Goal: Task Accomplishment & Management: Manage account settings

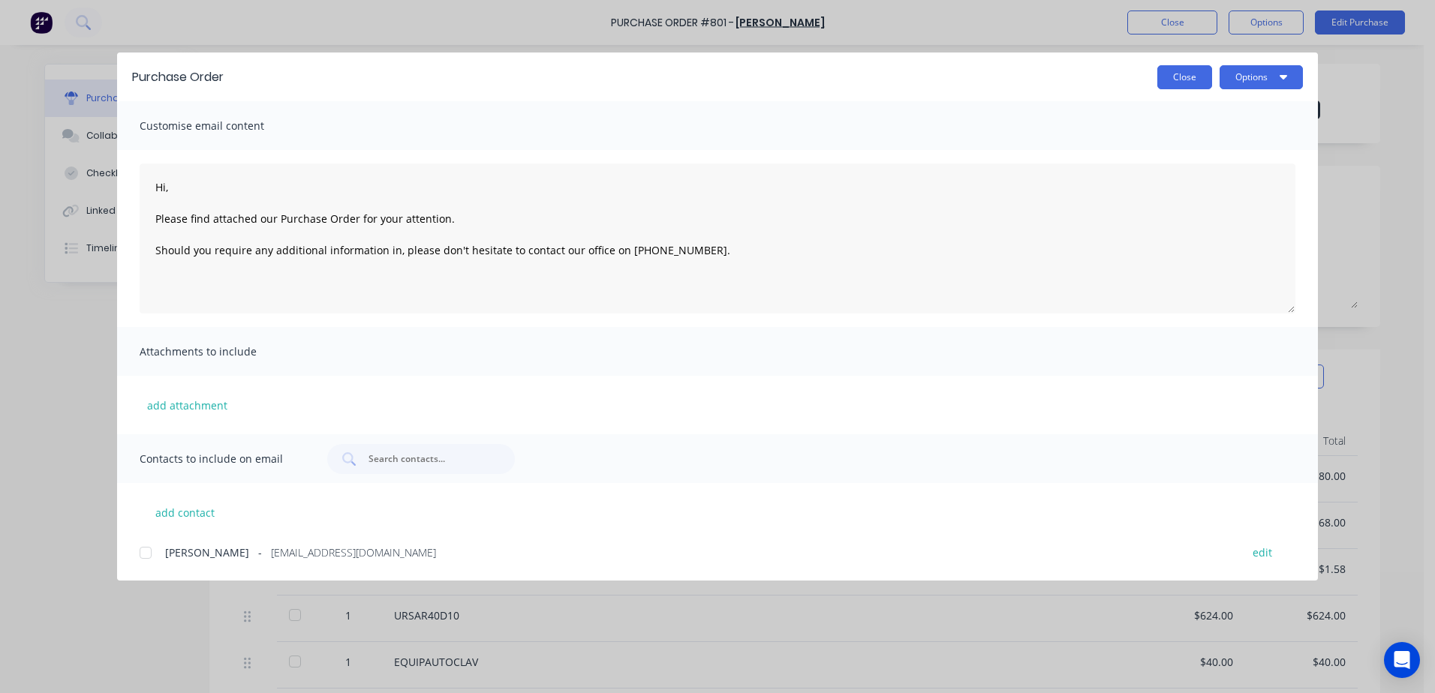
click at [1180, 76] on button "Close" at bounding box center [1184, 77] width 55 height 24
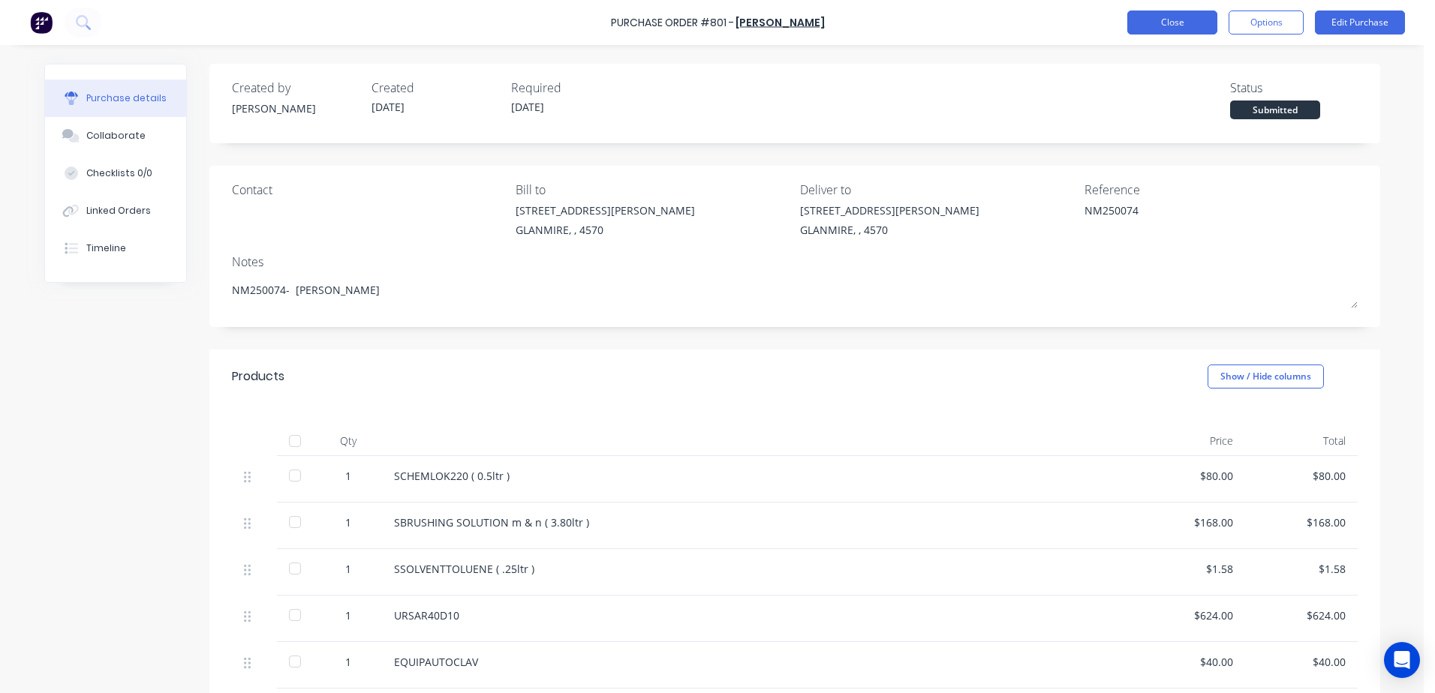
click at [1164, 22] on button "Close" at bounding box center [1172, 23] width 90 height 24
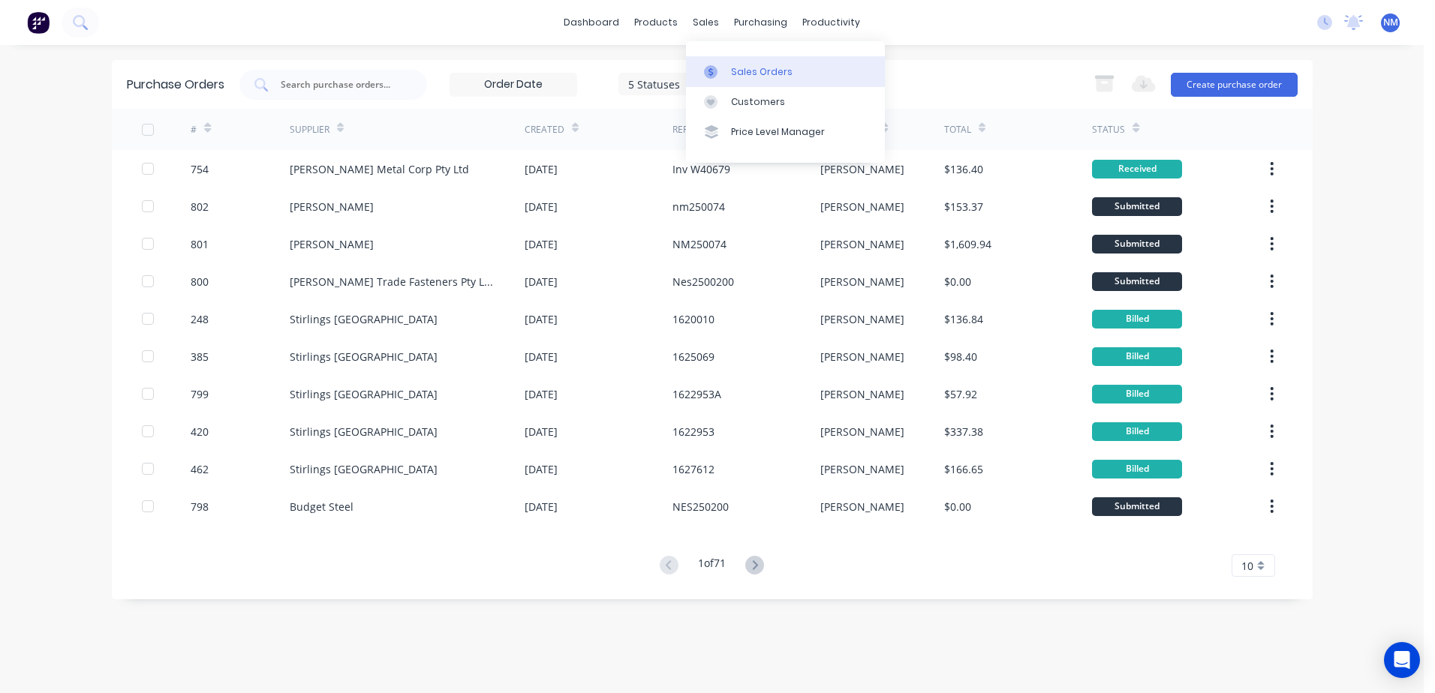
click at [745, 67] on div "Sales Orders" at bounding box center [762, 72] width 62 height 14
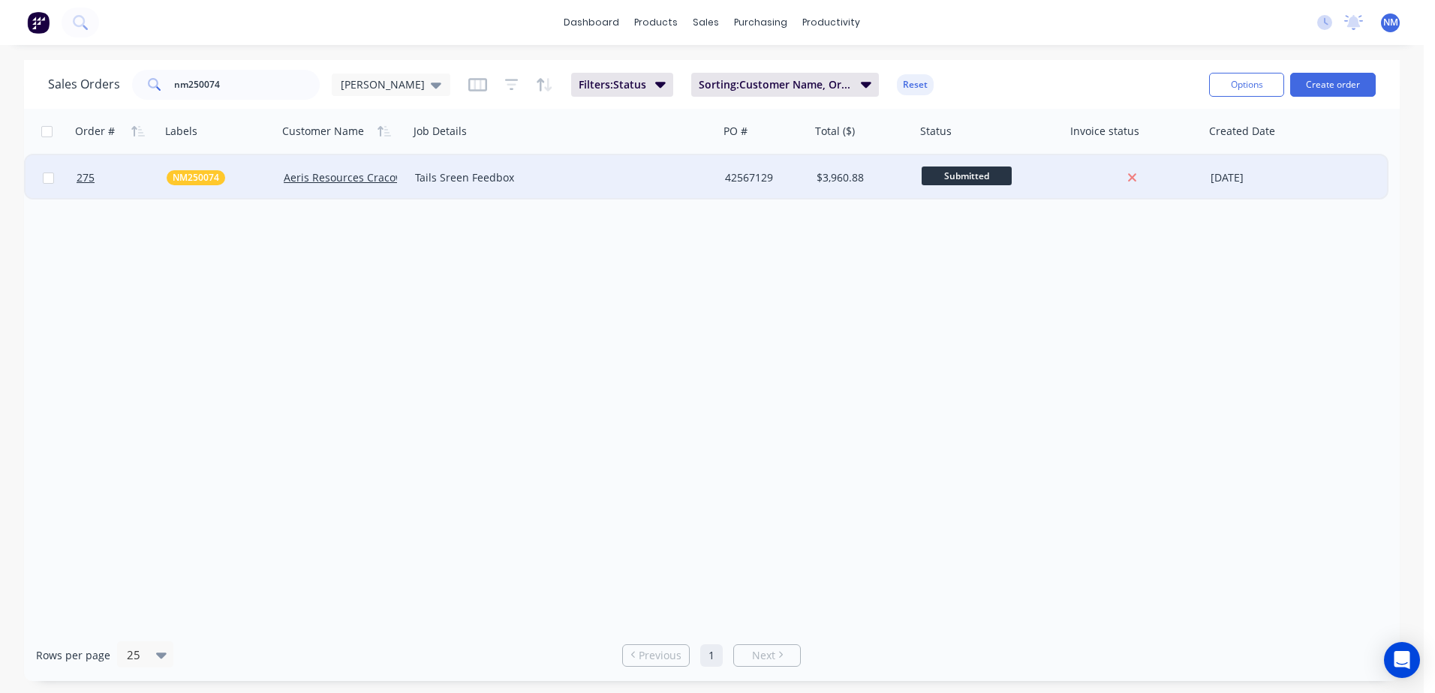
click at [878, 175] on div "$3,960.88" at bounding box center [860, 177] width 89 height 15
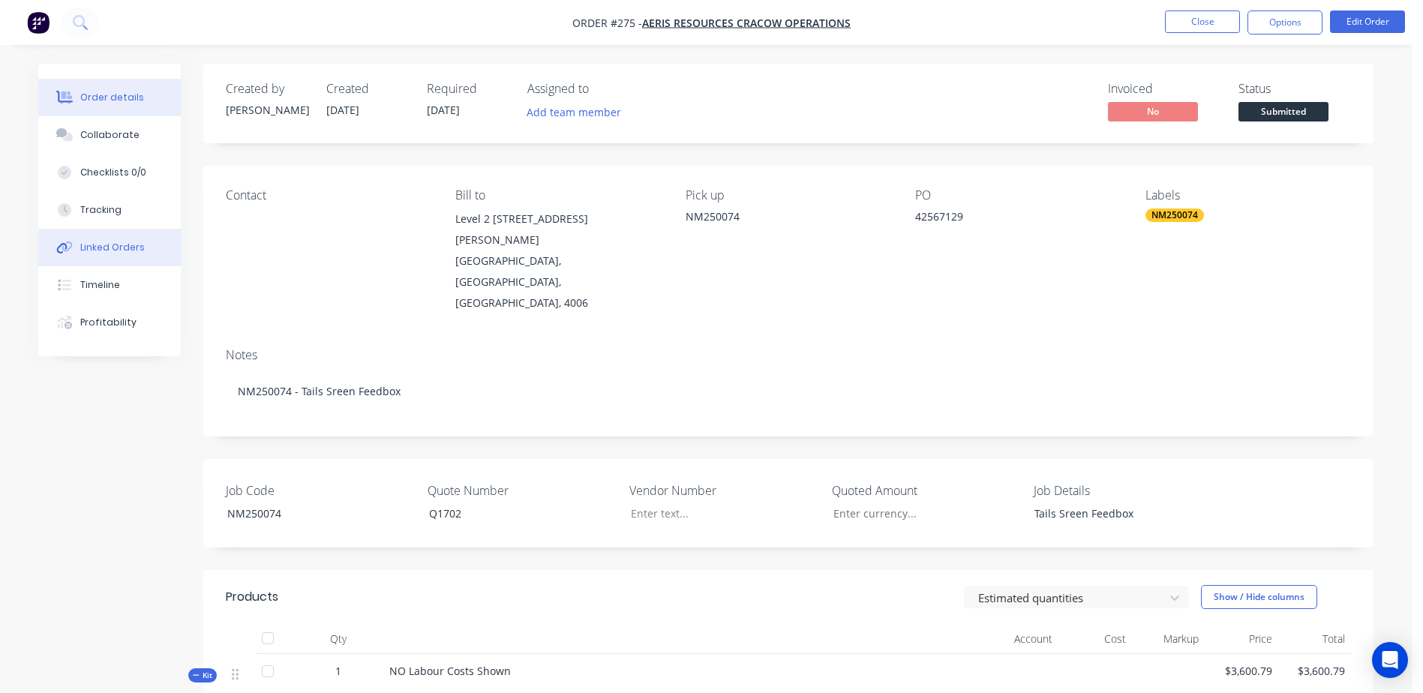
click at [122, 248] on div "Linked Orders" at bounding box center [112, 248] width 65 height 14
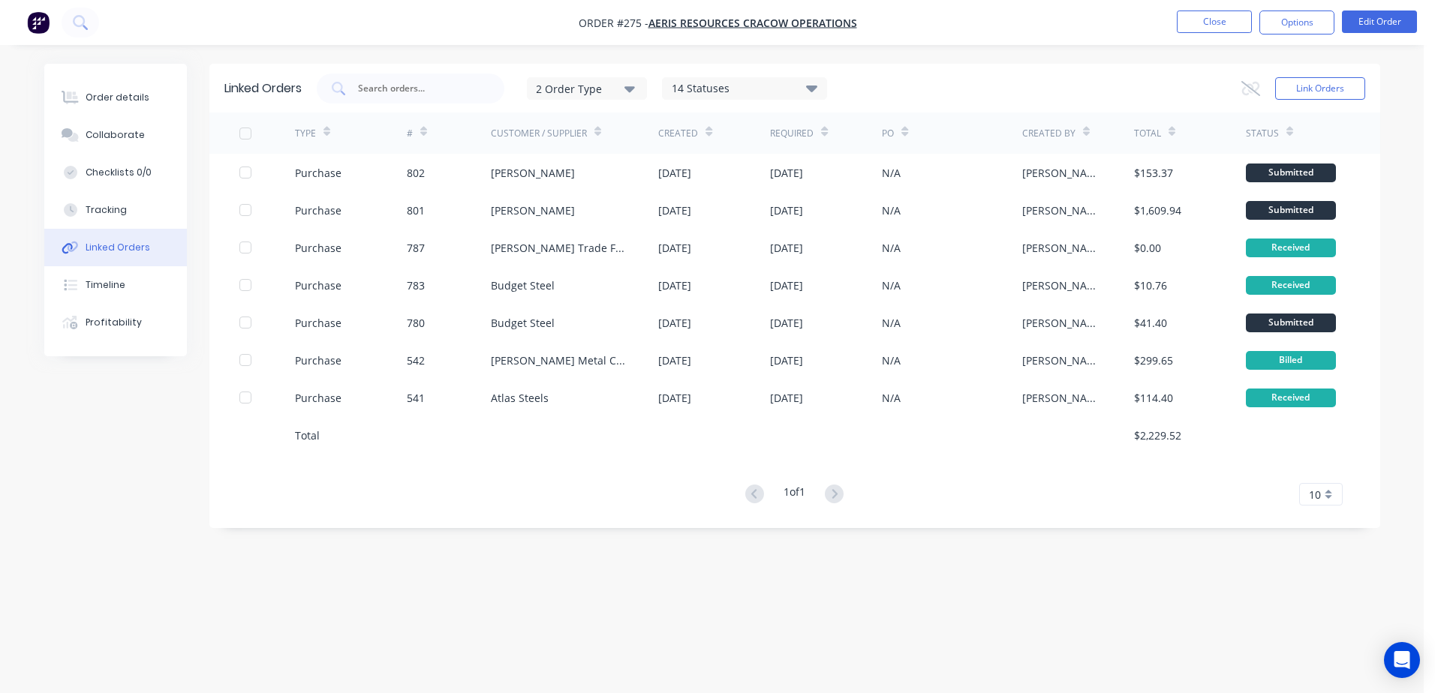
click at [95, 551] on div "Linked Orders 2 Order Type 14 Statuses Sales Order Status All Archived Draft Qu…" at bounding box center [712, 318] width 1336 height 509
click at [120, 101] on div "Order details" at bounding box center [118, 98] width 64 height 14
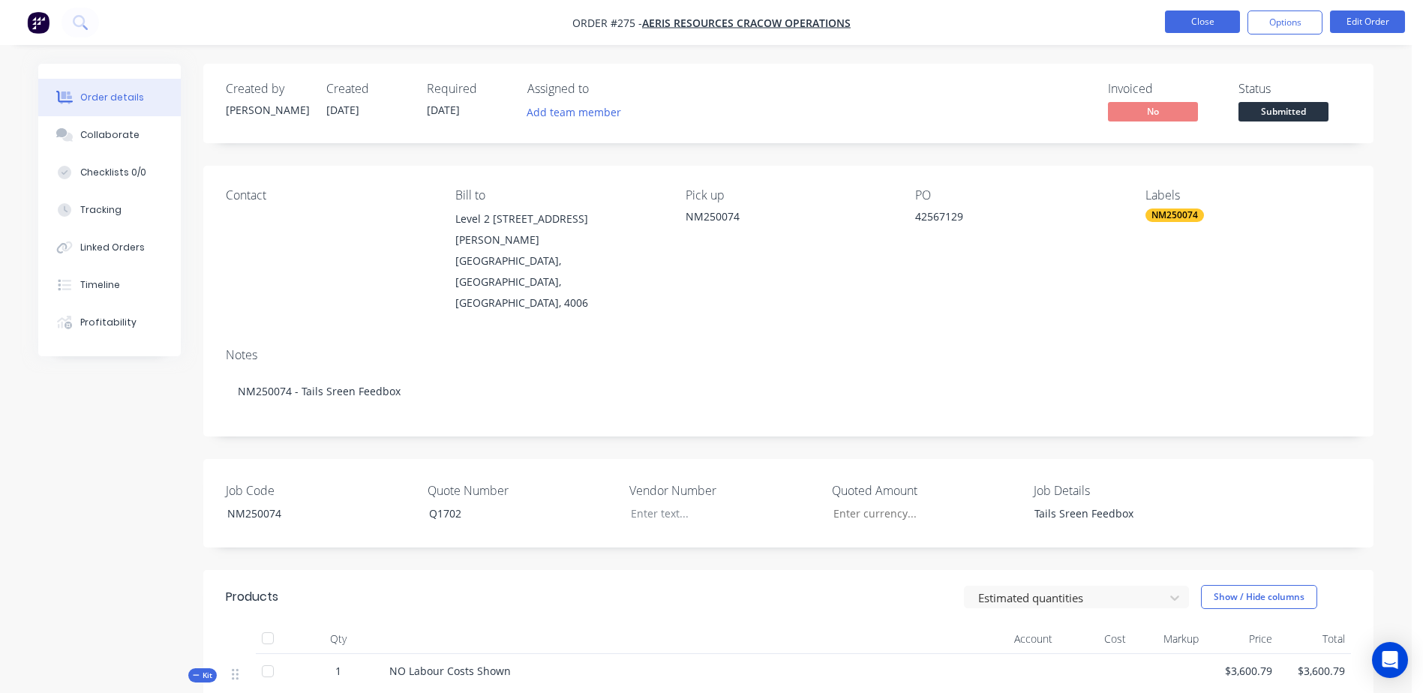
click at [1175, 16] on button "Close" at bounding box center [1202, 22] width 75 height 23
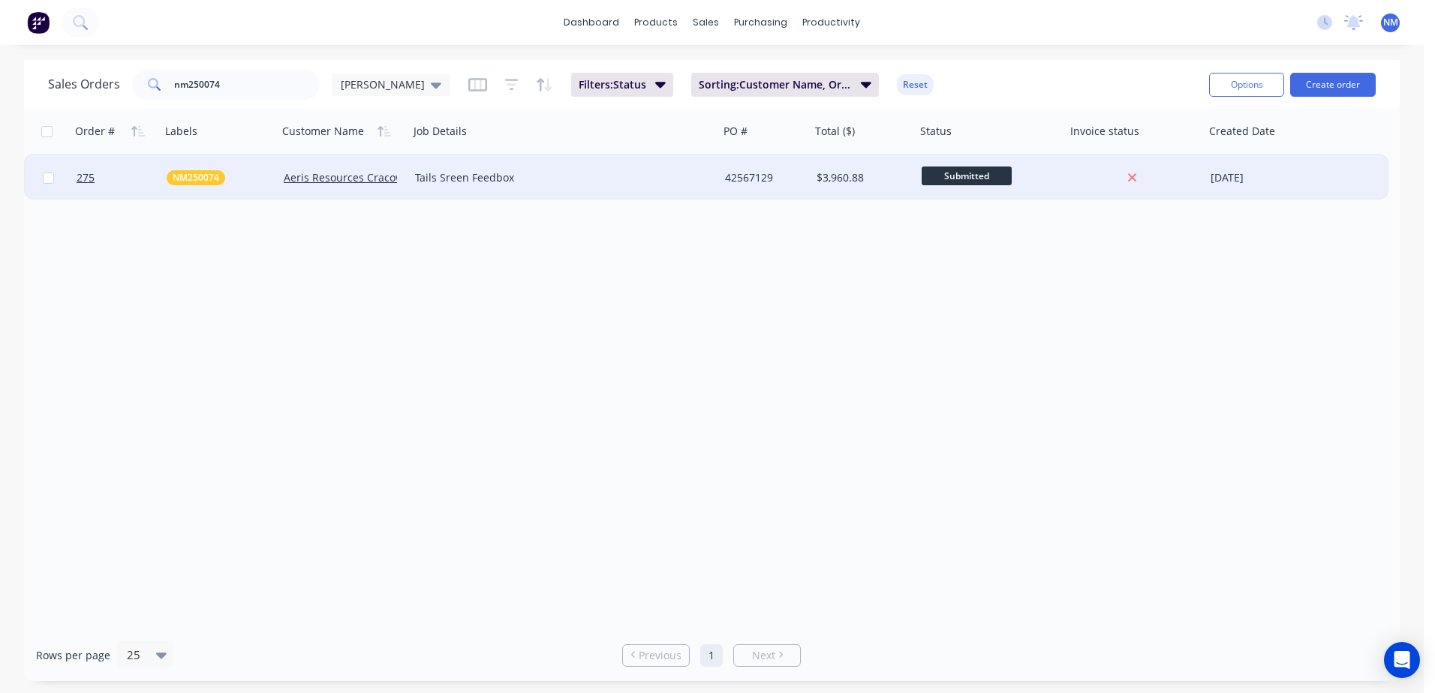
click at [891, 180] on div "$3,960.88" at bounding box center [860, 177] width 89 height 15
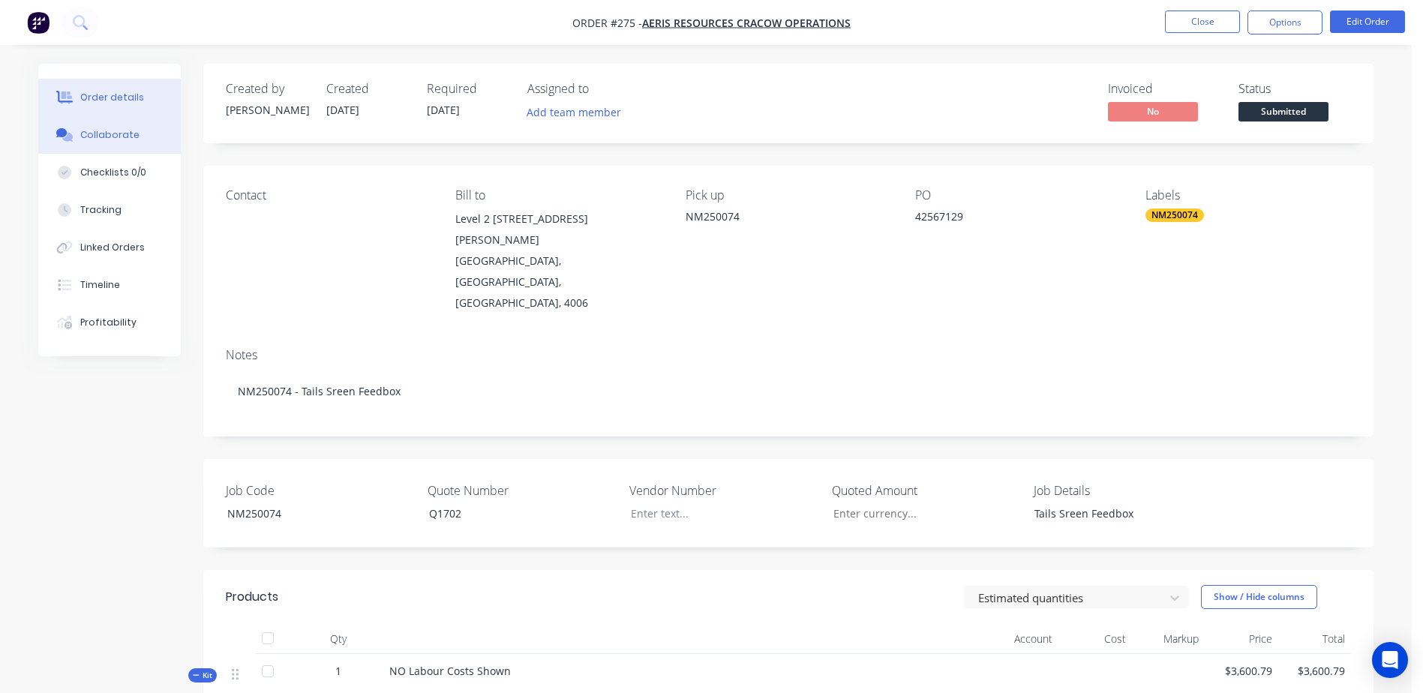
click at [110, 140] on div "Collaborate" at bounding box center [109, 135] width 59 height 14
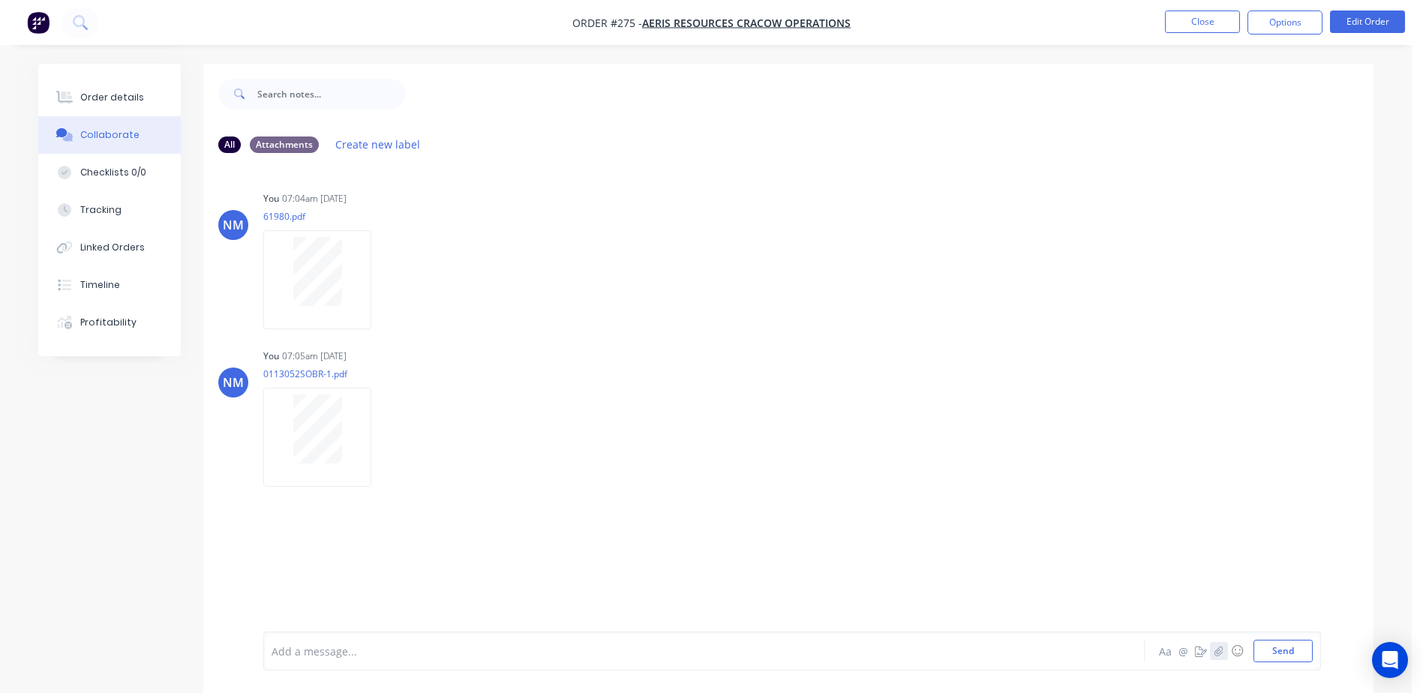
click at [1220, 652] on icon "button" at bounding box center [1219, 651] width 9 height 11
click at [1281, 655] on button "Send" at bounding box center [1283, 651] width 59 height 23
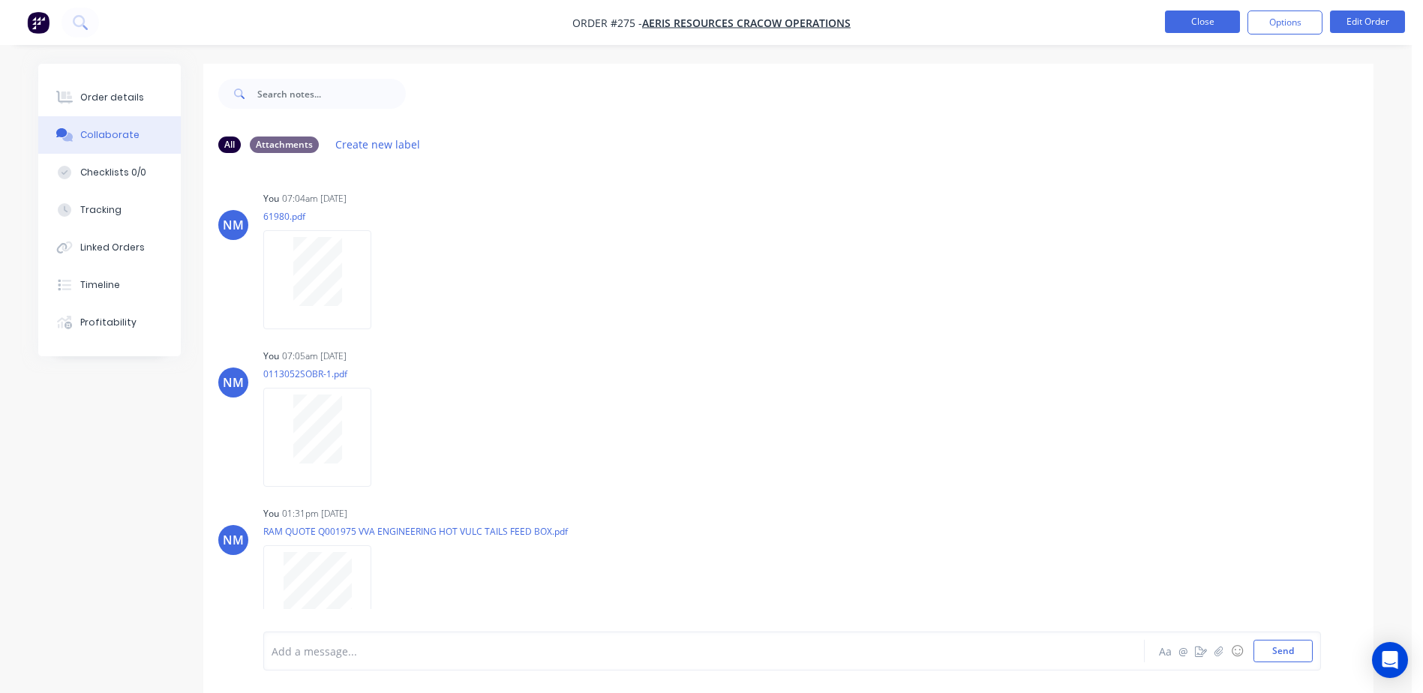
click at [1186, 26] on button "Close" at bounding box center [1202, 22] width 75 height 23
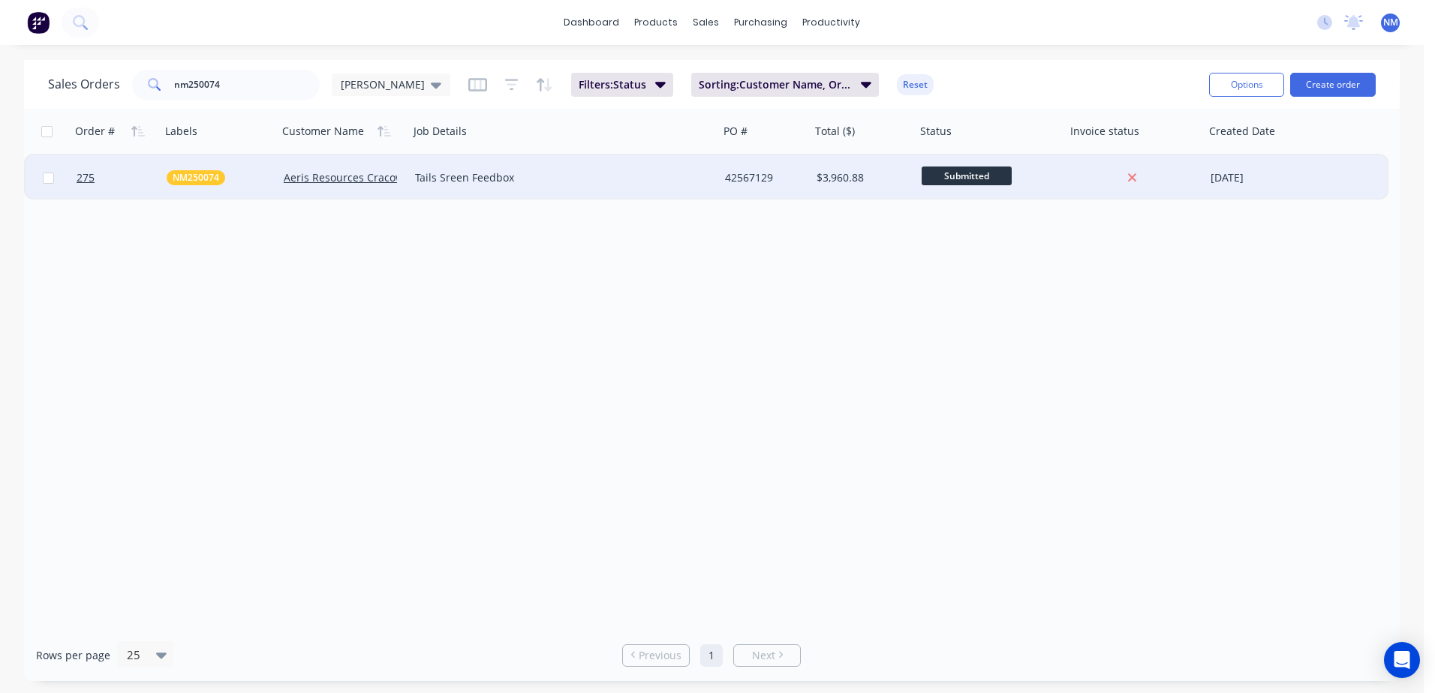
click at [881, 177] on div "$3,960.88" at bounding box center [860, 177] width 89 height 15
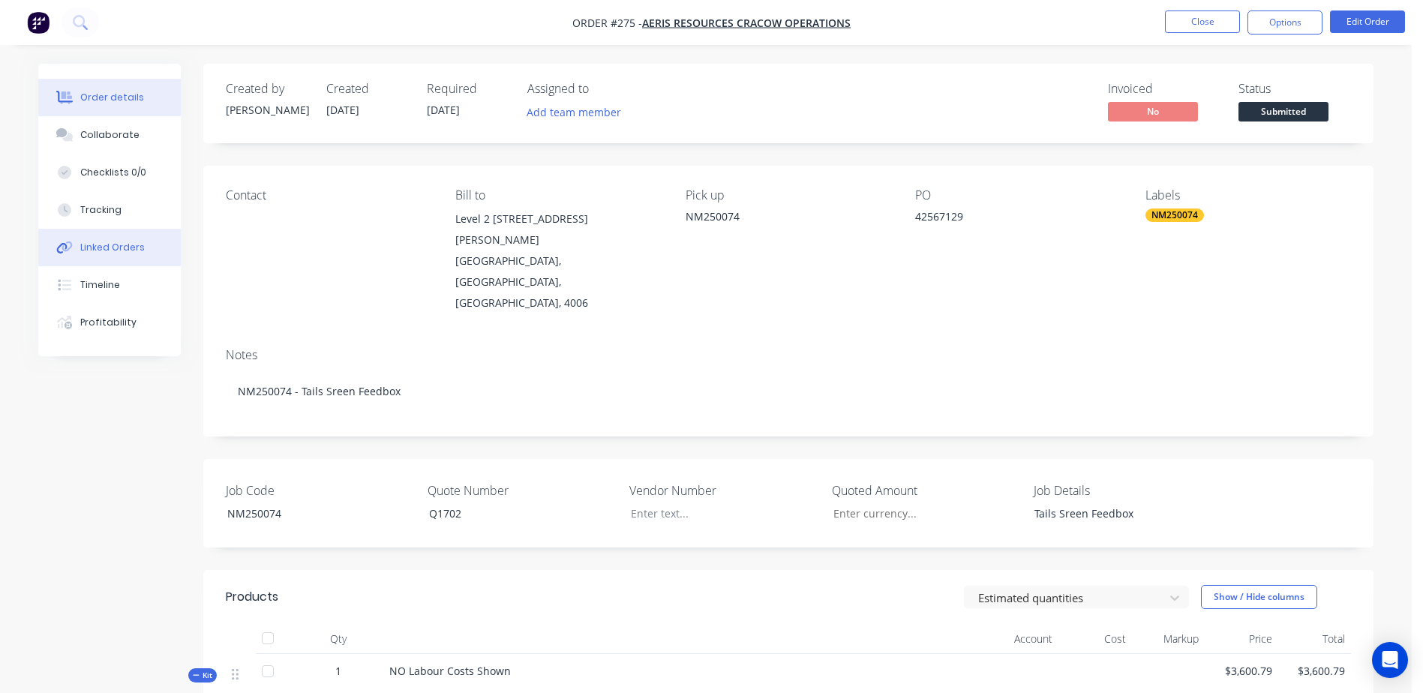
click at [131, 251] on div "Linked Orders" at bounding box center [112, 248] width 65 height 14
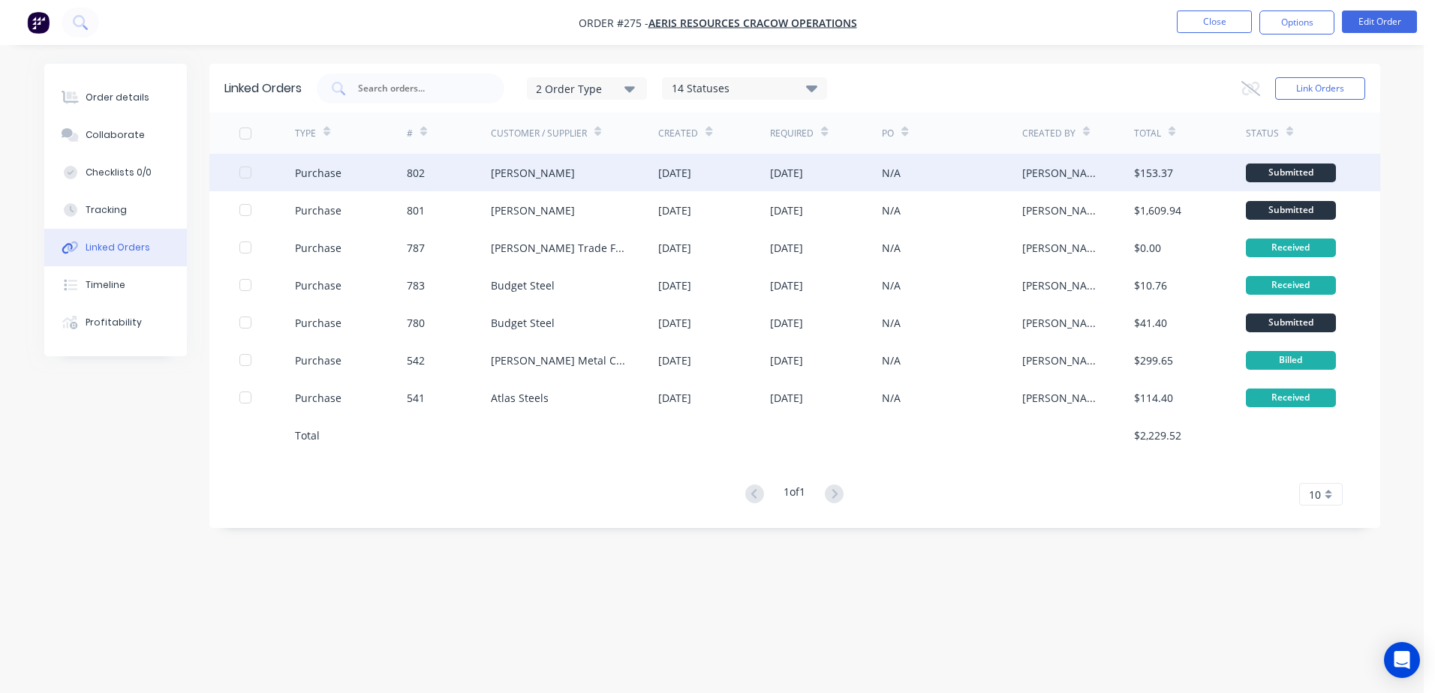
click at [969, 174] on div "N/A" at bounding box center [952, 173] width 140 height 38
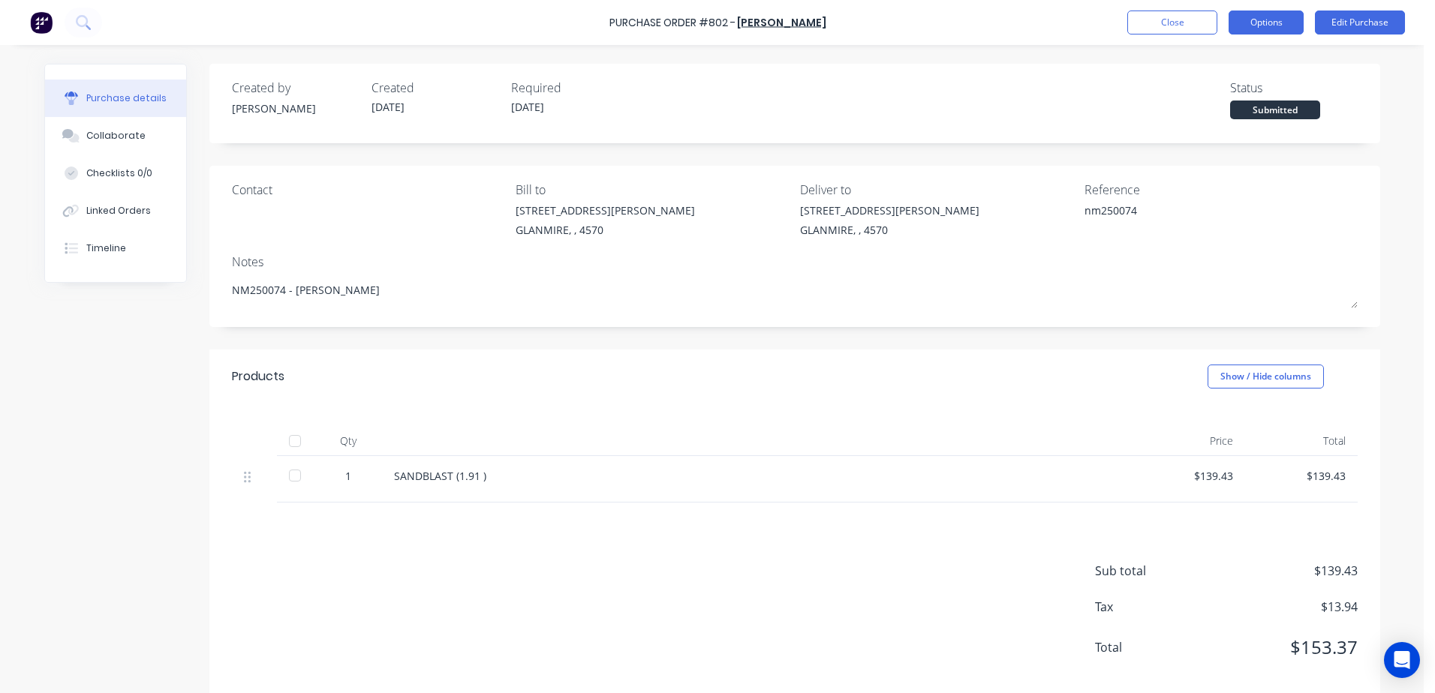
click at [1254, 25] on button "Options" at bounding box center [1265, 23] width 75 height 24
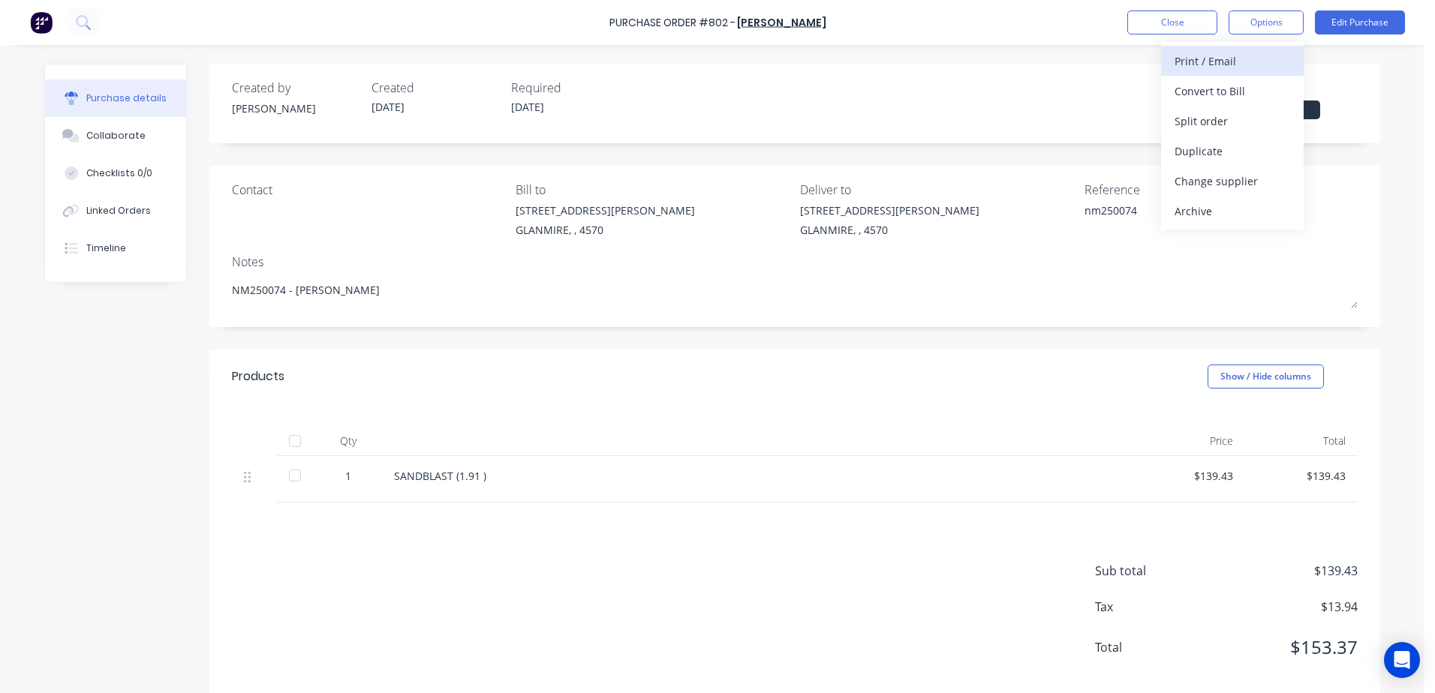
click at [1186, 68] on div "Print / Email" at bounding box center [1232, 61] width 116 height 22
click at [1180, 97] on div "With pricing" at bounding box center [1232, 91] width 116 height 22
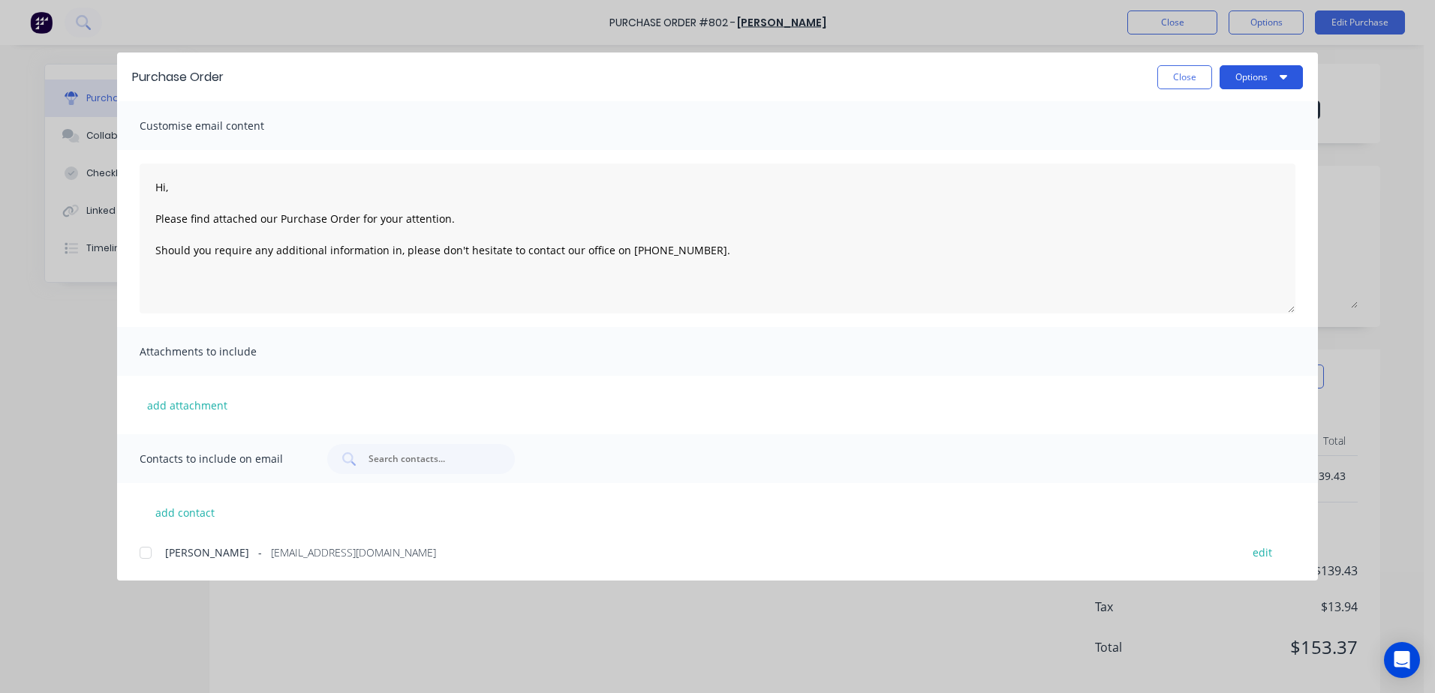
click at [1258, 77] on button "Options" at bounding box center [1260, 77] width 83 height 24
click at [1183, 143] on div "Print" at bounding box center [1232, 145] width 116 height 22
type textarea "x"
type textarea "Hi, Please find attached our Purchase Order for your attention. Should you requ…"
type textarea "x"
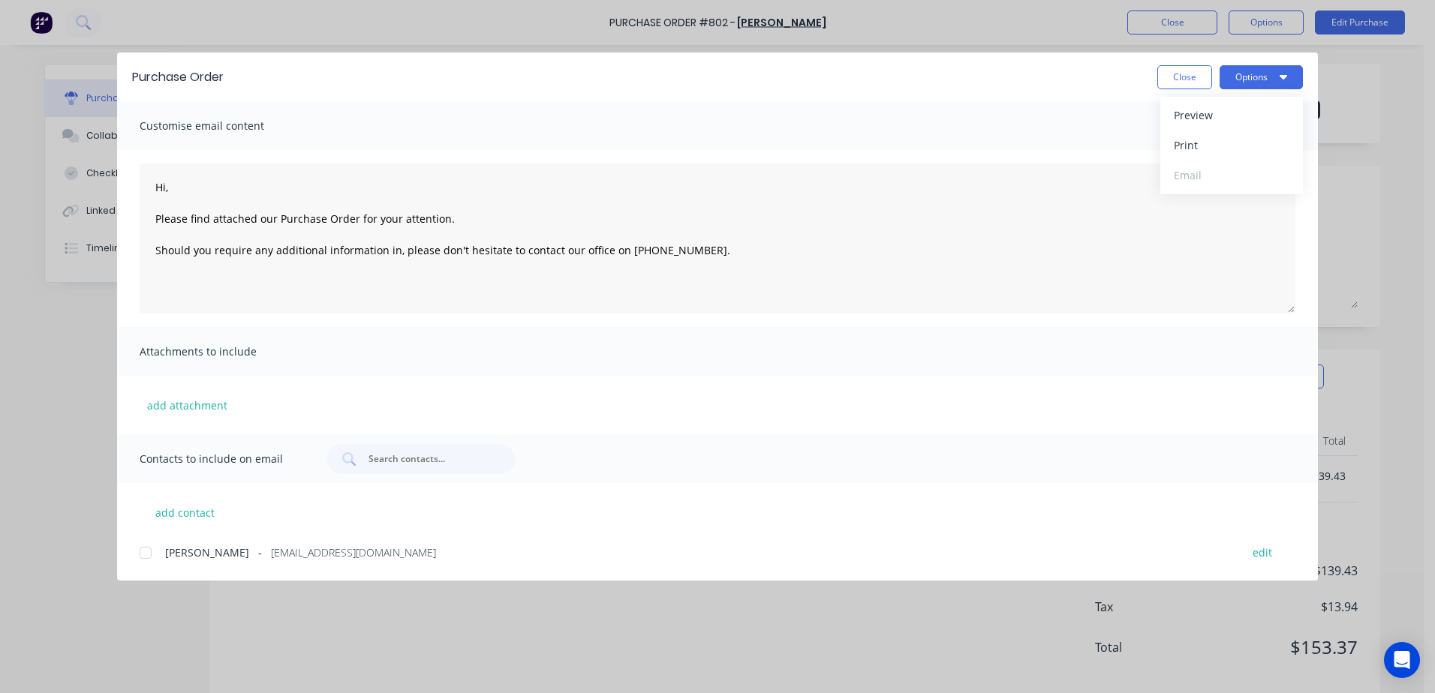
type textarea "Hi, Please find attached our Purchase Order for your attention. Should you requ…"
click at [1188, 79] on button "Close" at bounding box center [1184, 77] width 55 height 24
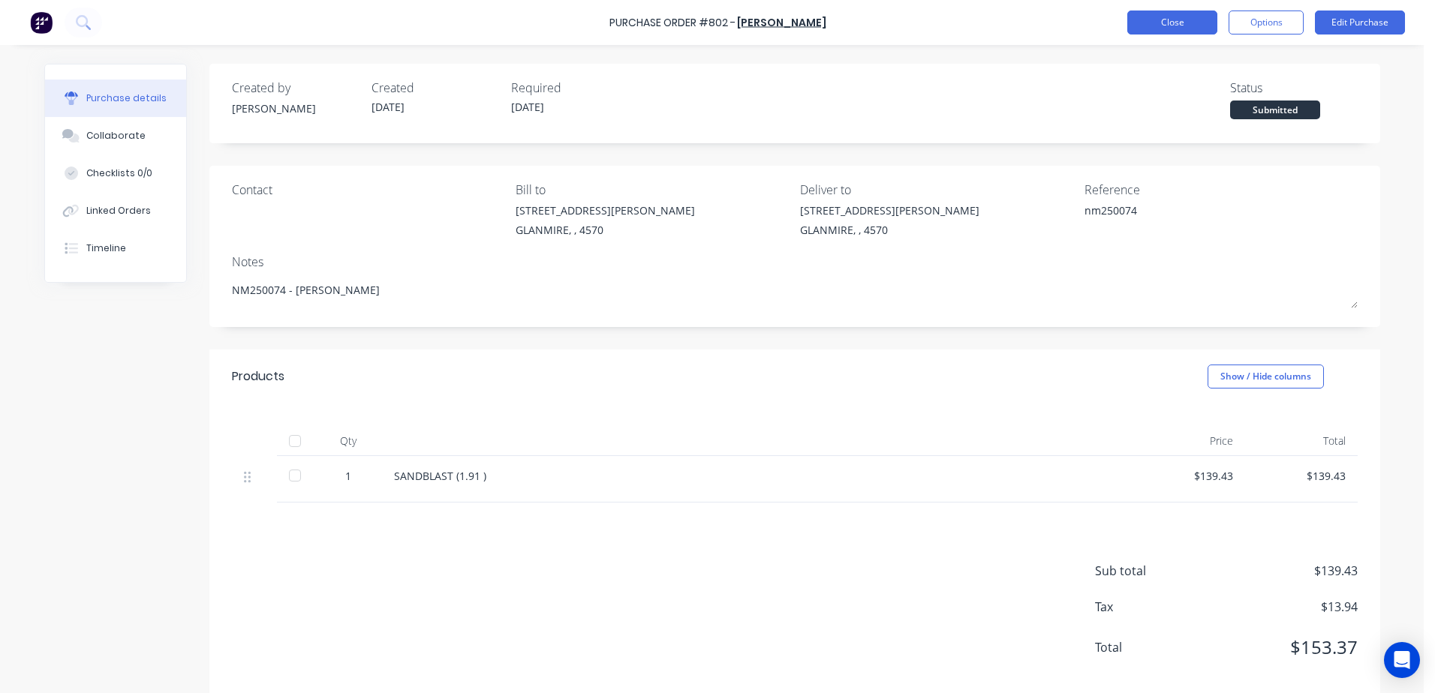
click at [1152, 11] on button "Close" at bounding box center [1172, 23] width 90 height 24
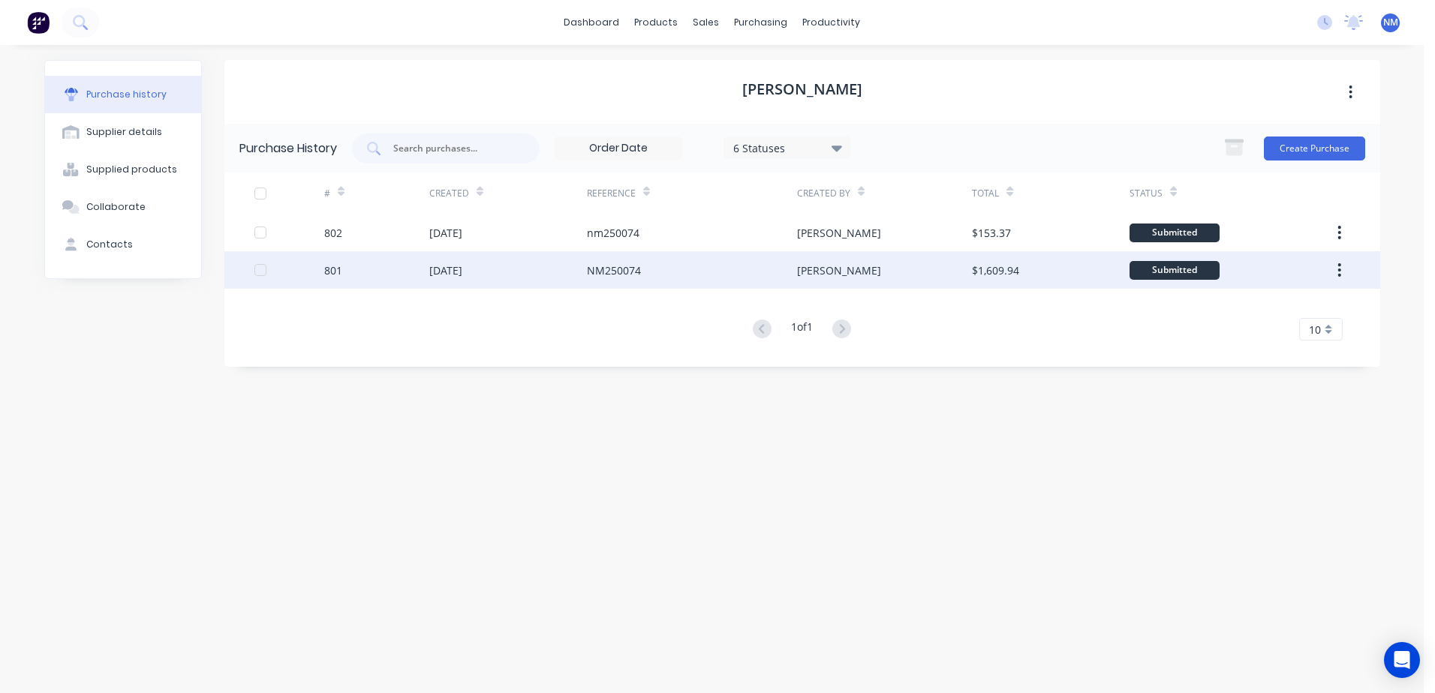
click at [899, 260] on div "[PERSON_NAME]" at bounding box center [884, 270] width 175 height 38
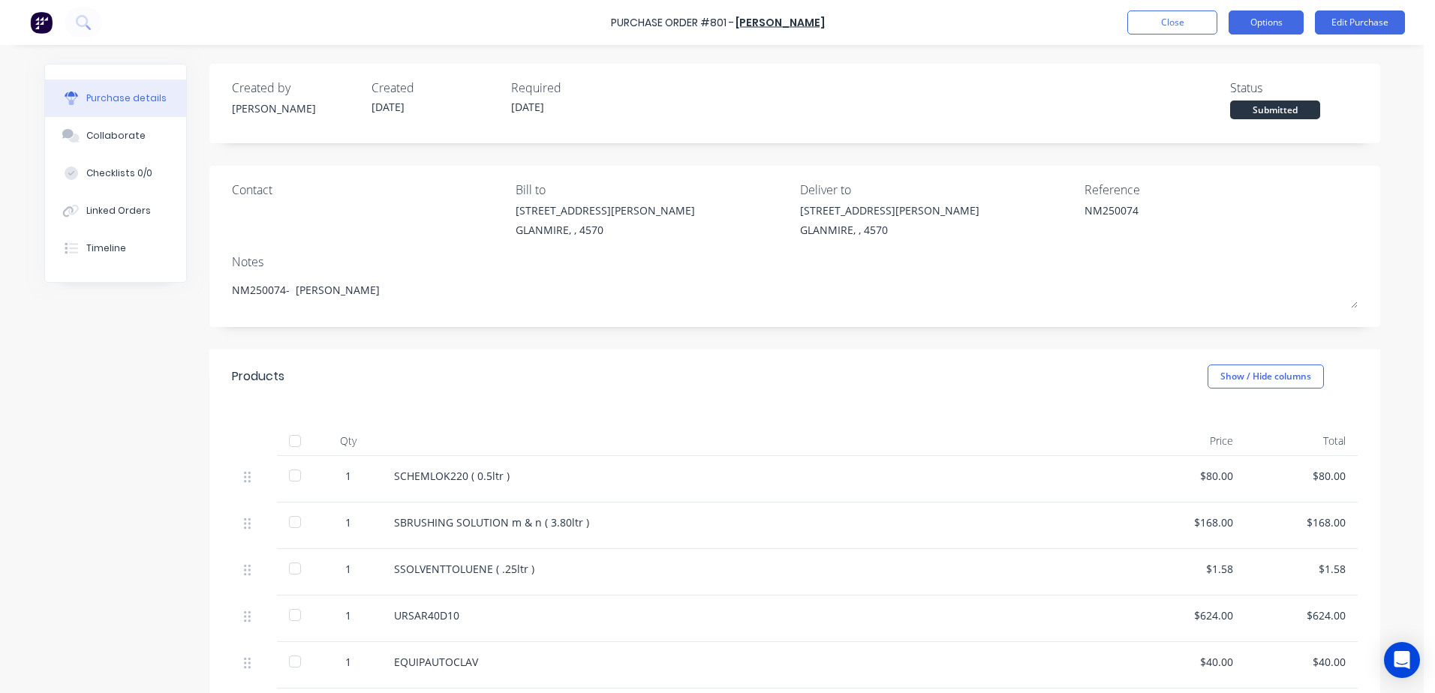
click at [1257, 24] on button "Options" at bounding box center [1265, 23] width 75 height 24
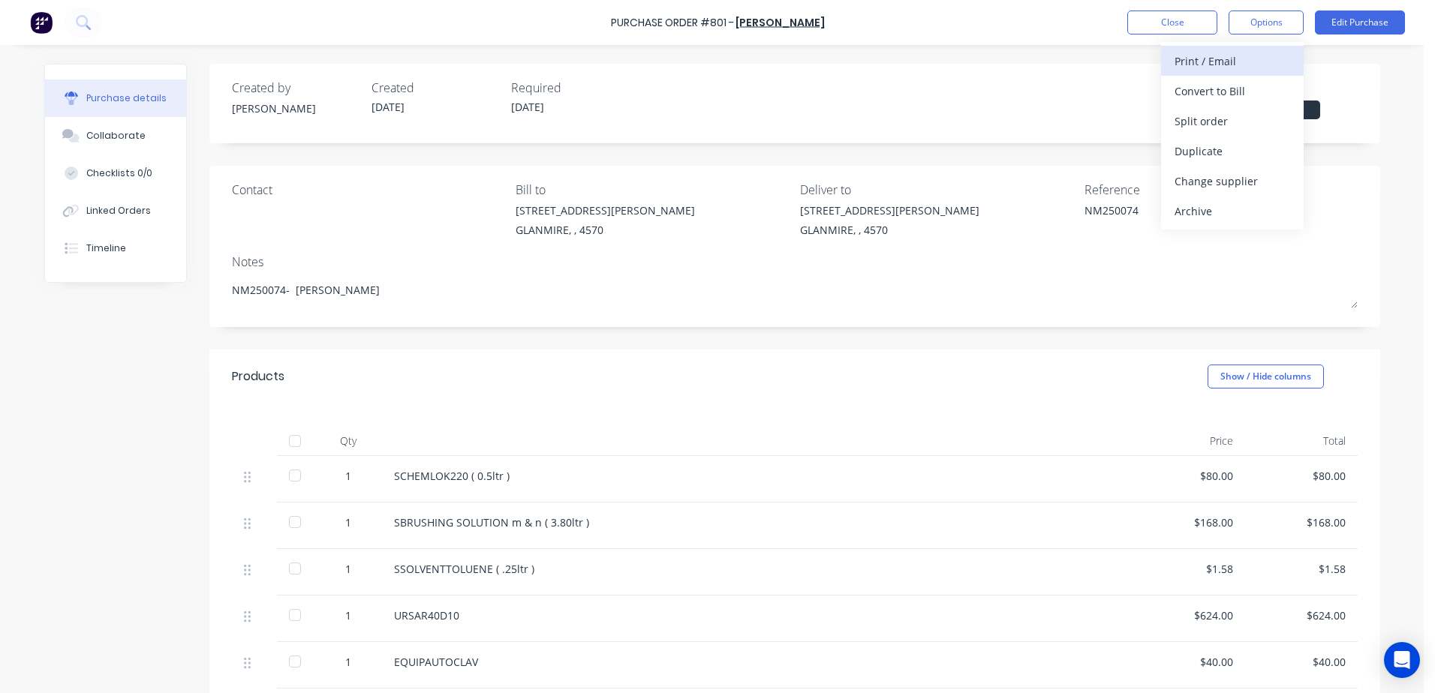
click at [1181, 65] on div "Print / Email" at bounding box center [1232, 61] width 116 height 22
click at [1183, 83] on div "With pricing" at bounding box center [1232, 91] width 116 height 22
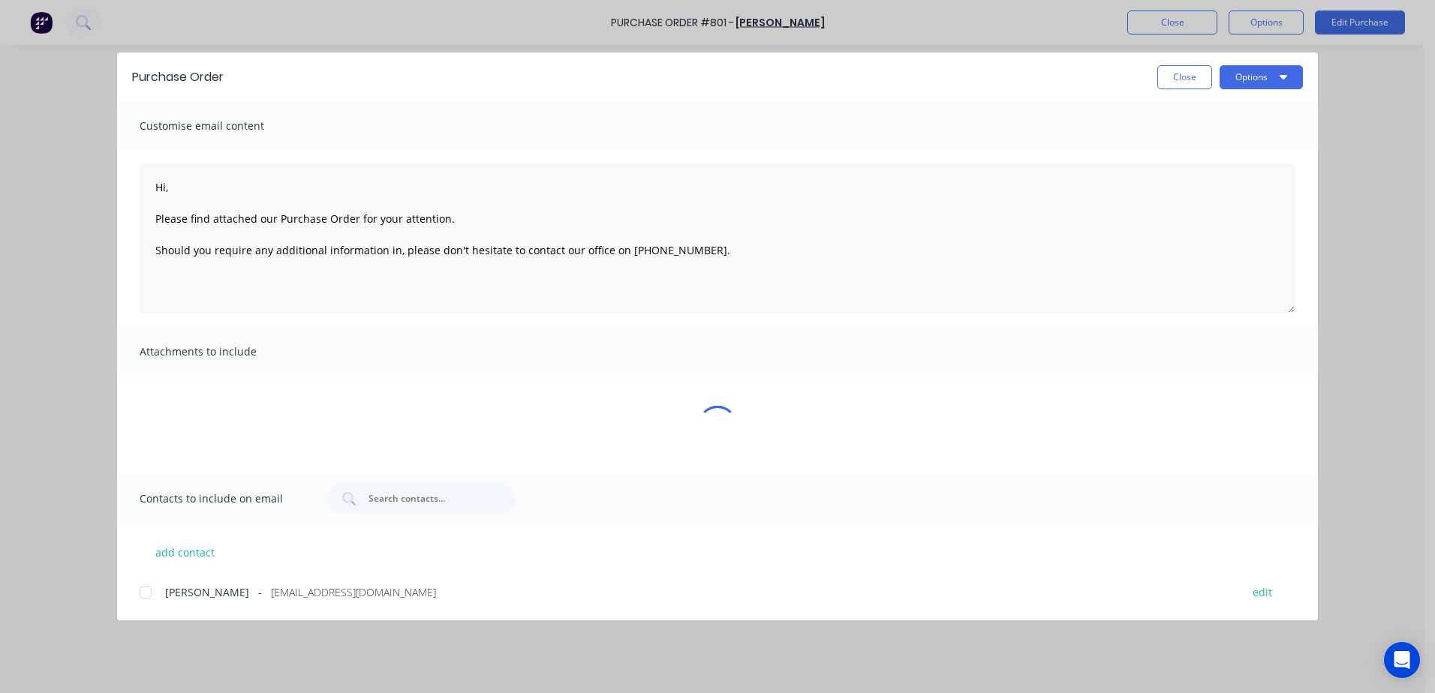
type textarea "x"
type textarea "Hi, Please find attached our Purchase Order for your attention. Should you requ…"
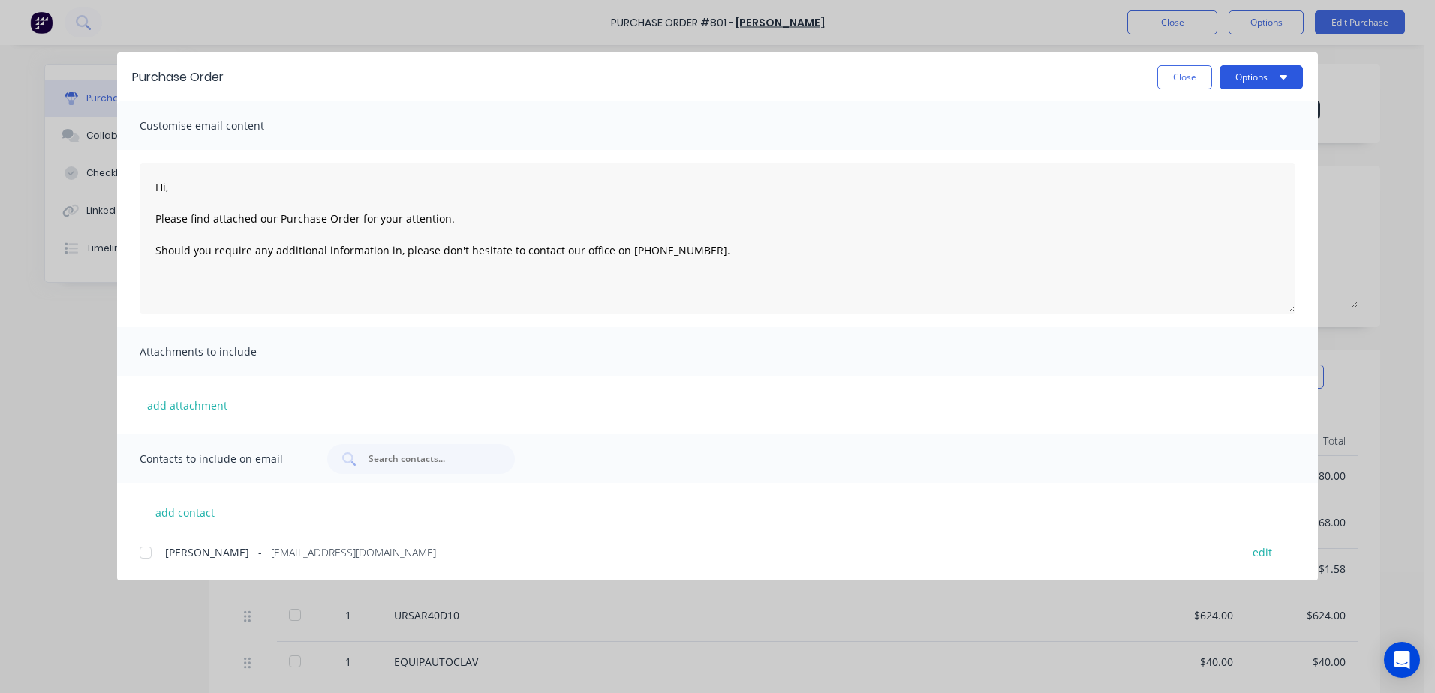
click at [1236, 74] on button "Options" at bounding box center [1260, 77] width 83 height 24
click at [1189, 140] on div "Print" at bounding box center [1232, 145] width 116 height 22
type textarea "x"
type textarea "Hi, Please find attached our Purchase Order for your attention. Should you requ…"
type textarea "x"
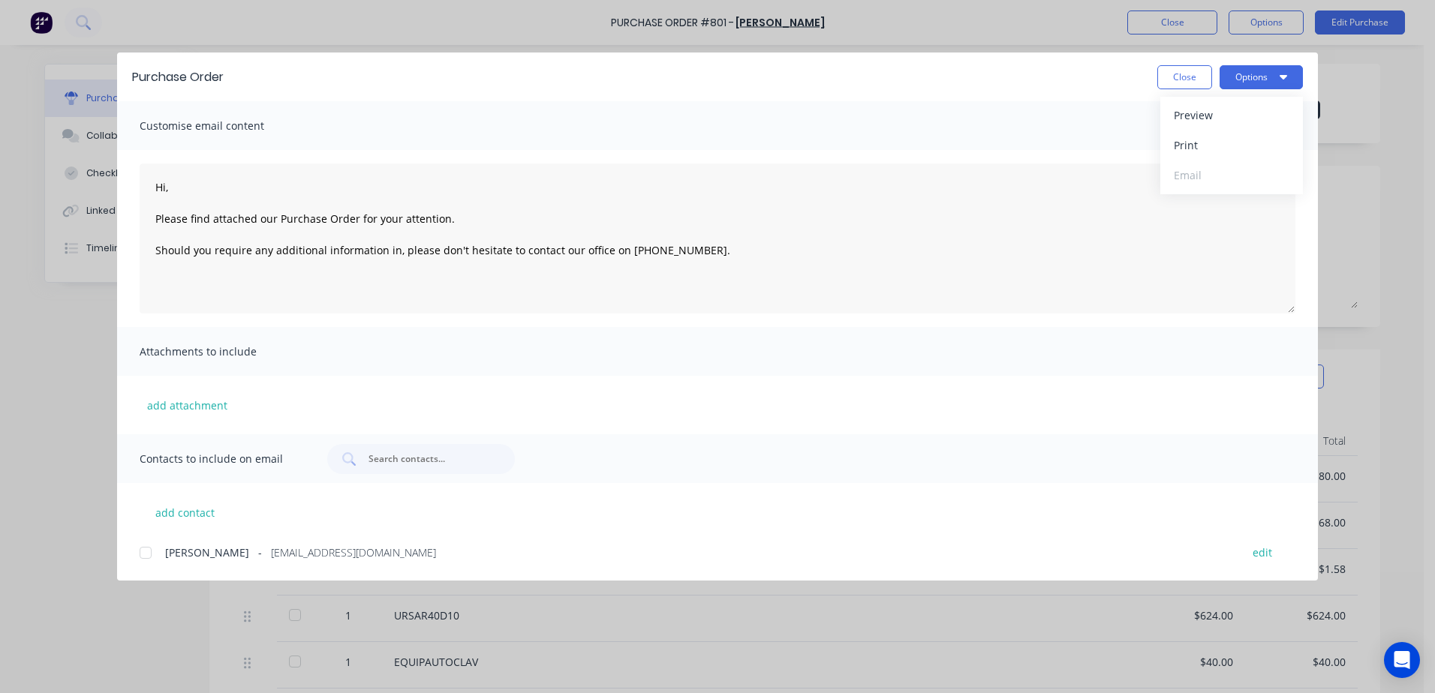
type textarea "Hi, Please find attached our Purchase Order for your attention. Should you requ…"
click at [1177, 77] on button "Close" at bounding box center [1184, 77] width 55 height 24
type textarea "x"
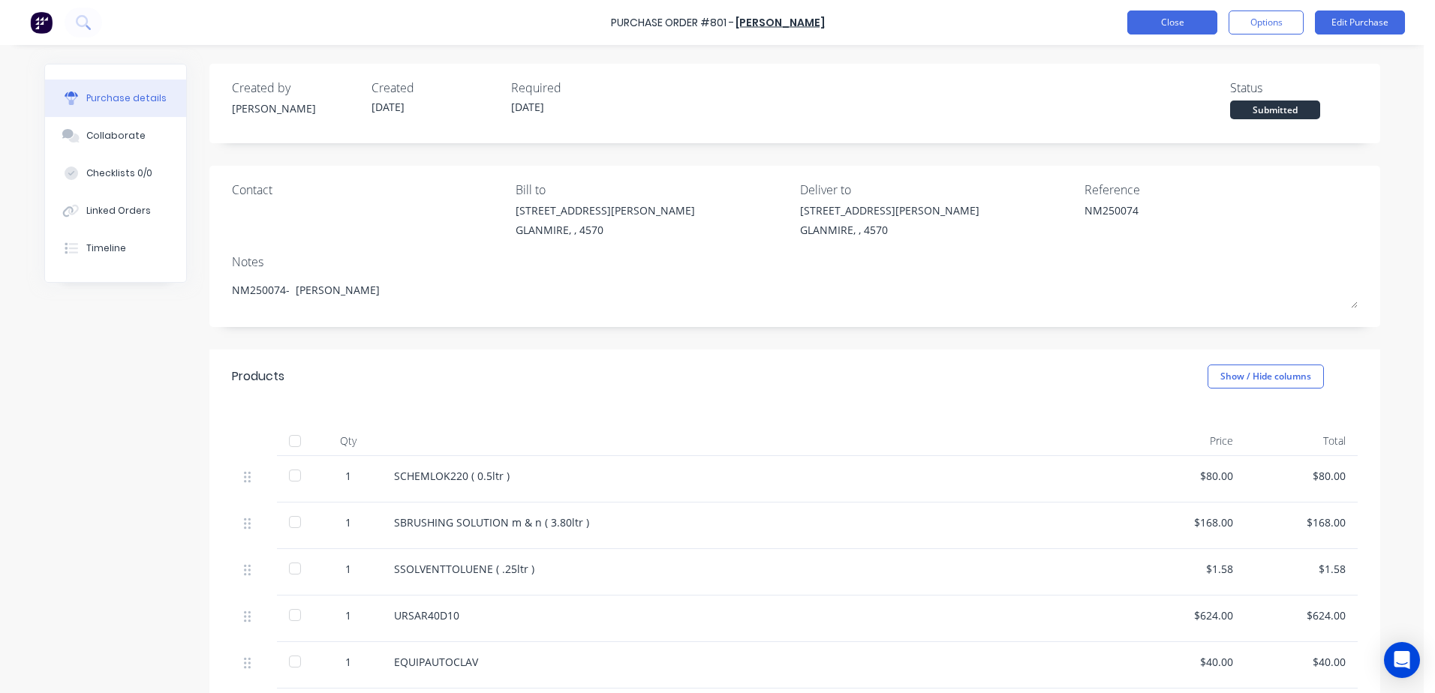
click at [1143, 25] on button "Close" at bounding box center [1172, 23] width 90 height 24
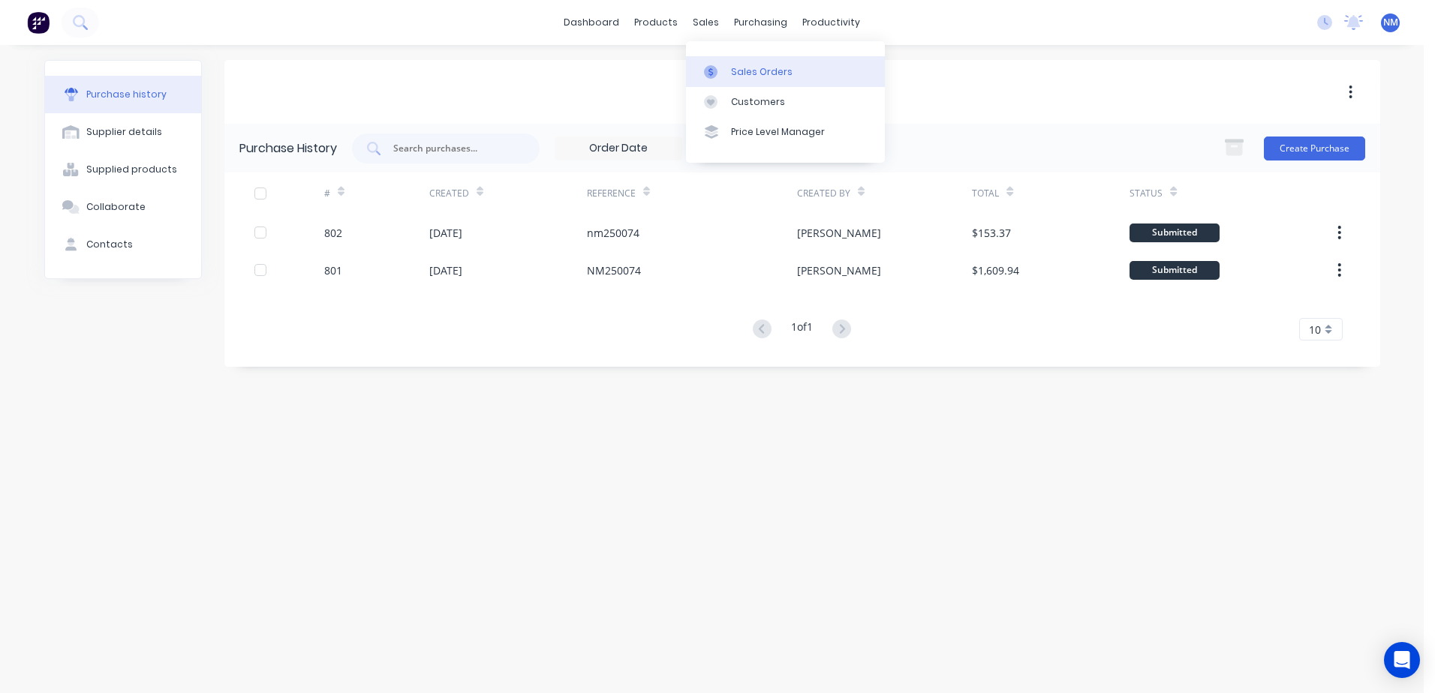
click at [750, 71] on div "Sales Orders" at bounding box center [762, 72] width 62 height 14
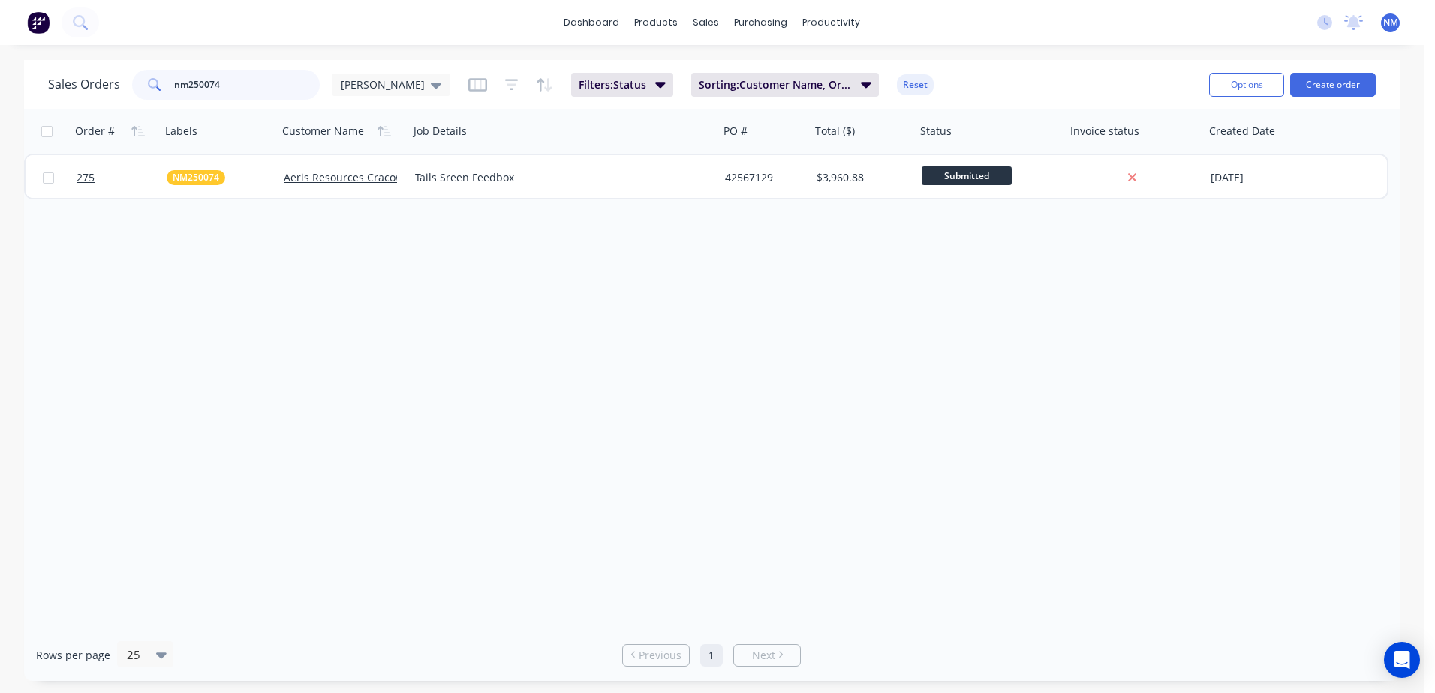
click at [233, 85] on input "nm250074" at bounding box center [247, 85] width 146 height 30
type input "nm250094"
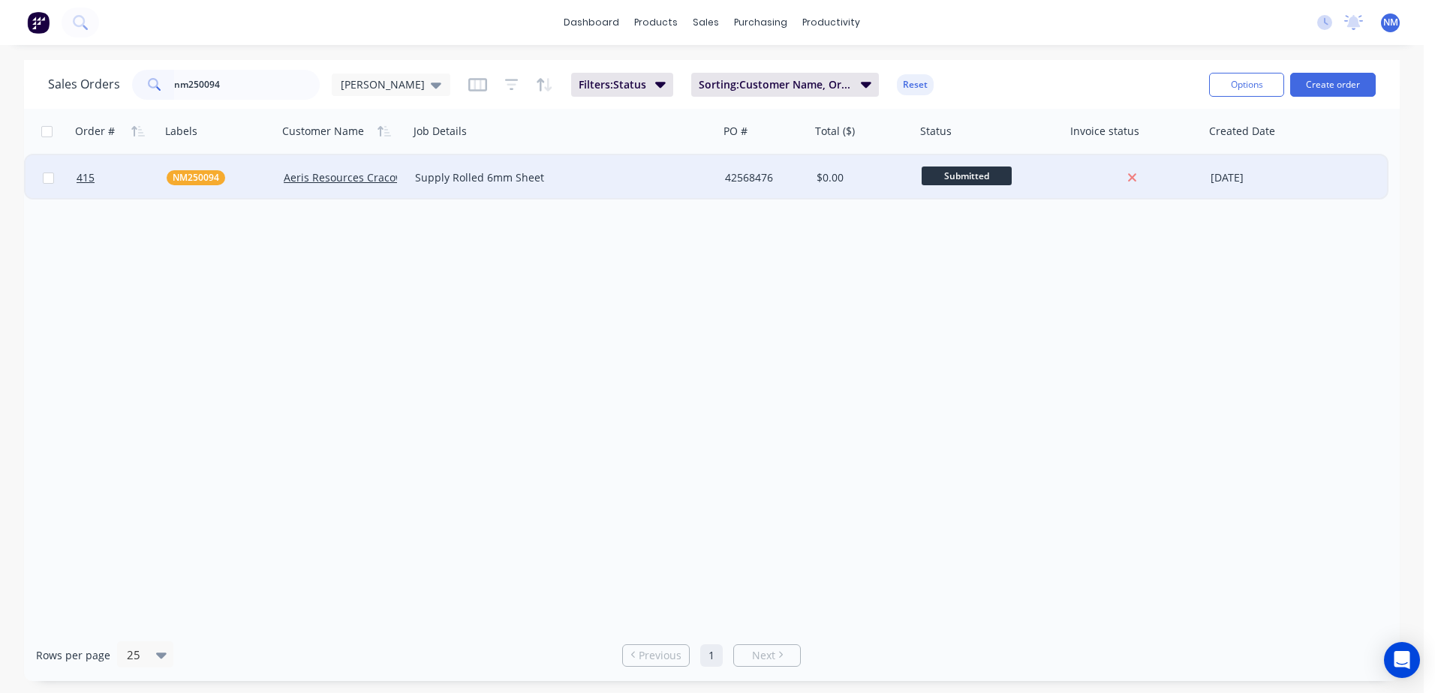
click at [884, 175] on div "$0.00" at bounding box center [860, 177] width 89 height 15
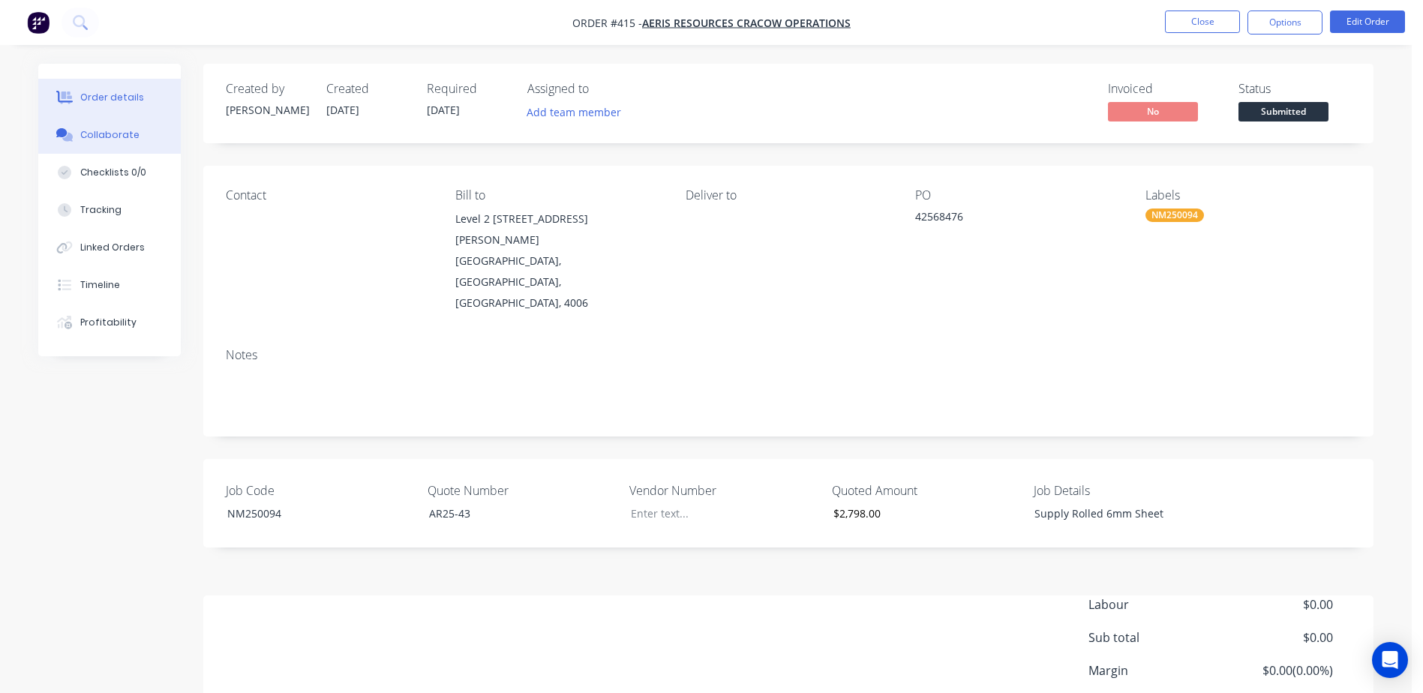
click at [122, 137] on div "Collaborate" at bounding box center [109, 135] width 59 height 14
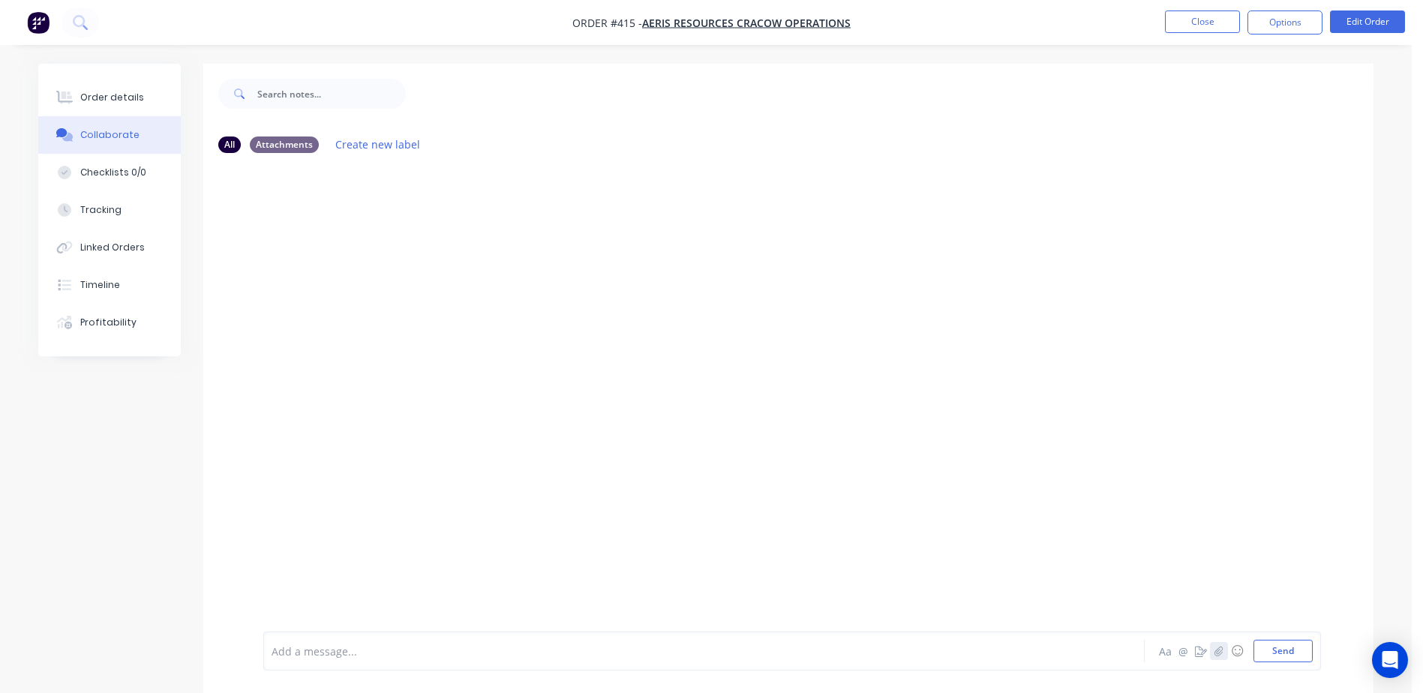
click at [1221, 656] on icon "button" at bounding box center [1219, 651] width 9 height 11
click at [1295, 654] on button "Send" at bounding box center [1283, 651] width 59 height 23
click at [1194, 21] on button "Close" at bounding box center [1202, 22] width 75 height 23
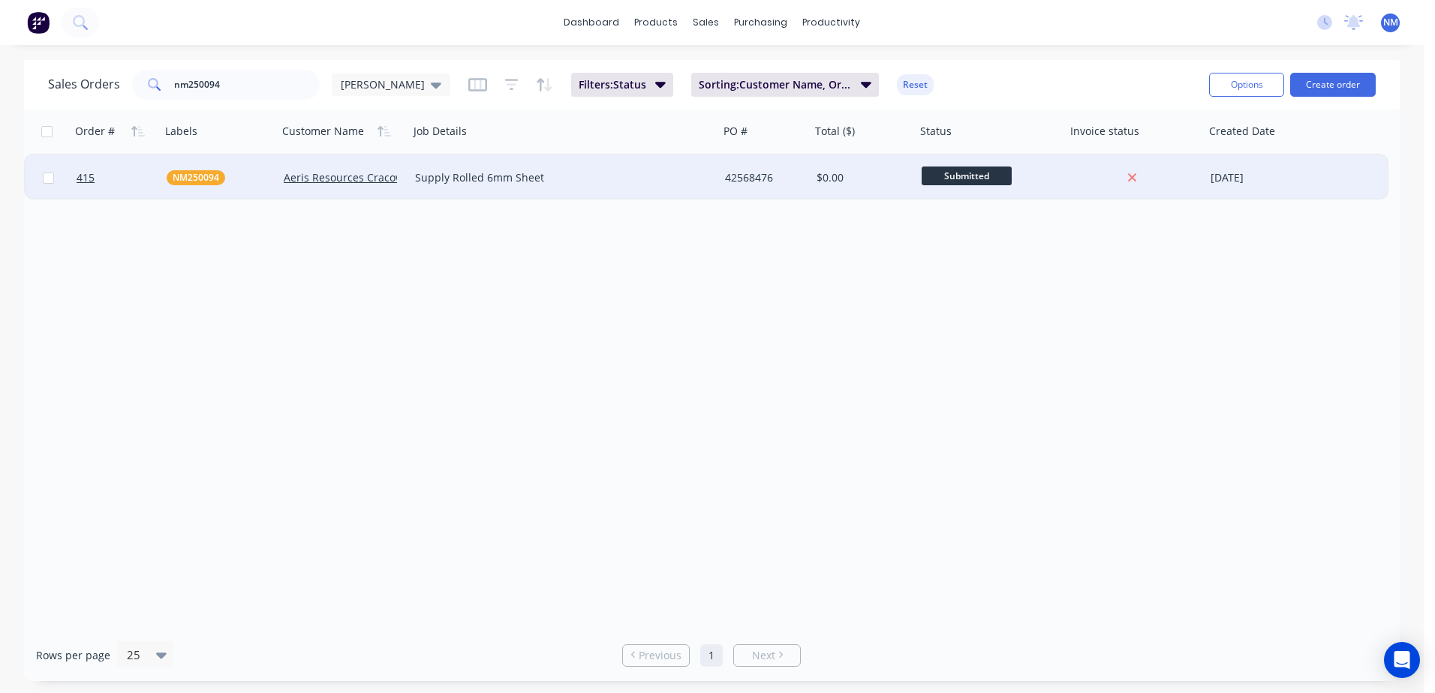
click at [855, 172] on div "$0.00" at bounding box center [860, 177] width 89 height 15
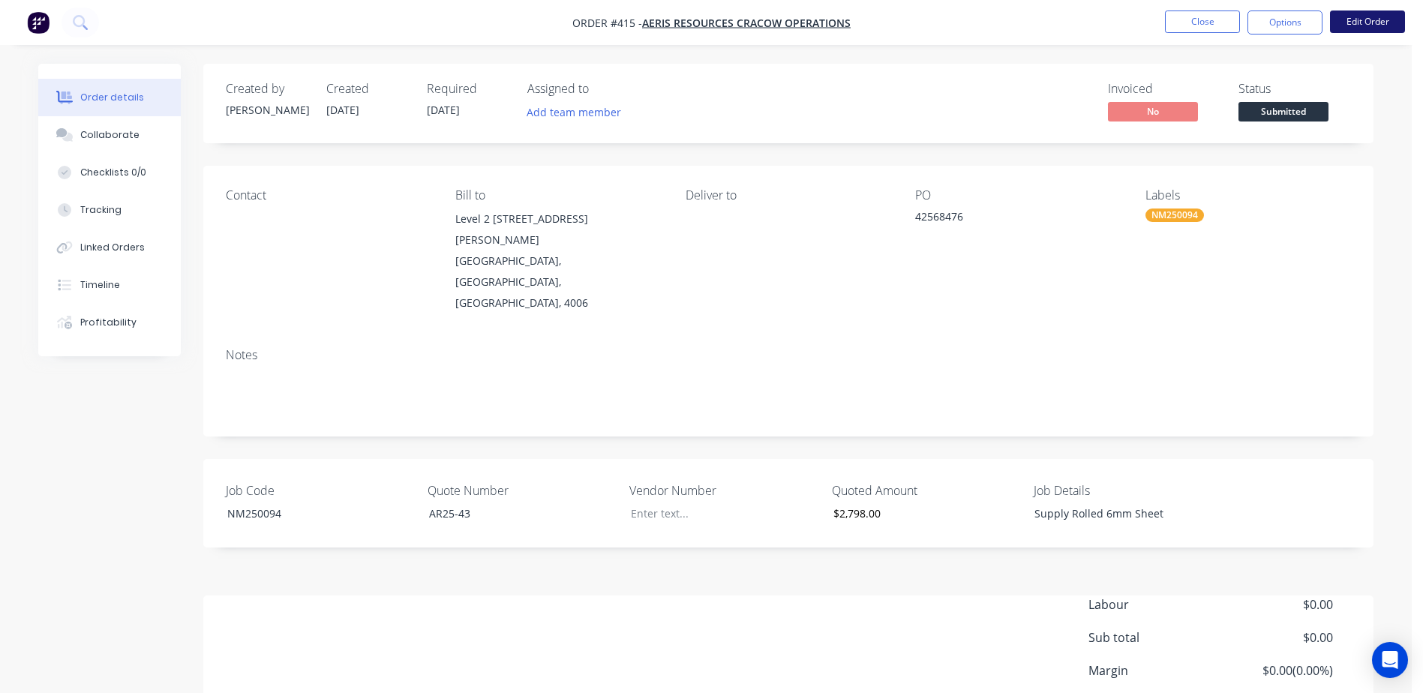
click at [1360, 19] on button "Edit Order" at bounding box center [1367, 22] width 75 height 23
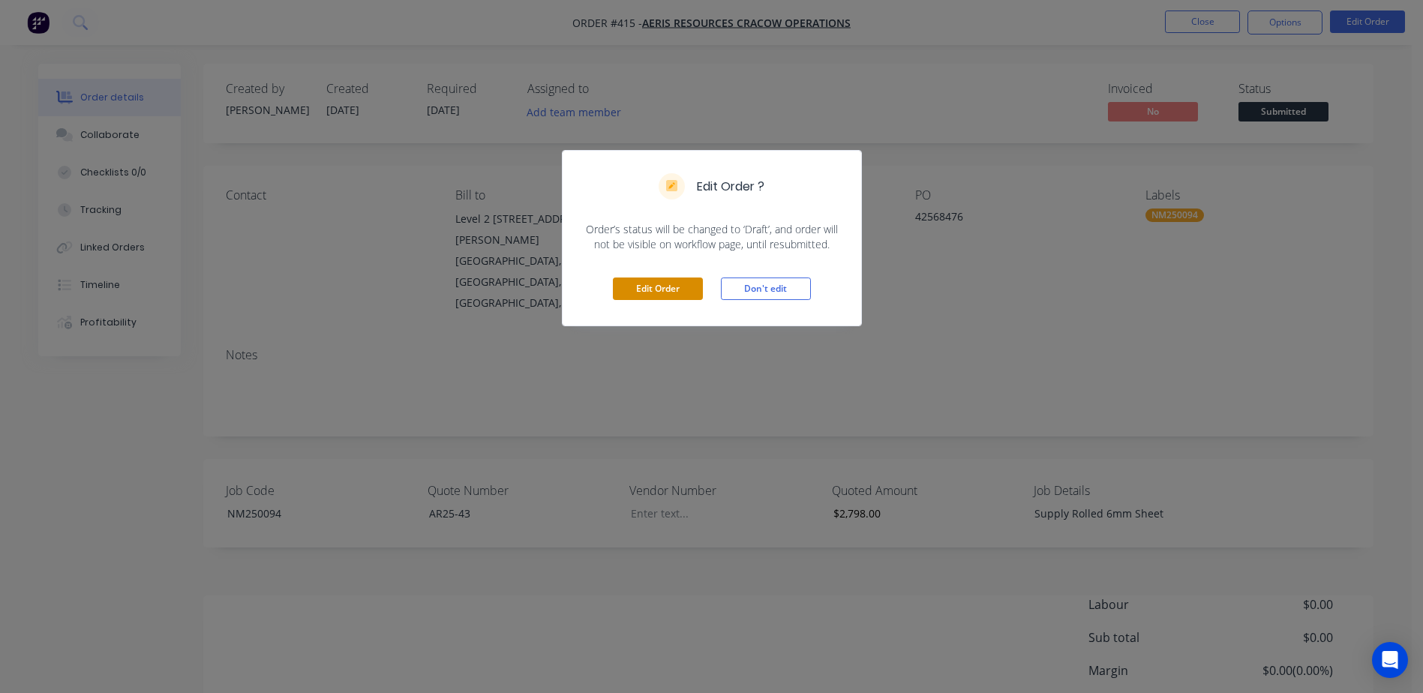
click at [654, 293] on button "Edit Order" at bounding box center [658, 289] width 90 height 23
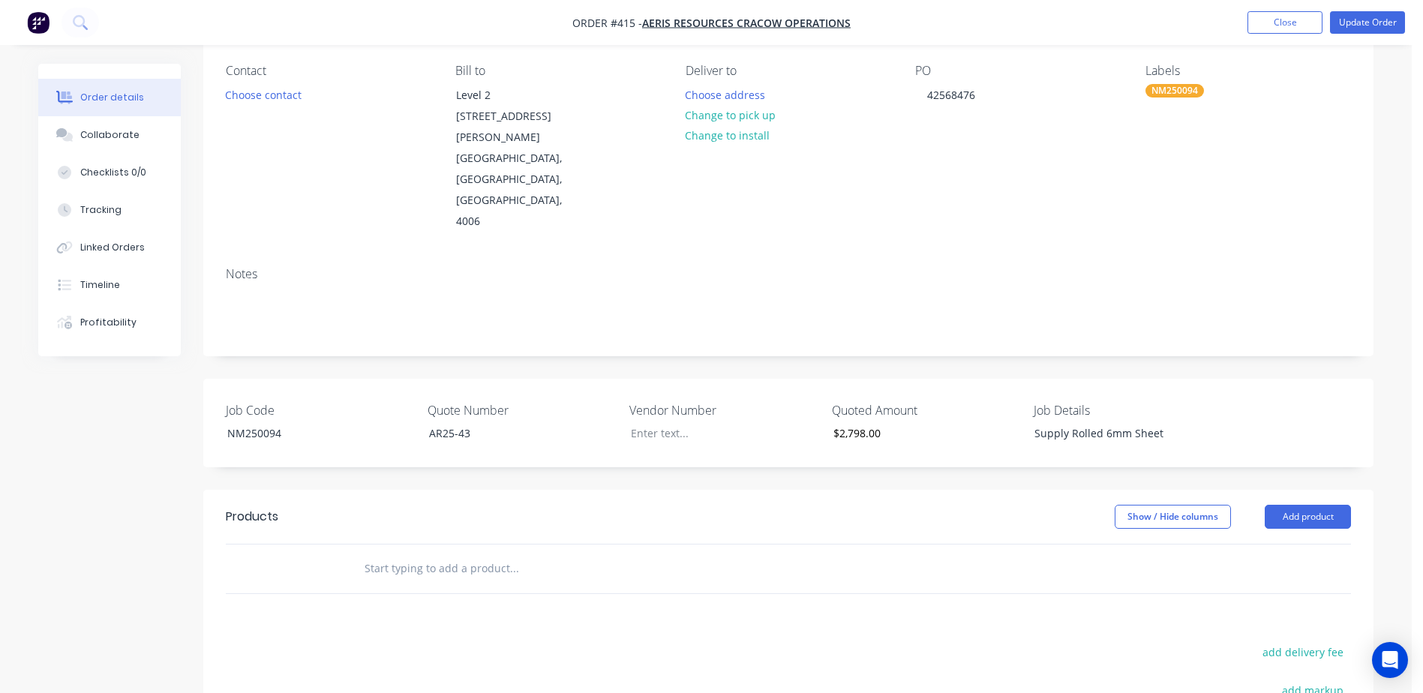
scroll to position [150, 0]
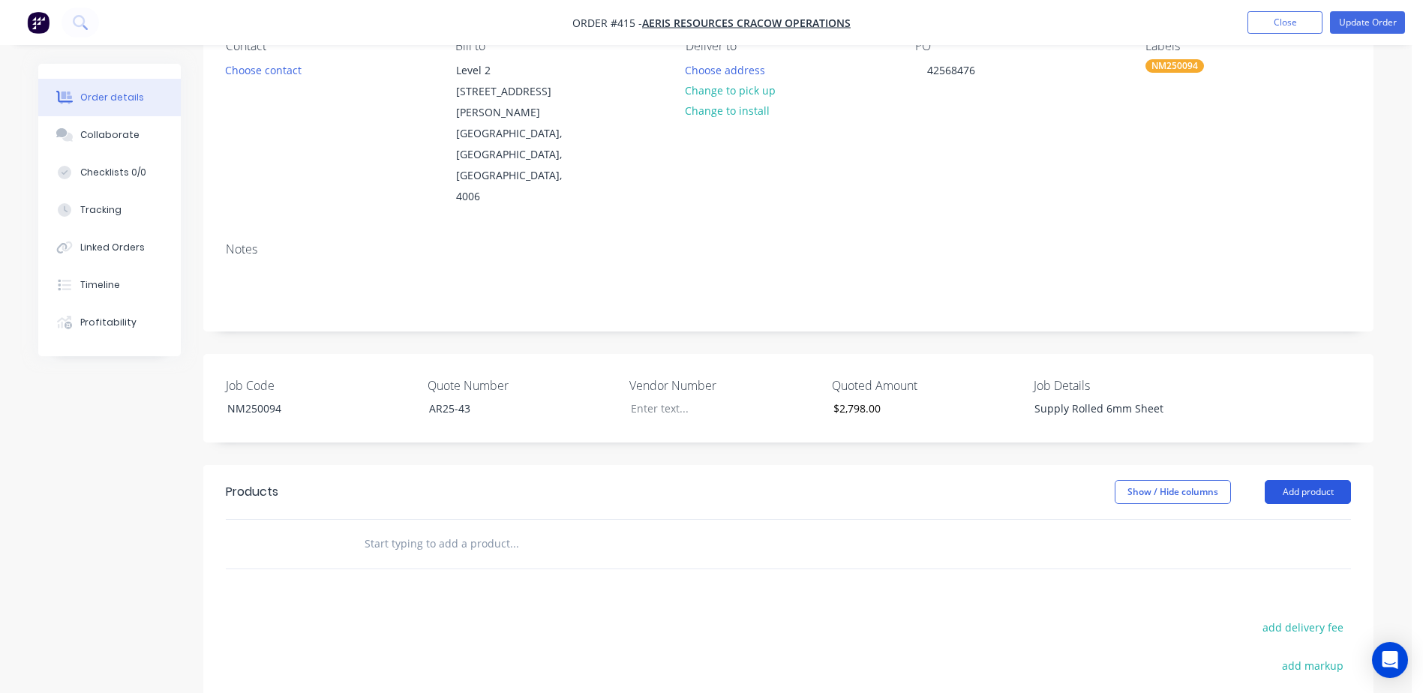
click at [1311, 480] on button "Add product" at bounding box center [1308, 492] width 86 height 24
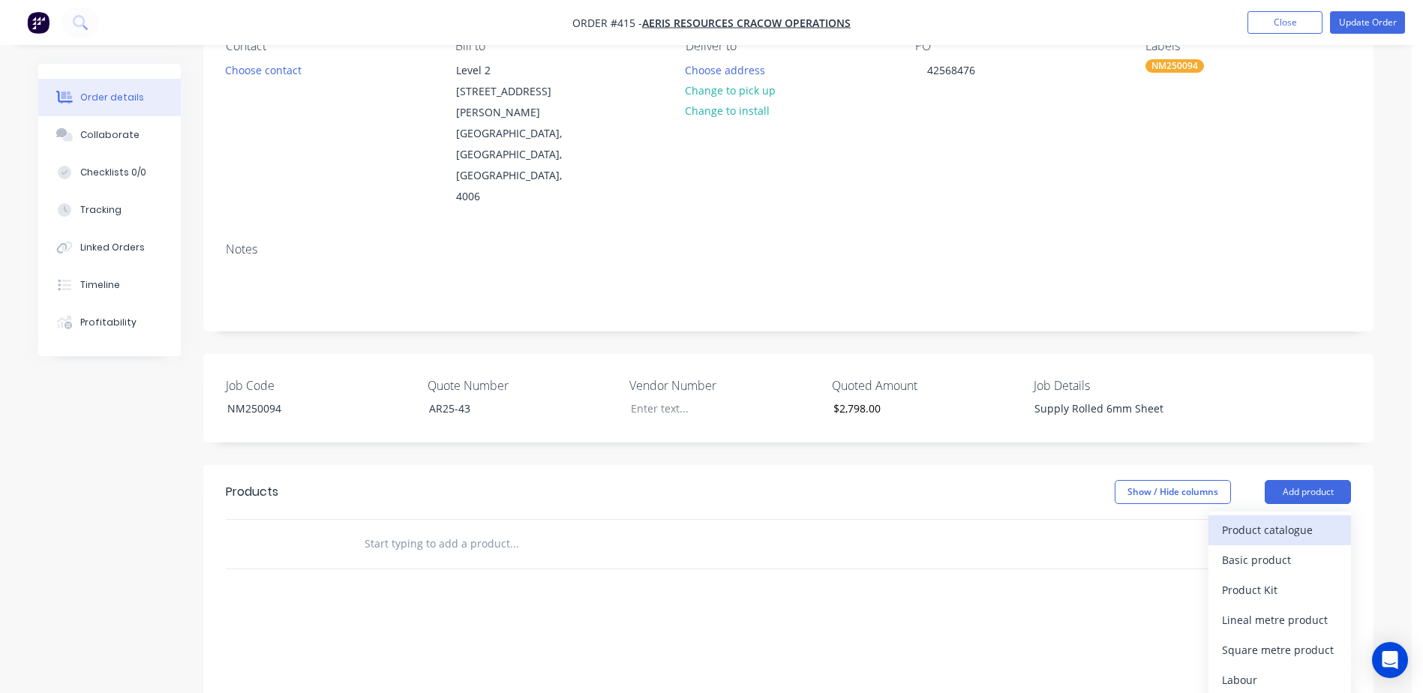
click at [1287, 519] on div "Product catalogue" at bounding box center [1280, 530] width 116 height 22
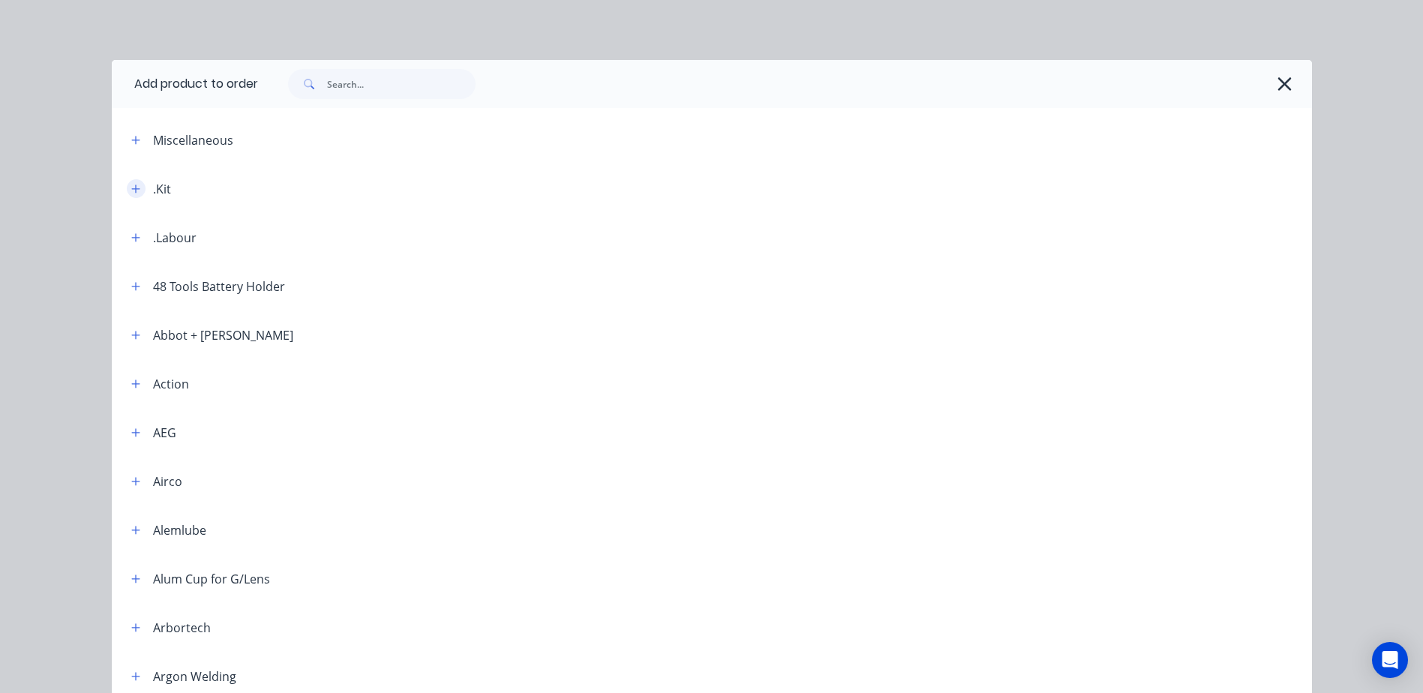
click at [127, 188] on button "button" at bounding box center [136, 188] width 19 height 19
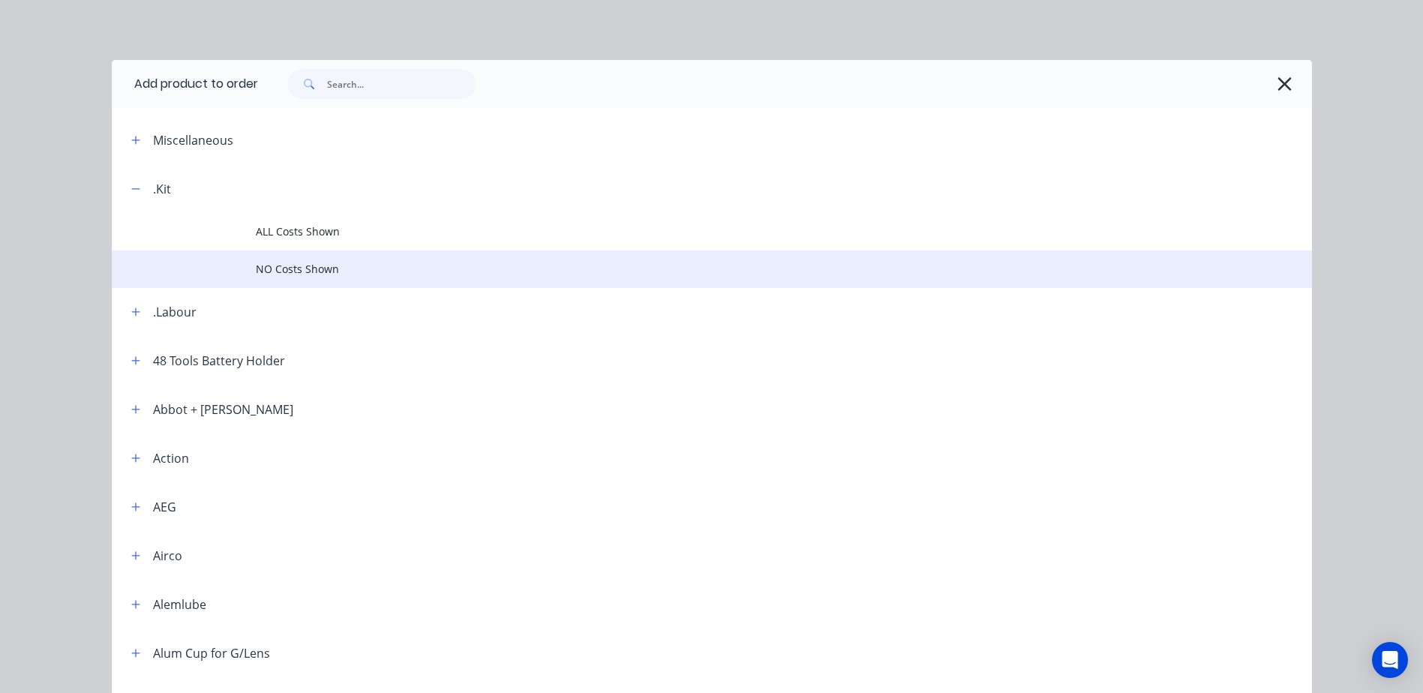
click at [307, 269] on span "NO Costs Shown" at bounding box center [678, 269] width 845 height 16
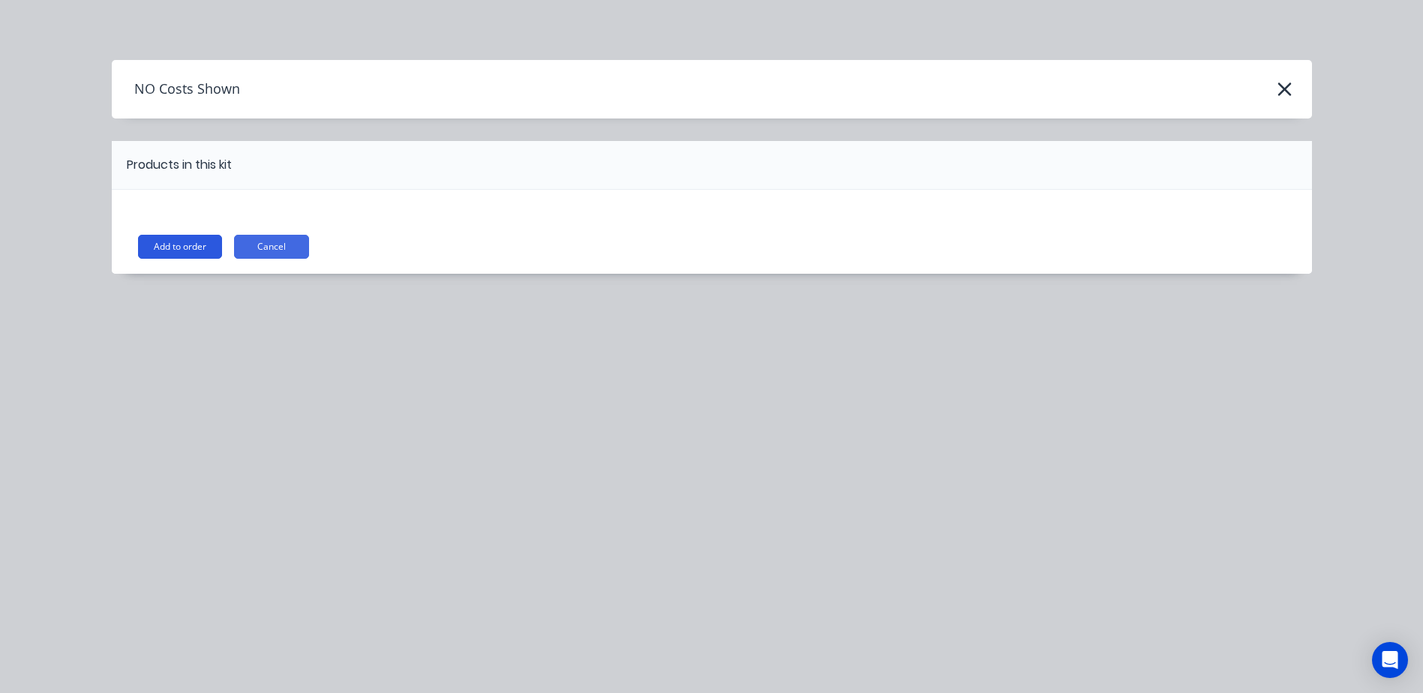
click at [142, 254] on button "Add to order" at bounding box center [180, 247] width 84 height 24
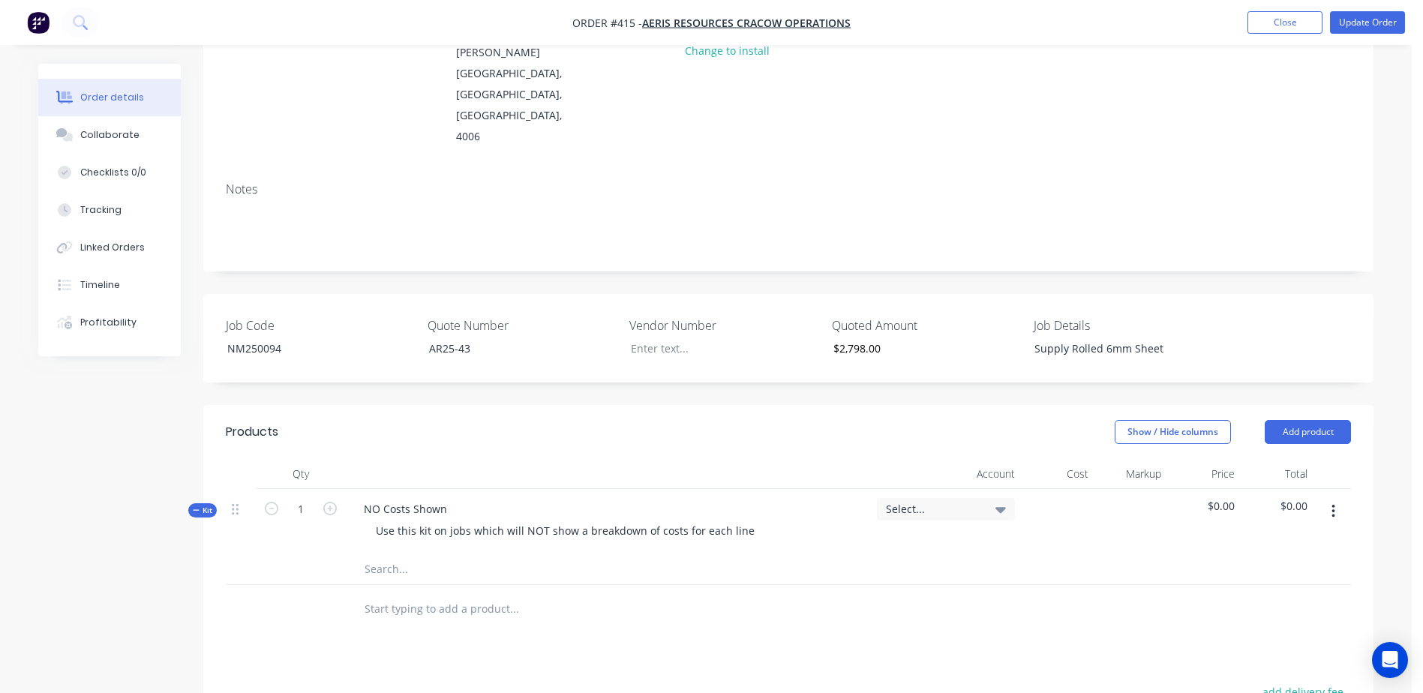
scroll to position [300, 0]
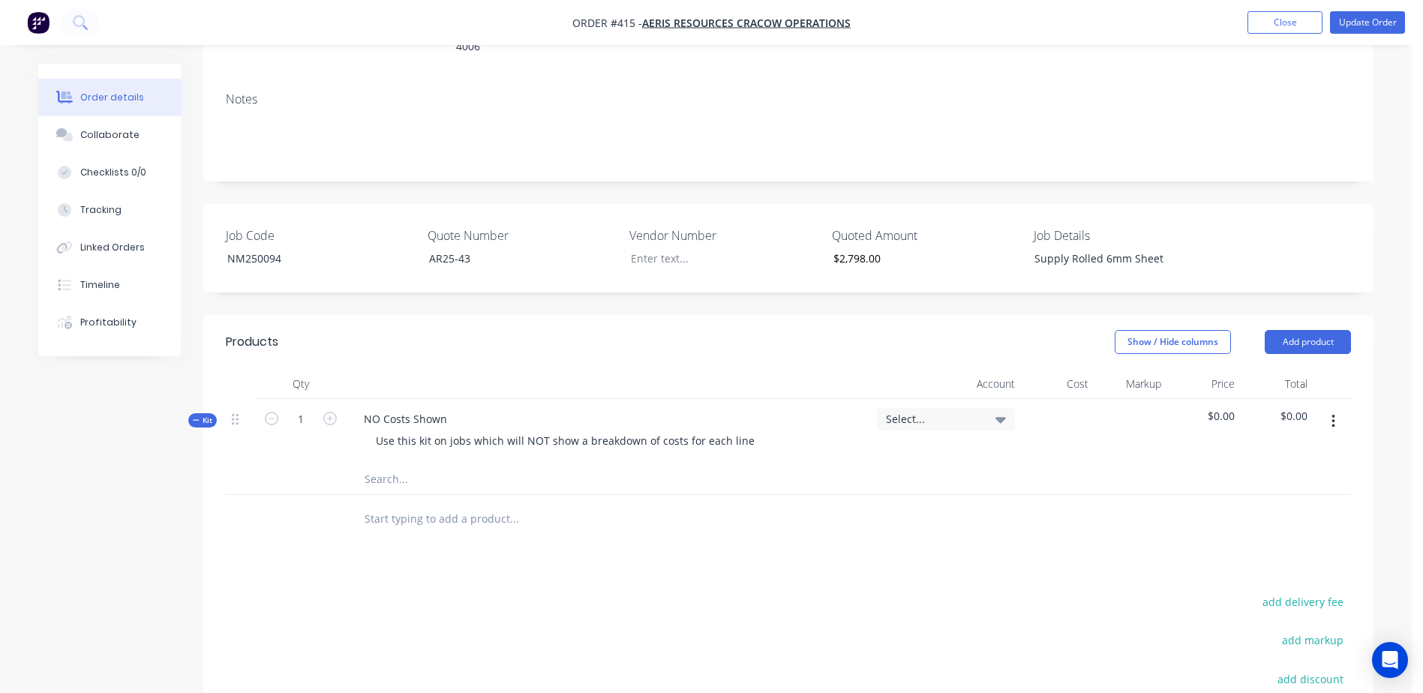
click at [368, 464] on input "text" at bounding box center [514, 479] width 300 height 30
click at [523, 464] on input "6mm GR250 Plate - 600 x 2400" at bounding box center [514, 479] width 300 height 30
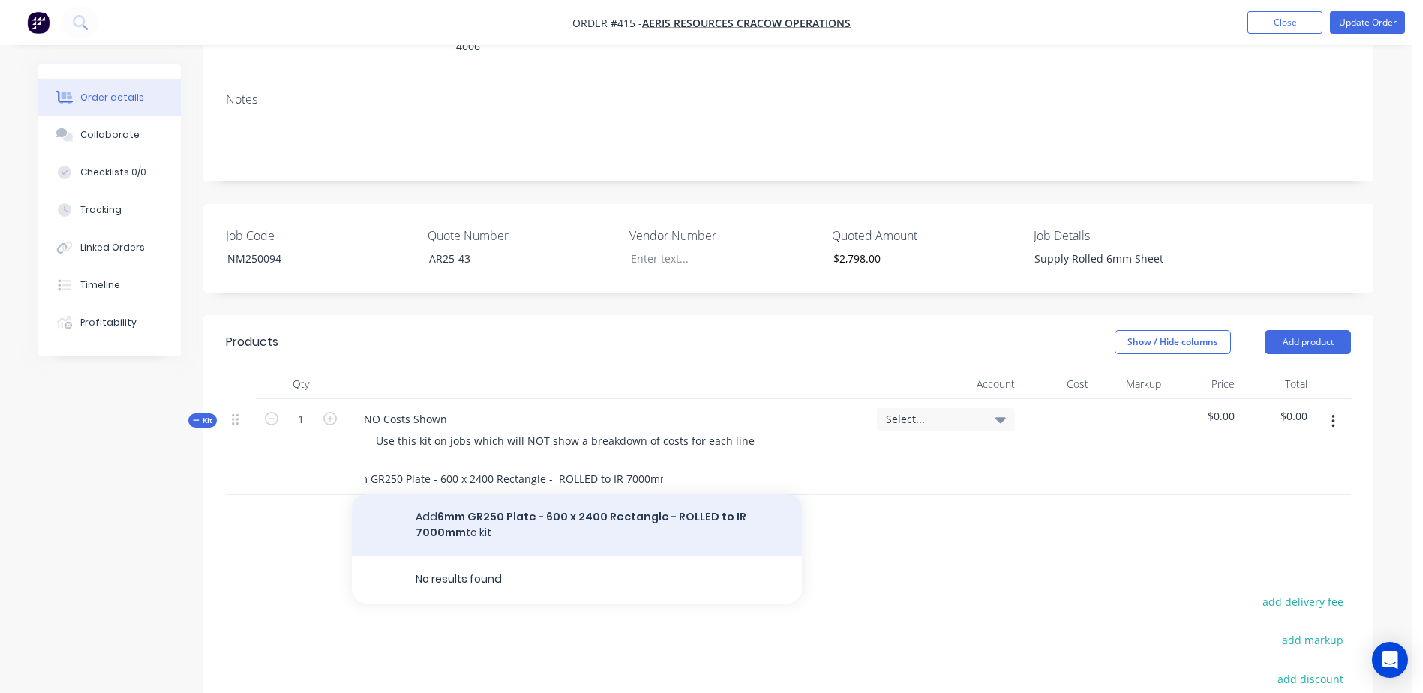
type input "6mm GR250 Plate - 600 x 2400 Rectangle - ROLLED to IR 7000mm"
click at [581, 494] on button "Add 6mm GR250 Plate - 600 x 2400 Rectangle - ROLLED to IR 7000mm to kit" at bounding box center [577, 525] width 450 height 62
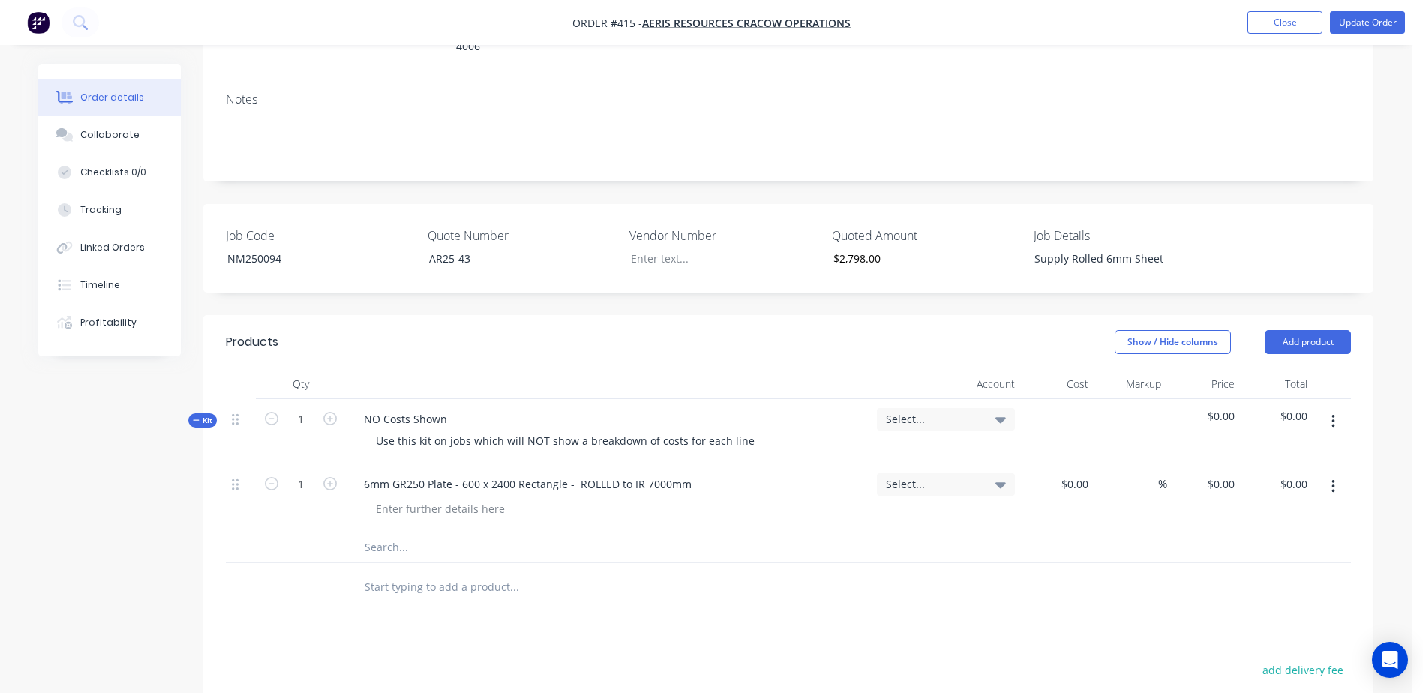
click at [337, 475] on button "button" at bounding box center [330, 483] width 20 height 16
click at [336, 477] on icon "button" at bounding box center [330, 484] width 14 height 14
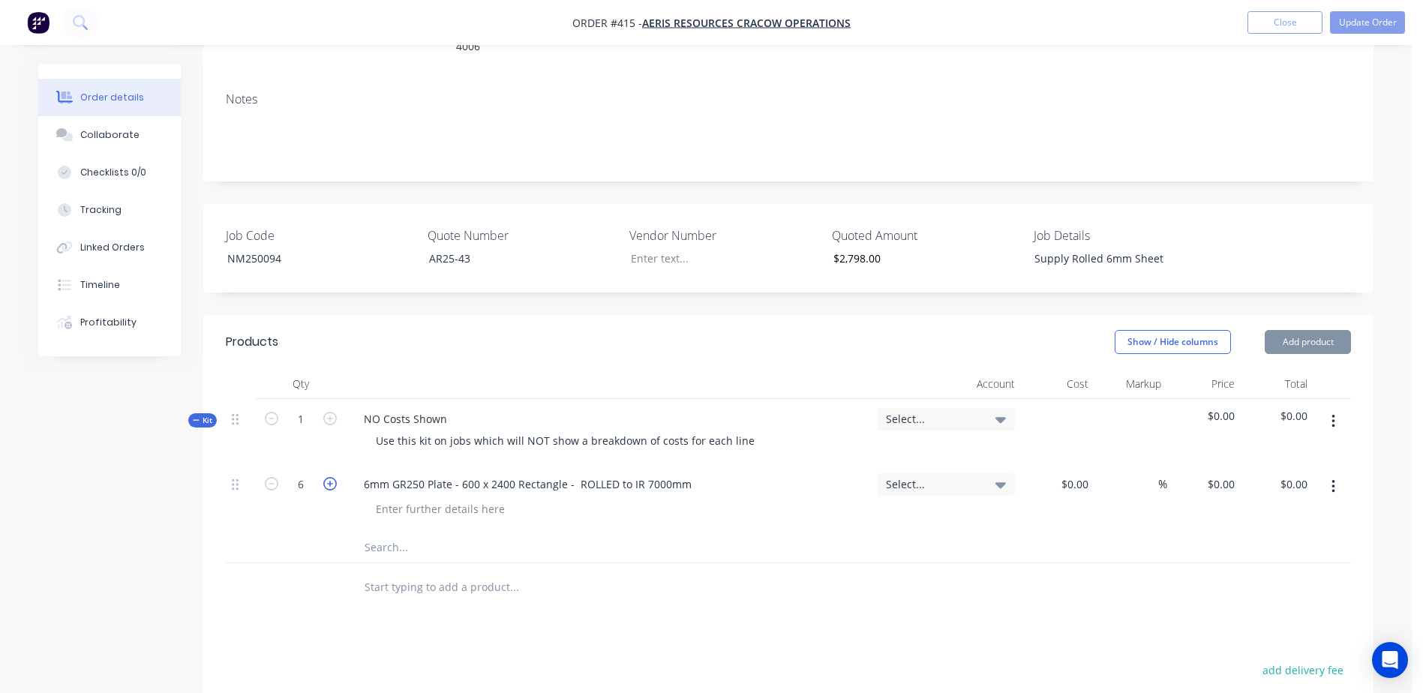
click at [336, 477] on icon "button" at bounding box center [330, 484] width 14 height 14
click at [266, 477] on icon "button" at bounding box center [272, 484] width 14 height 14
type input "6"
drag, startPoint x: 1063, startPoint y: 443, endPoint x: 1139, endPoint y: 430, distance: 76.8
click at [1139, 464] on div "6 6mm GR250 Plate - 600 x 2400 Rectangle - ROLLED to IR 7000mm Select... % $0.0…" at bounding box center [788, 498] width 1125 height 68
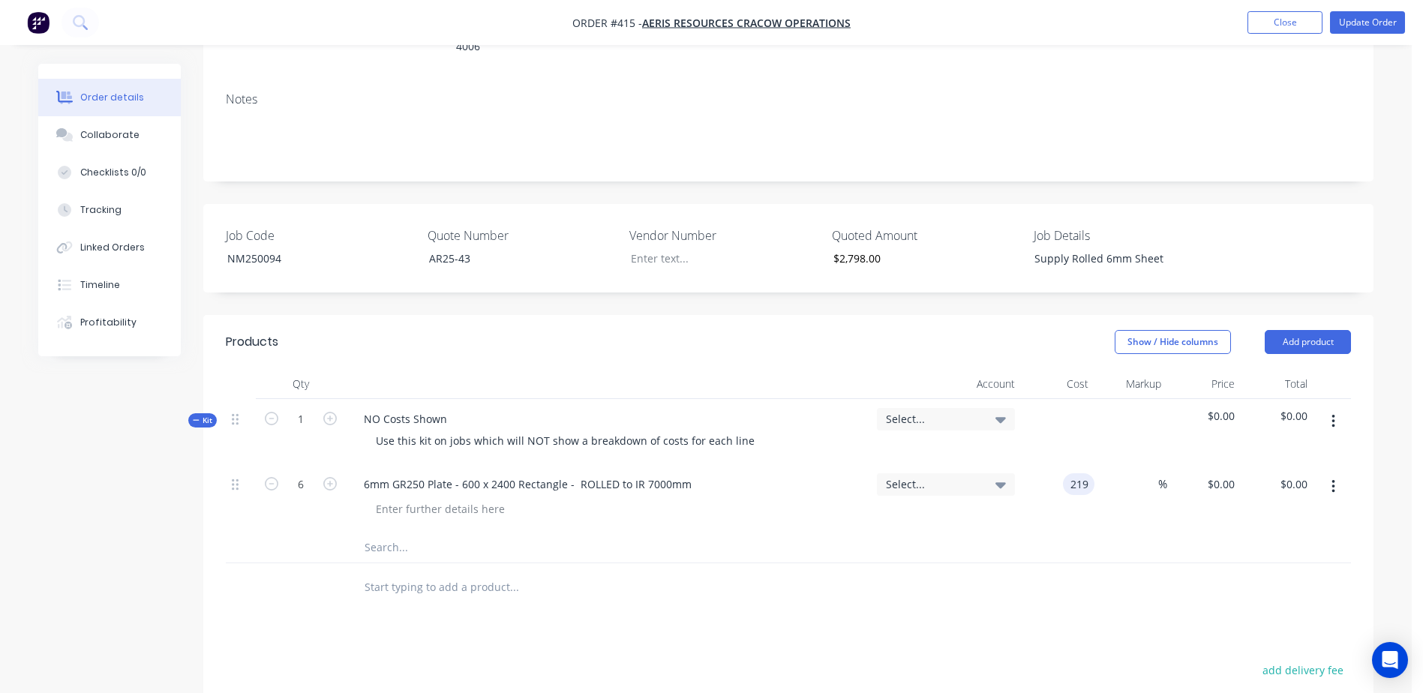
type input "$219.00"
type input "$1,314.00"
click at [590, 480] on div "6mm GR250 Plate - 600 x 2400 Rectangle - ROLLED to IR 7000mm" at bounding box center [608, 498] width 525 height 68
click at [465, 533] on input "text" at bounding box center [514, 548] width 300 height 30
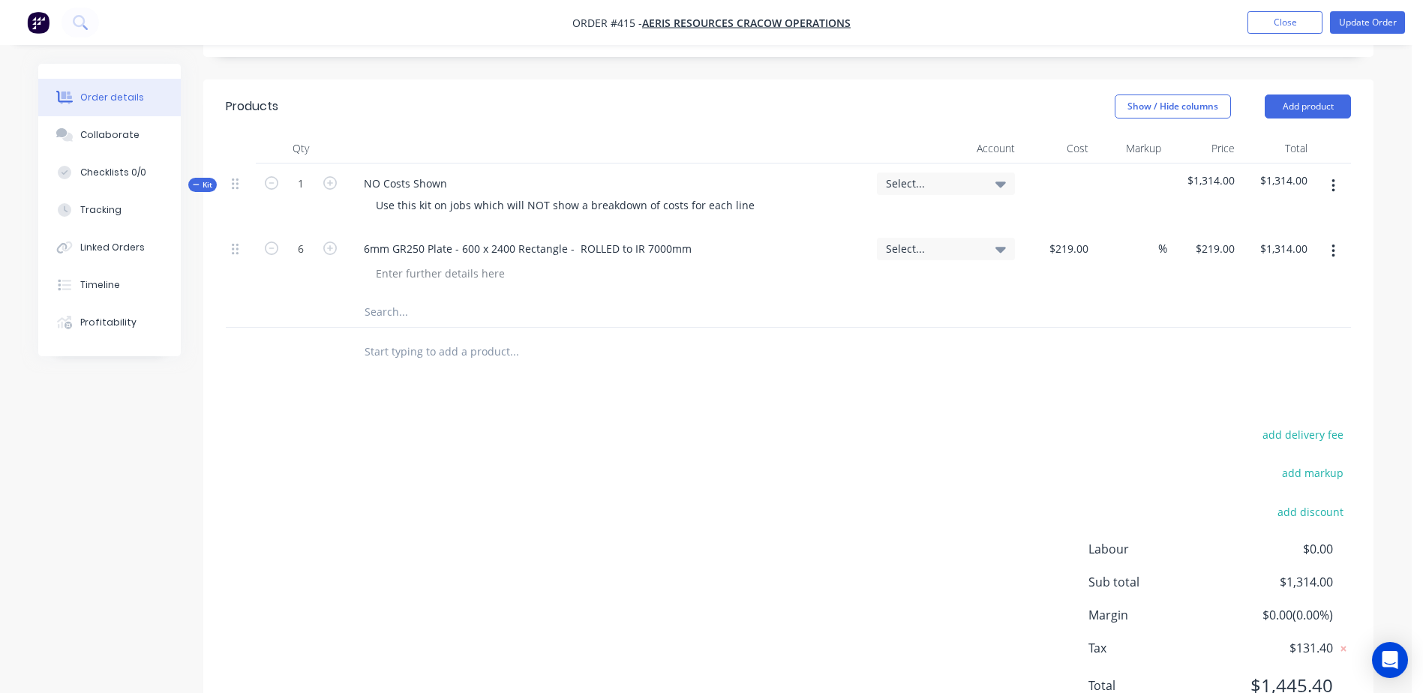
scroll to position [560, 0]
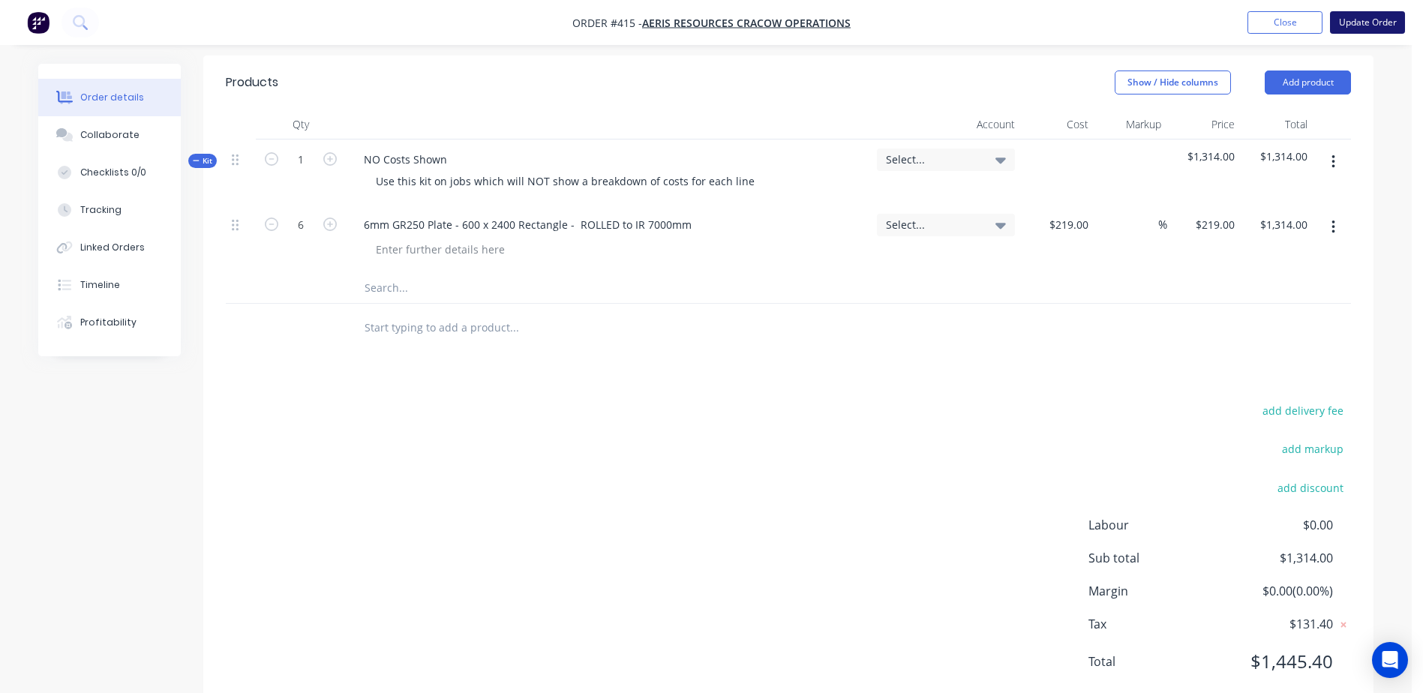
click at [1366, 18] on button "Update Order" at bounding box center [1367, 22] width 75 height 23
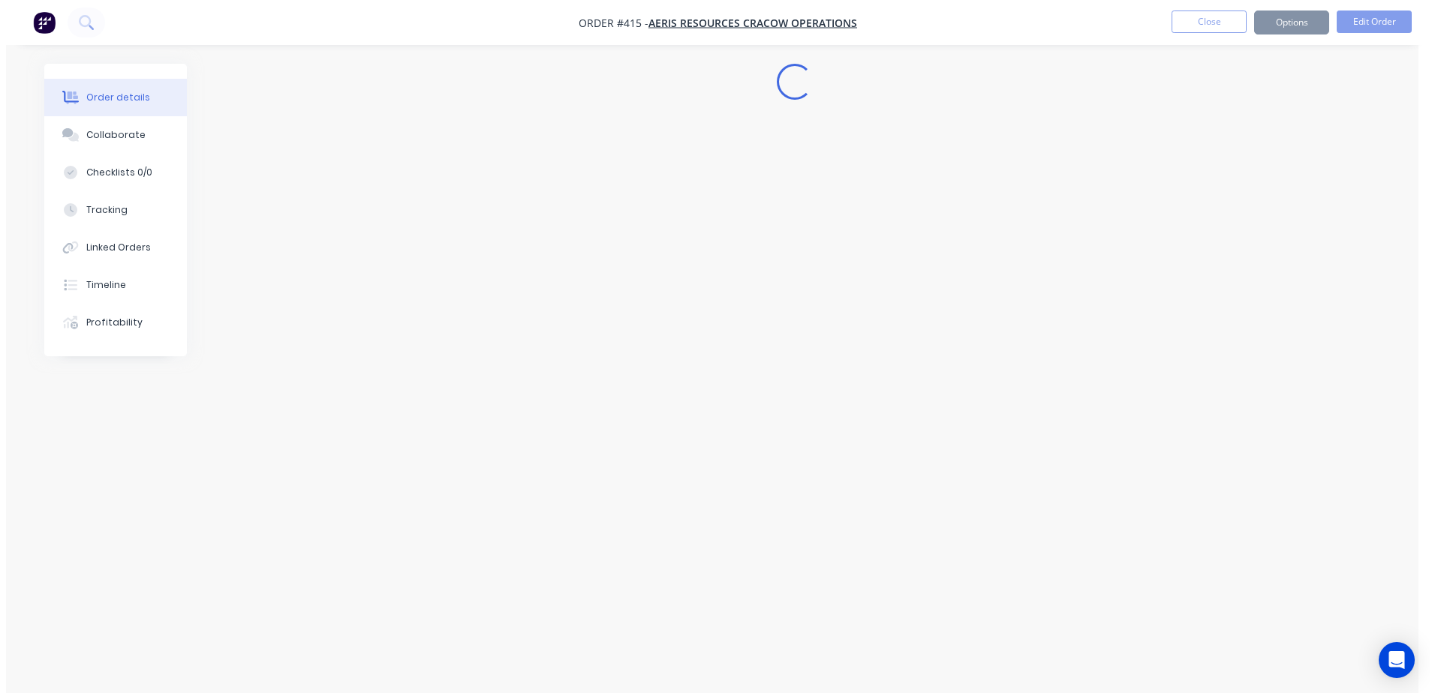
scroll to position [0, 0]
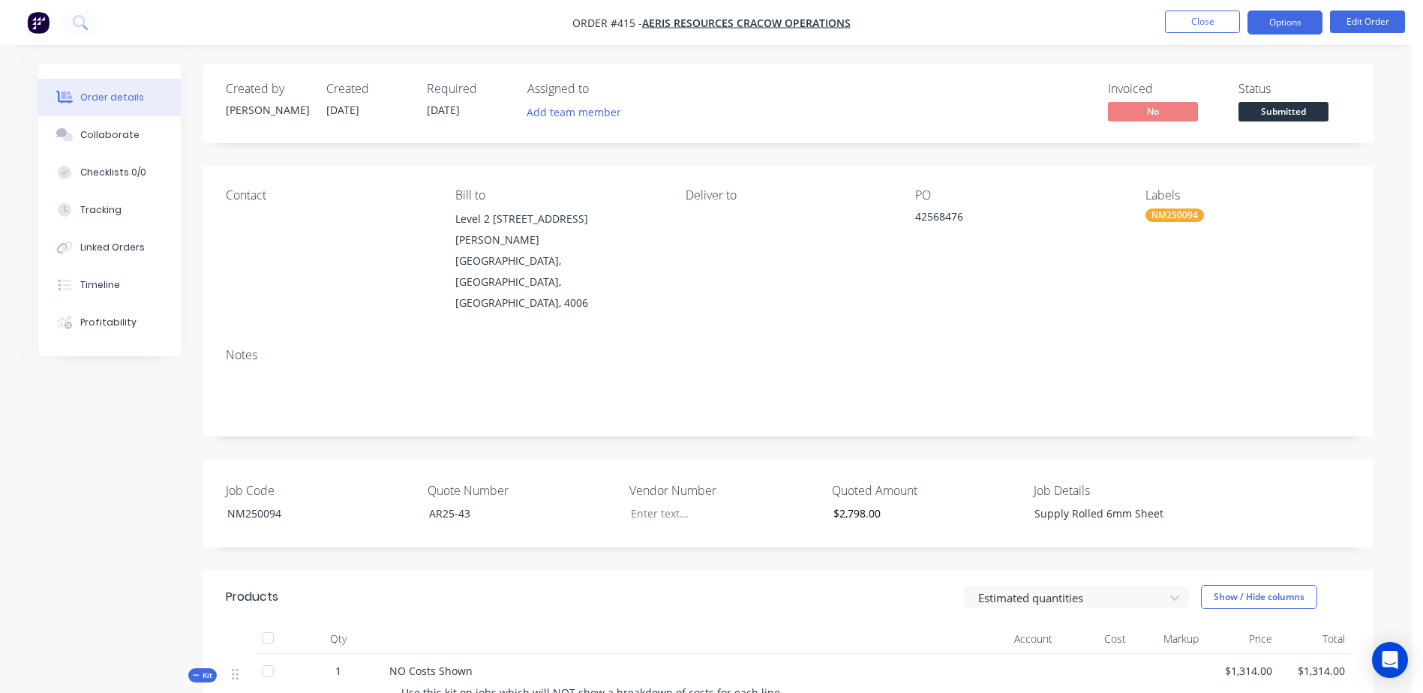
click at [1286, 17] on button "Options" at bounding box center [1285, 23] width 75 height 24
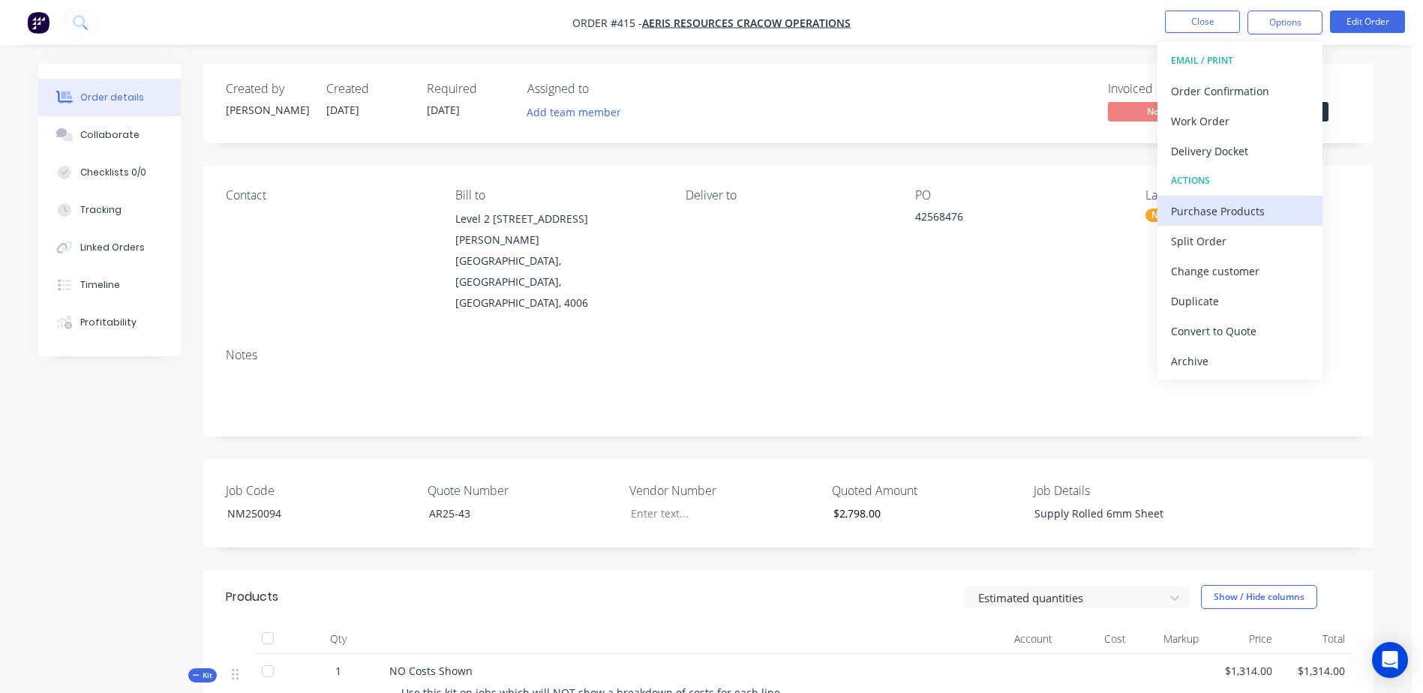
click at [1289, 209] on div "Purchase Products" at bounding box center [1240, 211] width 138 height 22
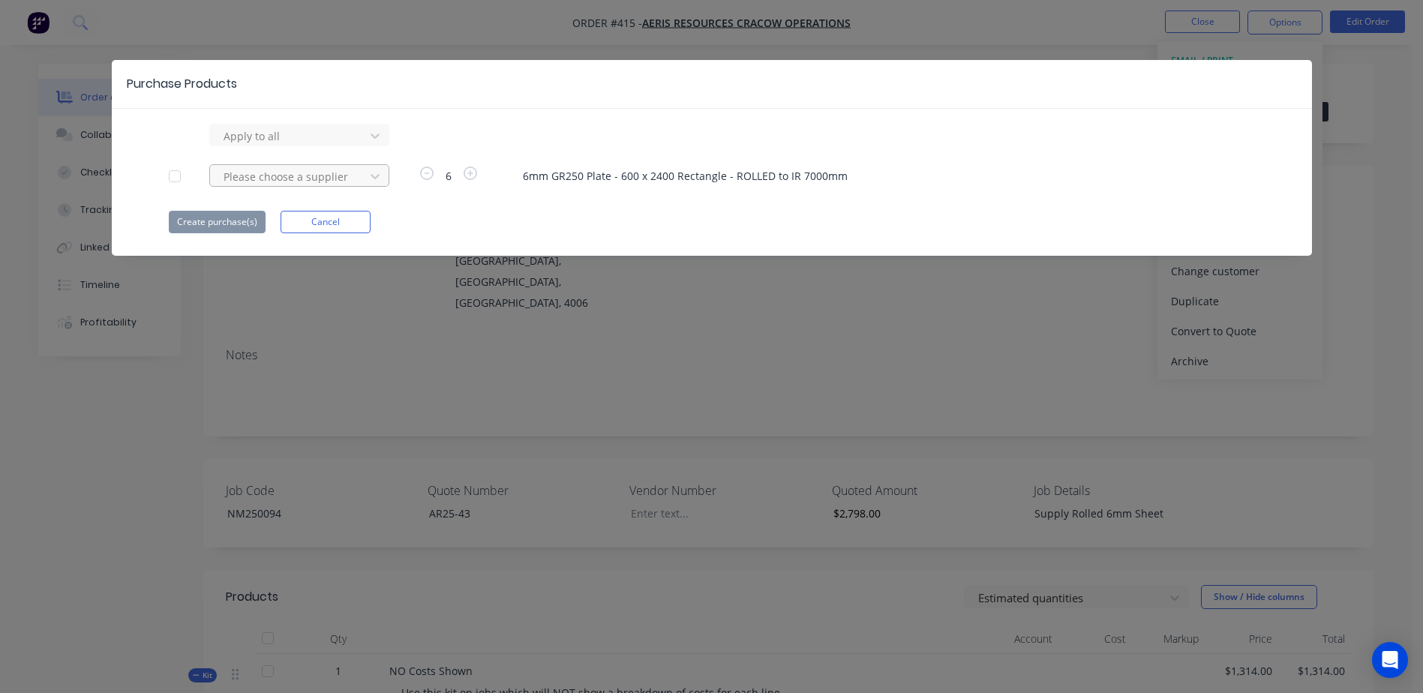
click at [245, 176] on div at bounding box center [289, 176] width 135 height 19
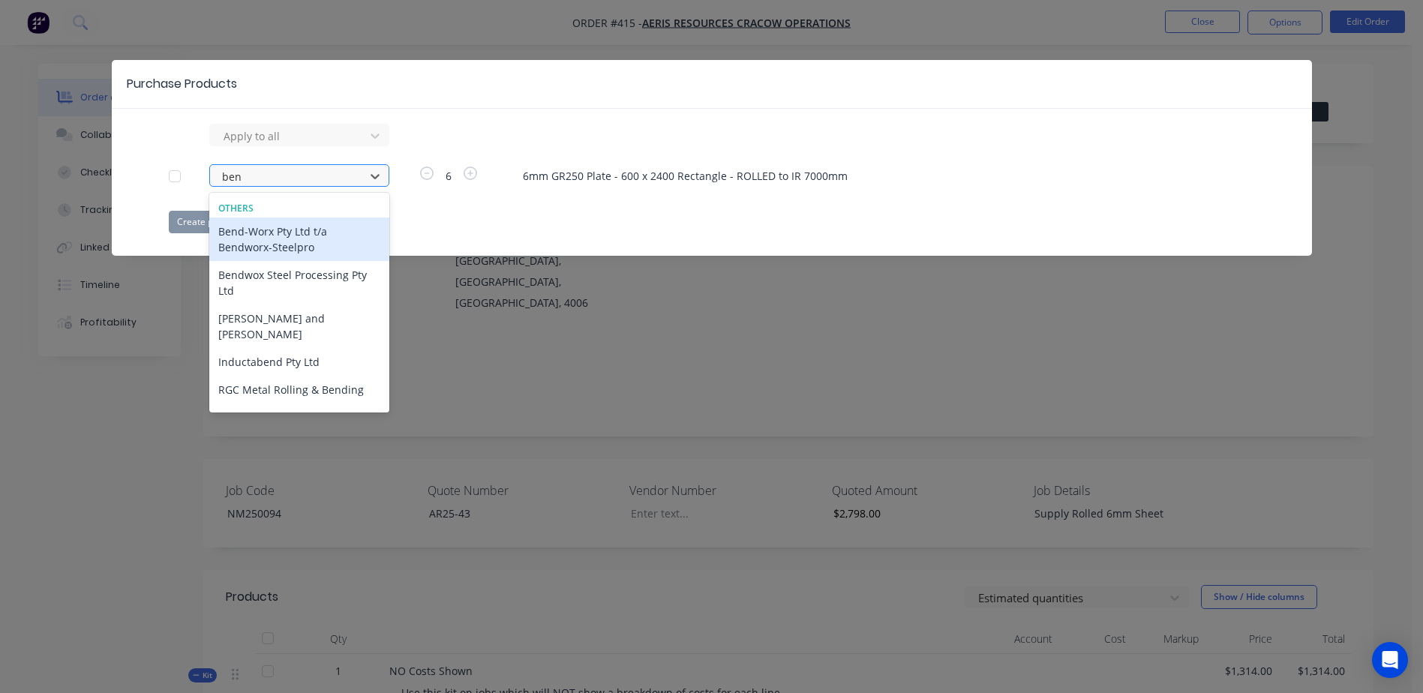
type input "bend"
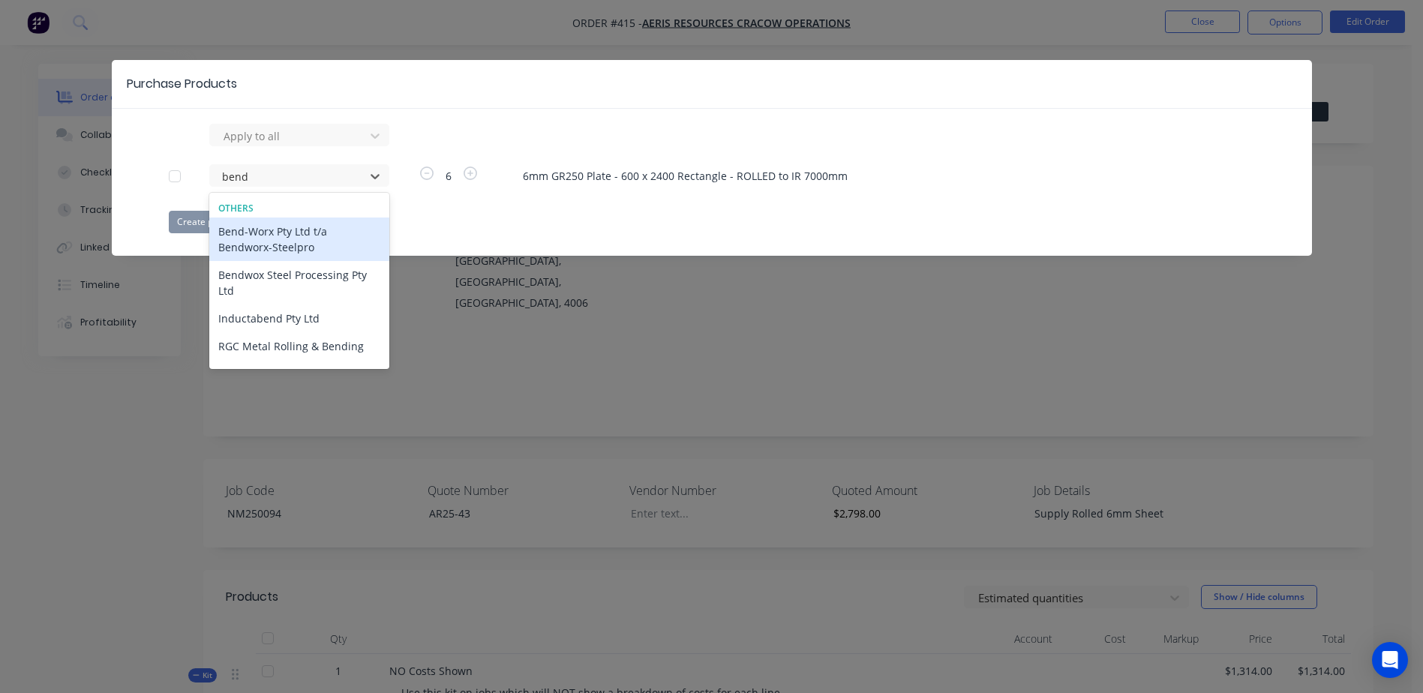
click at [308, 247] on div "Bend-Worx Pty Ltd t/a Bendworx-Steelpro" at bounding box center [299, 240] width 180 height 44
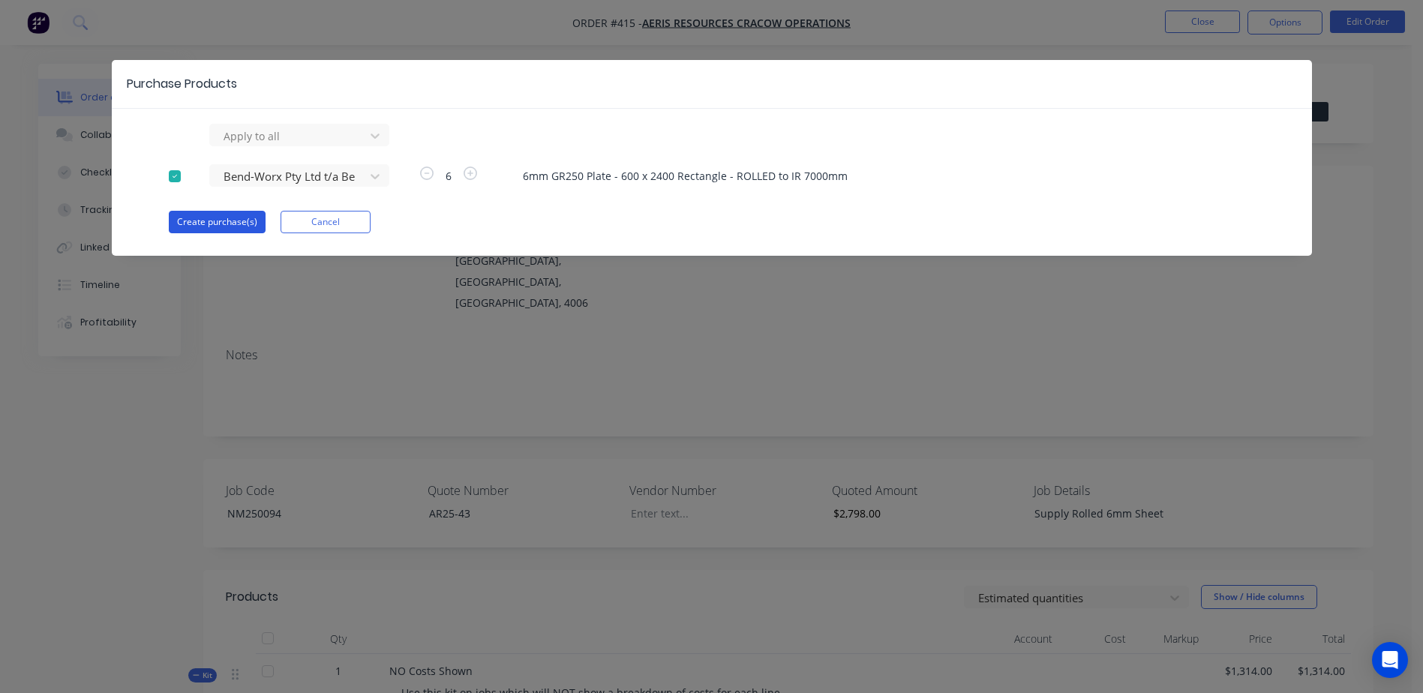
click at [216, 216] on button "Create purchase(s)" at bounding box center [217, 222] width 97 height 23
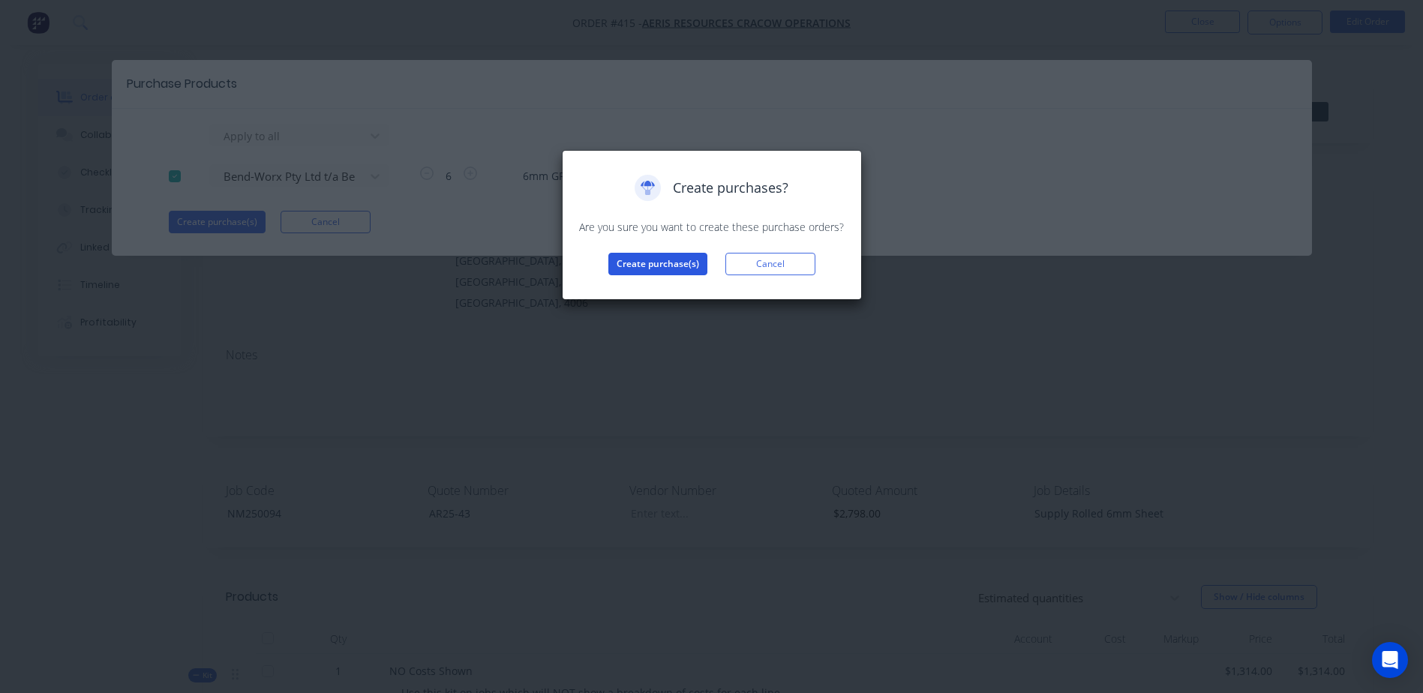
click at [639, 268] on button "Create purchase(s)" at bounding box center [658, 264] width 99 height 23
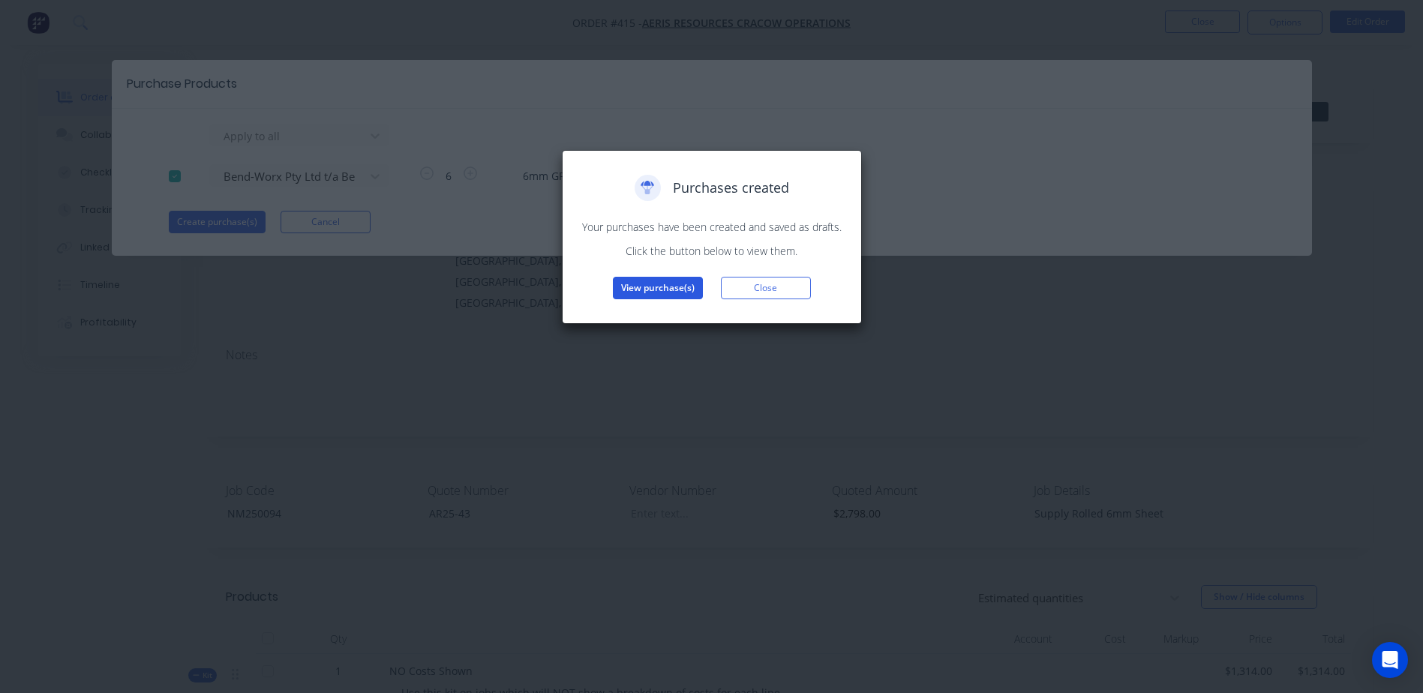
click at [645, 293] on button "View purchase(s)" at bounding box center [658, 288] width 90 height 23
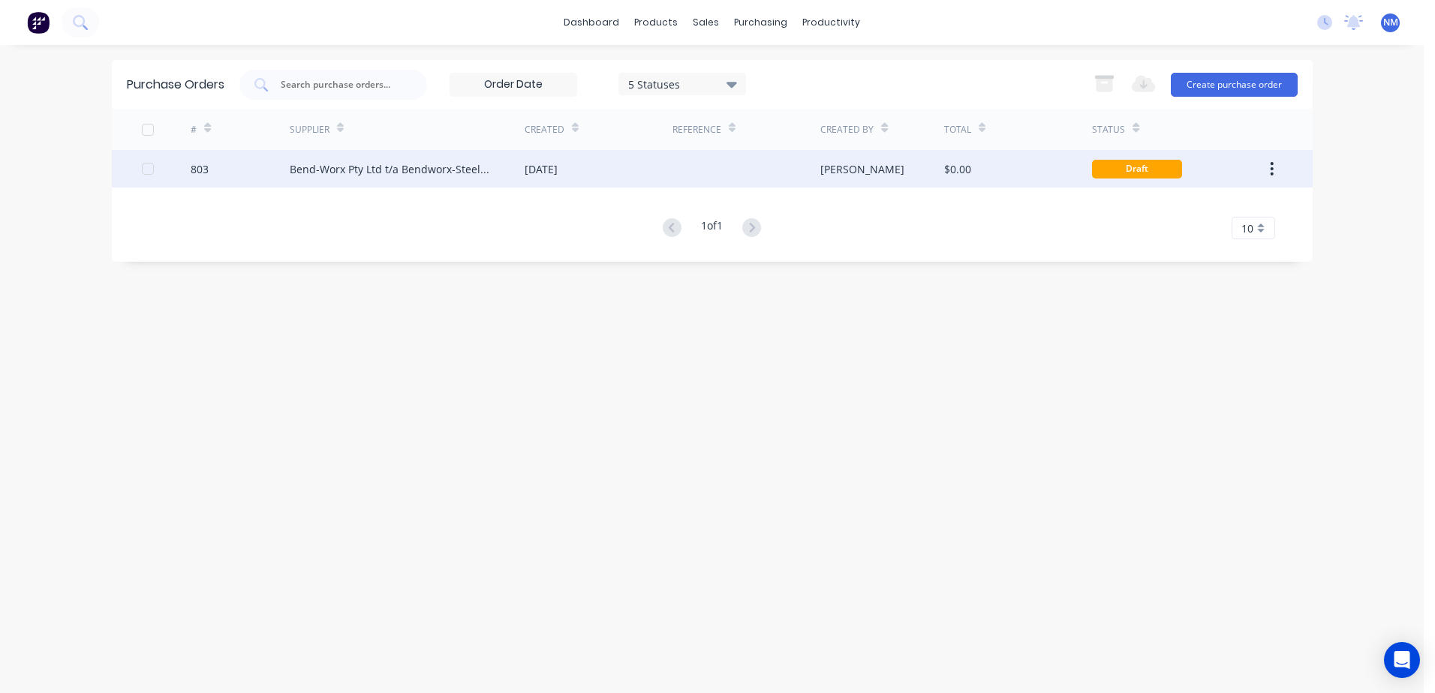
click at [1022, 161] on div "$0.00" at bounding box center [1018, 169] width 148 height 38
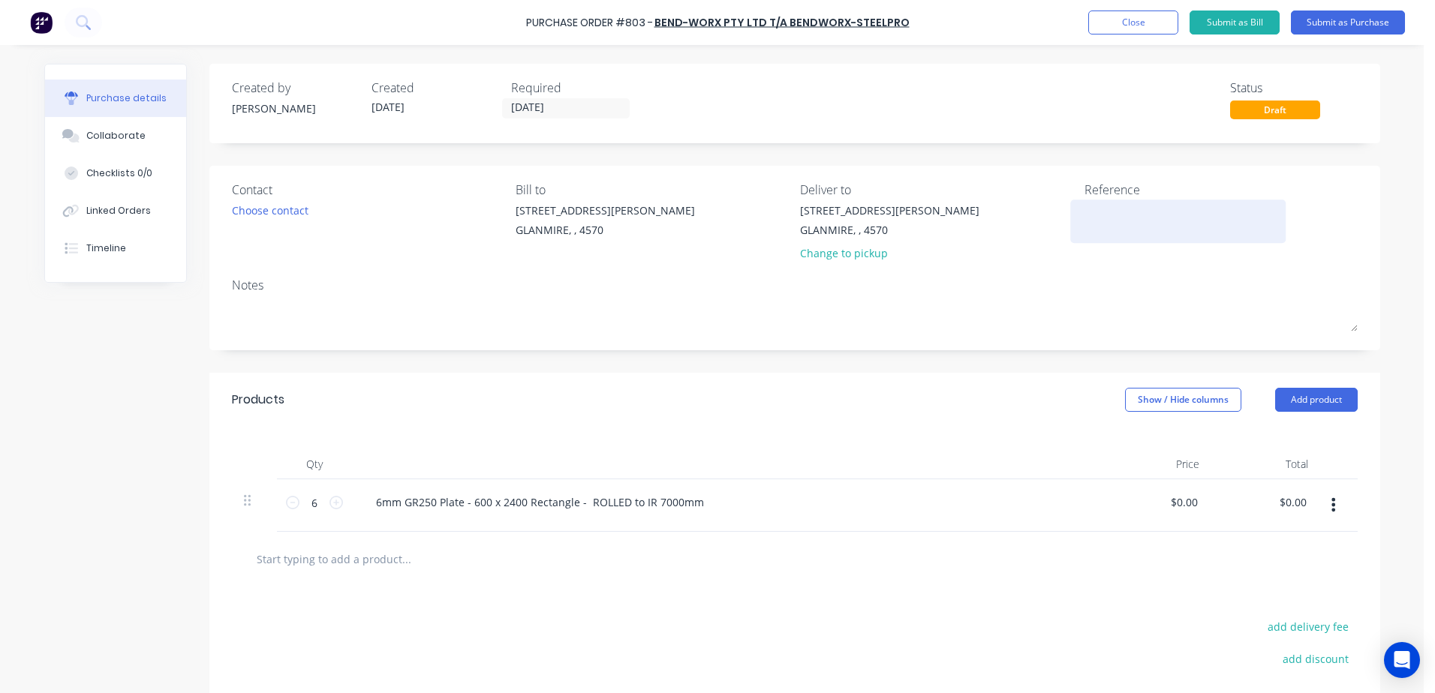
click at [1085, 211] on textarea at bounding box center [1178, 220] width 188 height 34
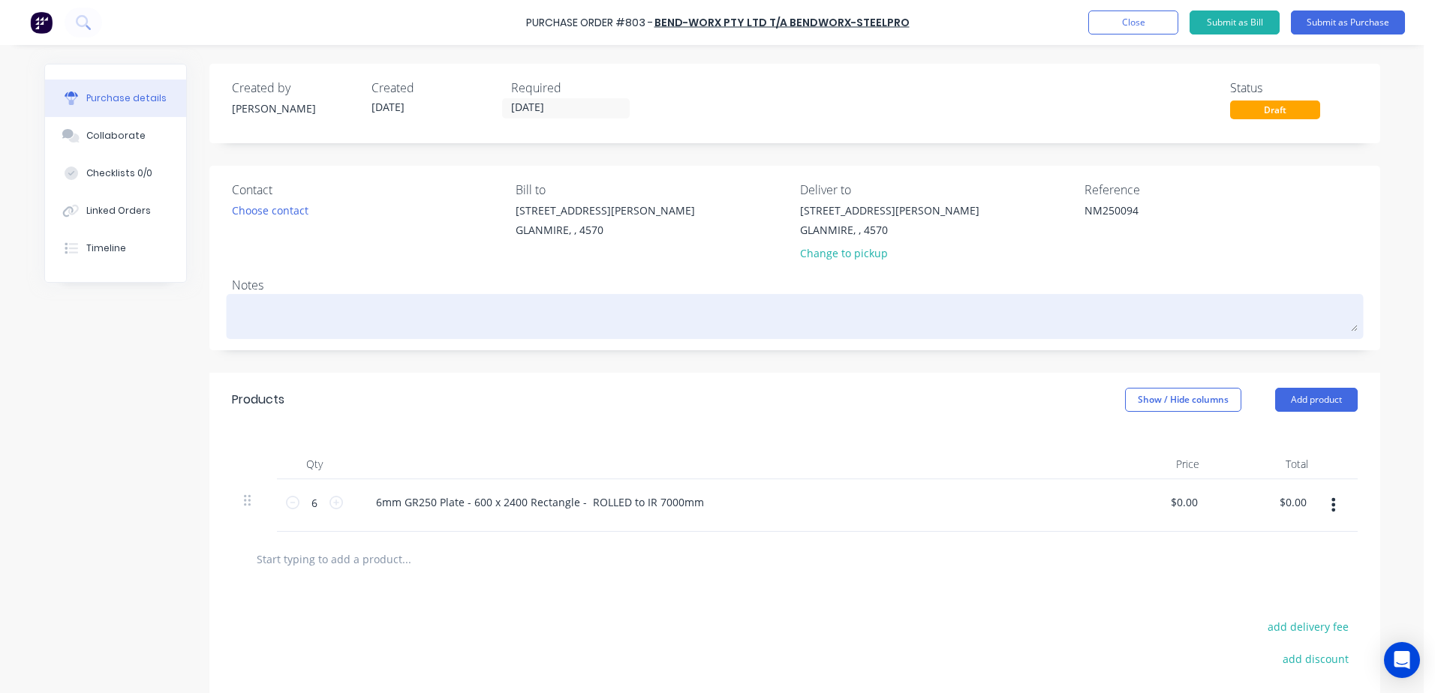
type textarea "NM250094"
type textarea "x"
type textarea "NM250094"
click at [241, 314] on textarea at bounding box center [794, 315] width 1125 height 34
type textarea "x"
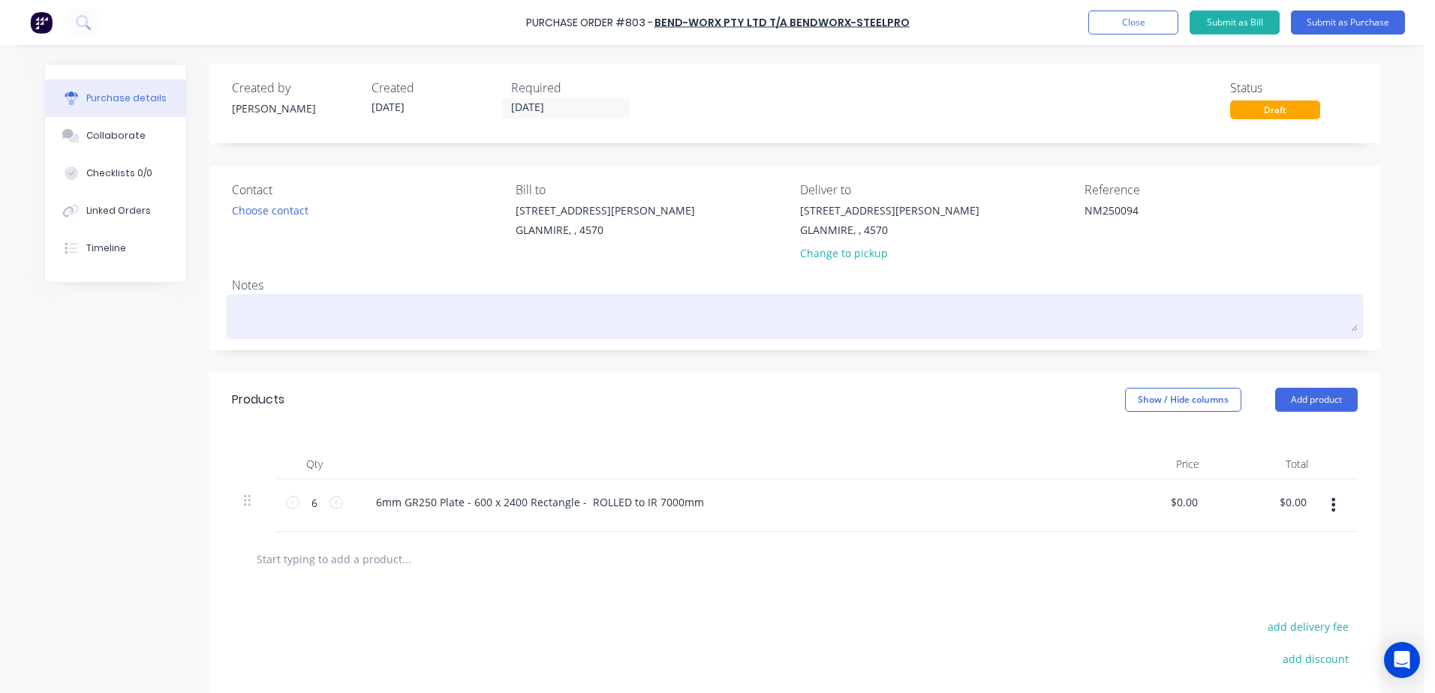
type textarea "N"
type textarea "x"
type textarea "NM"
type textarea "x"
type textarea "NM2"
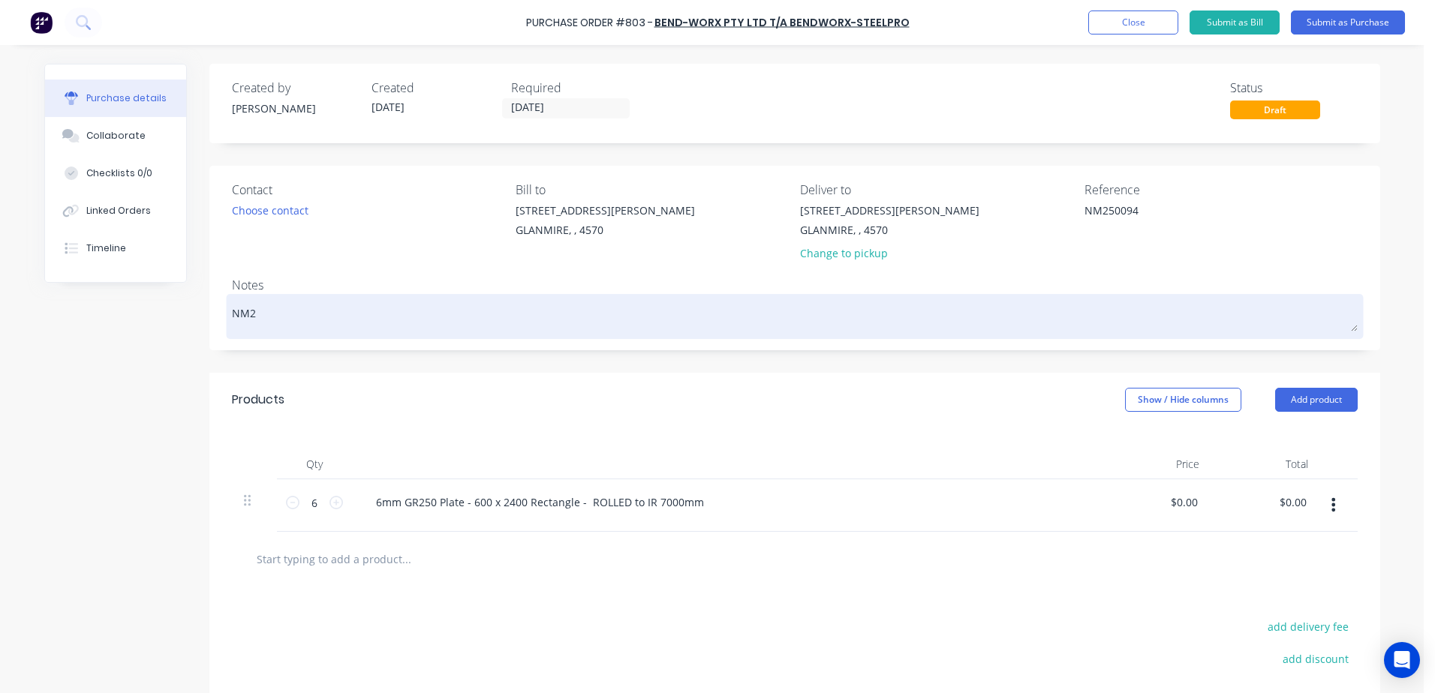
type textarea "x"
type textarea "NM25"
type textarea "x"
type textarea "NM250"
type textarea "x"
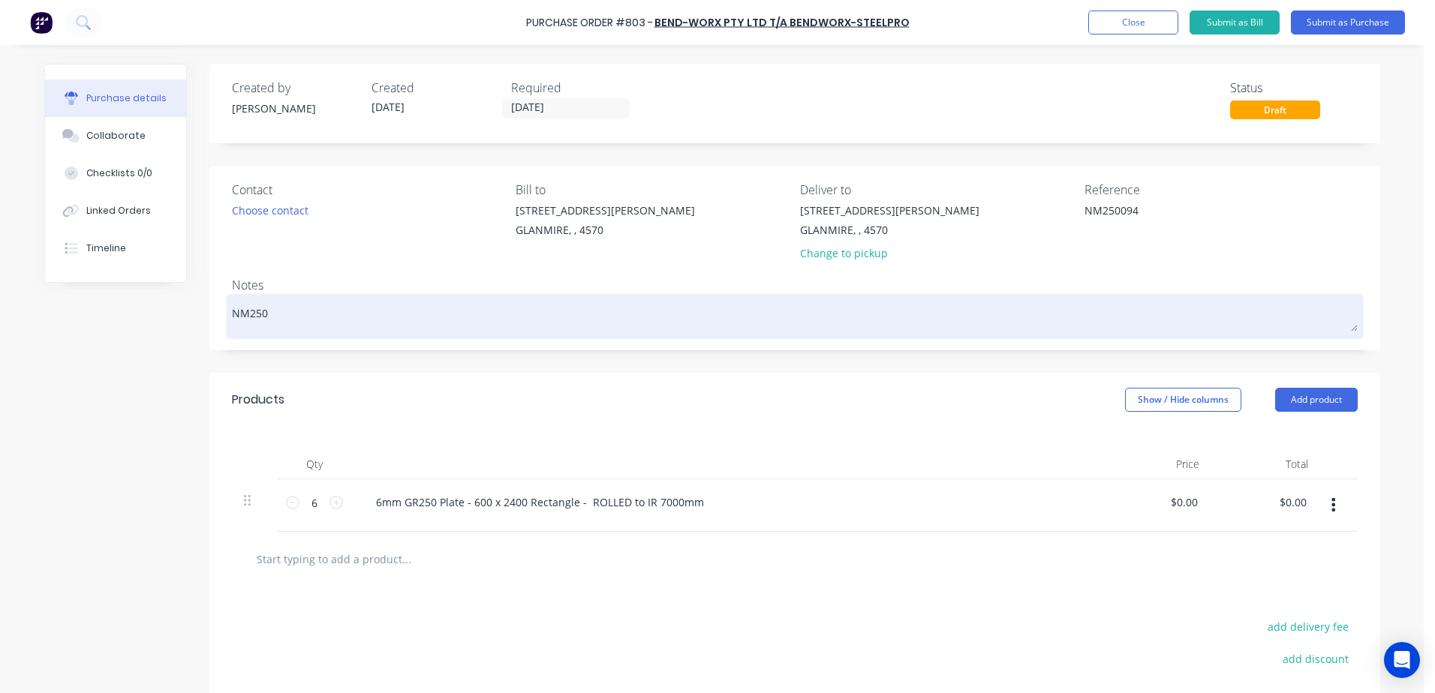
type textarea "NM2500"
type textarea "x"
type textarea "NM25009"
type textarea "x"
type textarea "NM250094"
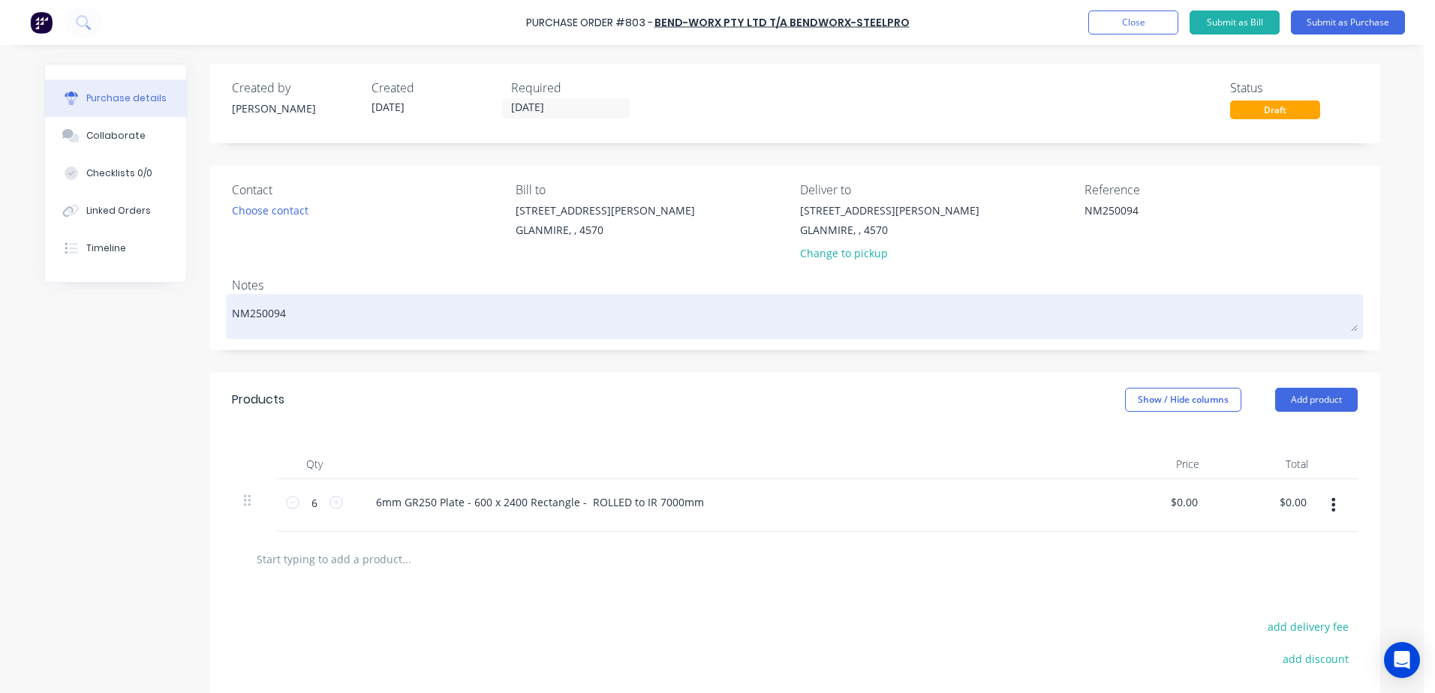
type textarea "x"
type textarea "NM250094-"
type textarea "x"
type textarea "NM250094-"
type textarea "x"
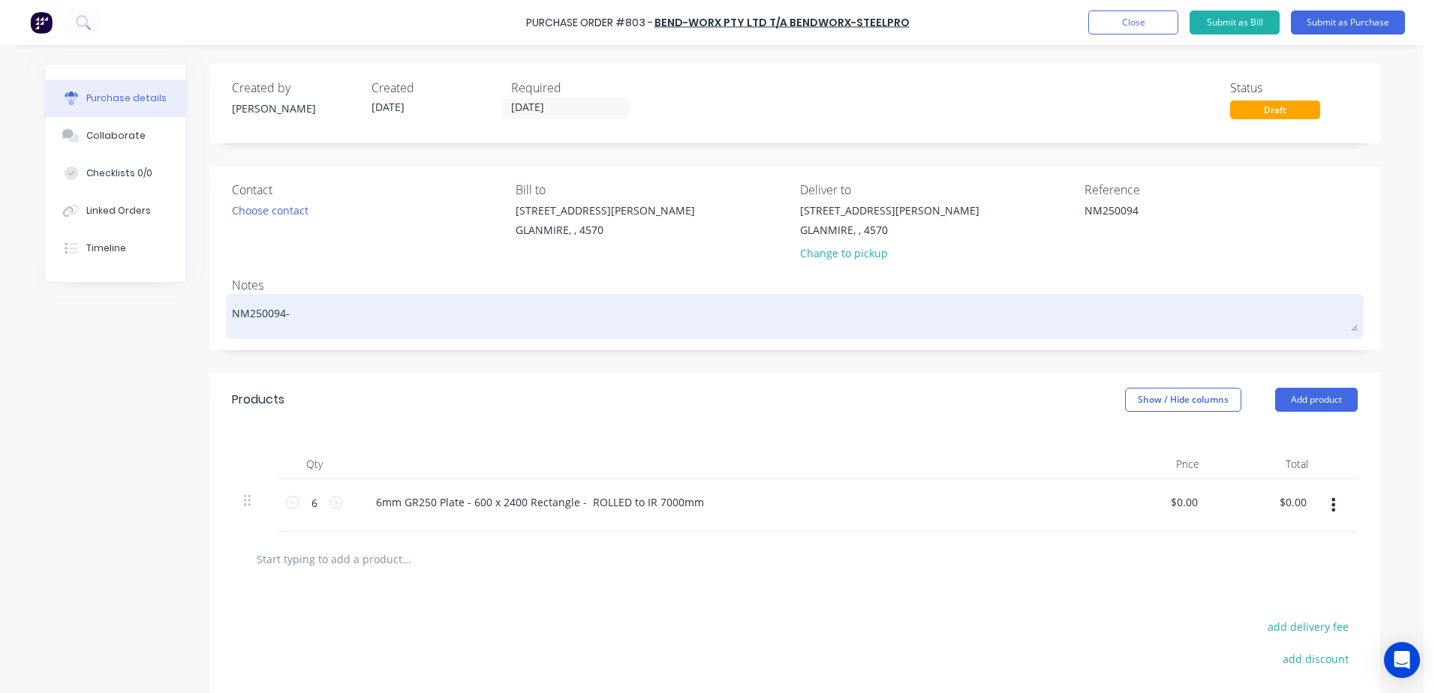
type textarea "NM250094- G"
type textarea "x"
type textarea "NM250094-"
type textarea "x"
type textarea "NM250094- g"
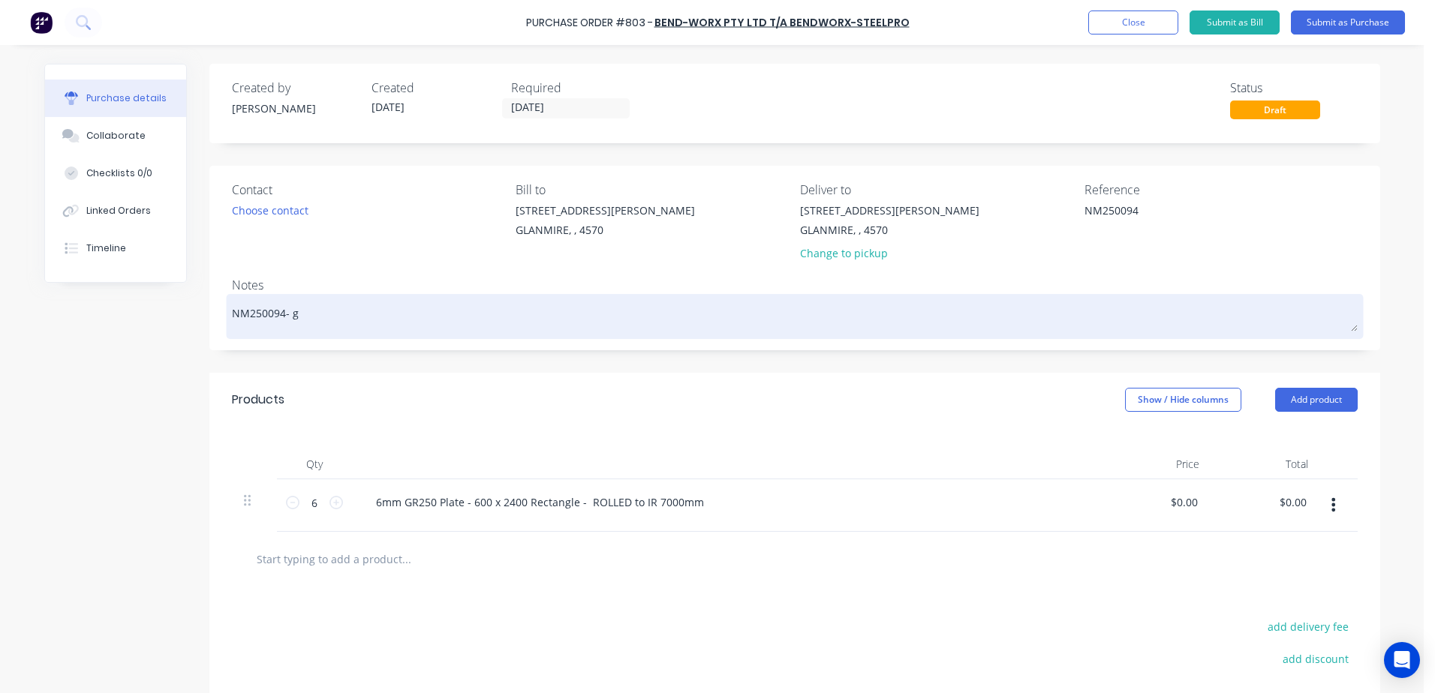
type textarea "x"
type textarea "NM250094- ge"
type textarea "x"
type textarea "NM250094- gel"
type textarea "x"
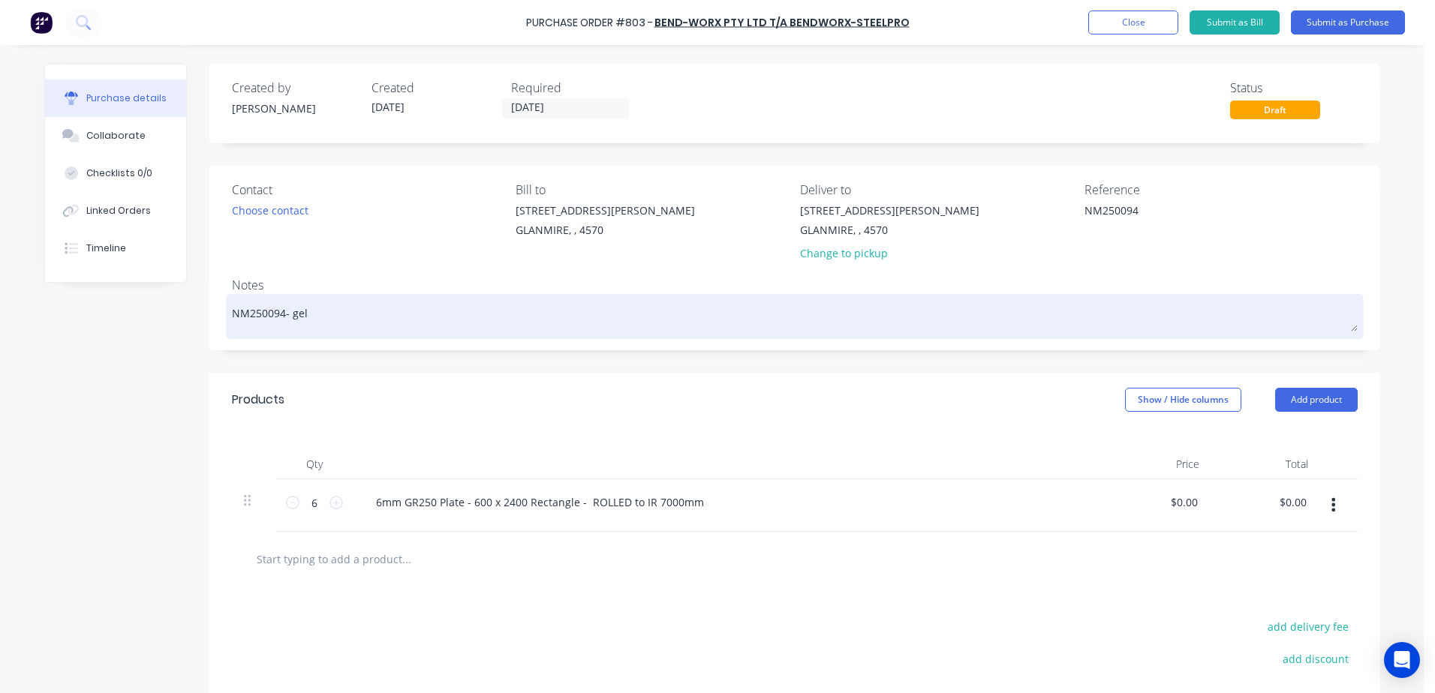
type textarea "NM250094- geln"
type textarea "x"
type textarea "NM250094- gel"
type textarea "x"
type textarea "NM250094- ge"
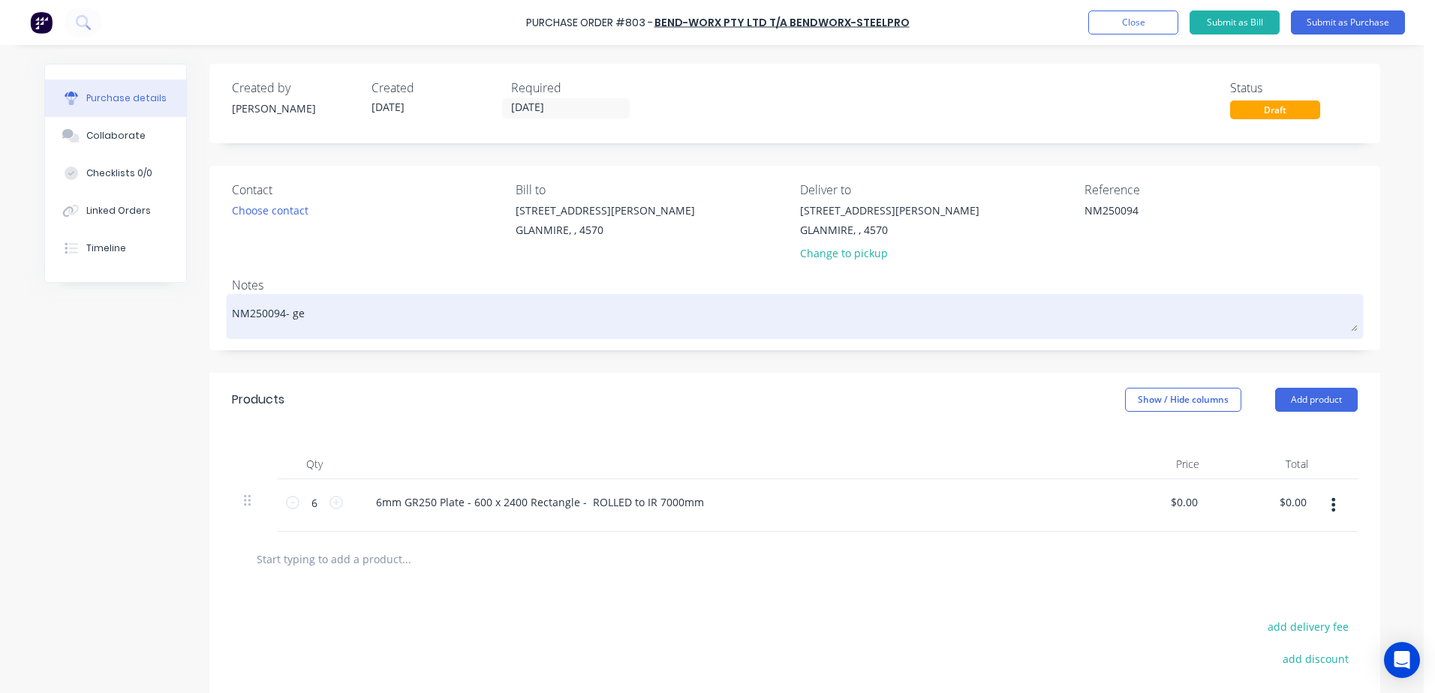
type textarea "x"
type textarea "NM250094- g"
type textarea "x"
type textarea "NM250094- gl"
type textarea "x"
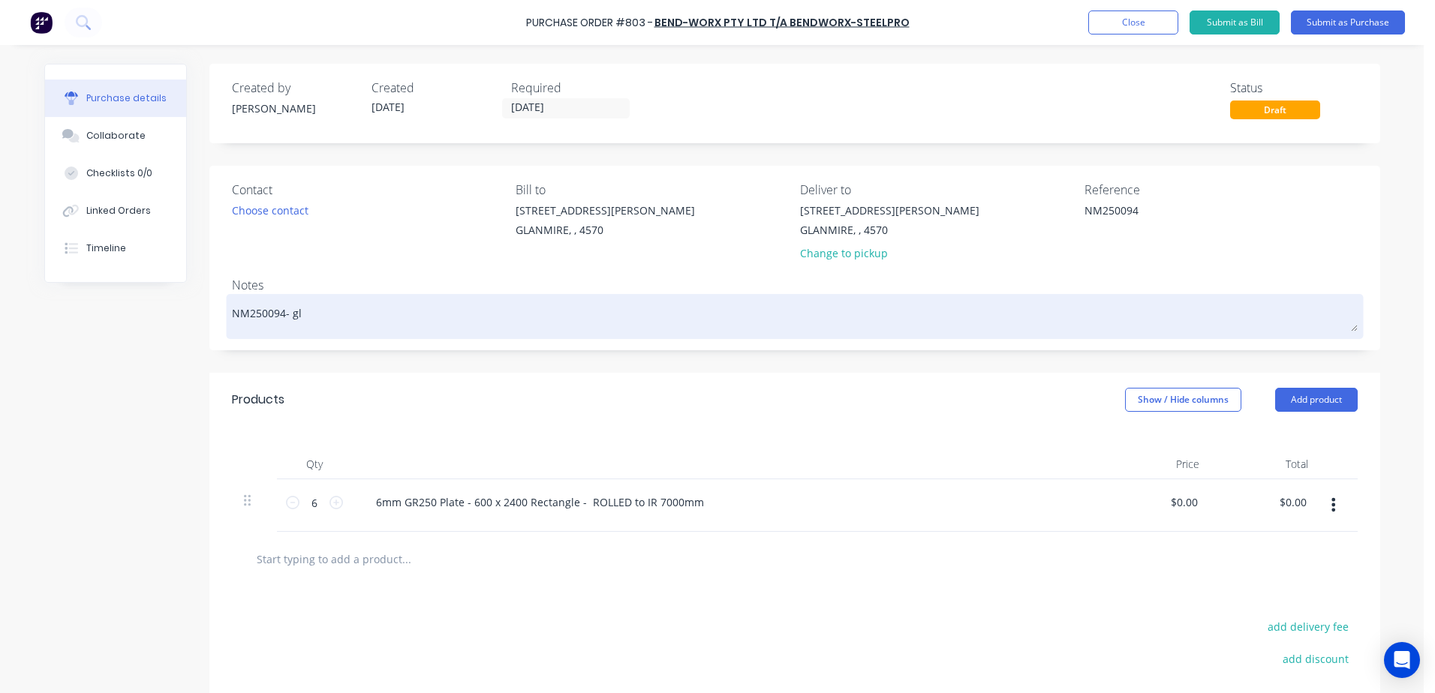
type textarea "NM250094- gle"
type textarea "x"
type textarea "NM250094- [PERSON_NAME]"
type textarea "x"
type textarea "NM250094- [PERSON_NAME]"
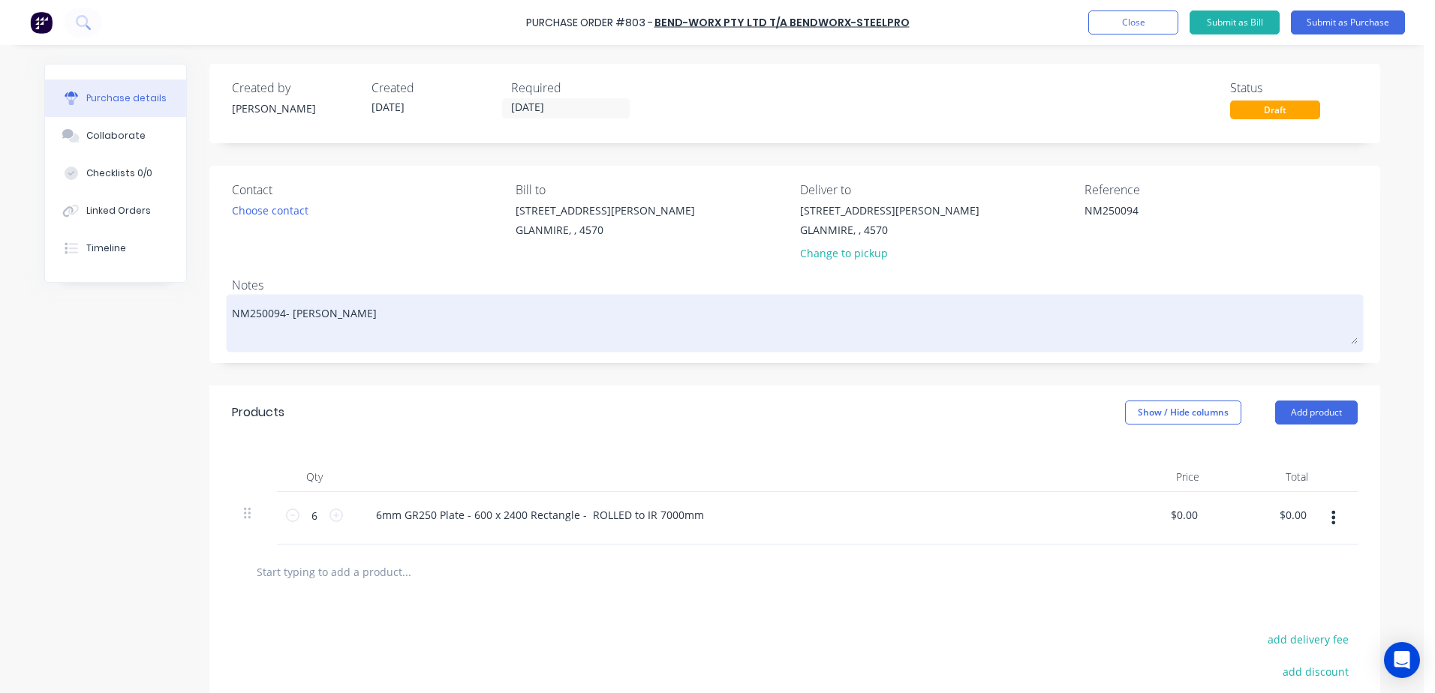
type textarea "x"
type textarea "NM250094- [PERSON_NAME]"
type textarea "x"
type textarea "NM250094- [PERSON_NAME]"
type textarea "x"
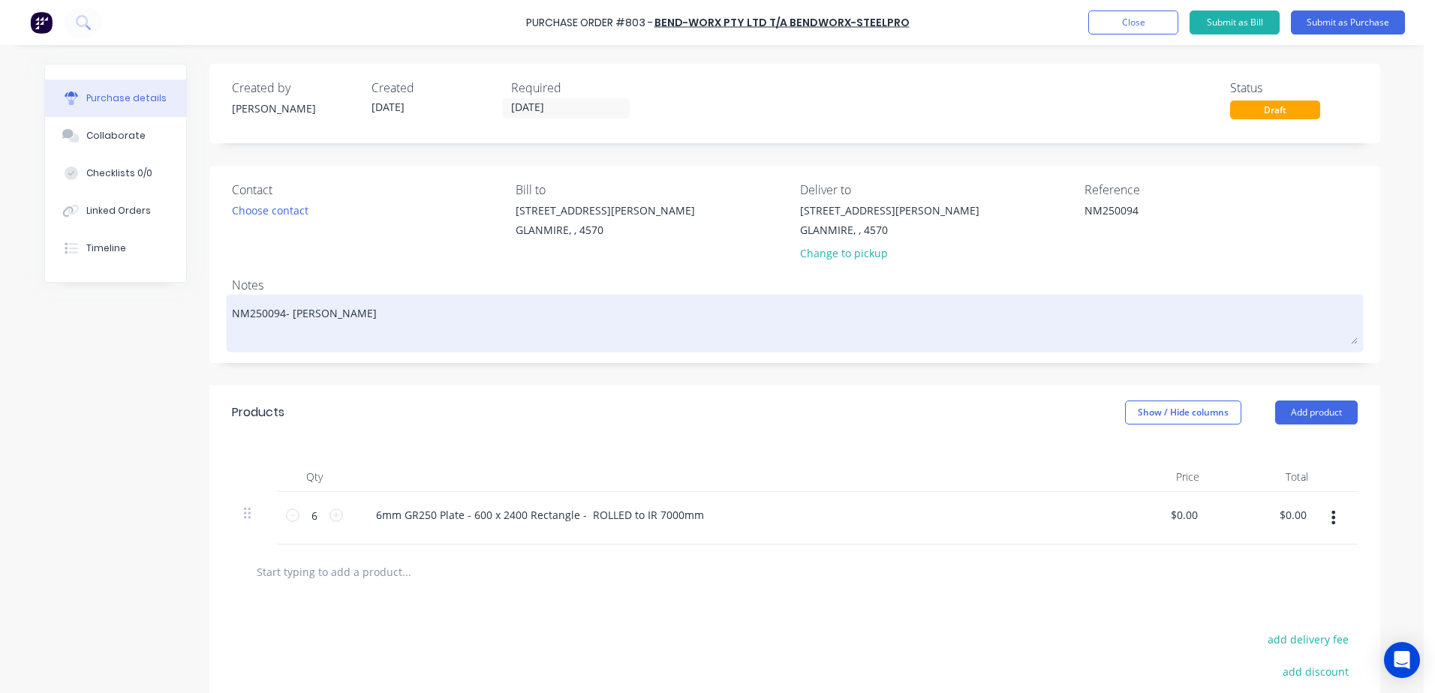
type textarea "NM250094- [PERSON_NAME] Quo"
type textarea "x"
type textarea "NM250094- [PERSON_NAME] Quot"
type textarea "x"
type textarea "NM250094- [PERSON_NAME] Quote"
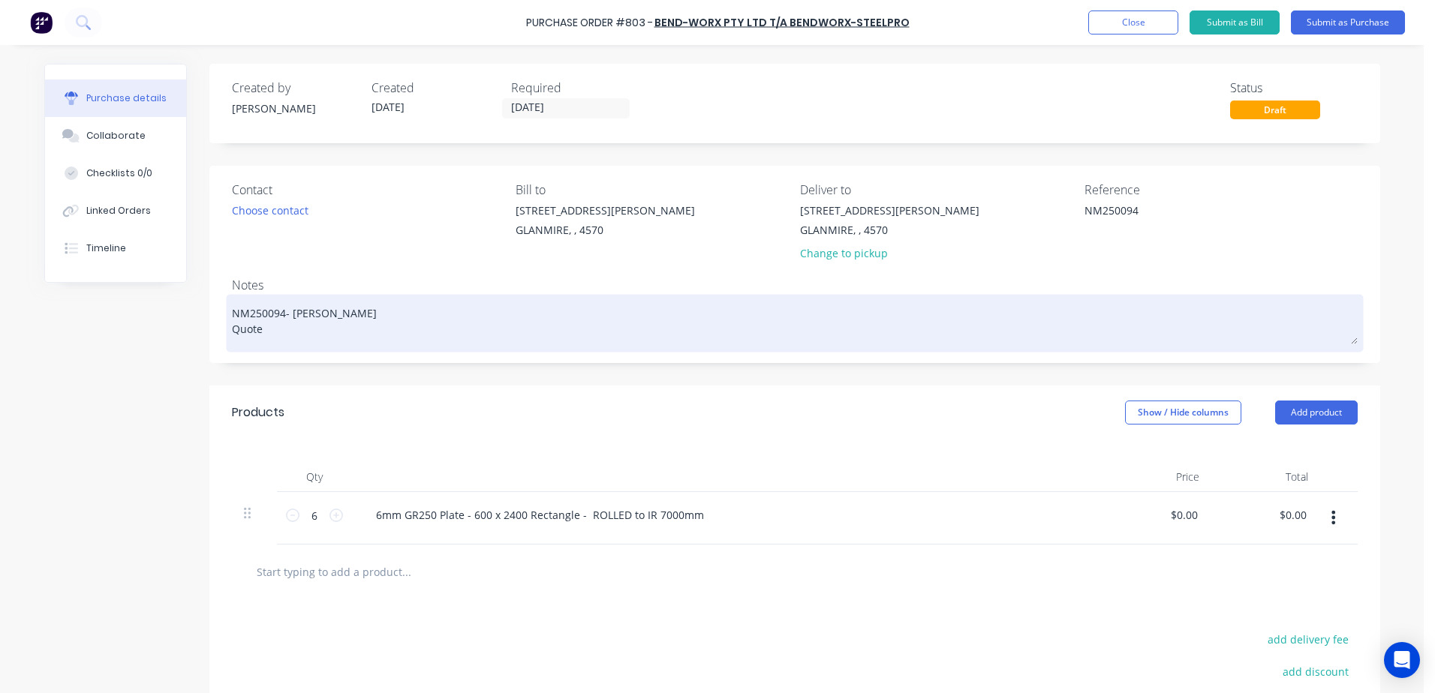
type textarea "x"
type textarea "NM250094- [PERSON_NAME] Quote"
type textarea "x"
type textarea "NM250094- [PERSON_NAME] Quote 1"
type textarea "x"
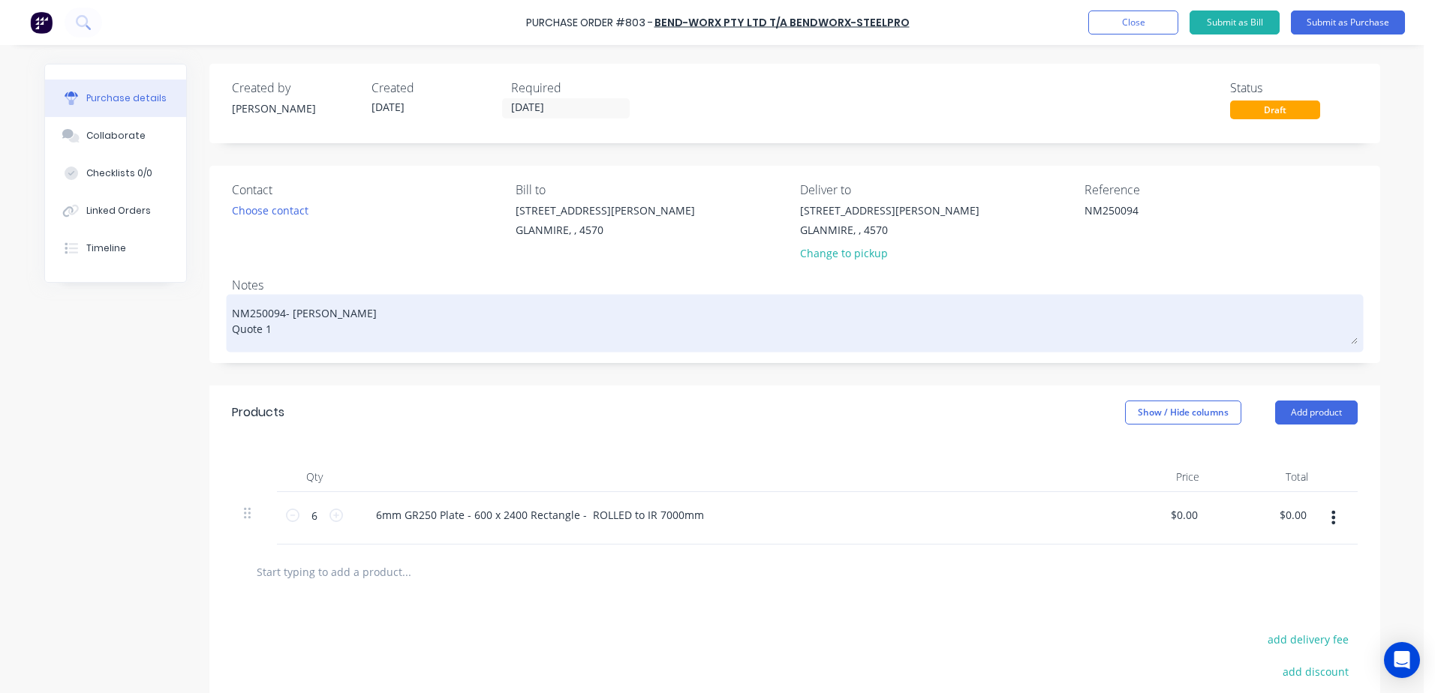
type textarea "NM250094- [PERSON_NAME] Quote 13"
type textarea "x"
type textarea "NM250094- [PERSON_NAME] Quote 132"
type textarea "x"
type textarea "NM250094- [PERSON_NAME] Quote 1322"
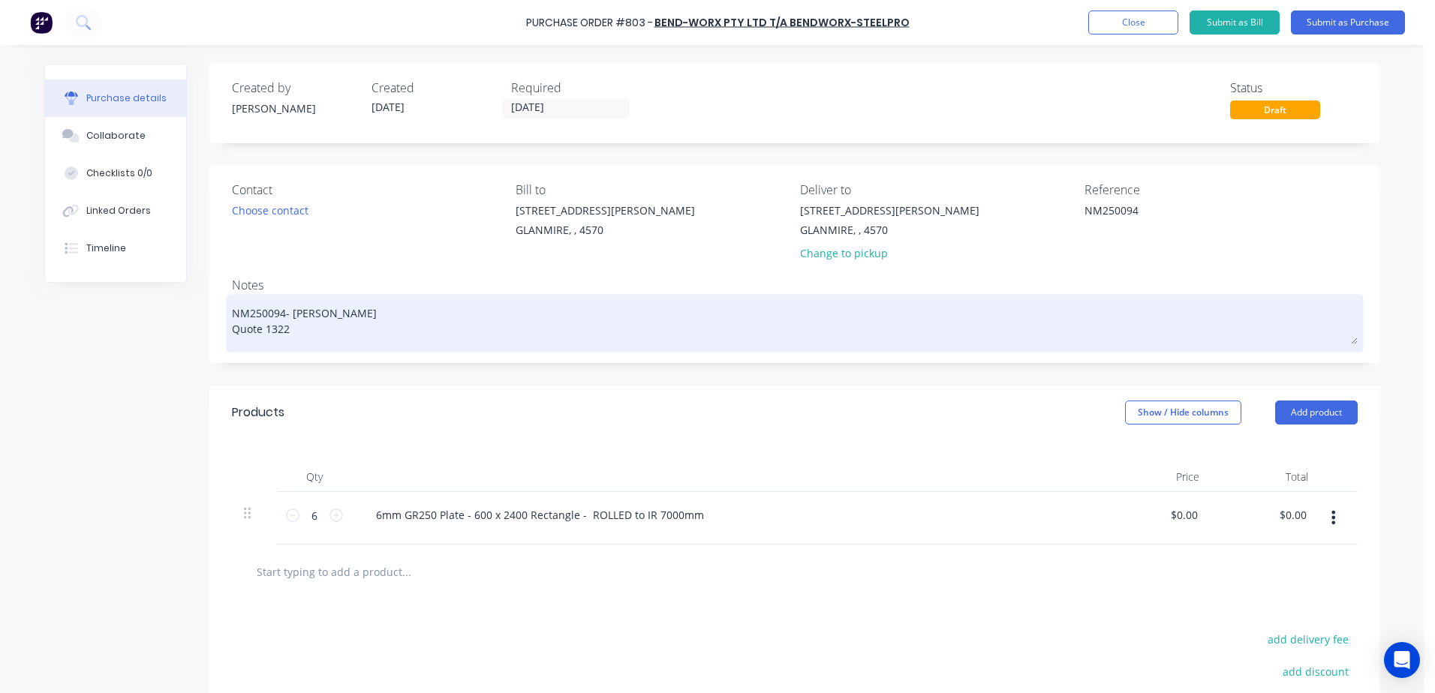
type textarea "x"
type textarea "NM250094- [PERSON_NAME] Quote 13225"
type textarea "x"
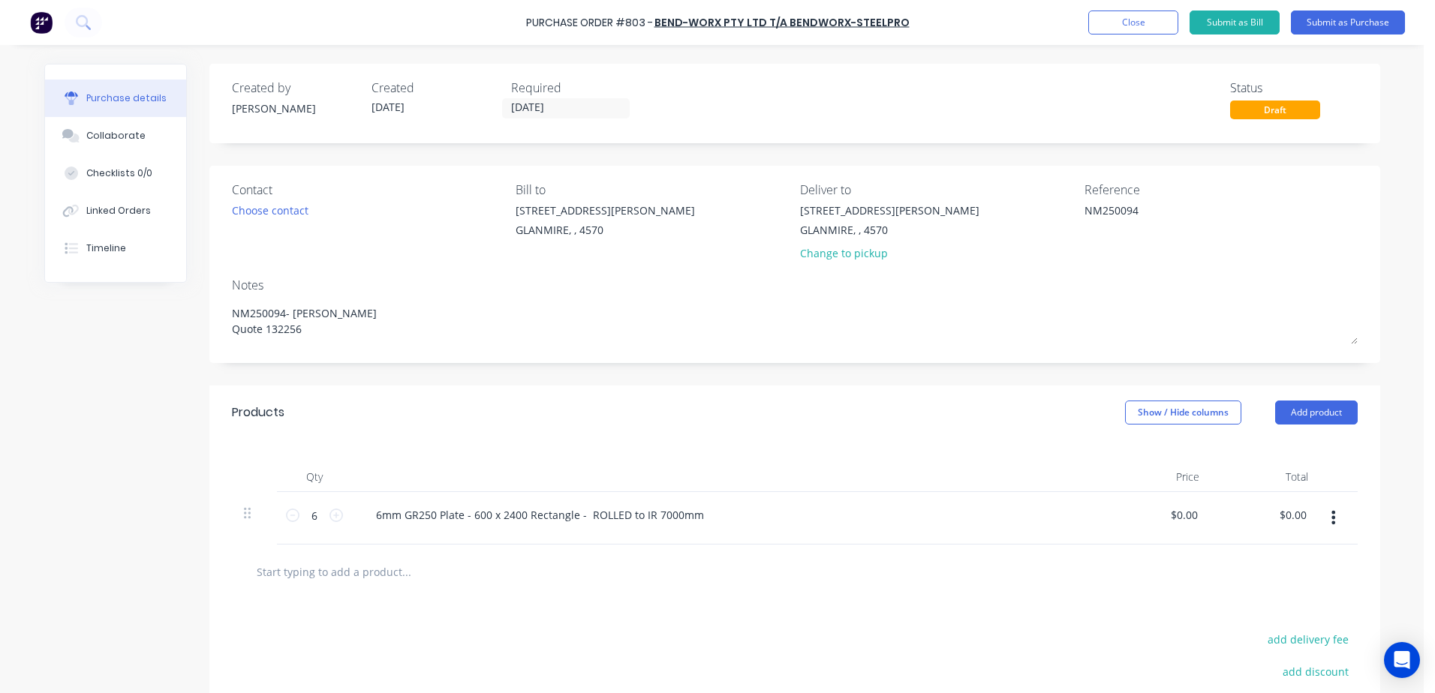
type textarea "NM250094- [PERSON_NAME] Quote 132256"
type textarea "x"
type textarea "NM250094- [PERSON_NAME] Quote 132256"
click at [723, 577] on div at bounding box center [794, 572] width 1101 height 30
drag, startPoint x: 1158, startPoint y: 512, endPoint x: 1214, endPoint y: 511, distance: 55.5
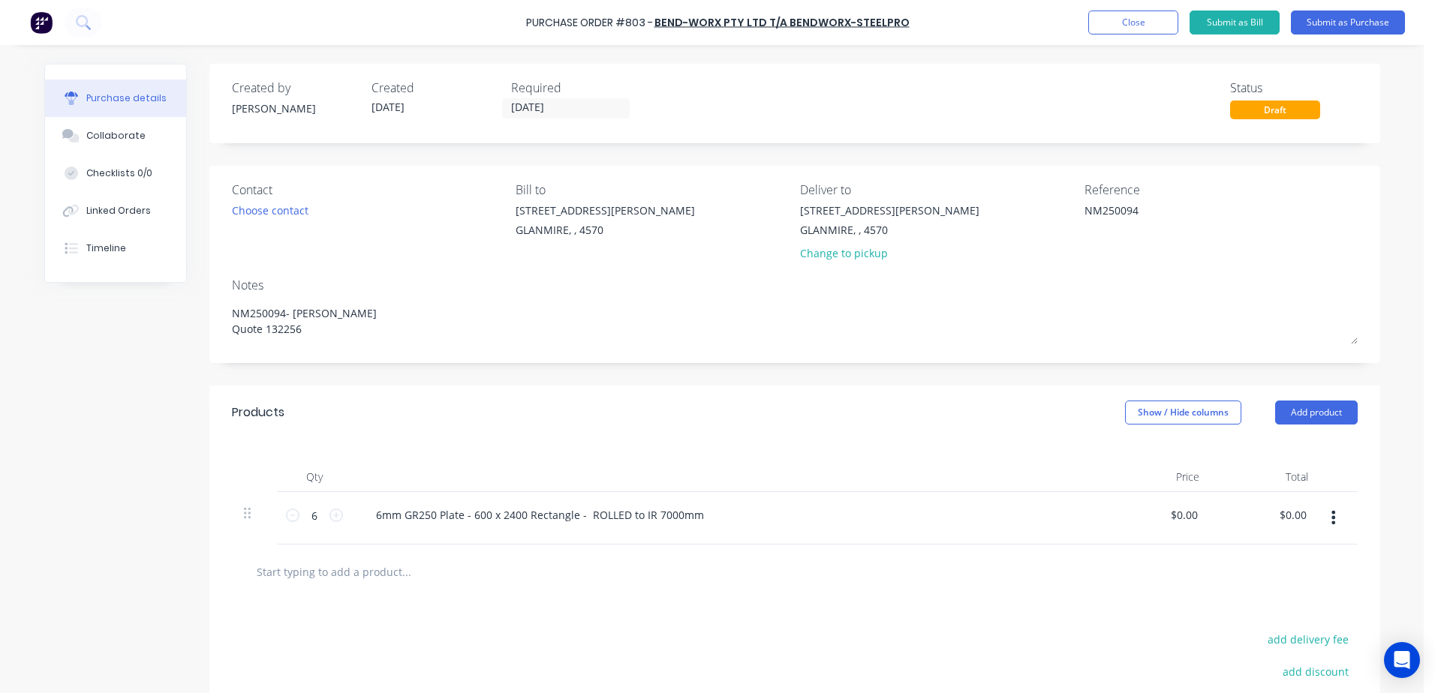
click at [1214, 511] on div "6 6 6mm GR250 Plate - 600 x 2400 Rectangle - ROLLED to IR 7000mm $0.00 $0.00 $0…" at bounding box center [794, 518] width 1125 height 53
click at [1159, 511] on div "$0.00 $0.00" at bounding box center [1156, 518] width 109 height 53
type textarea "x"
drag, startPoint x: 1219, startPoint y: 509, endPoint x: 1294, endPoint y: 503, distance: 75.3
click at [1294, 503] on div "6 6 6mm GR250 Plate - 600 x 2400 Rectangle - ROLLED to IR 7000mm 0.00 0.00 $0.0…" at bounding box center [794, 518] width 1125 height 53
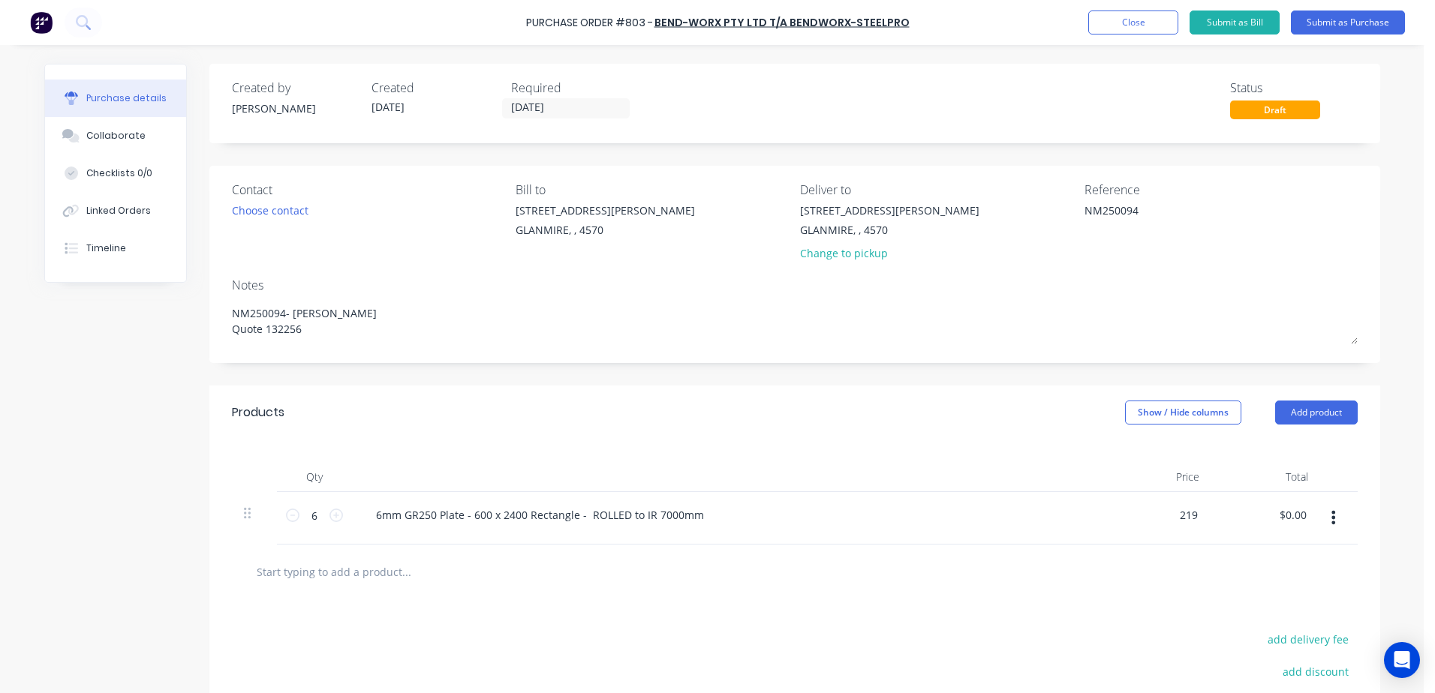
type input "219"
type textarea "x"
type input "$219.00"
type input "$1,314.00"
click at [833, 566] on div at bounding box center [794, 572] width 1101 height 30
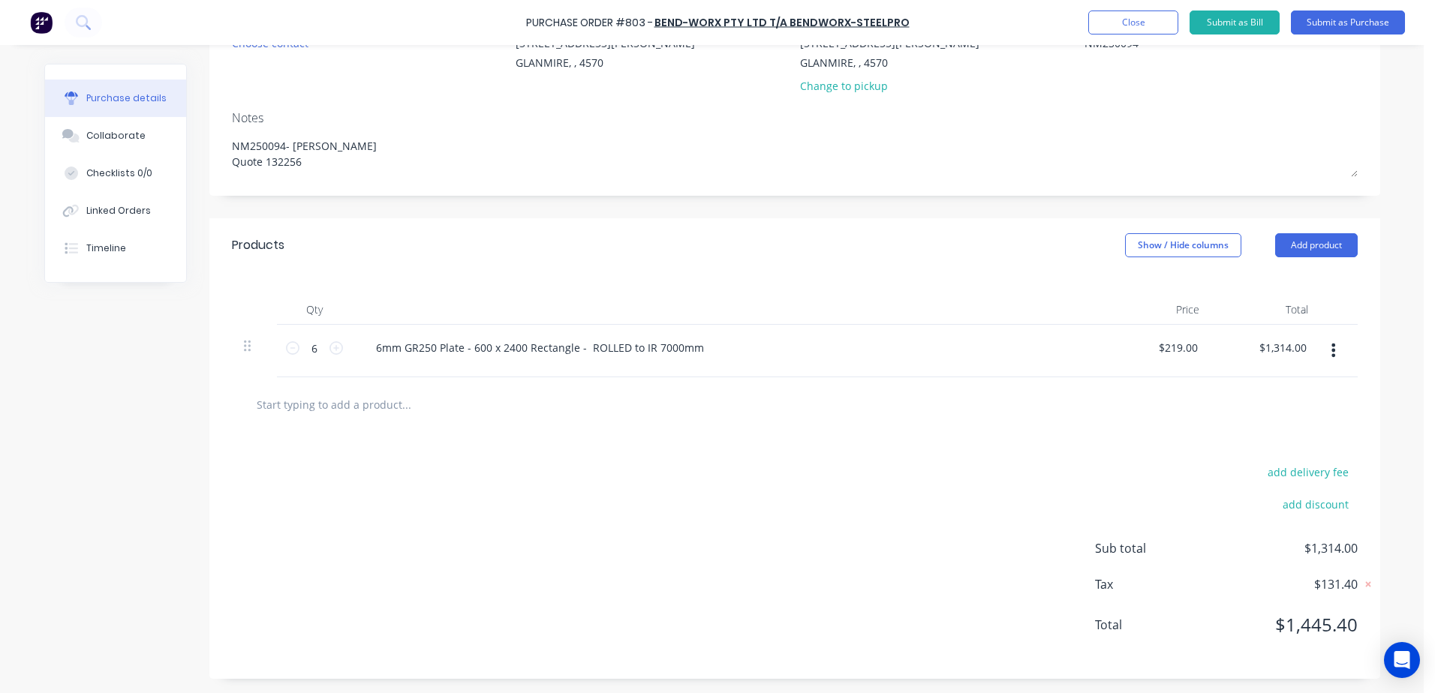
scroll to position [168, 0]
click at [1334, 24] on button "Submit as Purchase" at bounding box center [1348, 23] width 114 height 24
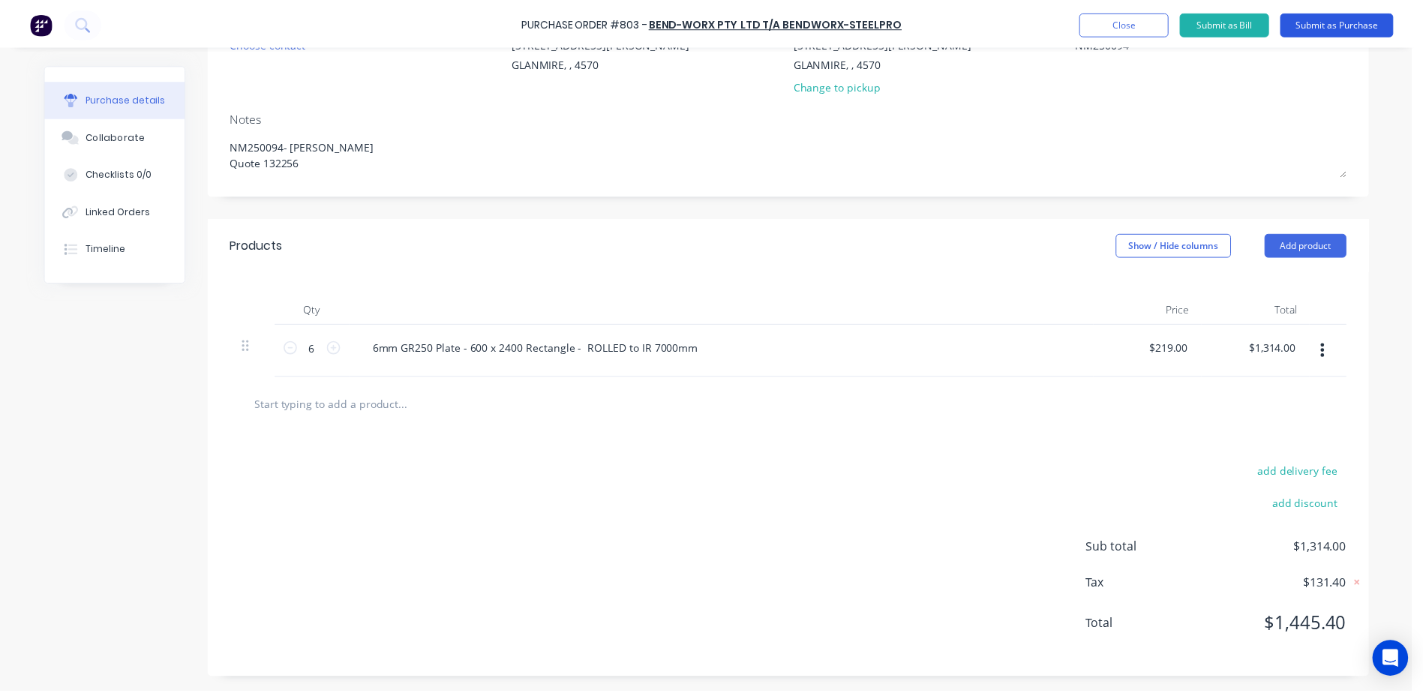
scroll to position [0, 0]
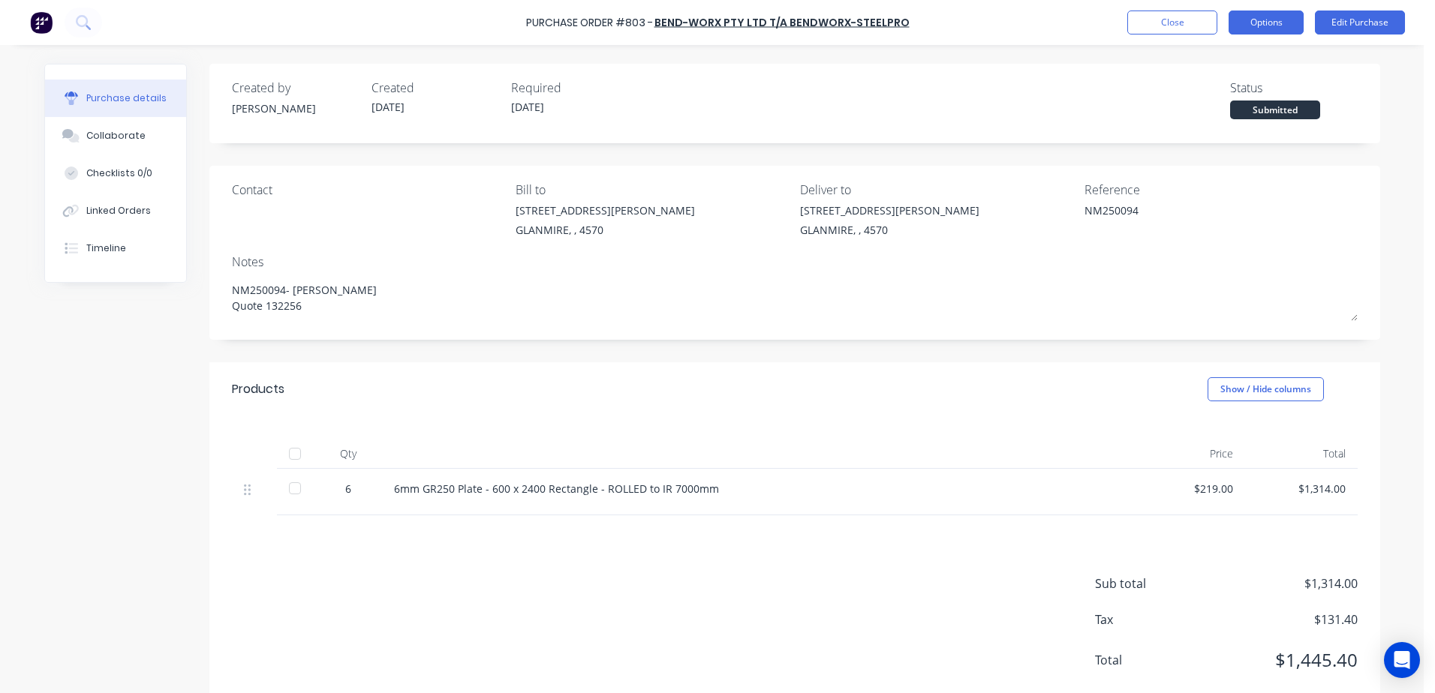
click at [1273, 20] on button "Options" at bounding box center [1265, 23] width 75 height 24
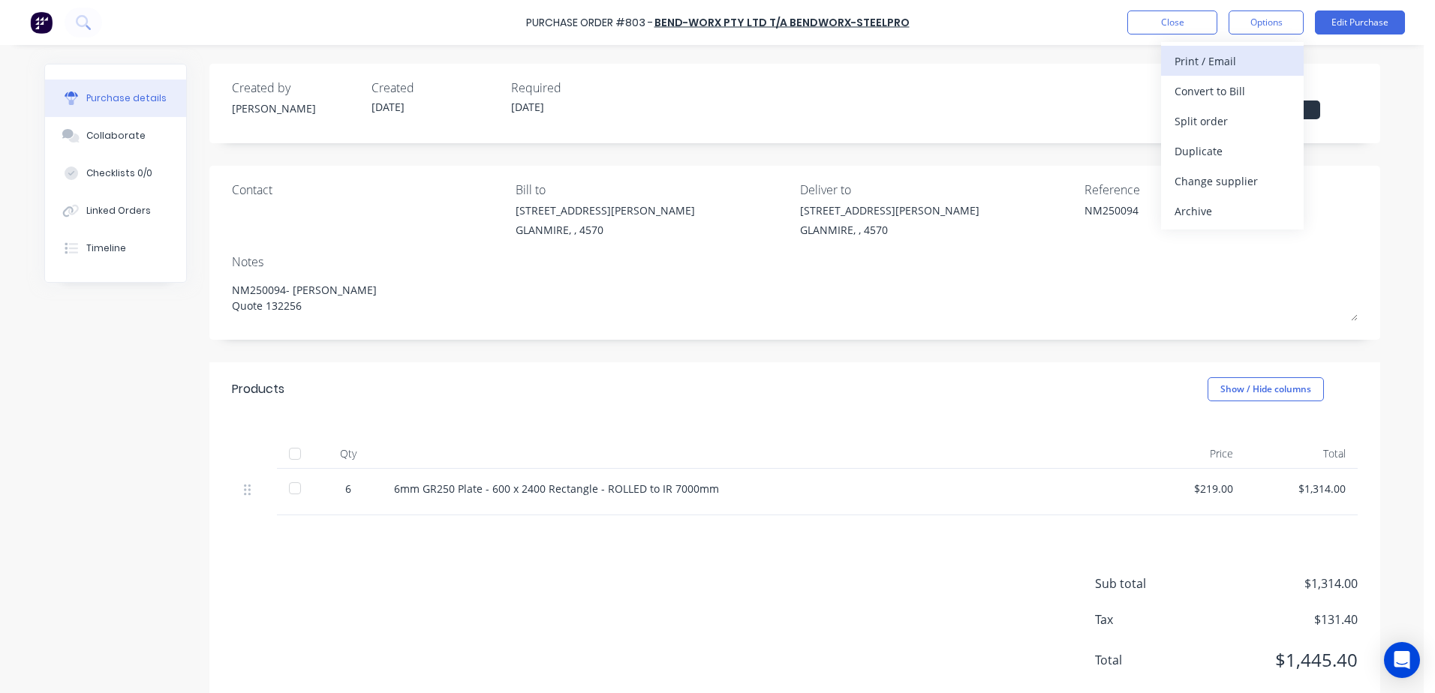
click at [1234, 62] on div "Print / Email" at bounding box center [1232, 61] width 116 height 22
click at [1228, 86] on div "With pricing" at bounding box center [1232, 91] width 116 height 22
type textarea "x"
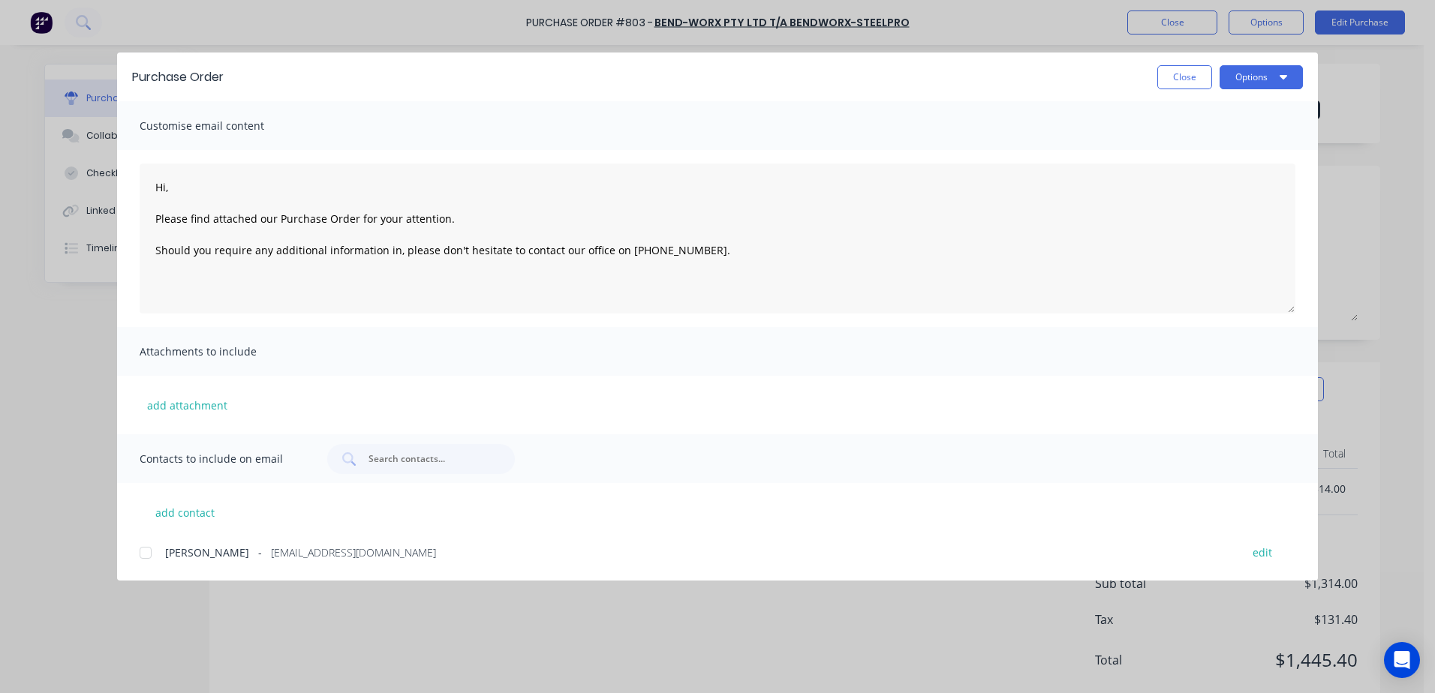
click at [158, 551] on div at bounding box center [146, 553] width 30 height 30
type textarea "Hi, Please find attached our Purchase Order for your attention. Should you requ…"
click at [1265, 76] on button "Options" at bounding box center [1260, 77] width 83 height 24
click at [1201, 177] on div "Email" at bounding box center [1232, 175] width 116 height 22
type textarea "x"
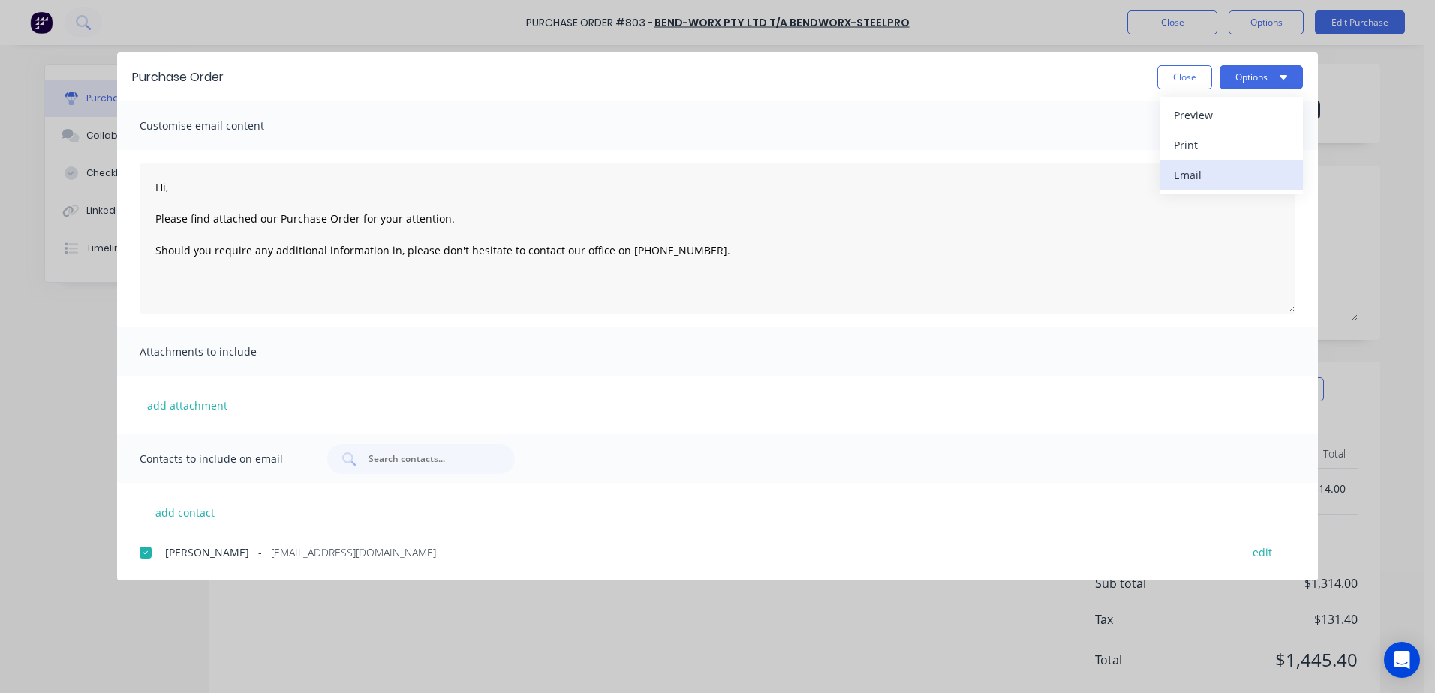
type textarea "Hi, Please find attached our Purchase Order for your attention. Should you requ…"
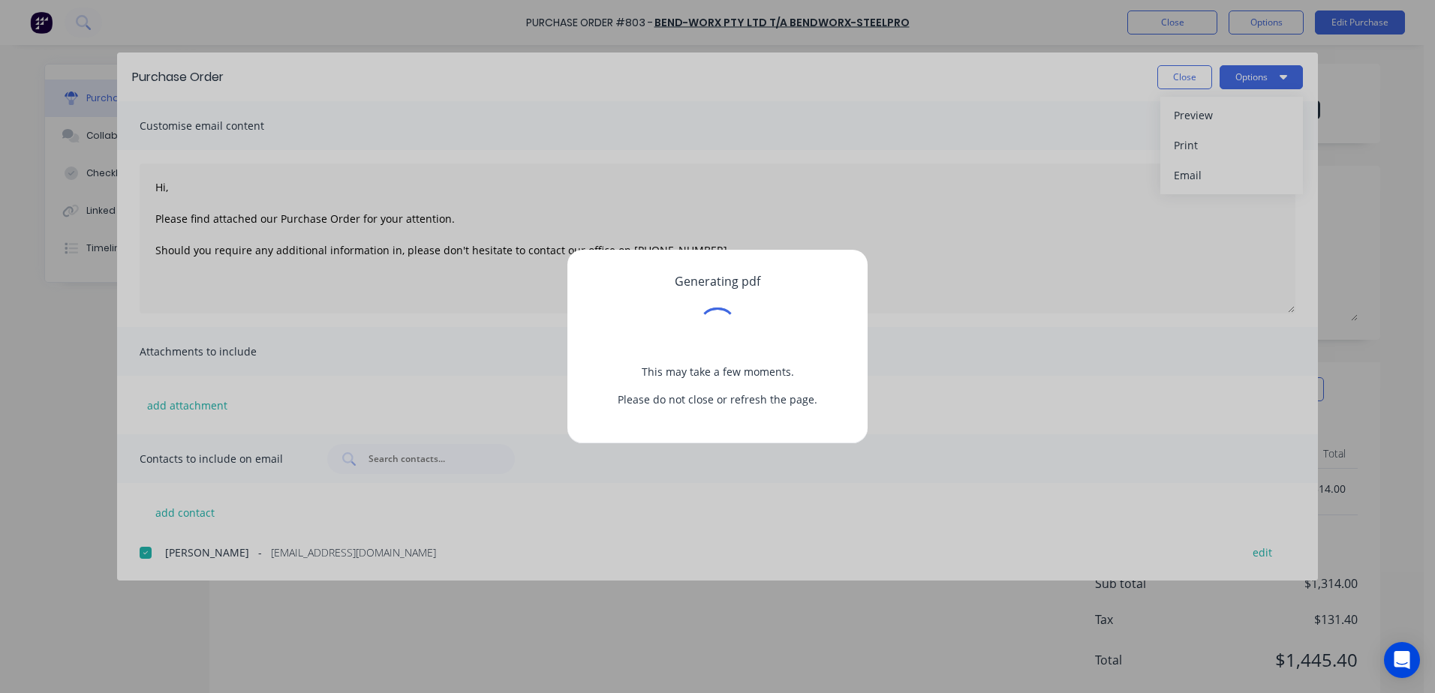
type textarea "x"
type textarea "Hi, Please find attached our Purchase Order for your attention. Should you requ…"
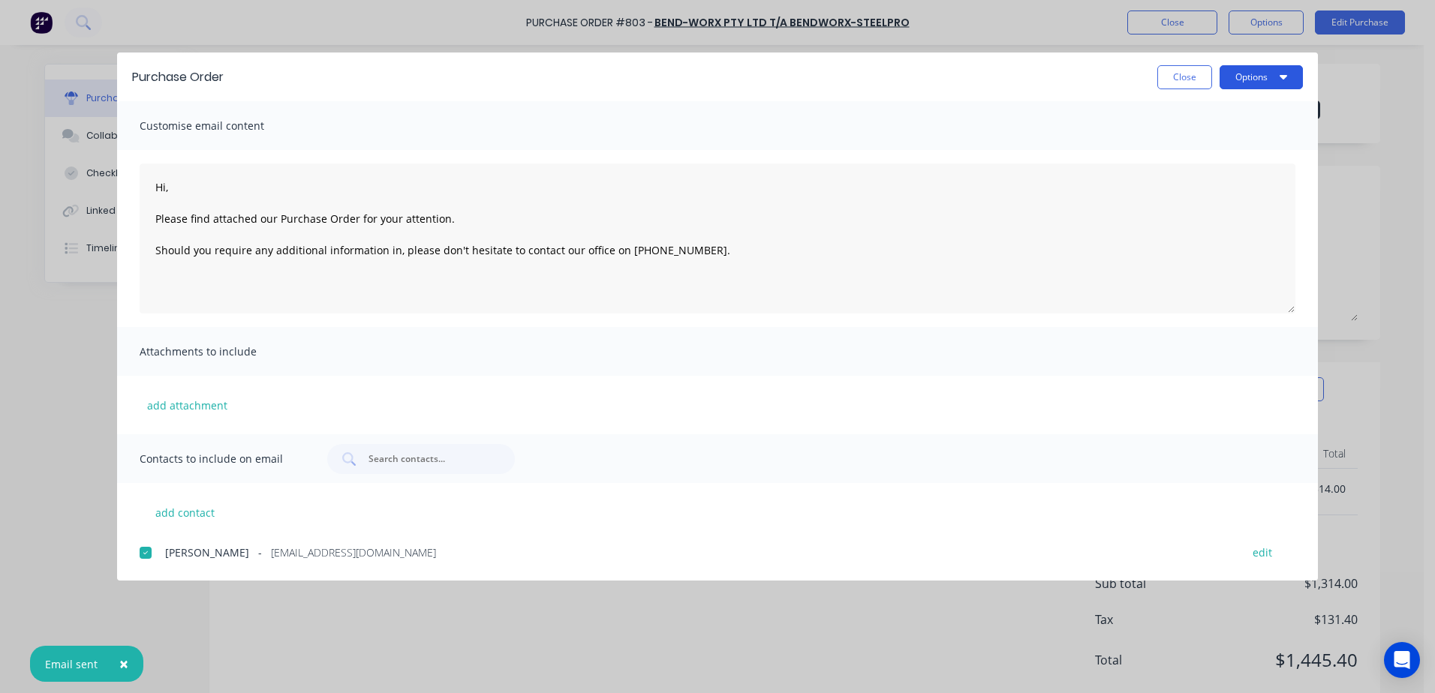
click at [1243, 72] on button "Options" at bounding box center [1260, 77] width 83 height 24
click at [1184, 146] on div "Print" at bounding box center [1232, 145] width 116 height 22
type textarea "x"
type textarea "Hi, Please find attached our Purchase Order for your attention. Should you requ…"
type textarea "x"
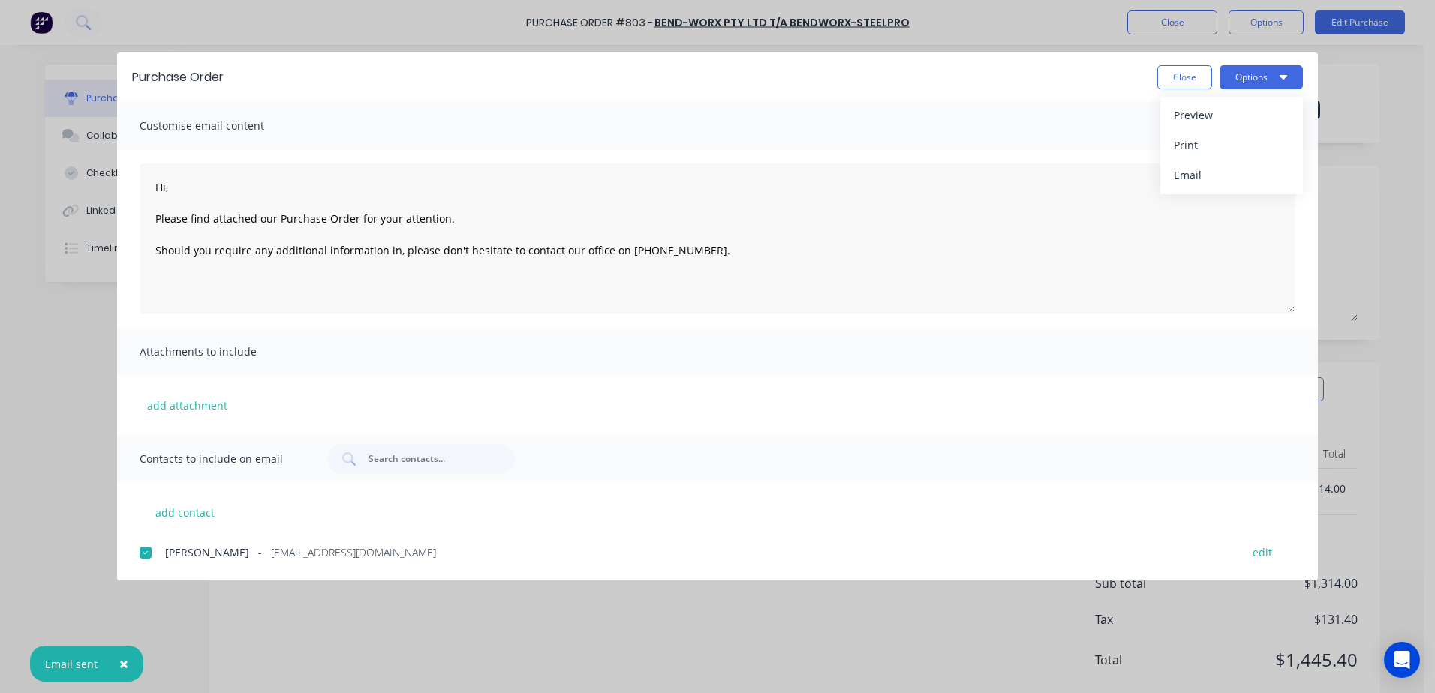
type textarea "Hi, Please find attached our Purchase Order for your attention. Should you requ…"
type textarea "x"
type textarea "Hi, Please find attached our Purchase Order for your attention. Should you requ…"
click at [1174, 78] on button "Close" at bounding box center [1184, 77] width 55 height 24
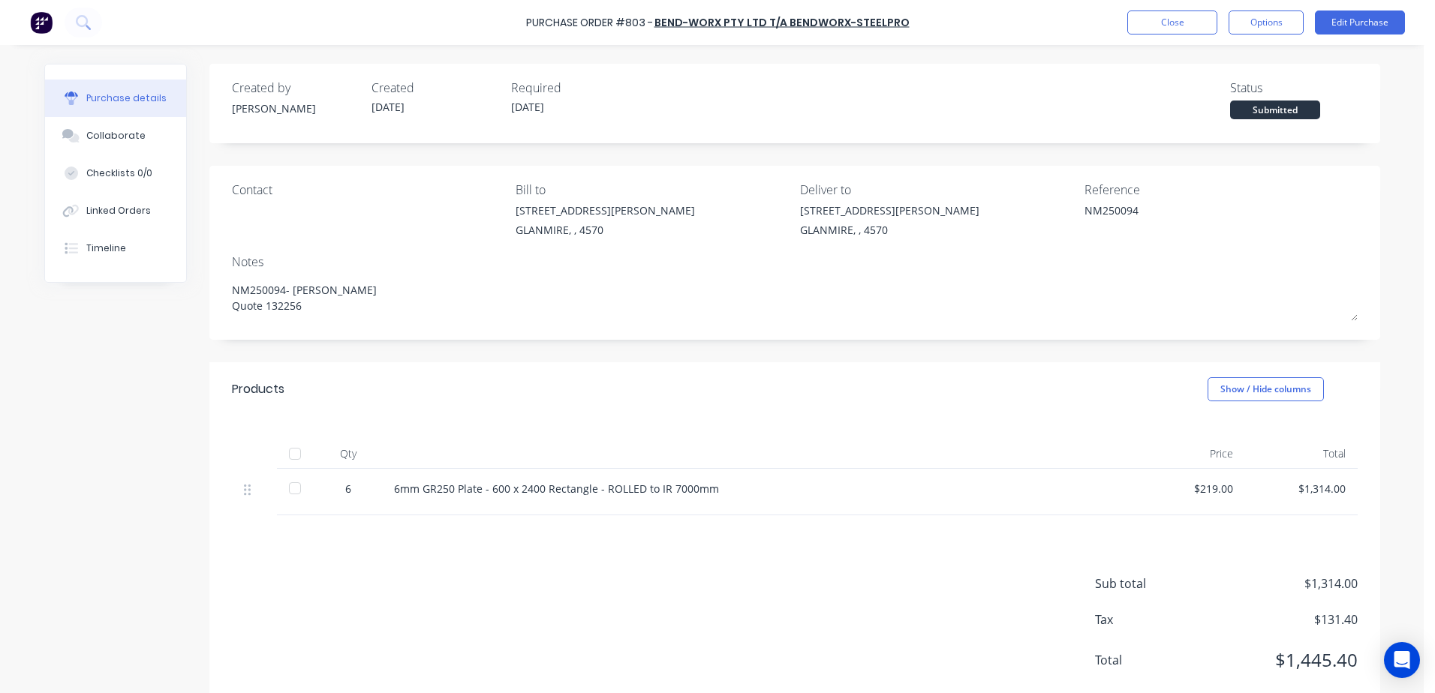
type textarea "x"
click at [1180, 24] on button "Close" at bounding box center [1172, 23] width 90 height 24
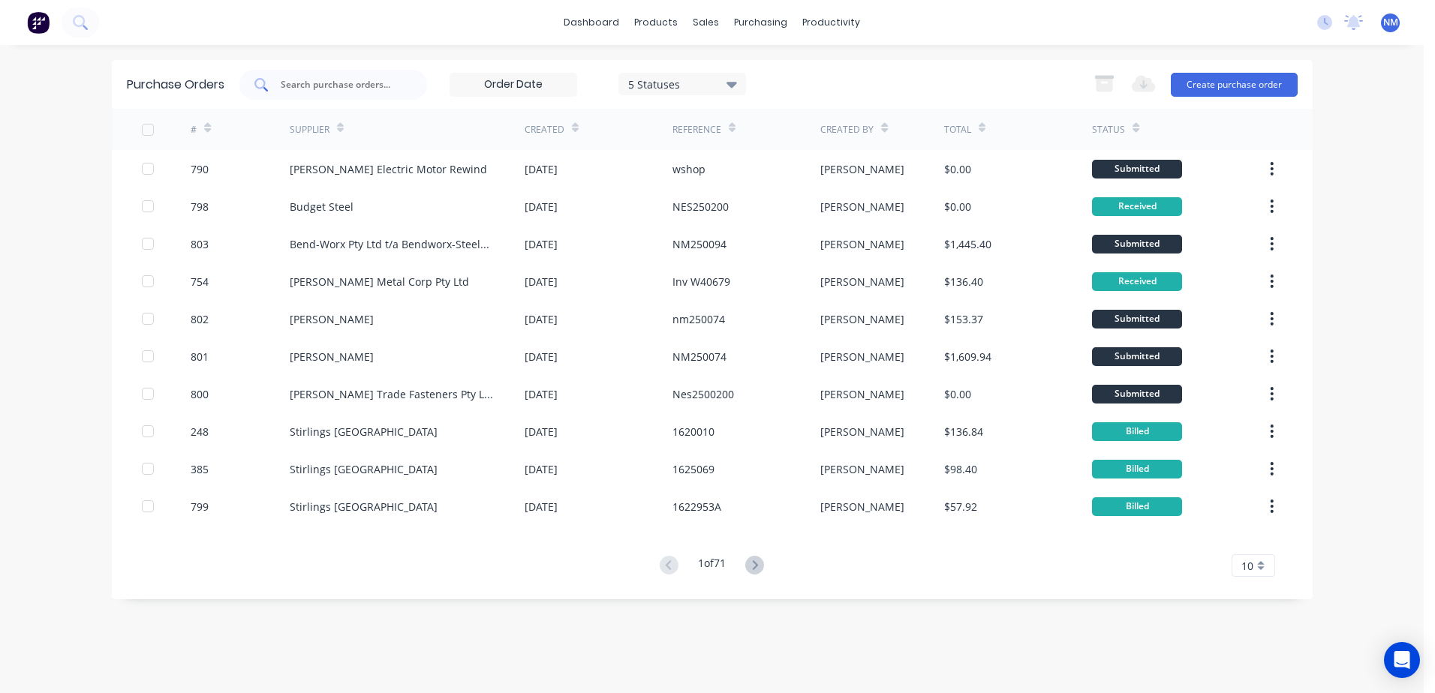
click at [286, 80] on input "text" at bounding box center [341, 84] width 125 height 15
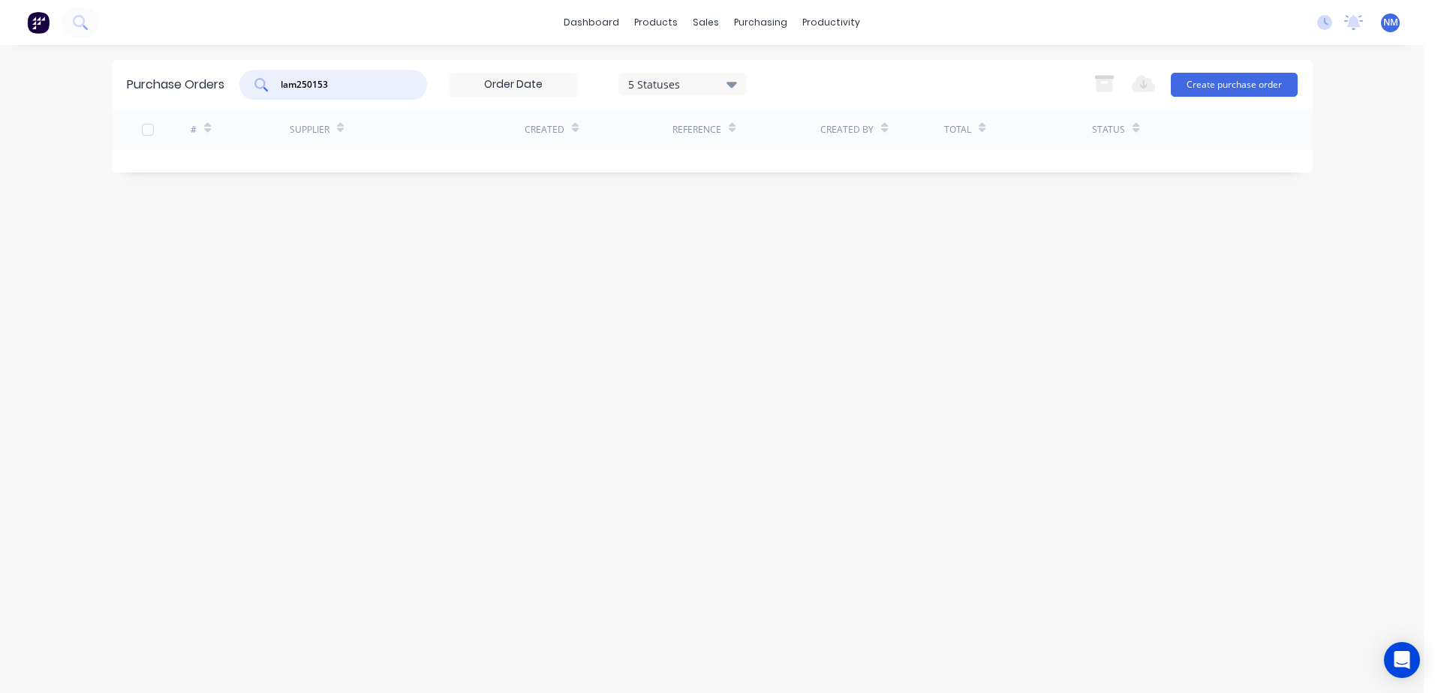
click at [730, 83] on icon at bounding box center [731, 85] width 11 height 6
click at [547, 292] on div "Purchase Orders lam250153 5 Statuses 5 Statuses Export to Excel (XLSX) Create p…" at bounding box center [712, 369] width 1201 height 618
click at [358, 80] on input "lam250153" at bounding box center [341, 84] width 125 height 15
type input "lam250154"
click at [720, 92] on div "5 Statuses" at bounding box center [682, 84] width 128 height 23
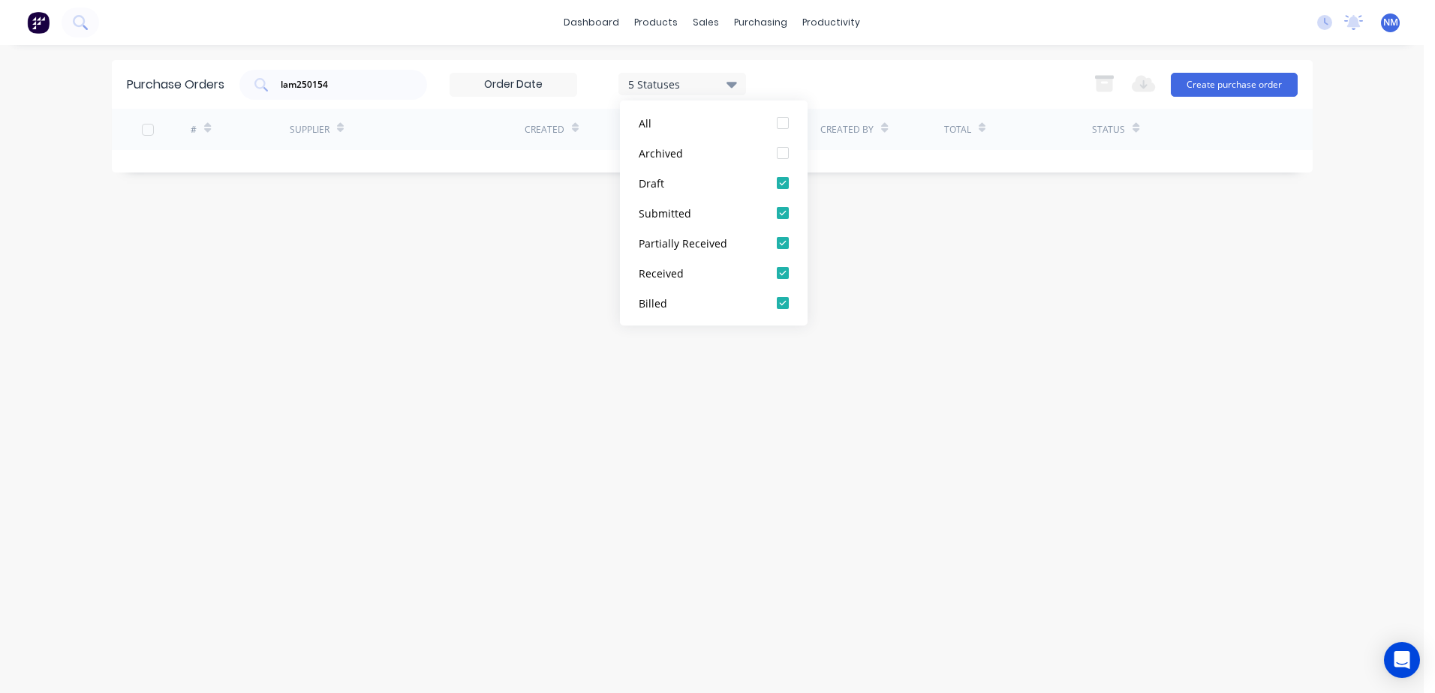
click at [372, 437] on div "Purchase Orders lam250154 5 Statuses 5 Statuses Export to Excel (XLSX) Create p…" at bounding box center [712, 369] width 1201 height 618
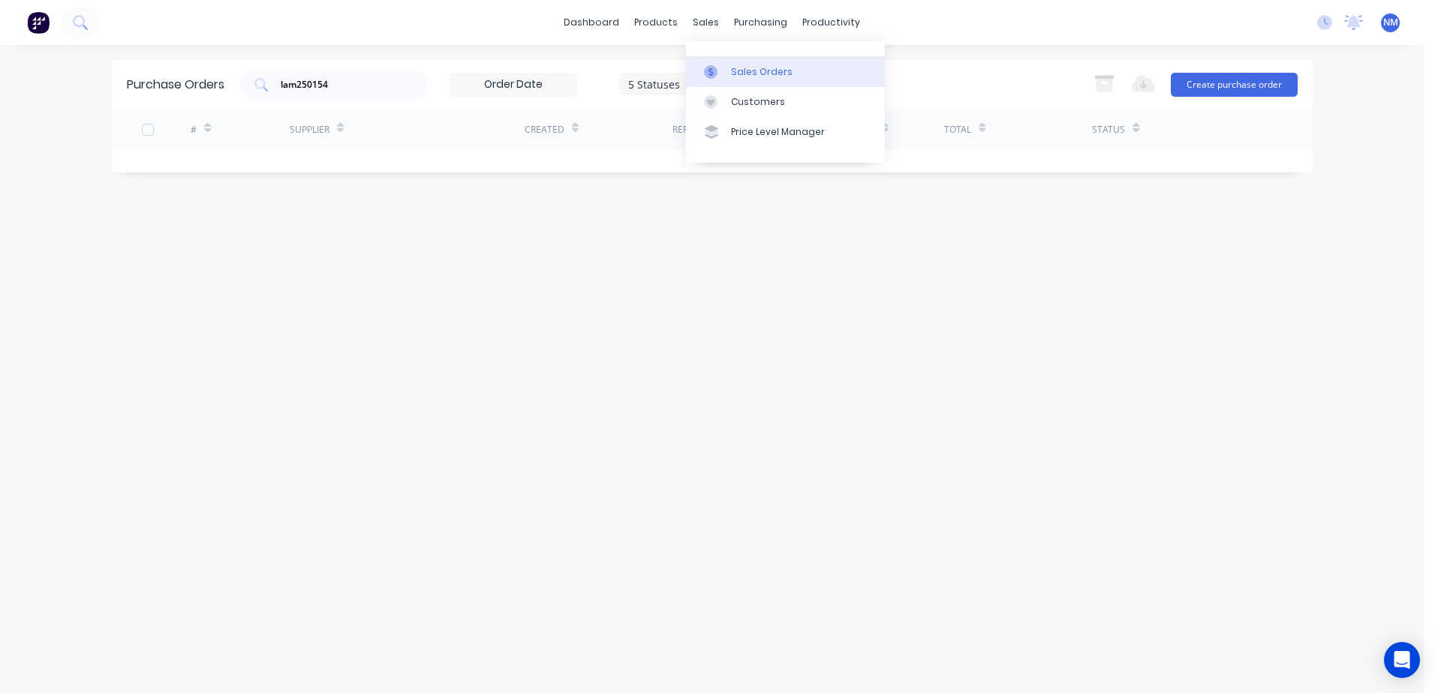
click at [750, 68] on div "Sales Orders" at bounding box center [762, 72] width 62 height 14
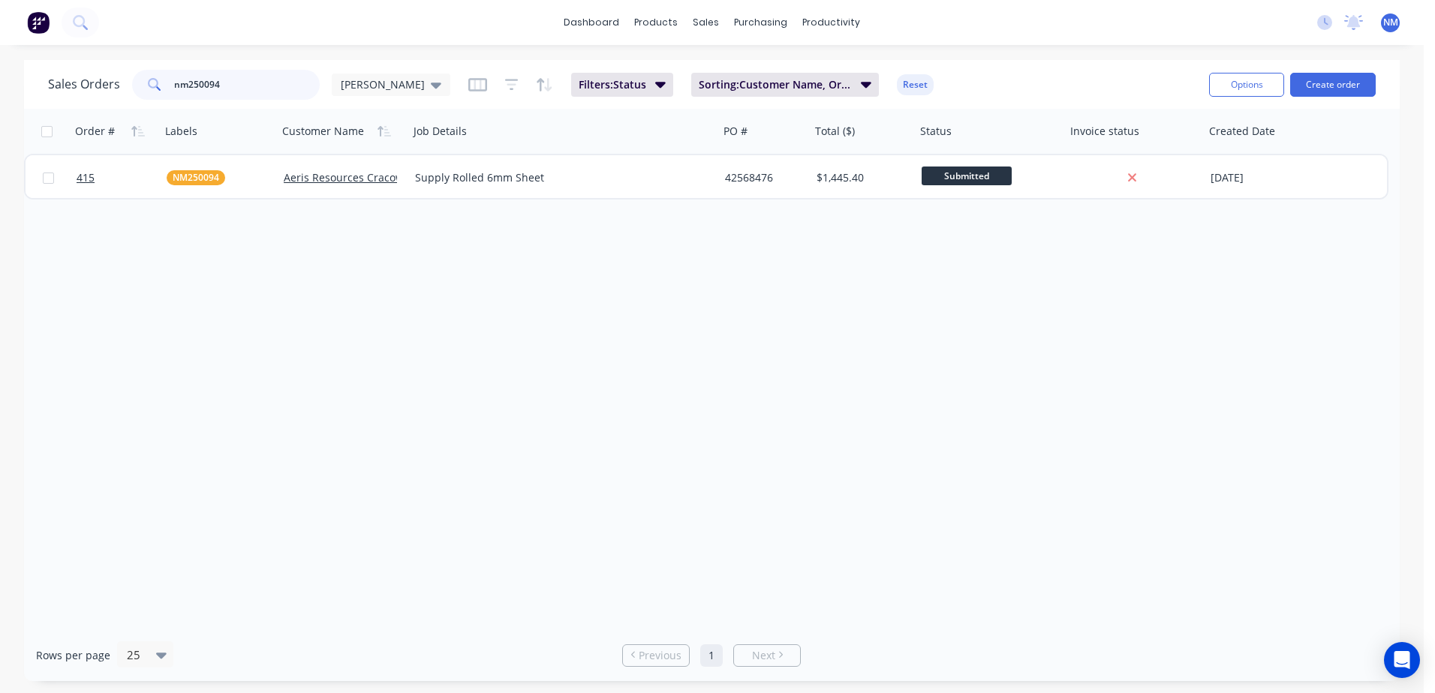
drag, startPoint x: 226, startPoint y: 83, endPoint x: 74, endPoint y: 107, distance: 154.1
click at [74, 107] on div "Sales Orders nm250094 [PERSON_NAME]: Status Sorting: Customer Name, Order # Res…" at bounding box center [711, 84] width 1375 height 49
type input "lam250153"
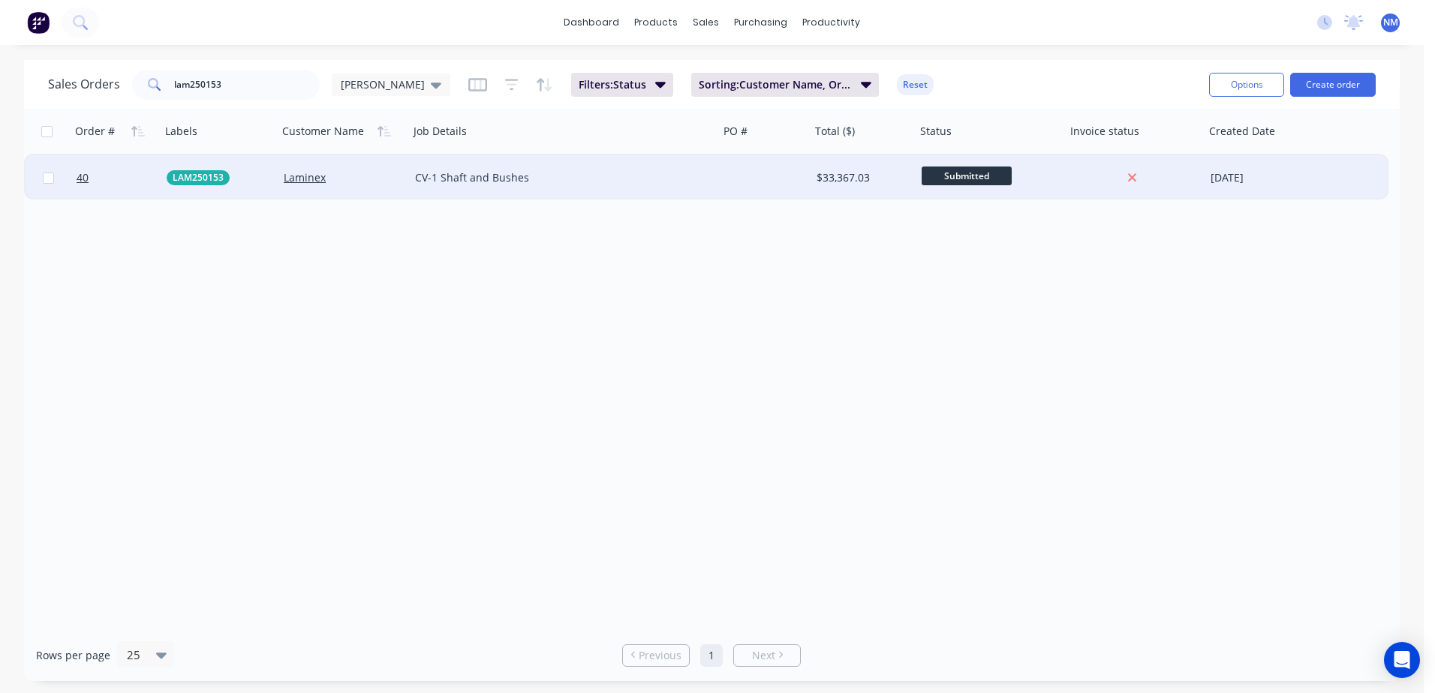
click at [902, 173] on div "$33,367.03" at bounding box center [860, 177] width 89 height 15
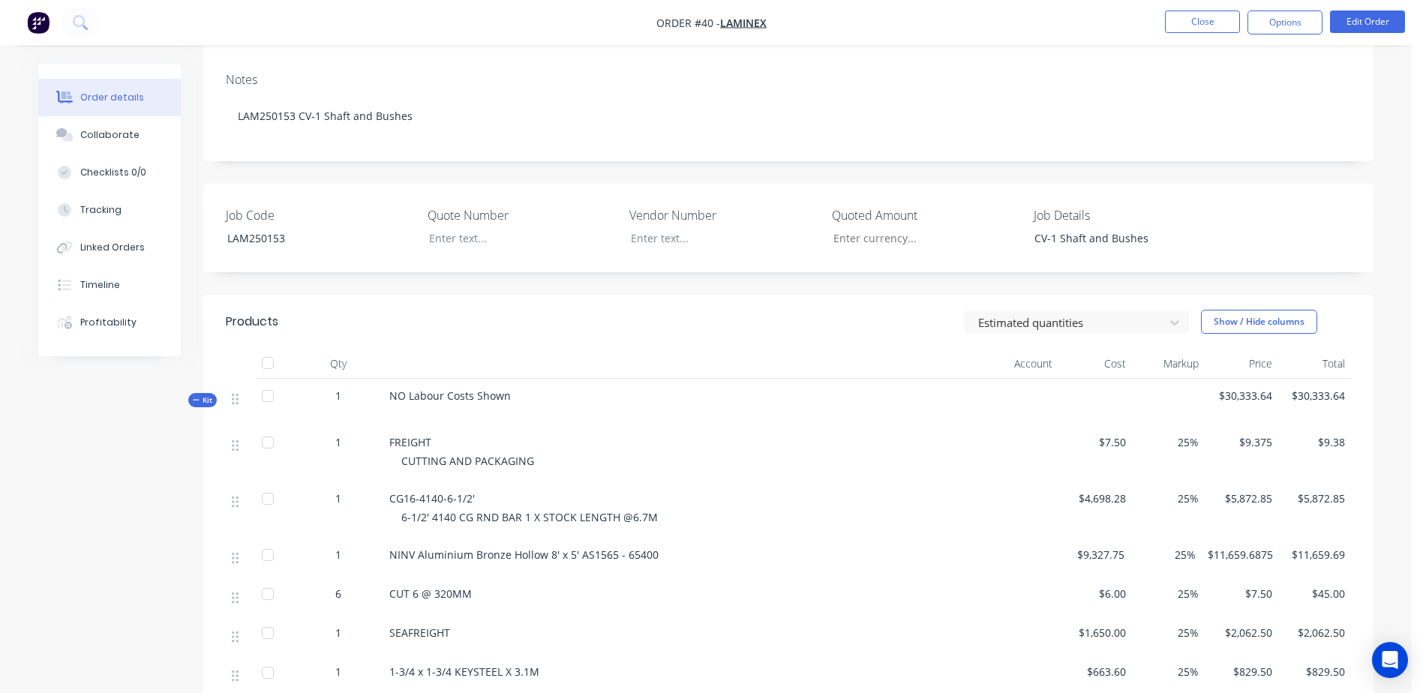
scroll to position [225, 0]
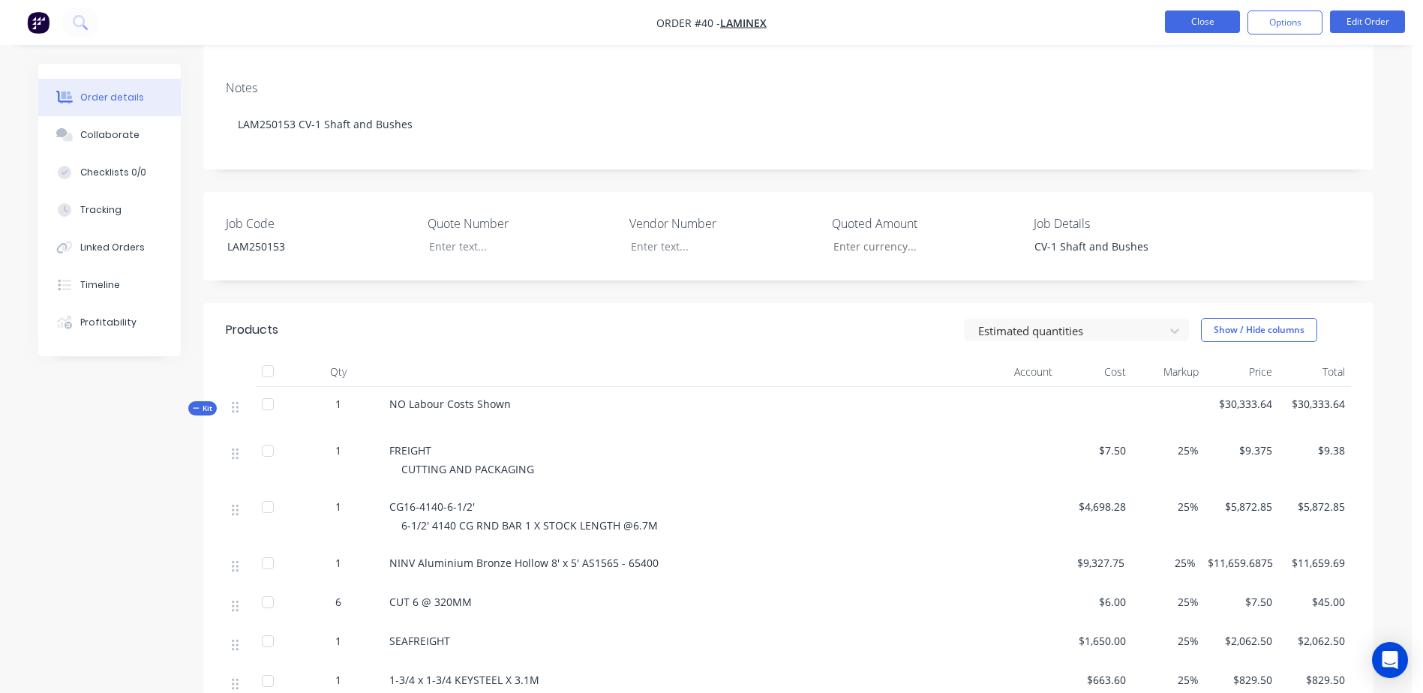
click at [1198, 23] on button "Close" at bounding box center [1202, 22] width 75 height 23
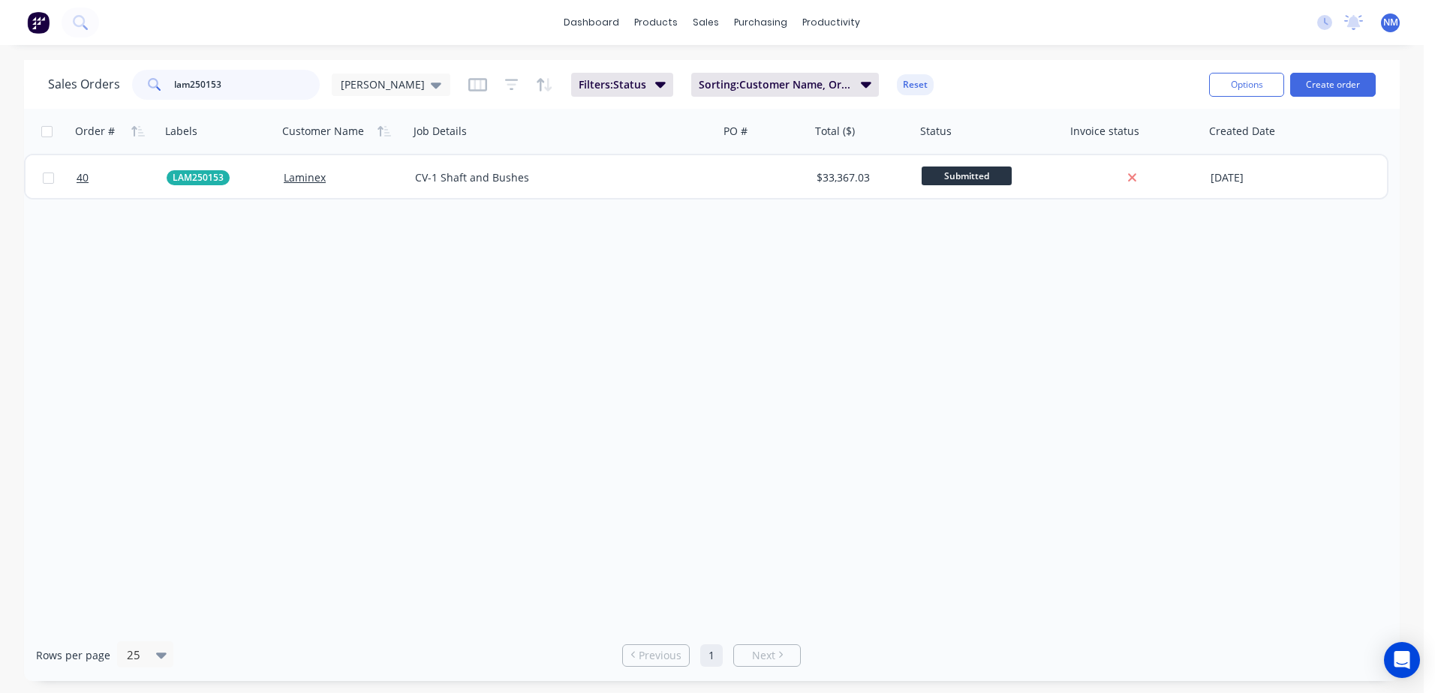
click at [251, 81] on input "lam250153" at bounding box center [247, 85] width 146 height 30
type input "lam250154"
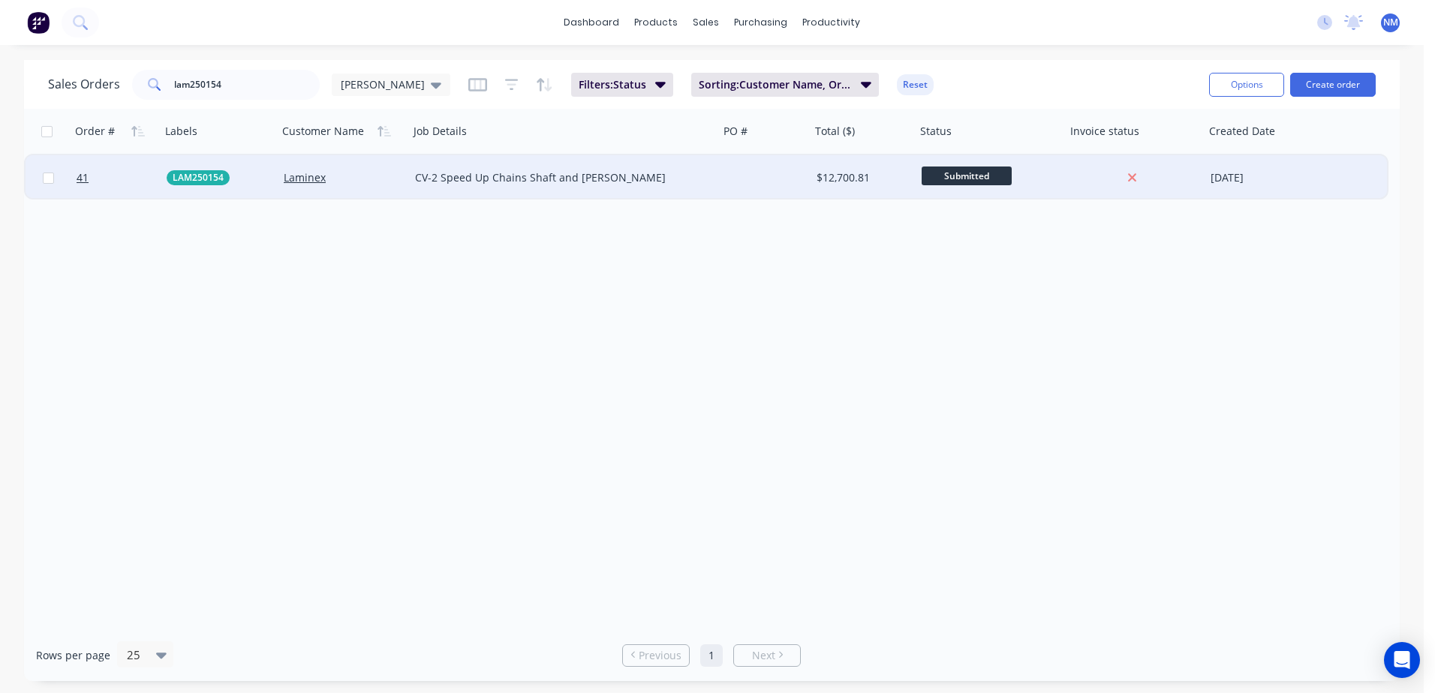
click at [879, 168] on div "$12,700.81" at bounding box center [862, 177] width 105 height 45
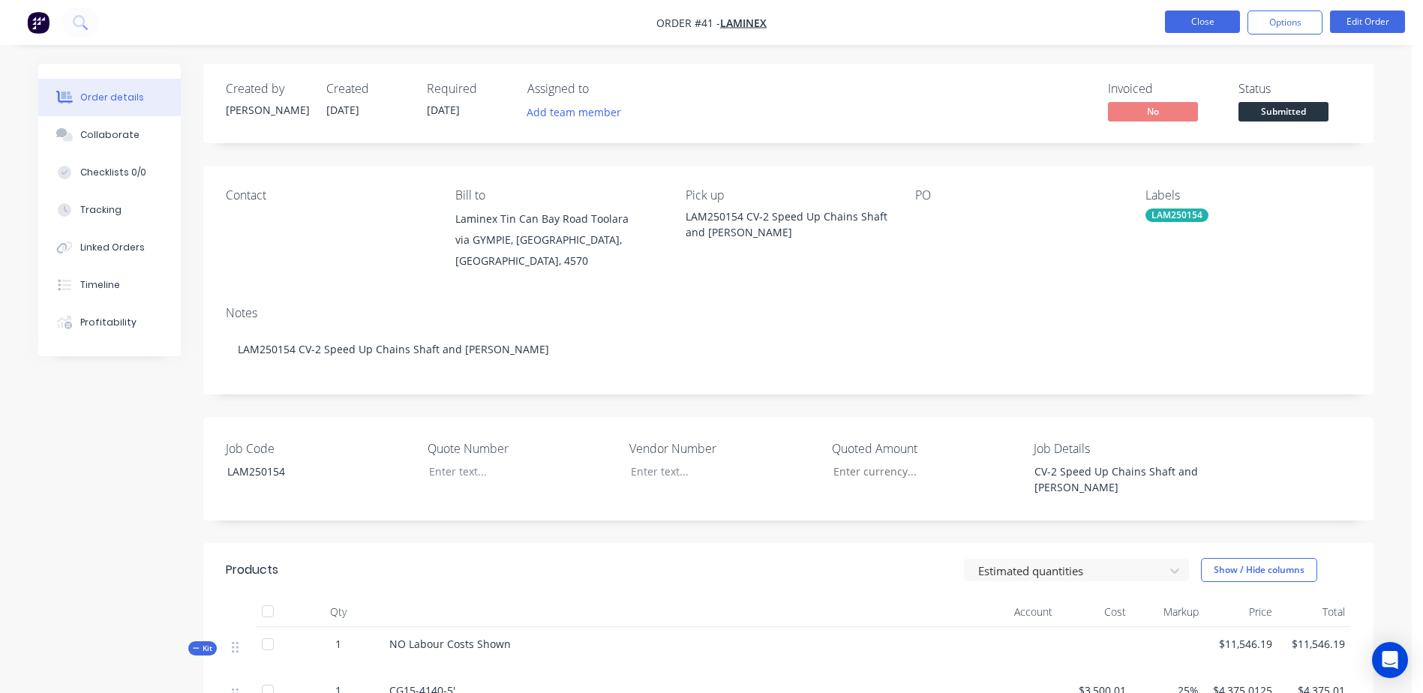
click at [1185, 17] on button "Close" at bounding box center [1202, 22] width 75 height 23
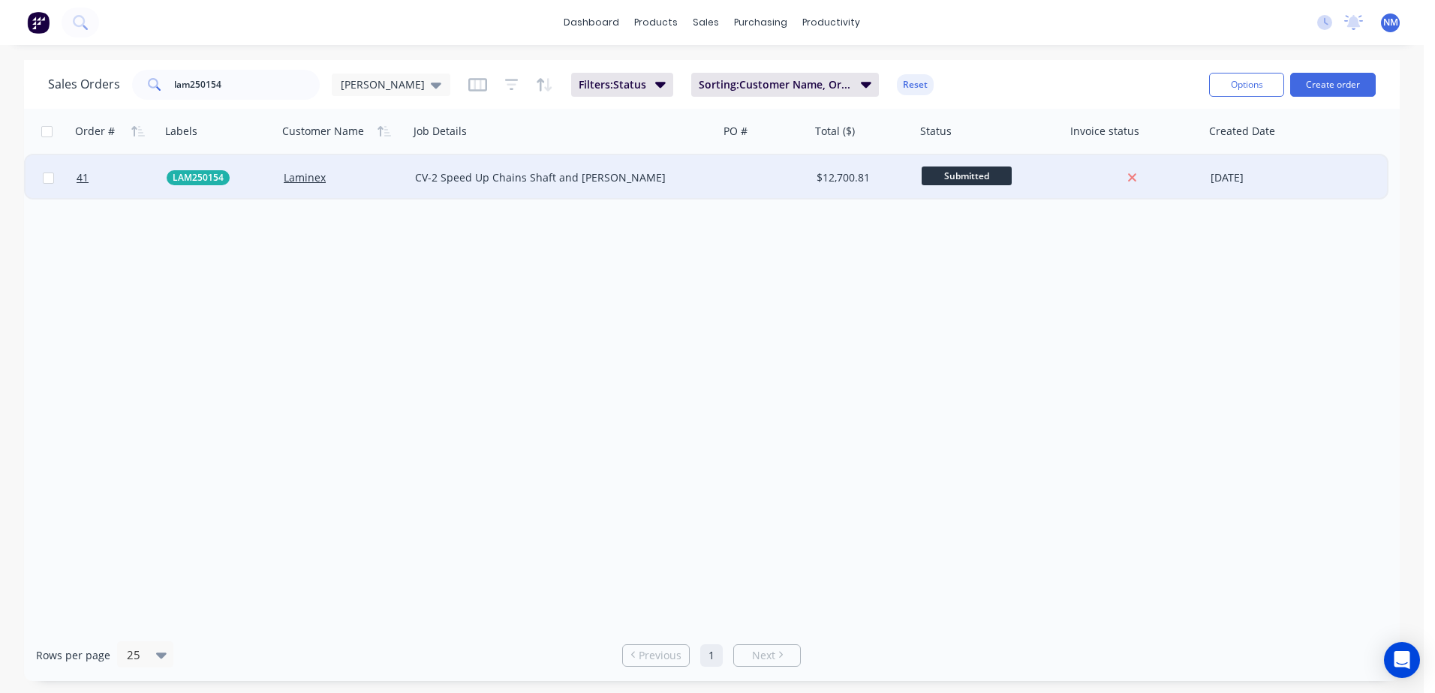
click at [875, 178] on div "$12,700.81" at bounding box center [860, 177] width 89 height 15
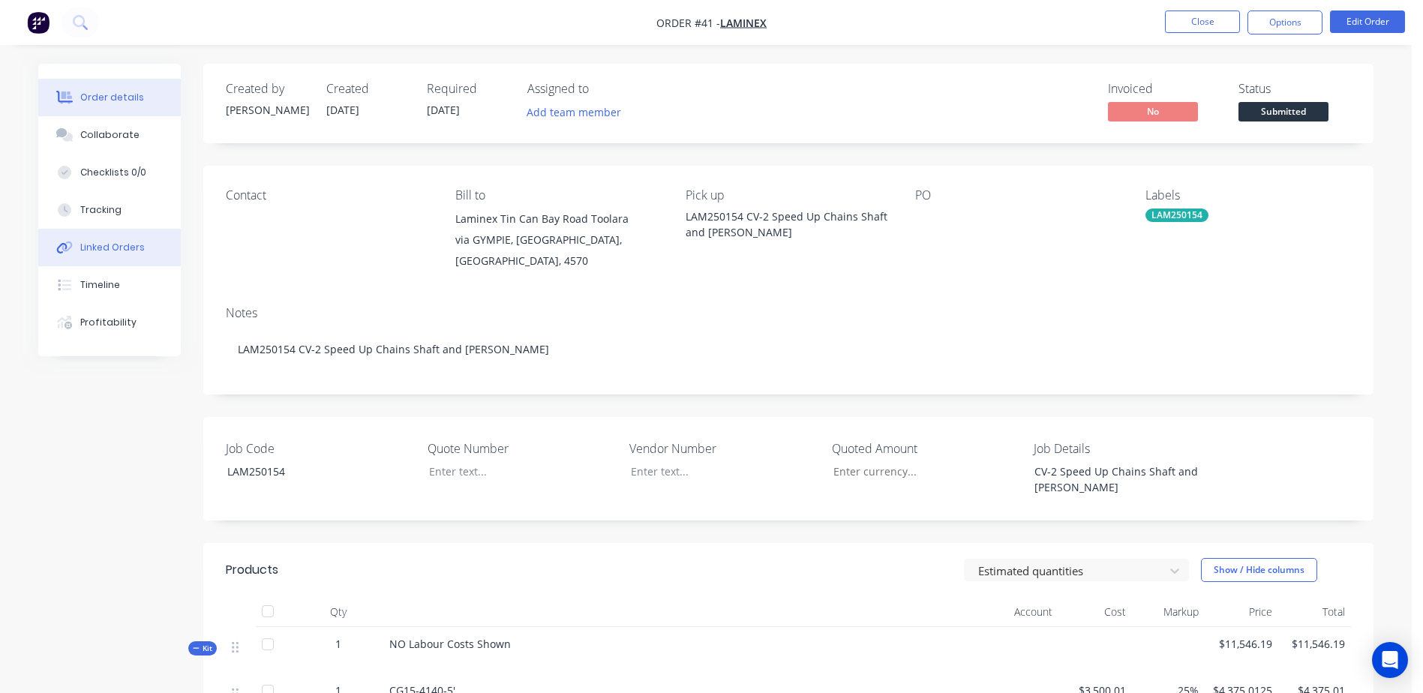
click at [154, 249] on button "Linked Orders" at bounding box center [109, 248] width 143 height 38
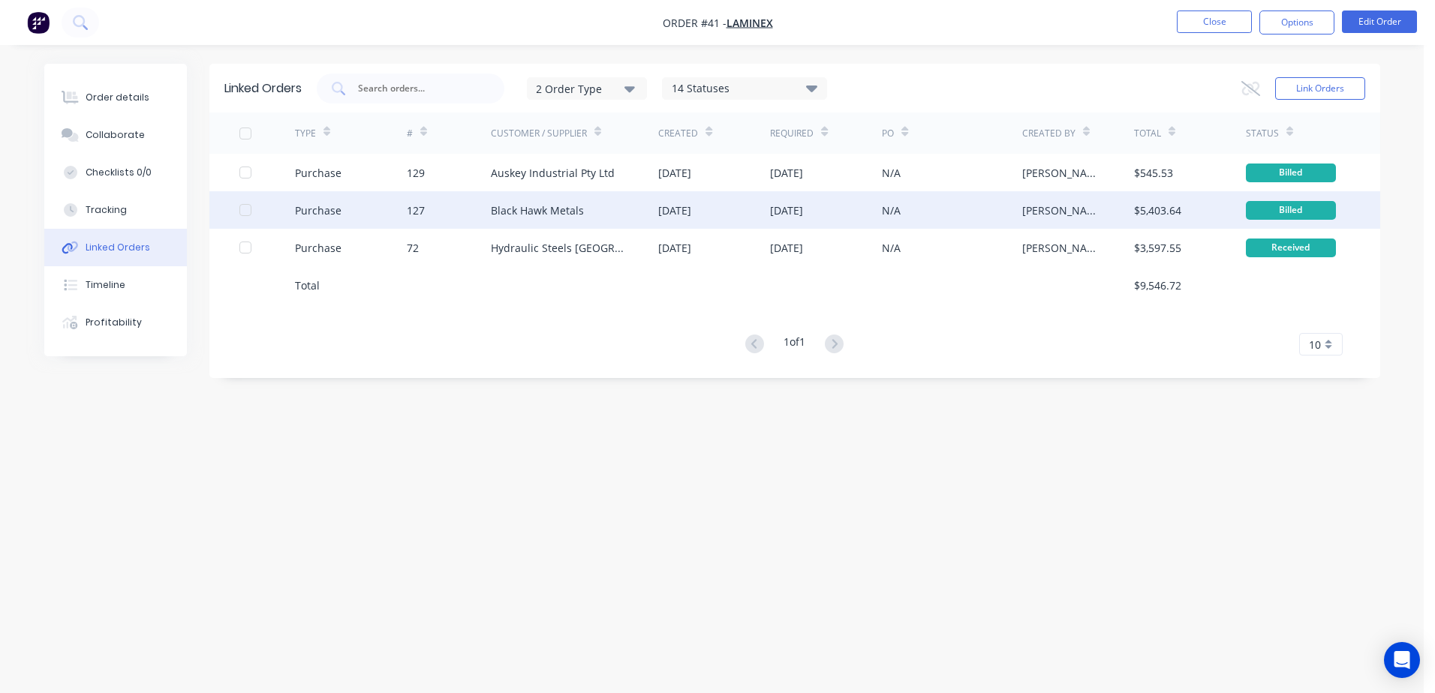
click at [958, 203] on div "N/A" at bounding box center [952, 210] width 140 height 38
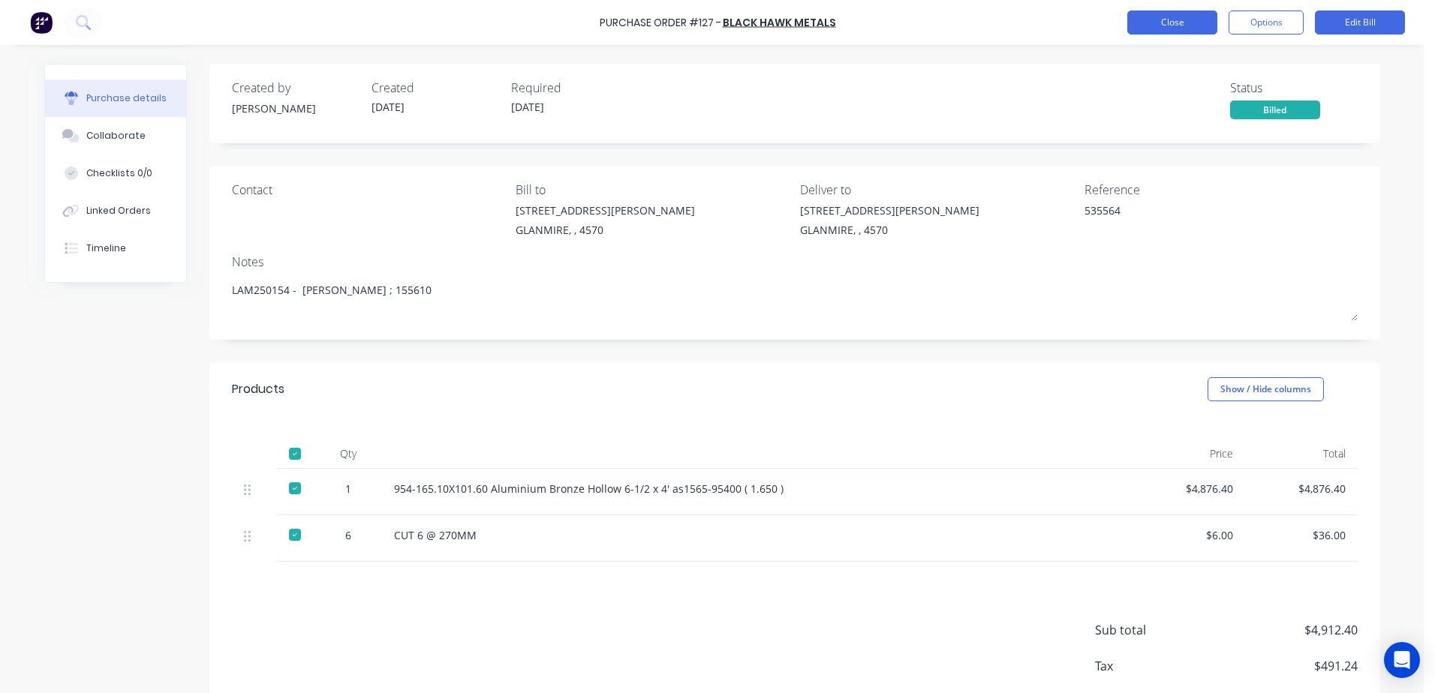
click at [1152, 19] on button "Close" at bounding box center [1172, 23] width 90 height 24
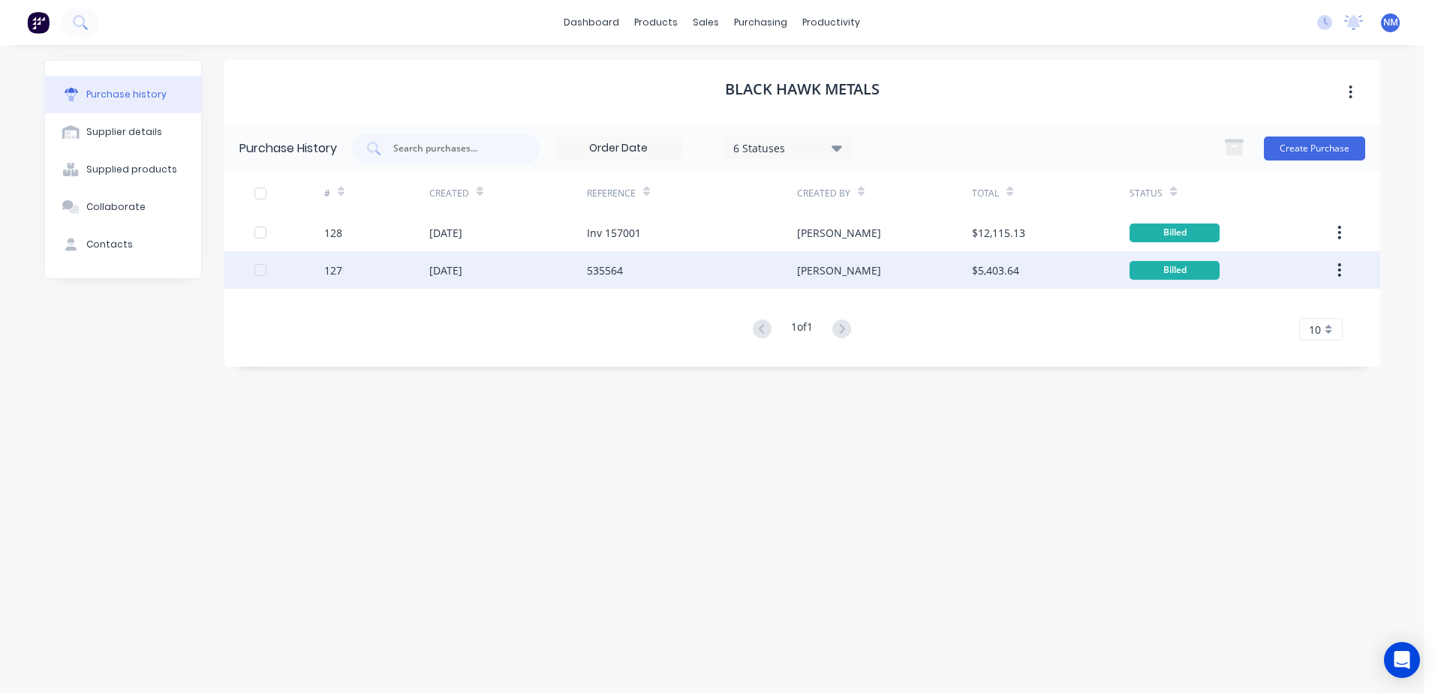
click at [1053, 271] on div "$5,403.64" at bounding box center [1051, 270] width 158 height 38
type textarea "x"
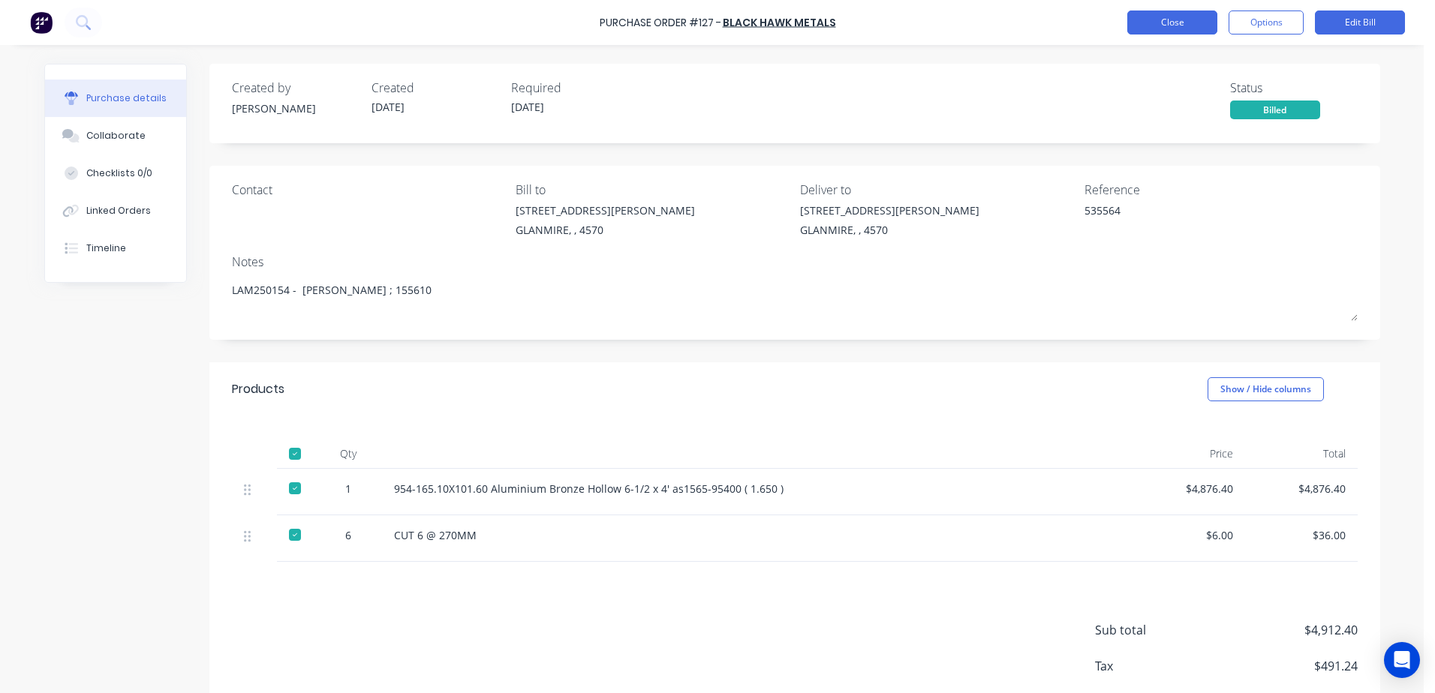
click at [1148, 29] on button "Close" at bounding box center [1172, 23] width 90 height 24
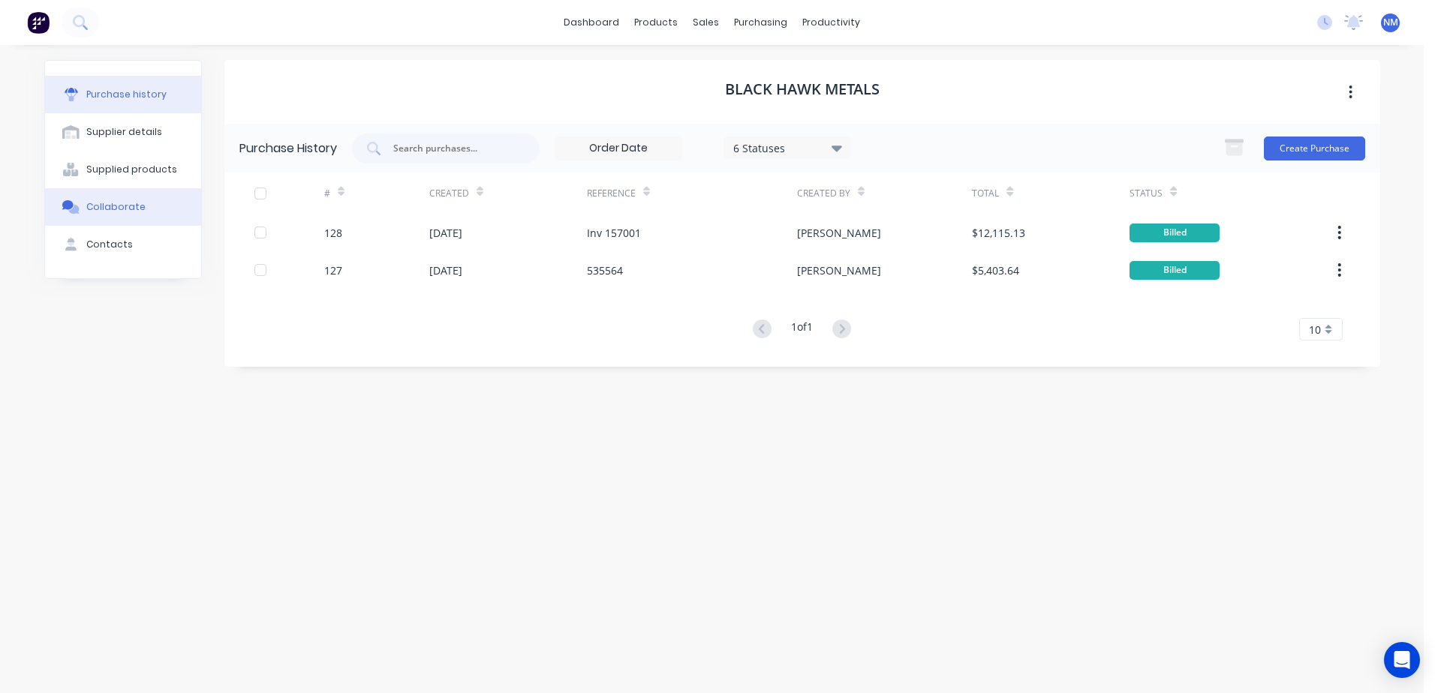
click at [126, 206] on div "Collaborate" at bounding box center [115, 207] width 59 height 14
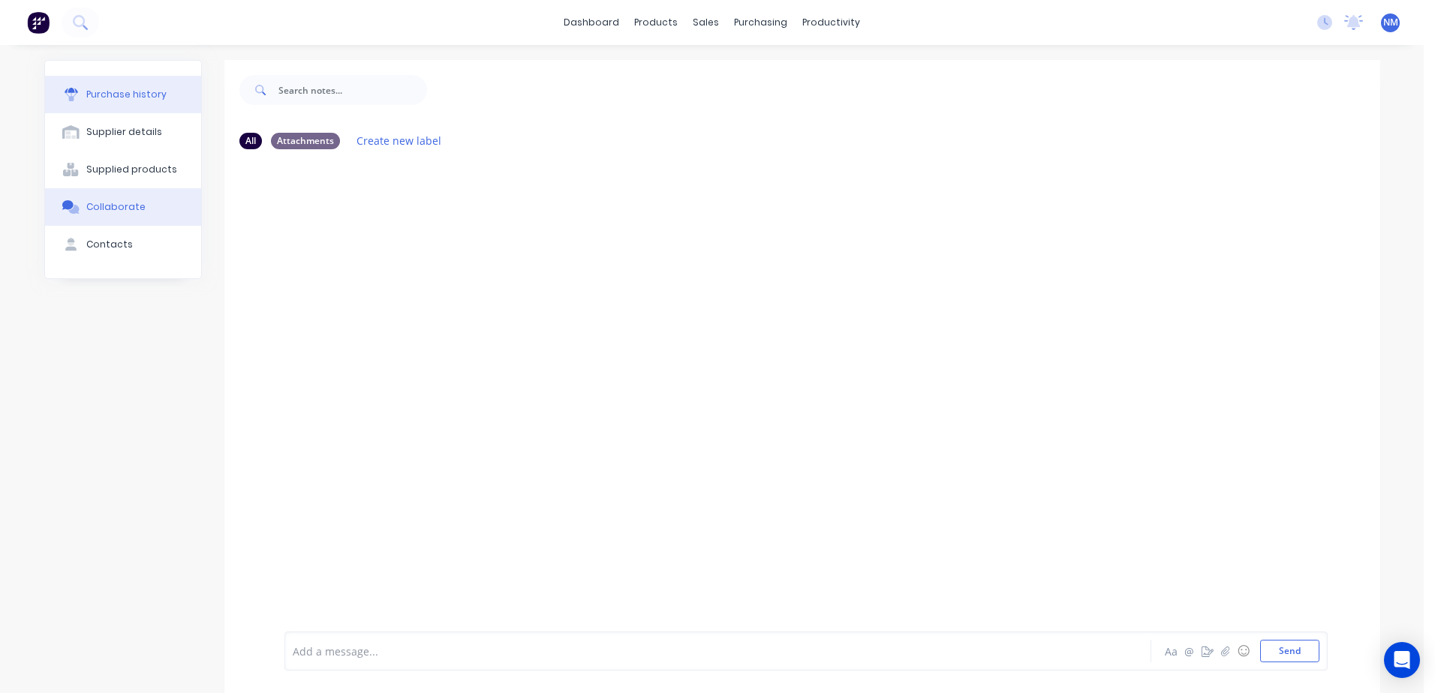
click at [122, 98] on div "Purchase history" at bounding box center [126, 95] width 80 height 14
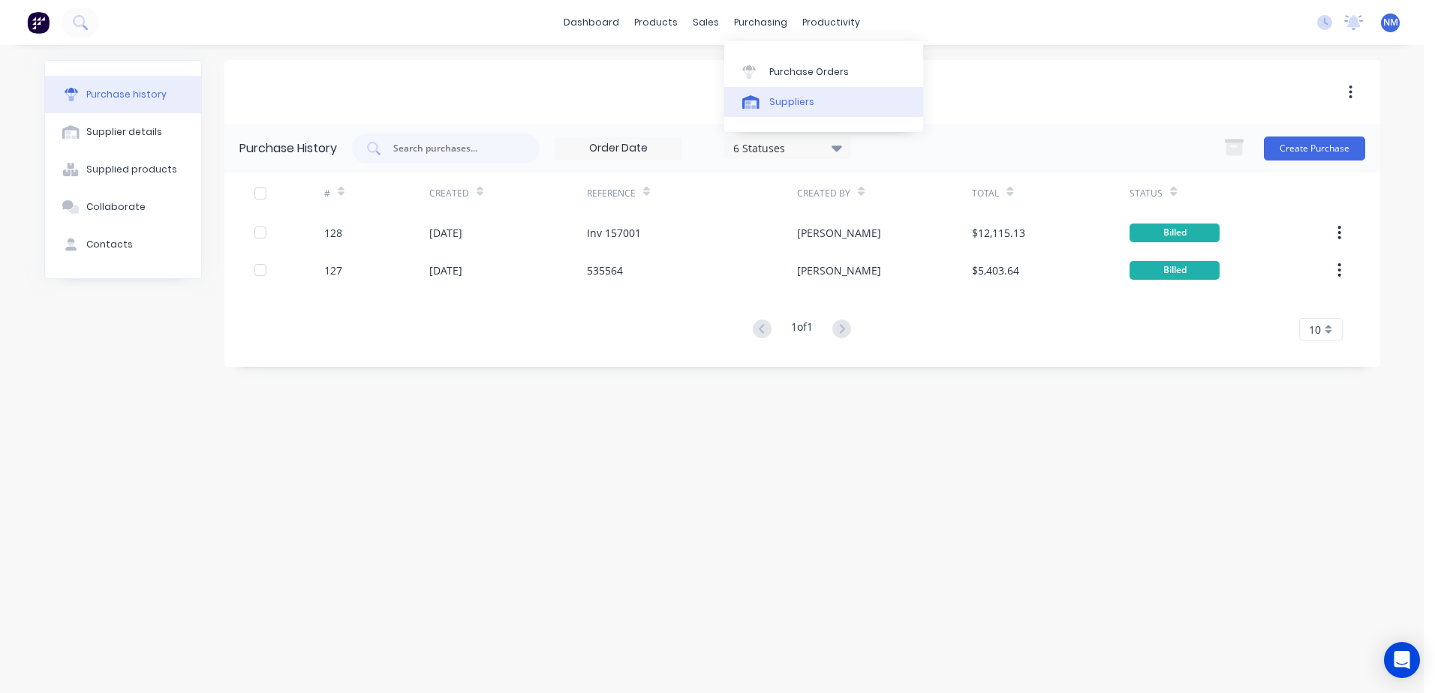
click at [795, 98] on div "Suppliers" at bounding box center [791, 102] width 45 height 14
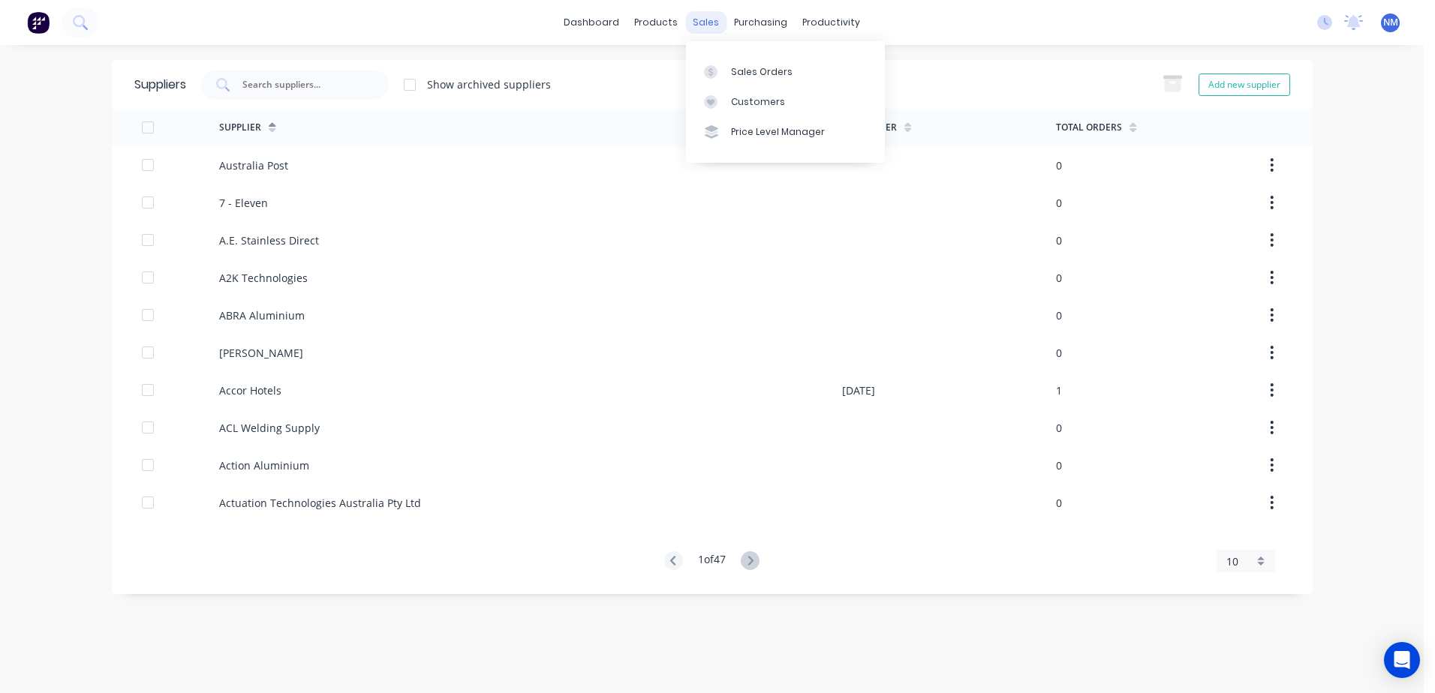
click at [696, 20] on div "sales" at bounding box center [705, 22] width 41 height 23
click at [699, 20] on div "sales" at bounding box center [705, 22] width 41 height 23
click at [748, 71] on div "Sales Orders" at bounding box center [762, 72] width 62 height 14
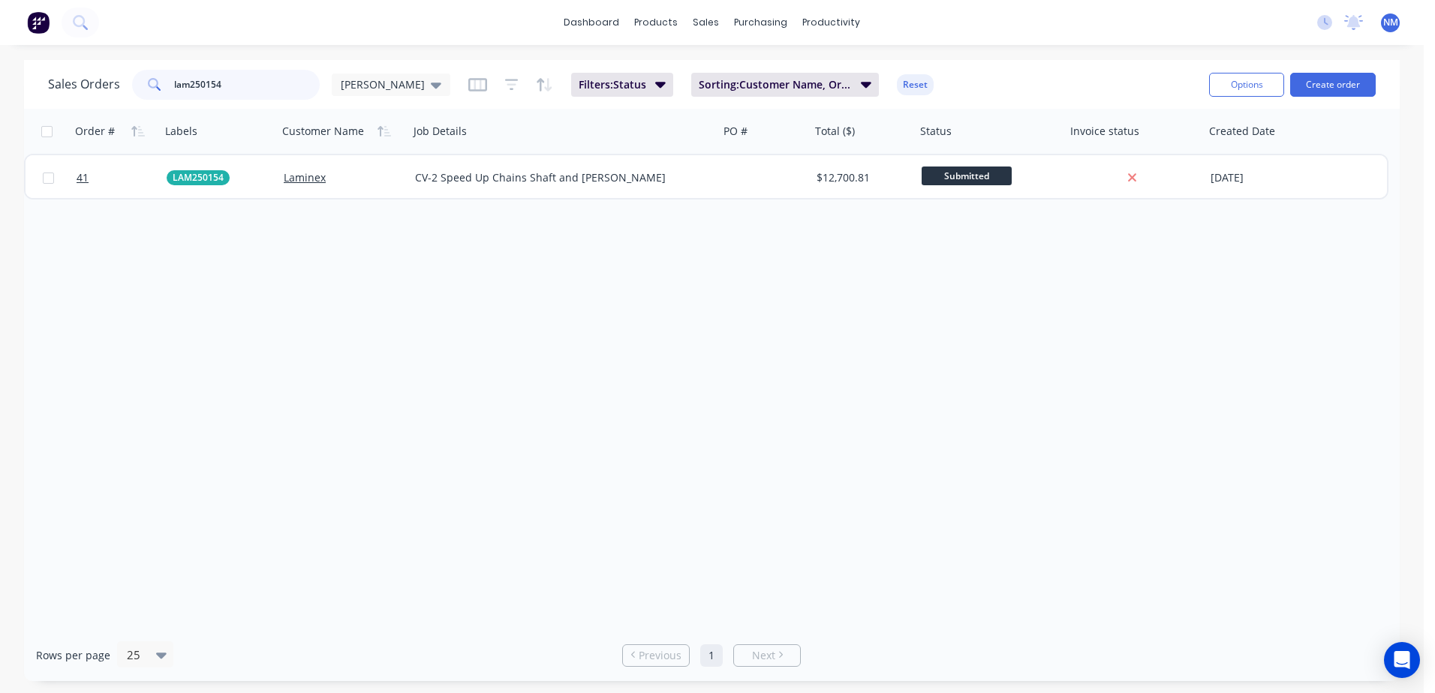
click at [251, 80] on input "lam250154" at bounding box center [247, 85] width 146 height 30
type input "lam250153"
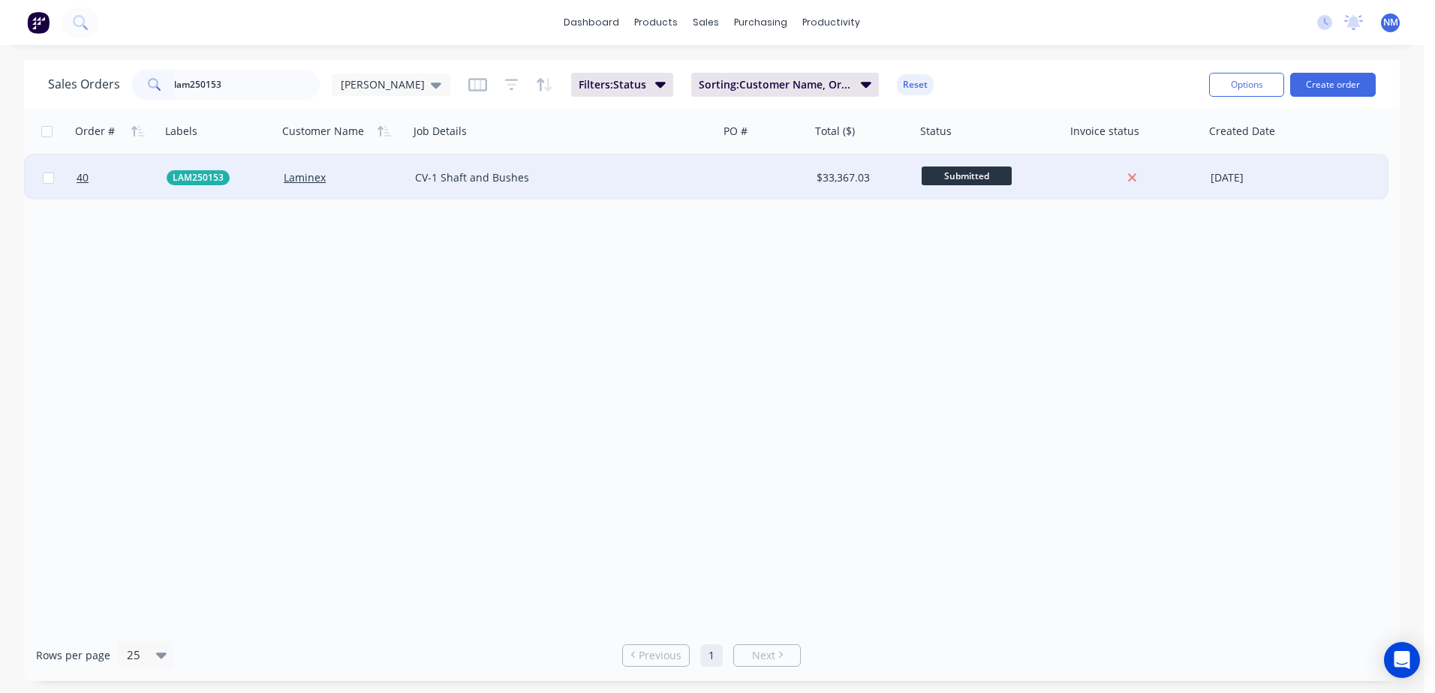
click at [894, 183] on div "$33,367.03" at bounding box center [860, 177] width 89 height 15
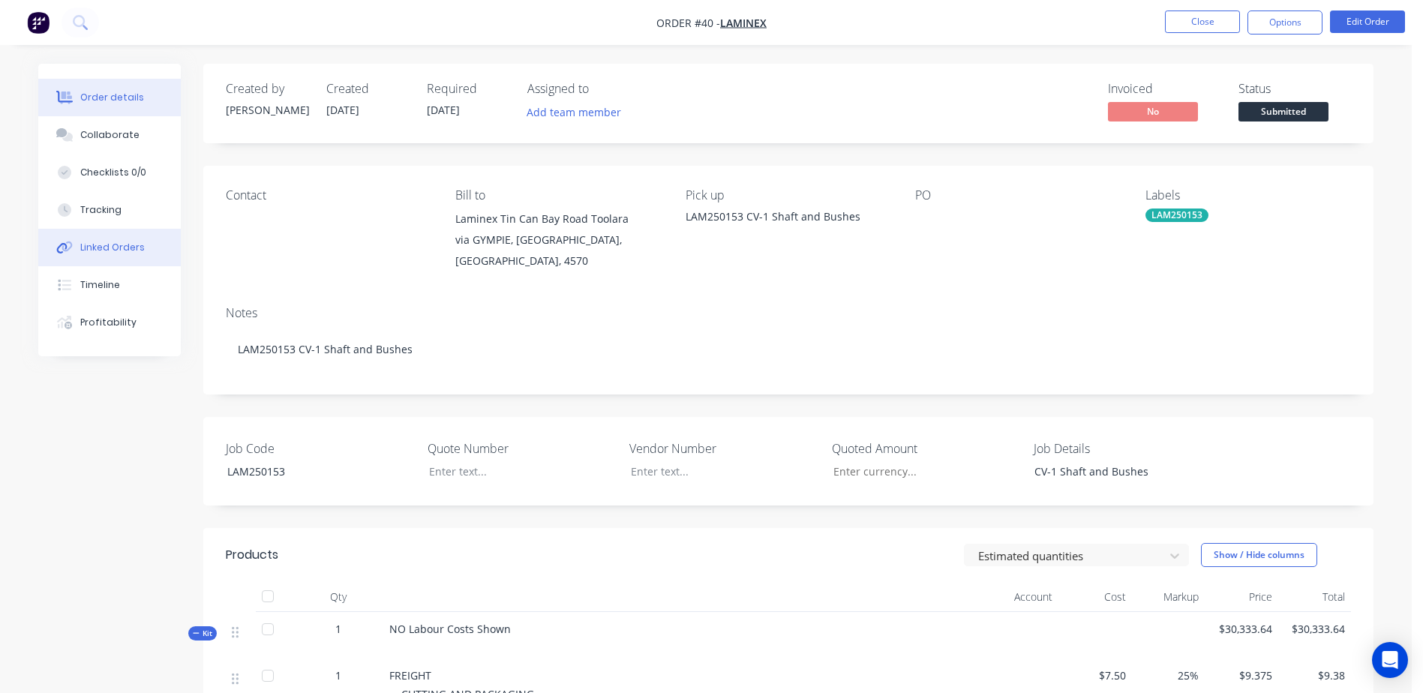
click at [128, 250] on div "Linked Orders" at bounding box center [112, 248] width 65 height 14
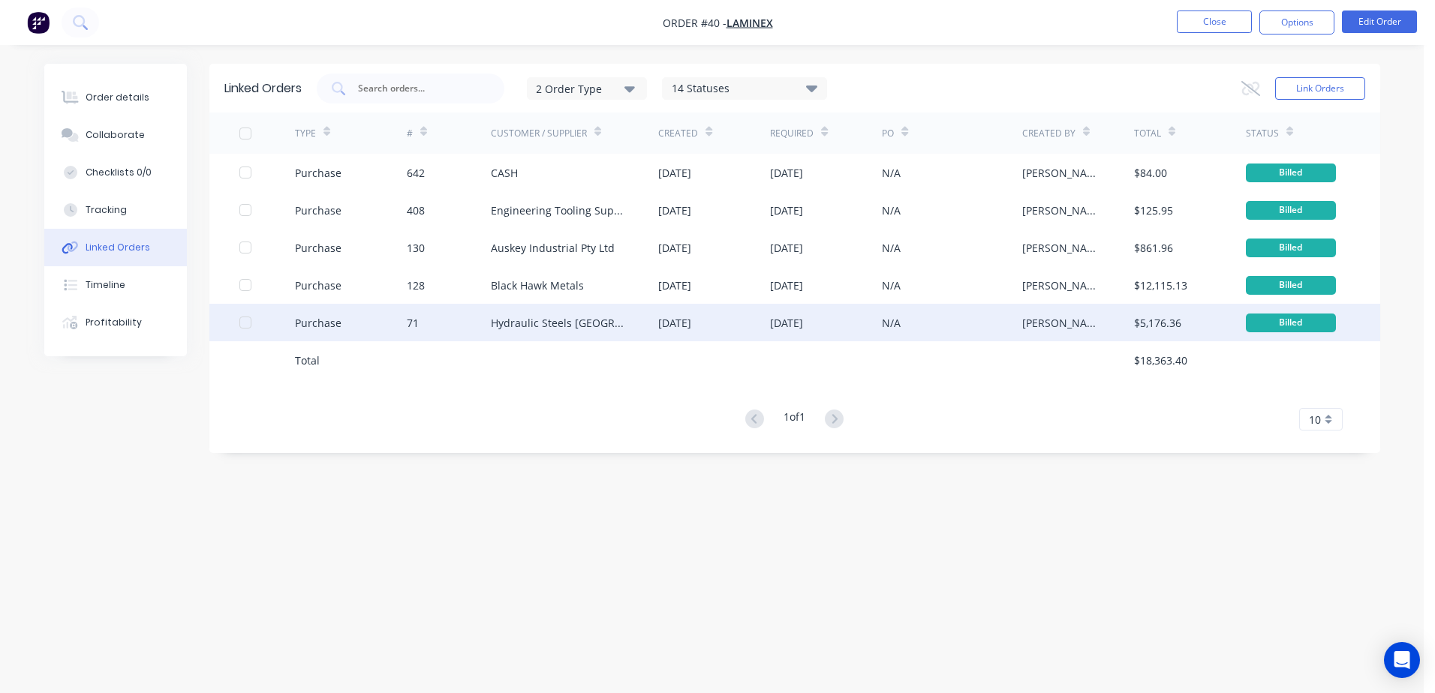
click at [1118, 327] on div "[PERSON_NAME]" at bounding box center [1078, 323] width 112 height 38
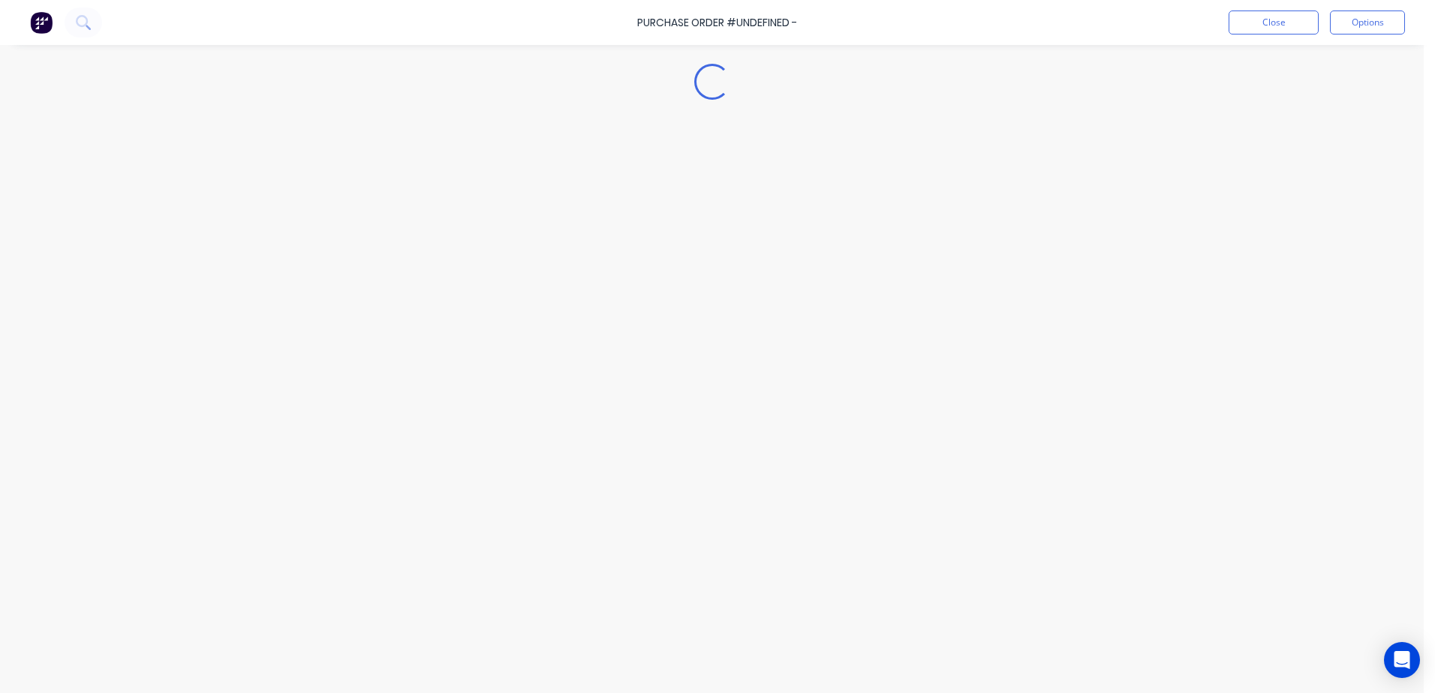
type textarea "x"
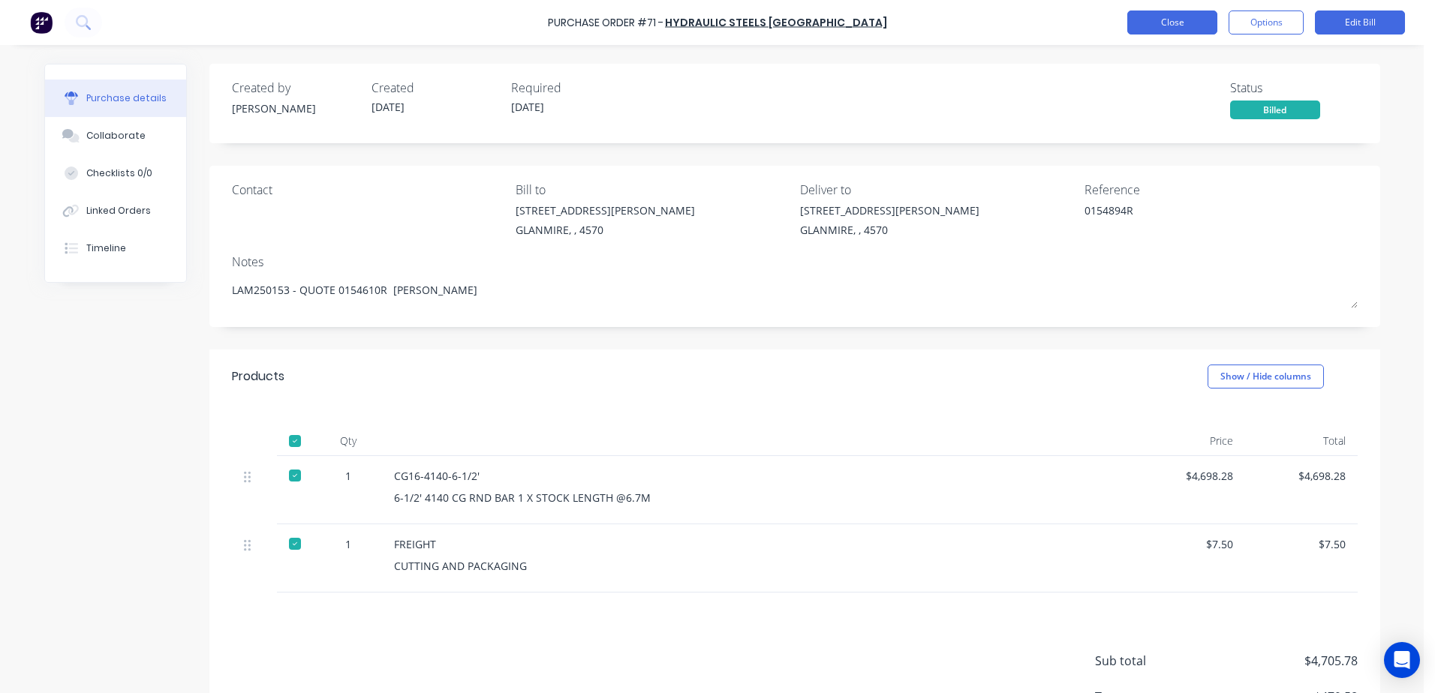
click at [1168, 26] on button "Close" at bounding box center [1172, 23] width 90 height 24
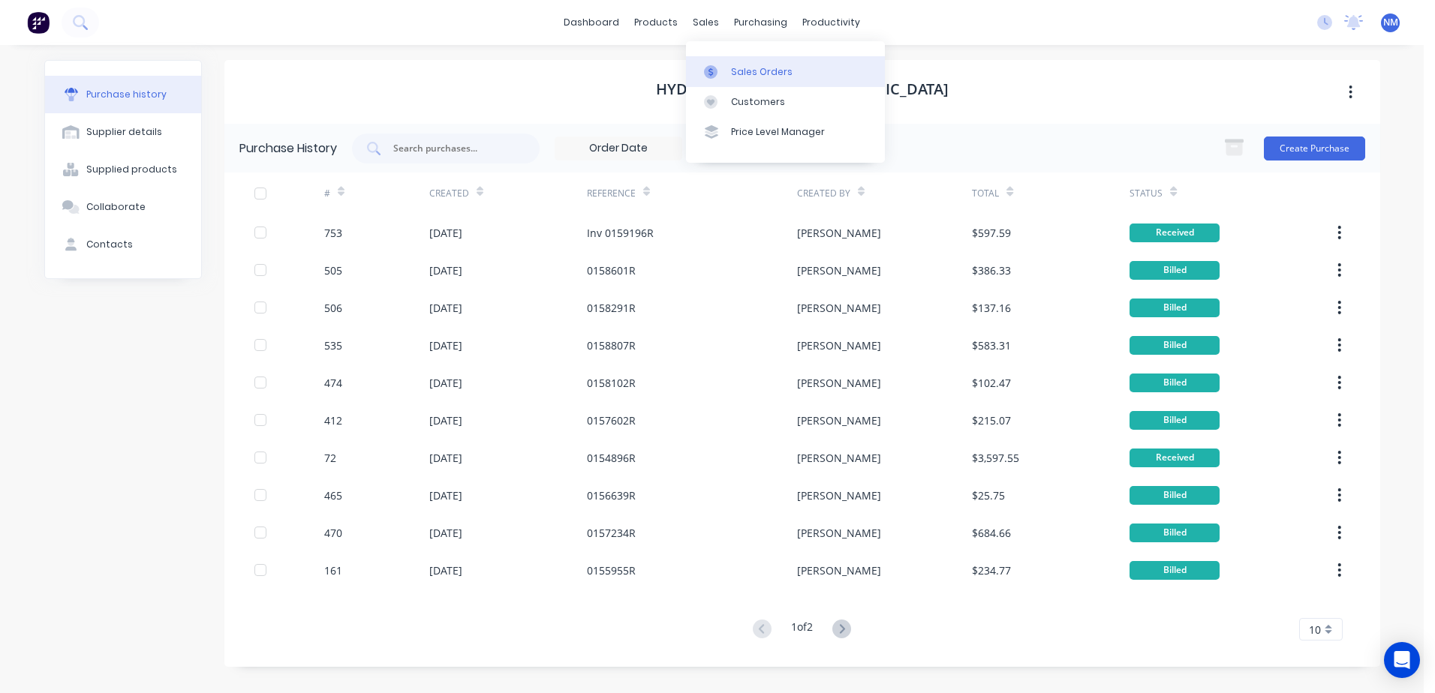
click at [750, 68] on div "Sales Orders" at bounding box center [762, 72] width 62 height 14
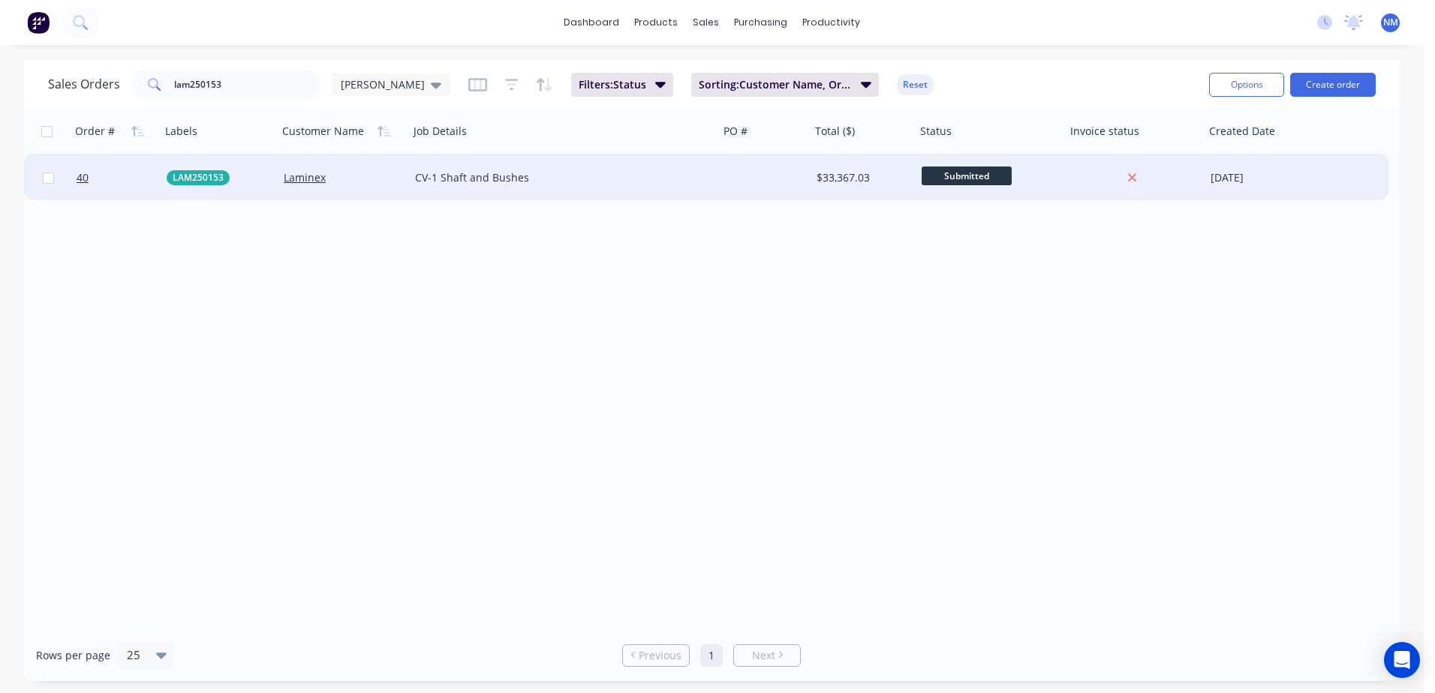
click at [883, 179] on div "$33,367.03" at bounding box center [860, 177] width 89 height 15
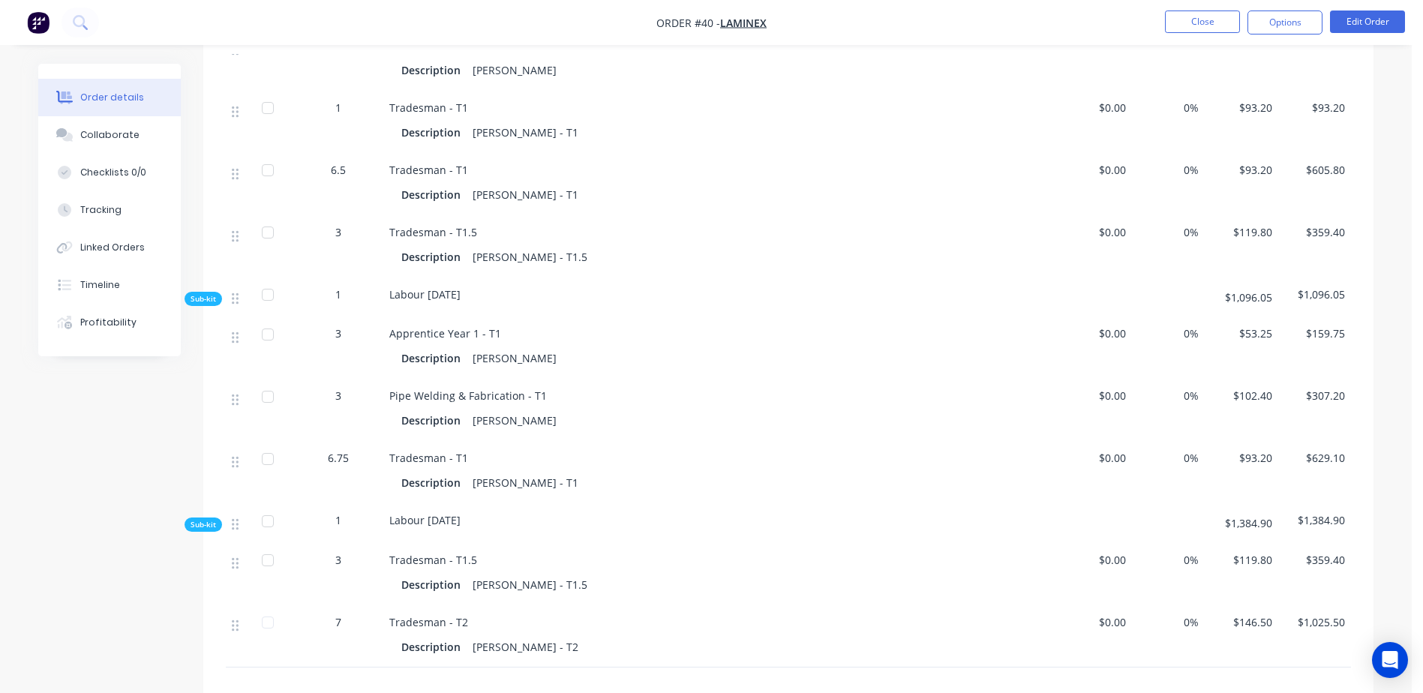
scroll to position [2626, 0]
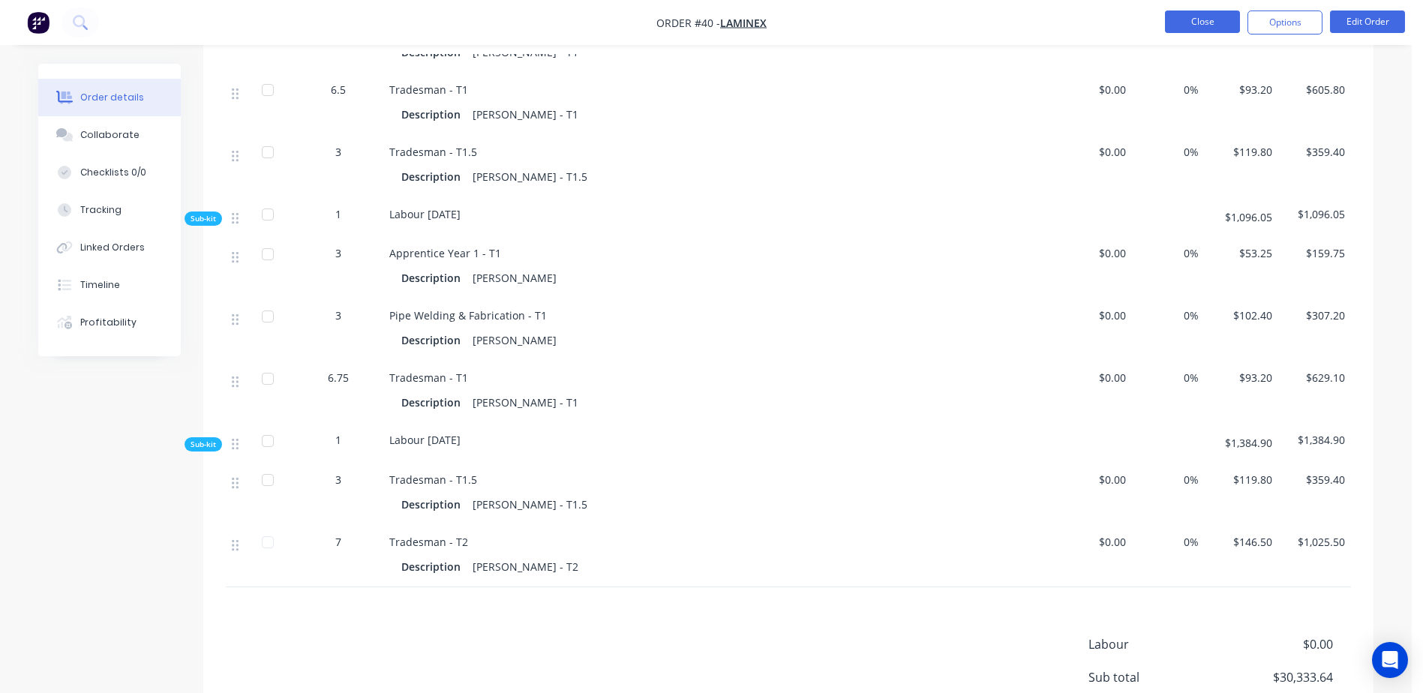
click at [1208, 13] on button "Close" at bounding box center [1202, 22] width 75 height 23
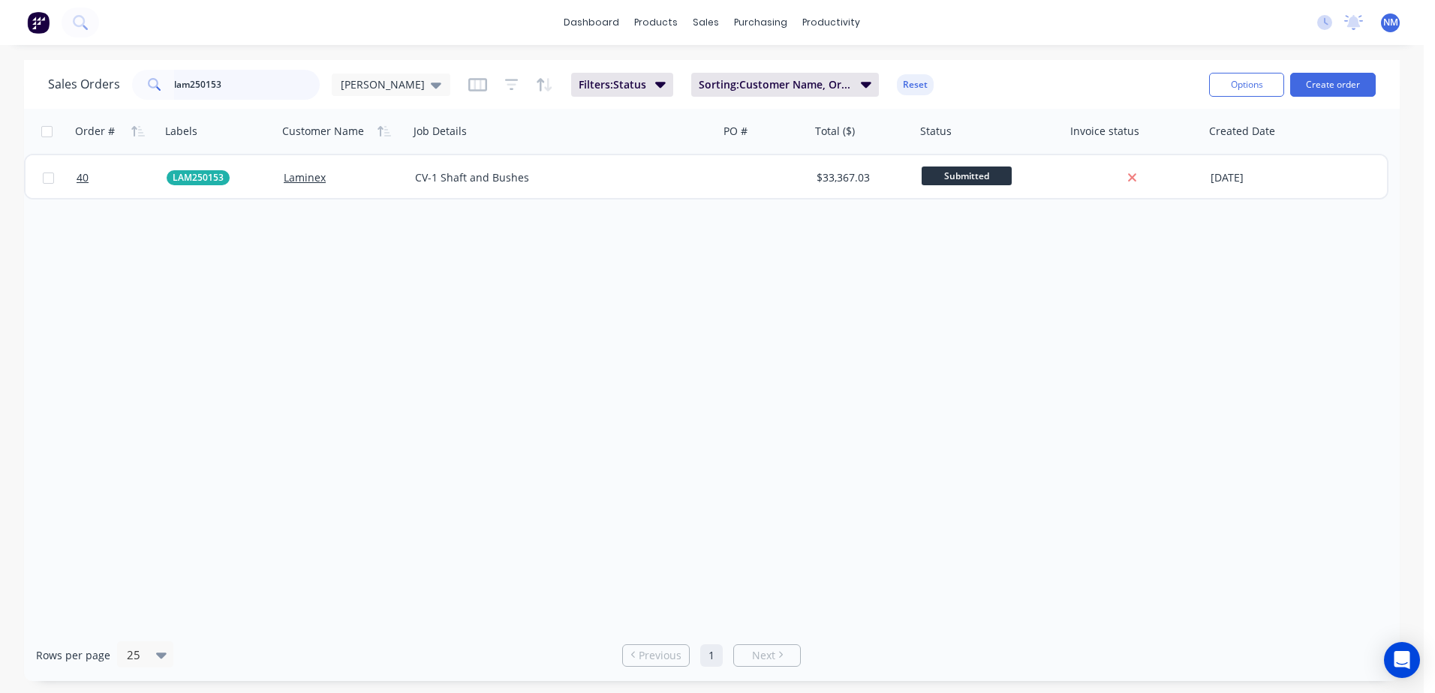
click at [227, 80] on input "lam250153" at bounding box center [247, 85] width 146 height 30
type input "lam250154"
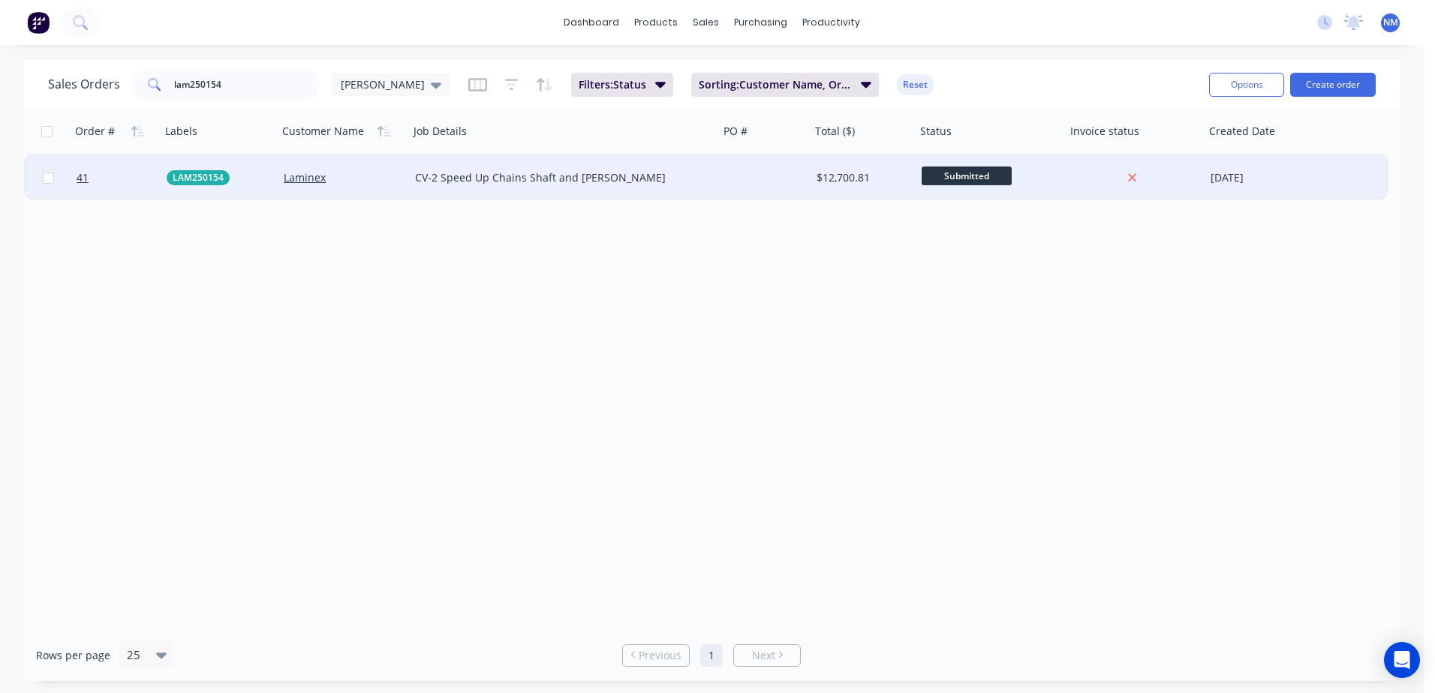
click at [810, 175] on div "$12,700.81" at bounding box center [862, 177] width 105 height 45
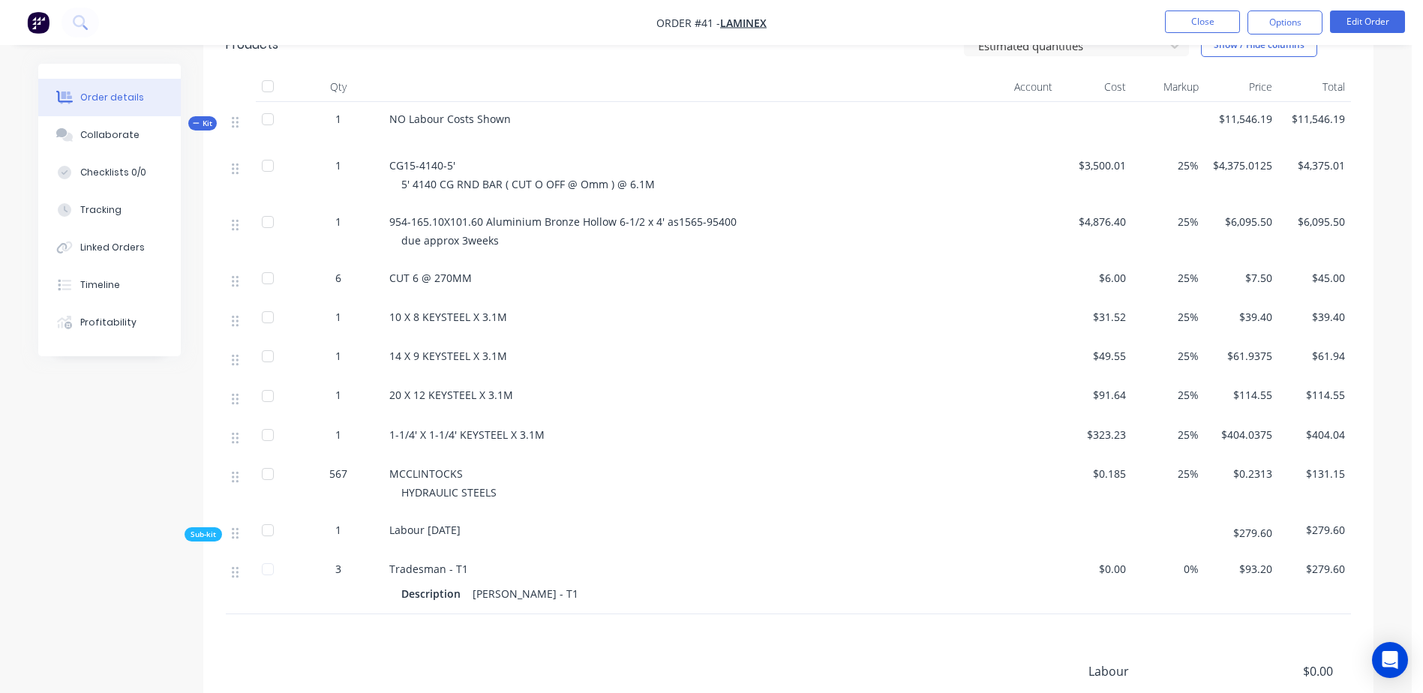
scroll to position [75, 0]
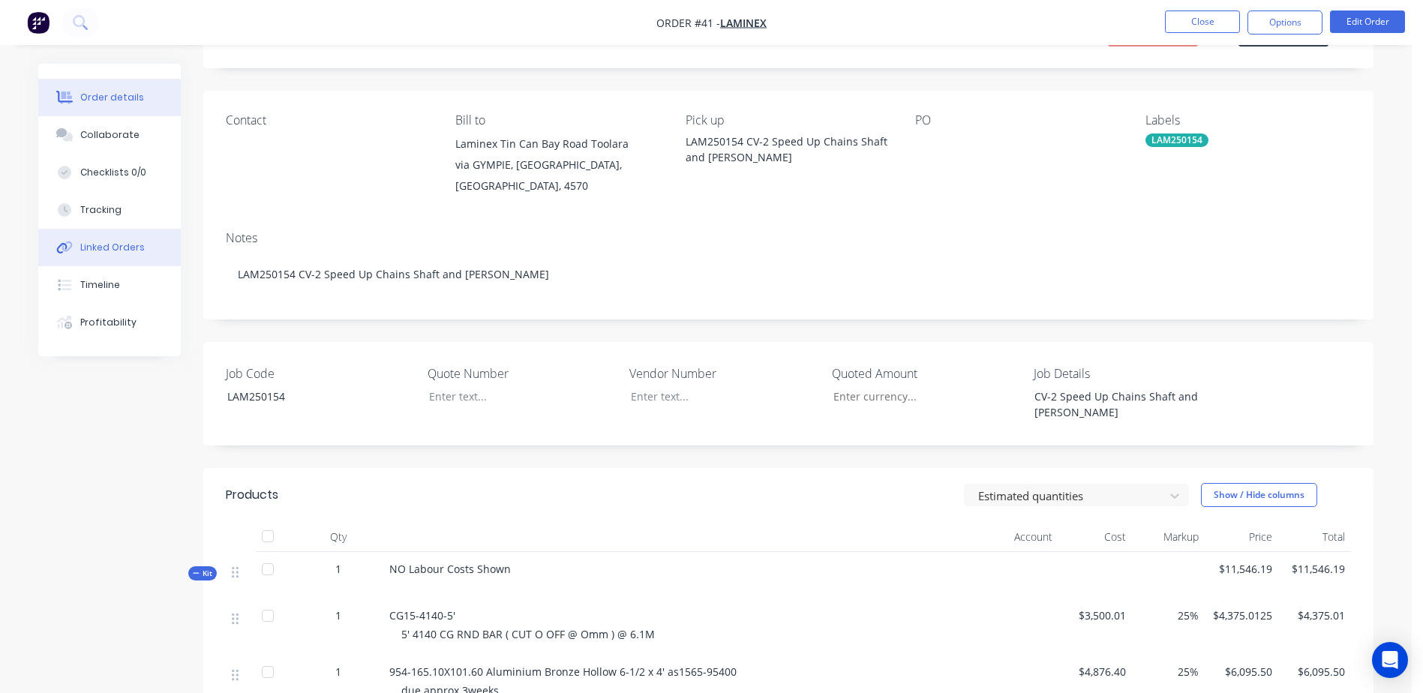
click at [113, 245] on div "Linked Orders" at bounding box center [112, 248] width 65 height 14
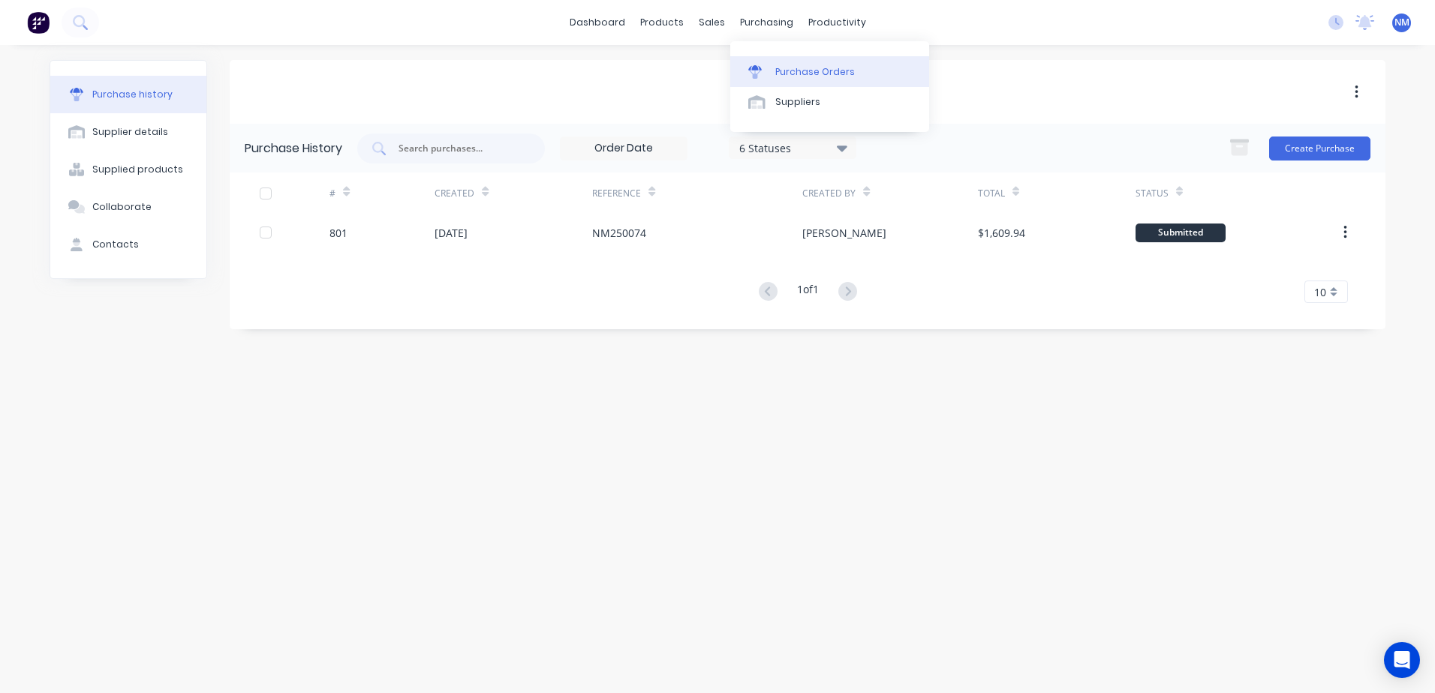
click at [798, 81] on link "Purchase Orders" at bounding box center [829, 71] width 199 height 30
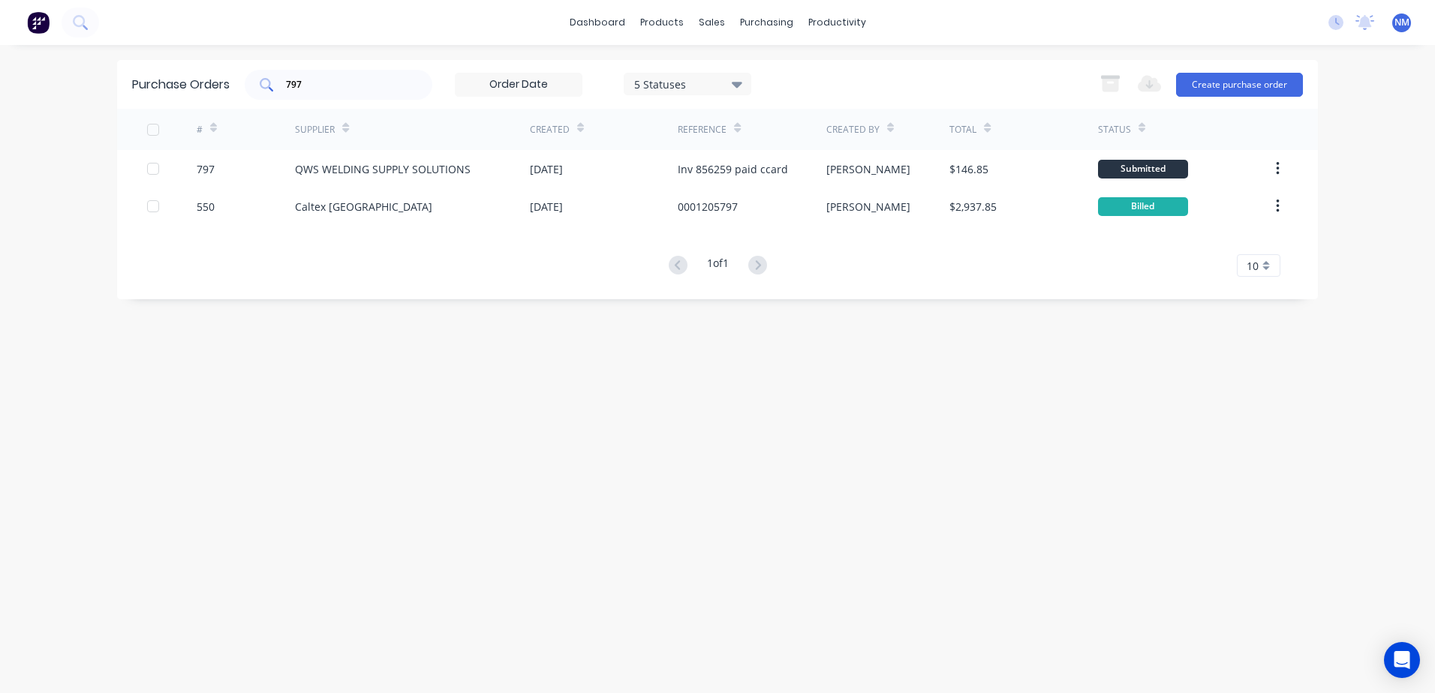
click at [322, 85] on input "797" at bounding box center [346, 84] width 125 height 15
type input "798"
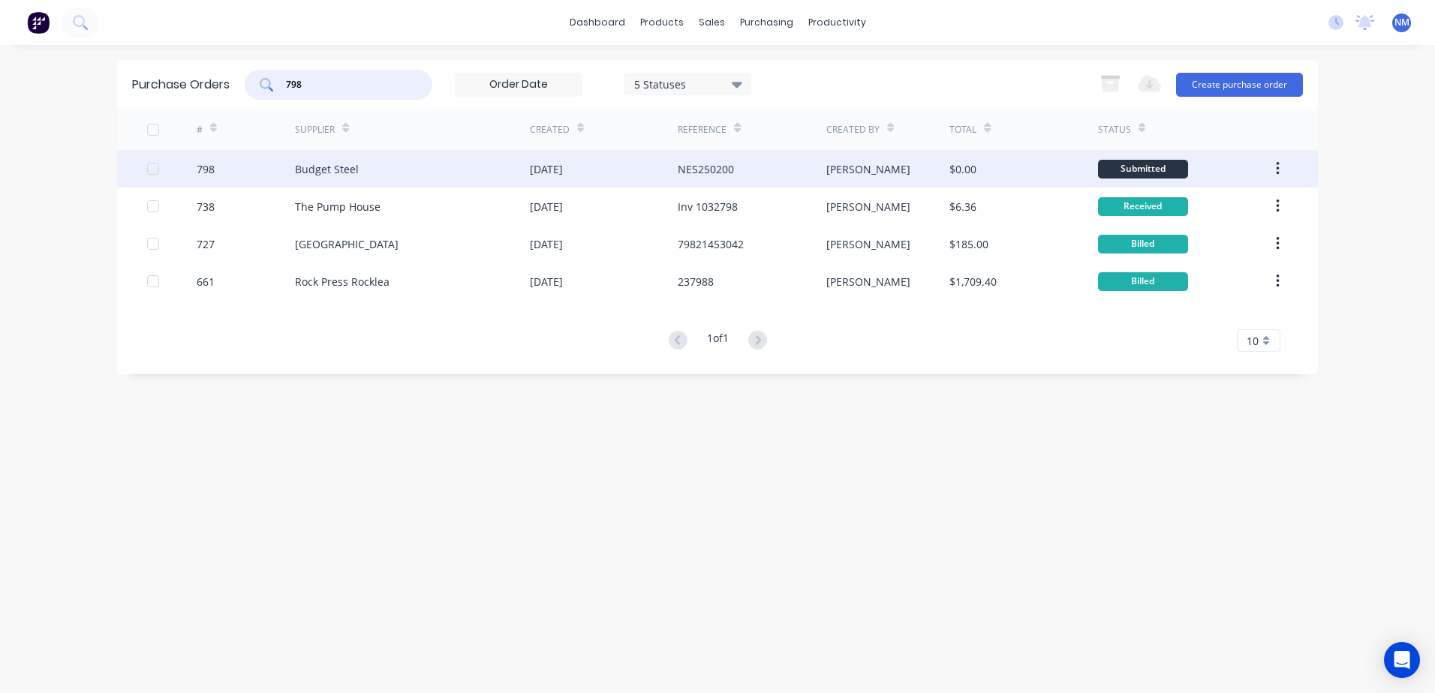
click at [1035, 176] on div "$0.00" at bounding box center [1023, 169] width 148 height 38
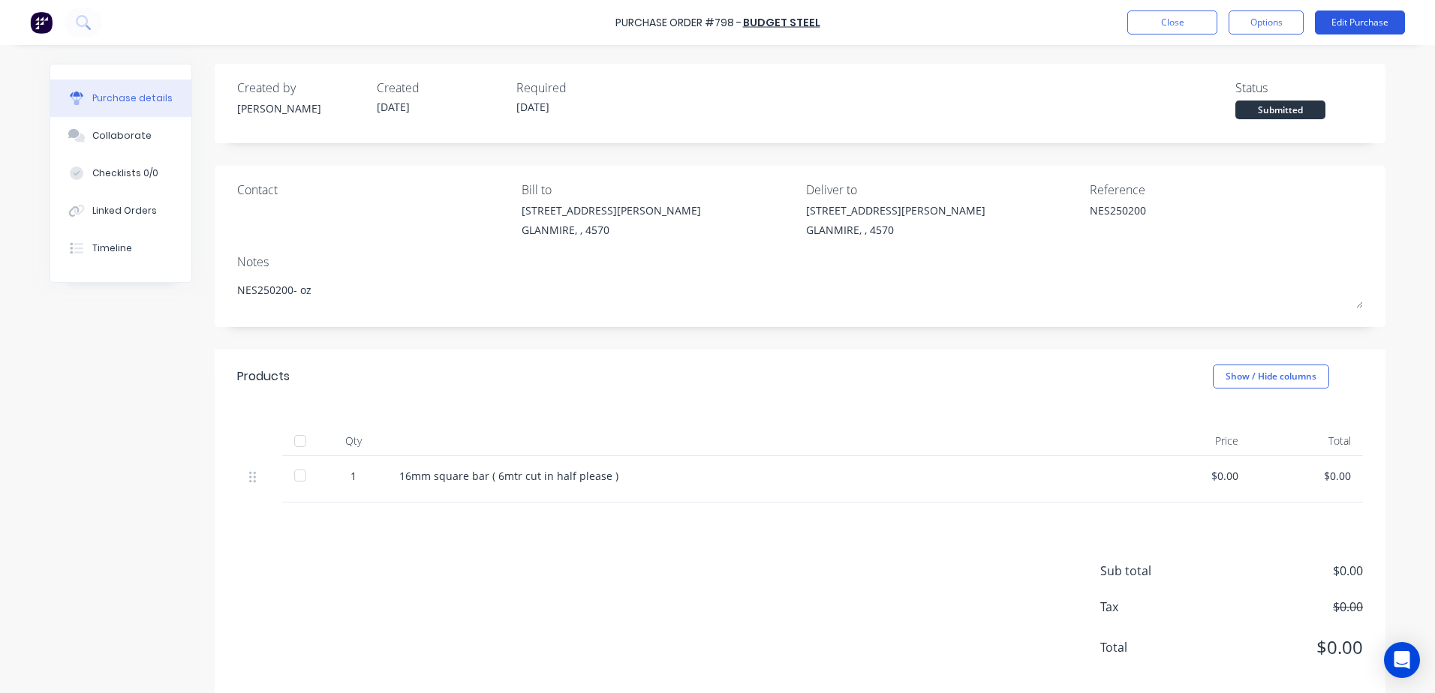
click at [1354, 23] on button "Edit Purchase" at bounding box center [1360, 23] width 90 height 24
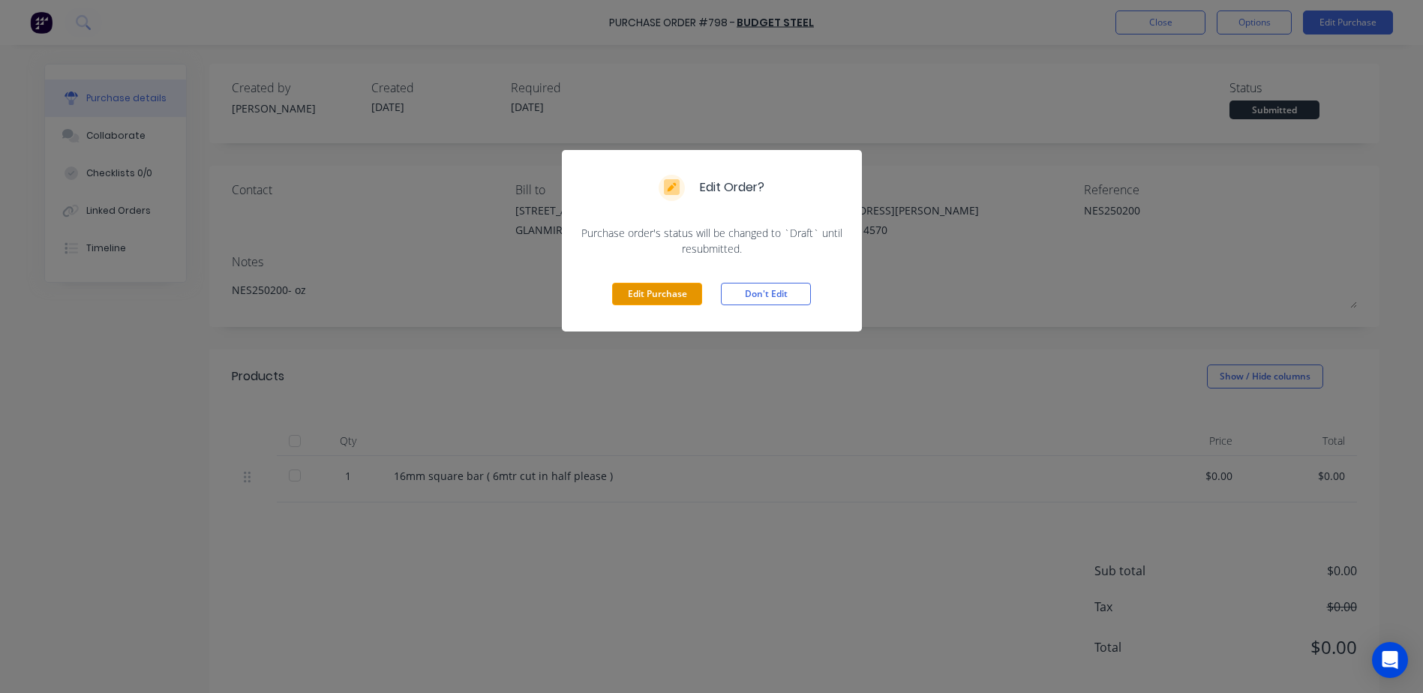
click at [663, 293] on button "Edit Purchase" at bounding box center [657, 294] width 90 height 23
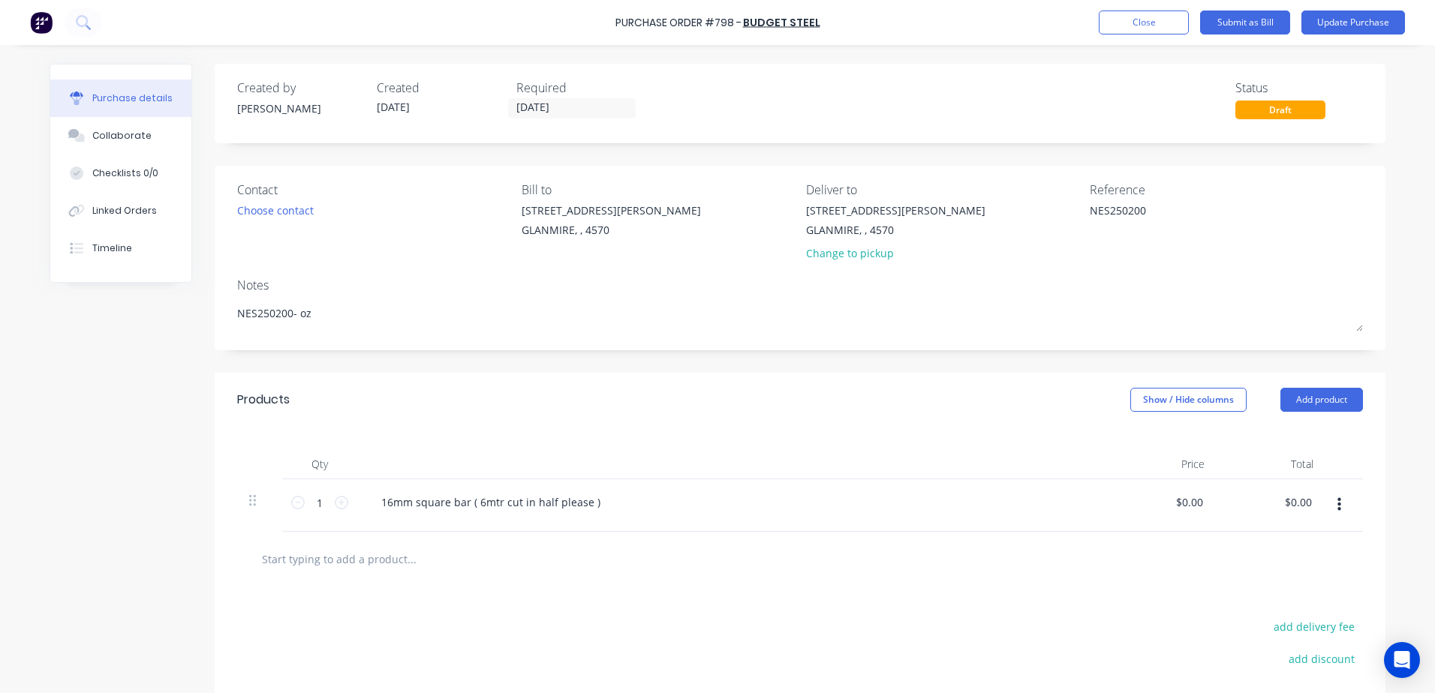
click at [346, 557] on input "text" at bounding box center [411, 559] width 300 height 30
type textarea "x"
type input "1"
type textarea "x"
type input "12"
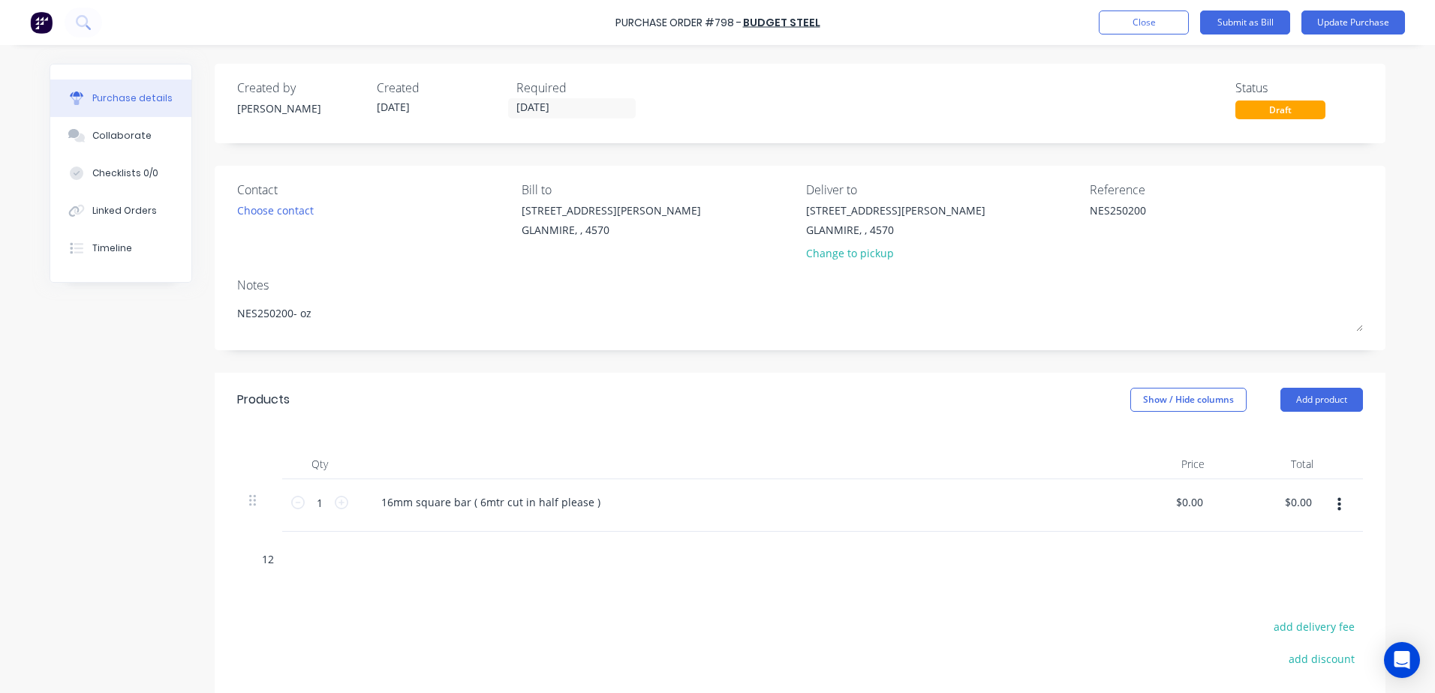
type textarea "x"
type input "12m"
type textarea "x"
type input "12mm"
type textarea "x"
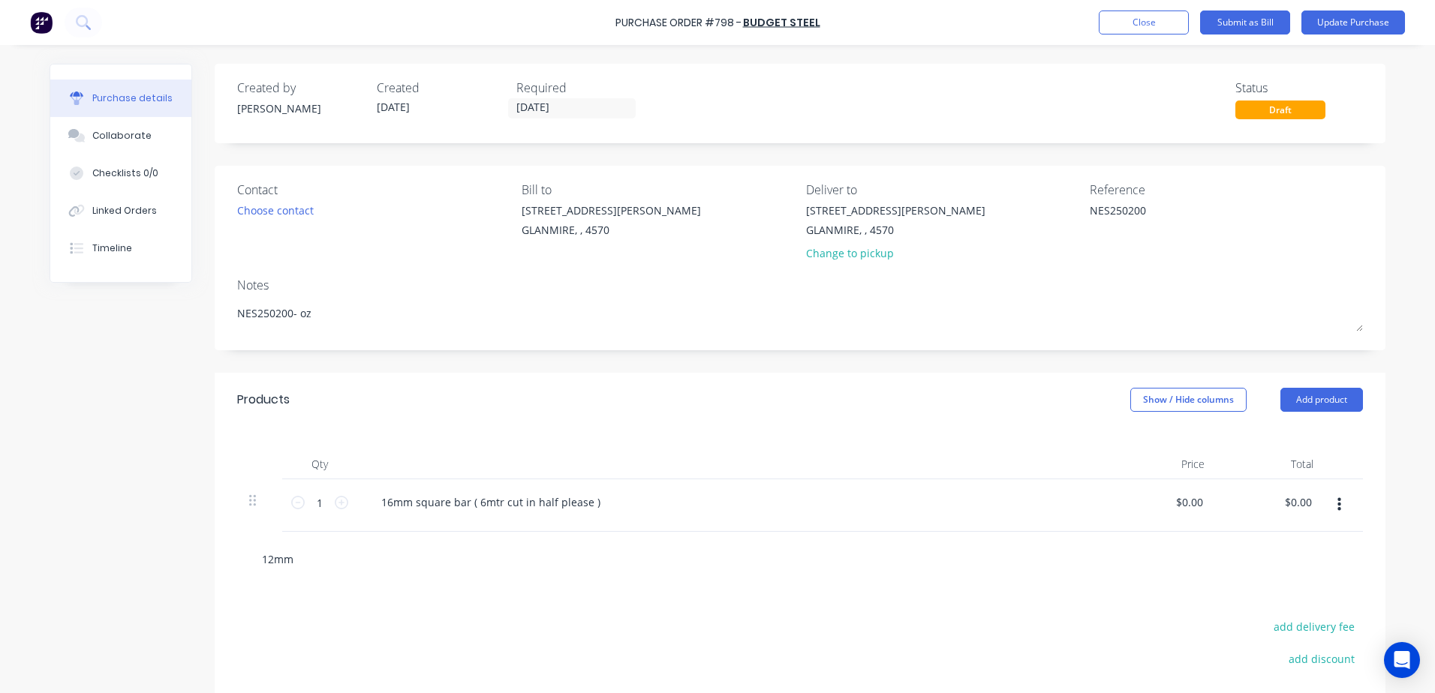
type input "12mm"
type textarea "x"
type input "12mm s"
type textarea "x"
type input "12mm sq"
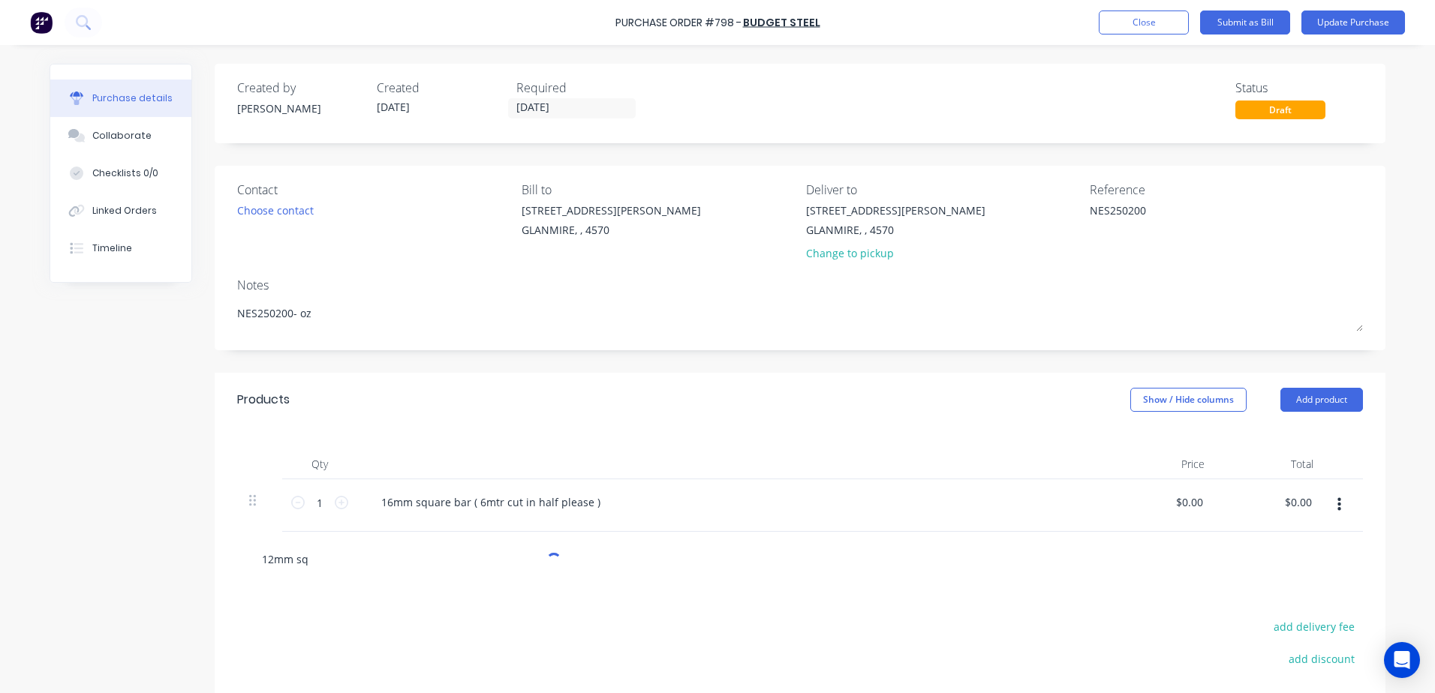
type textarea "x"
type input "12mm squ"
type textarea "x"
type input "12mm squa"
type textarea "x"
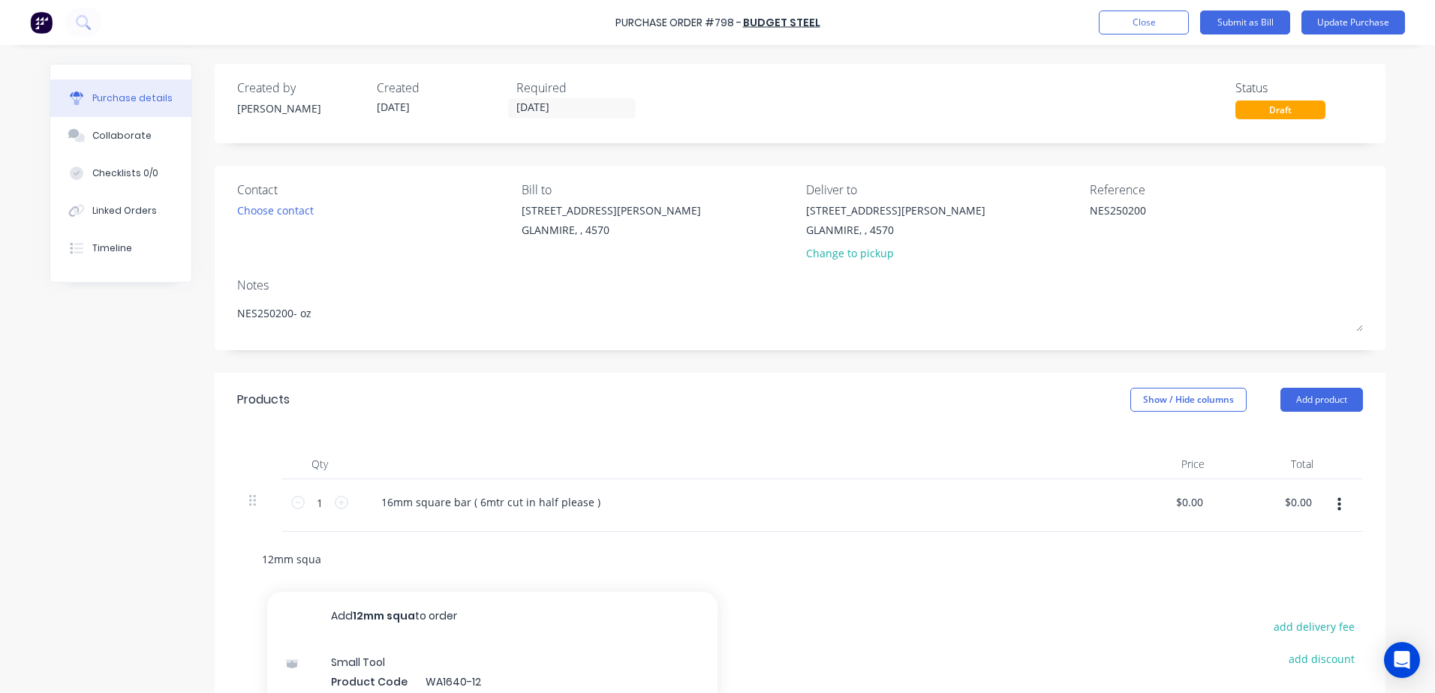
type input "12mm squar"
type textarea "x"
type input "12mm square"
type textarea "x"
type input "12mm square b"
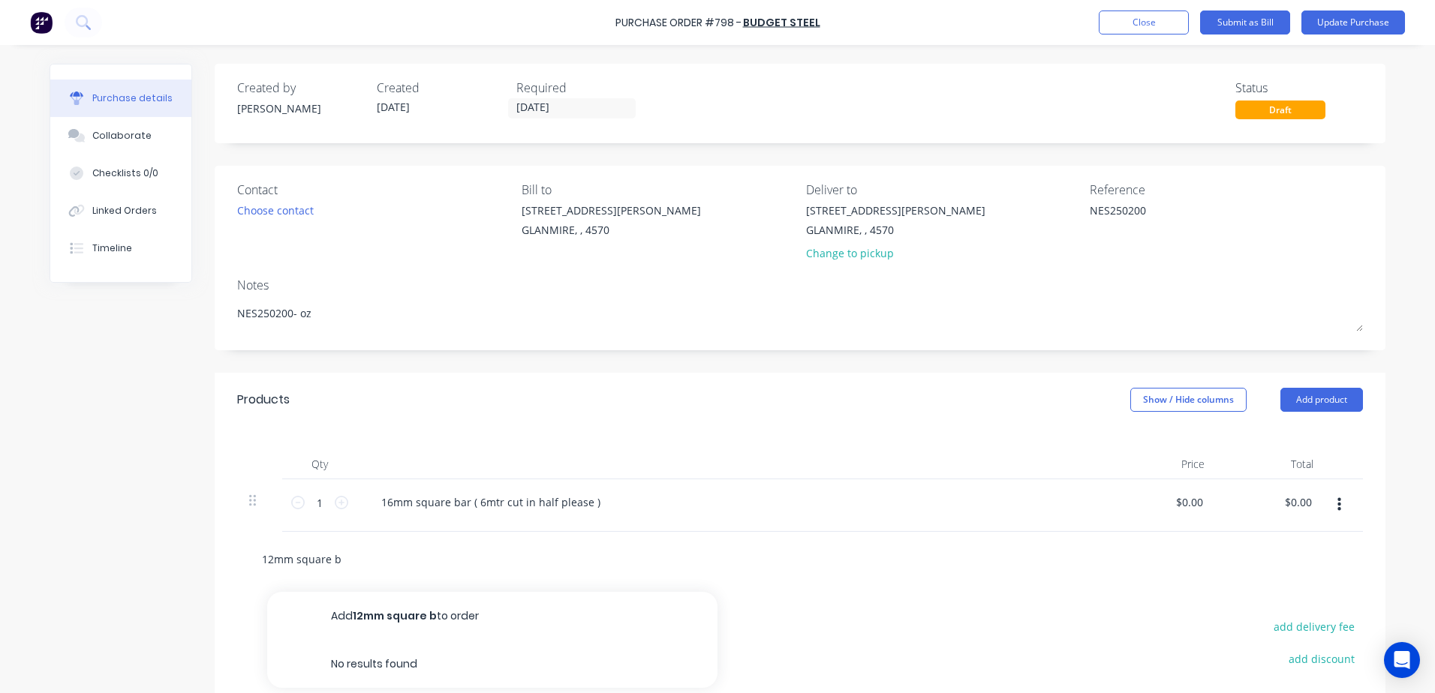
type textarea "x"
type input "12mm square ba"
type textarea "x"
type input "12mm square bar"
type textarea "x"
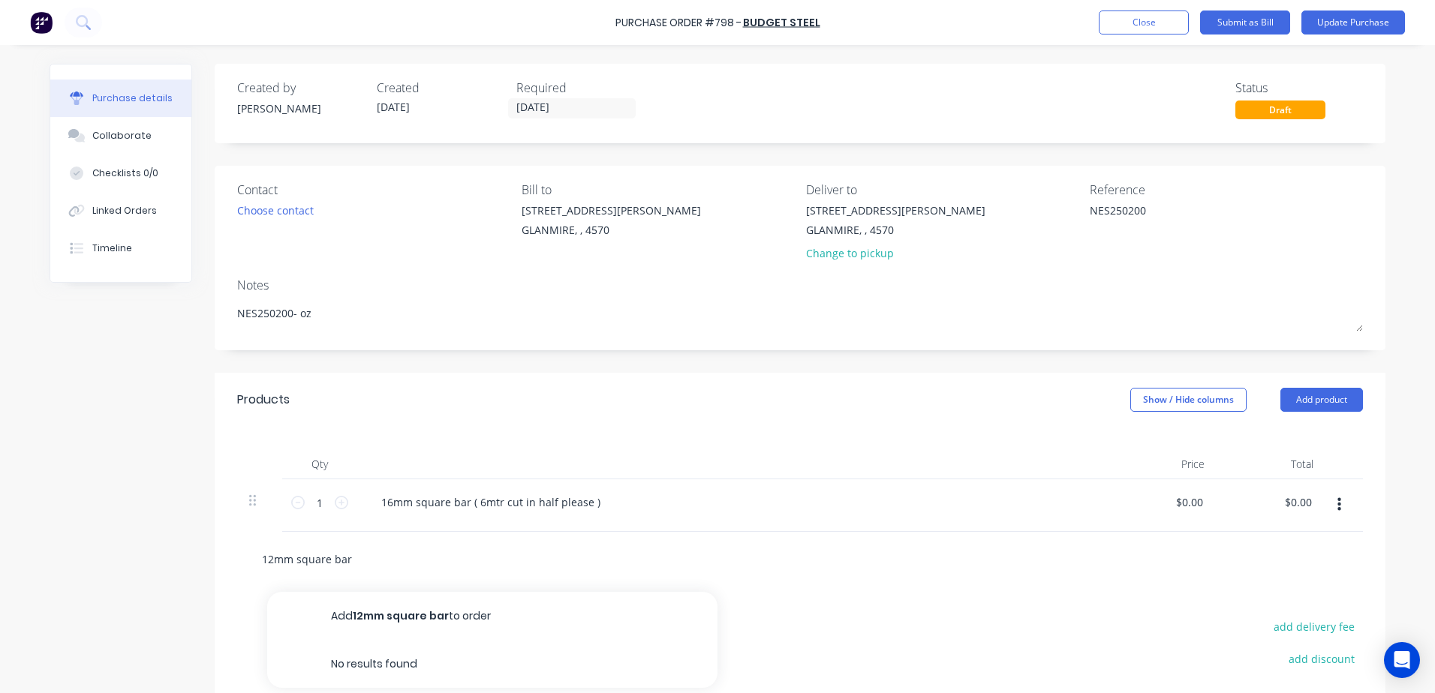
type input "12mm square bar"
type textarea "x"
type input "12mm square bar ("
type textarea "x"
type input "12mm square bar ("
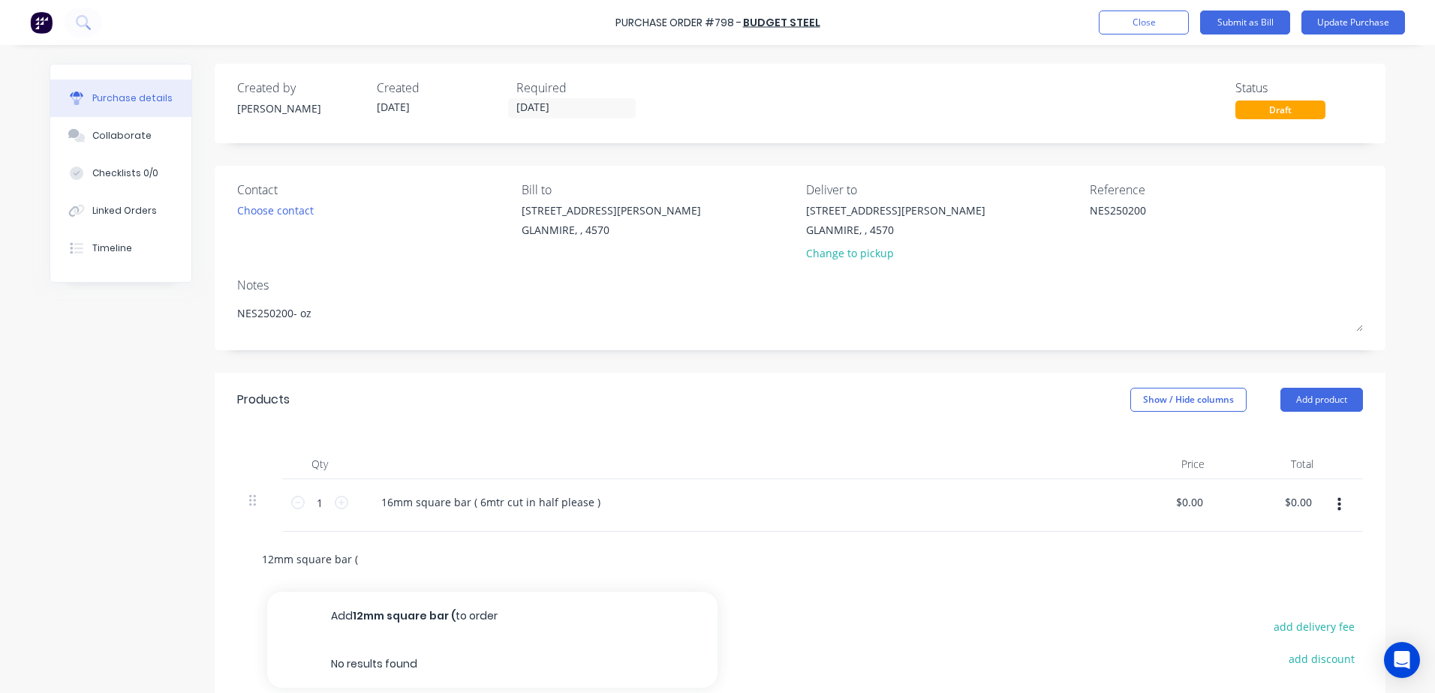
type textarea "x"
type input "12mm square bar ( 6"
type textarea "x"
type input "12mm square bar ( 6m"
type textarea "x"
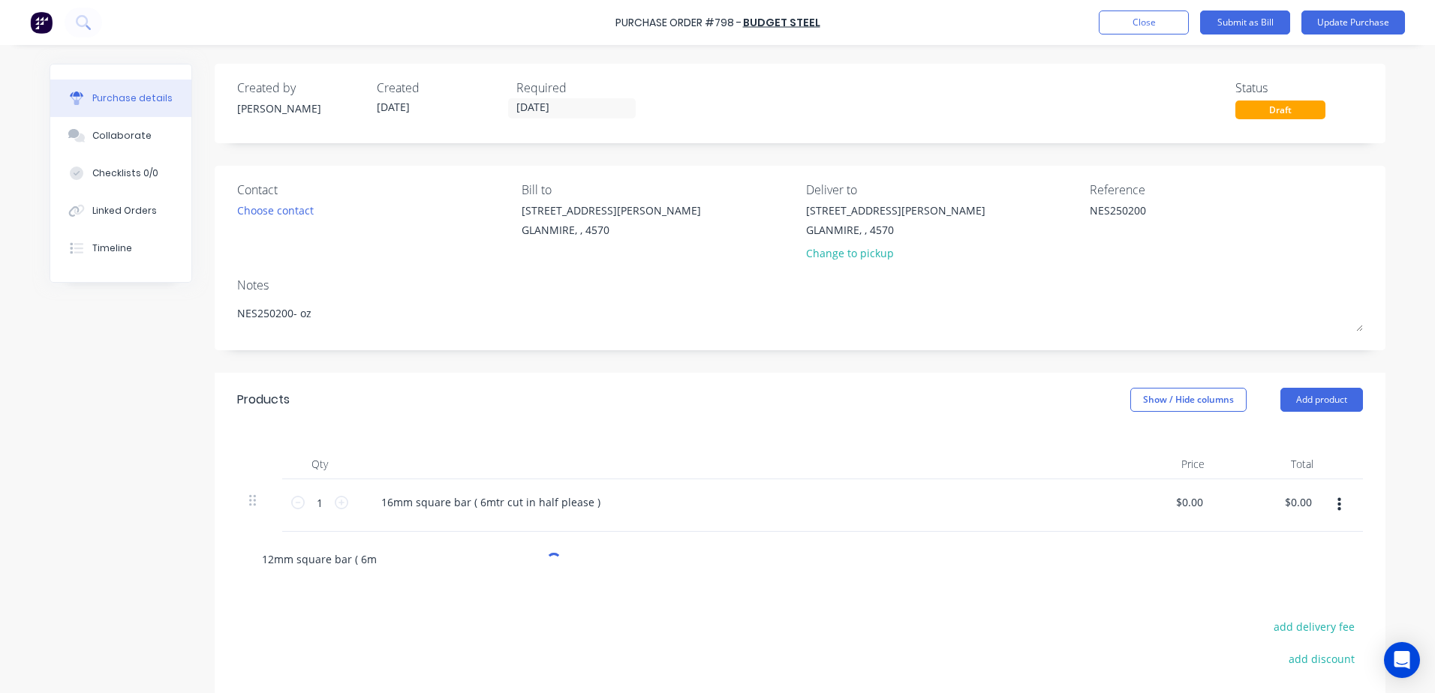
type input "12mm square bar ( 6mt"
type textarea "x"
type input "12mm square bar ( 6mtr"
type textarea "x"
type input "12mm square bar ( 6mtr"
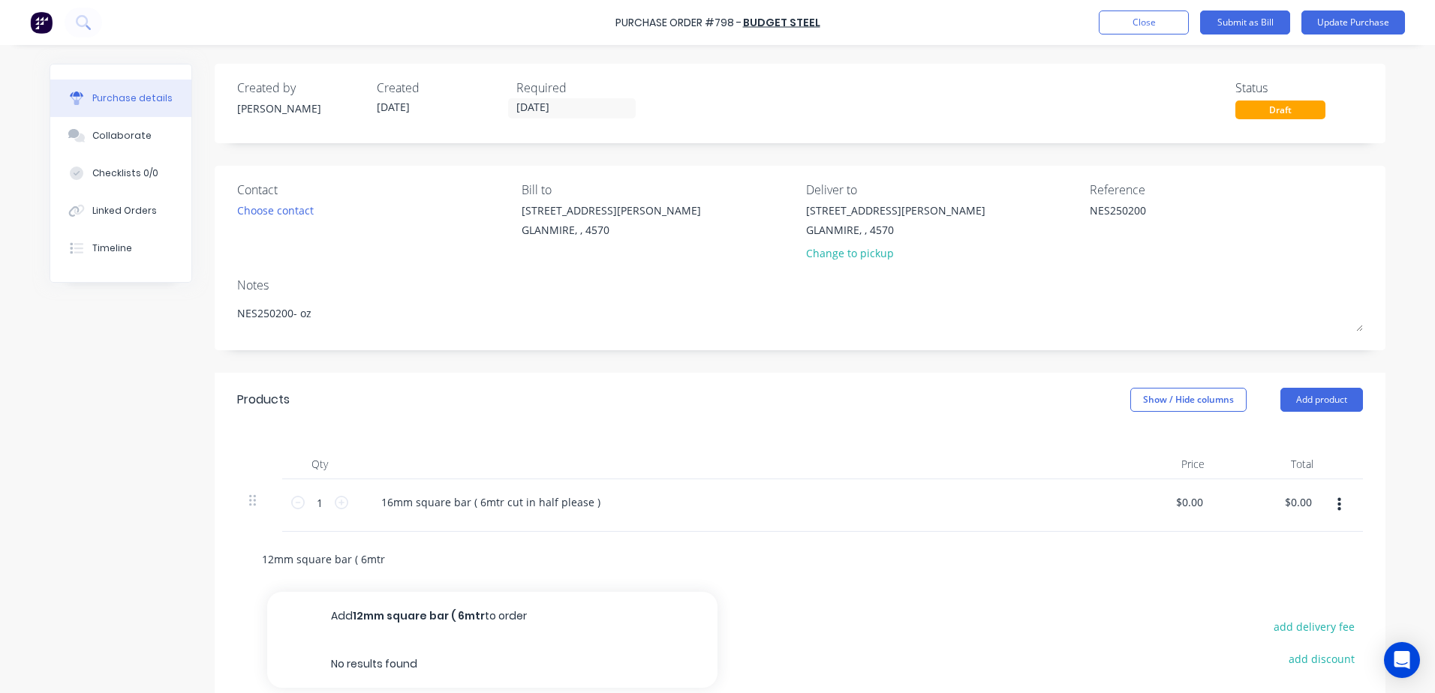
type textarea "x"
type input "12mm square bar ( 6mtr cu"
type textarea "x"
type input "12mm square bar ( 6mtr cut"
type textarea "x"
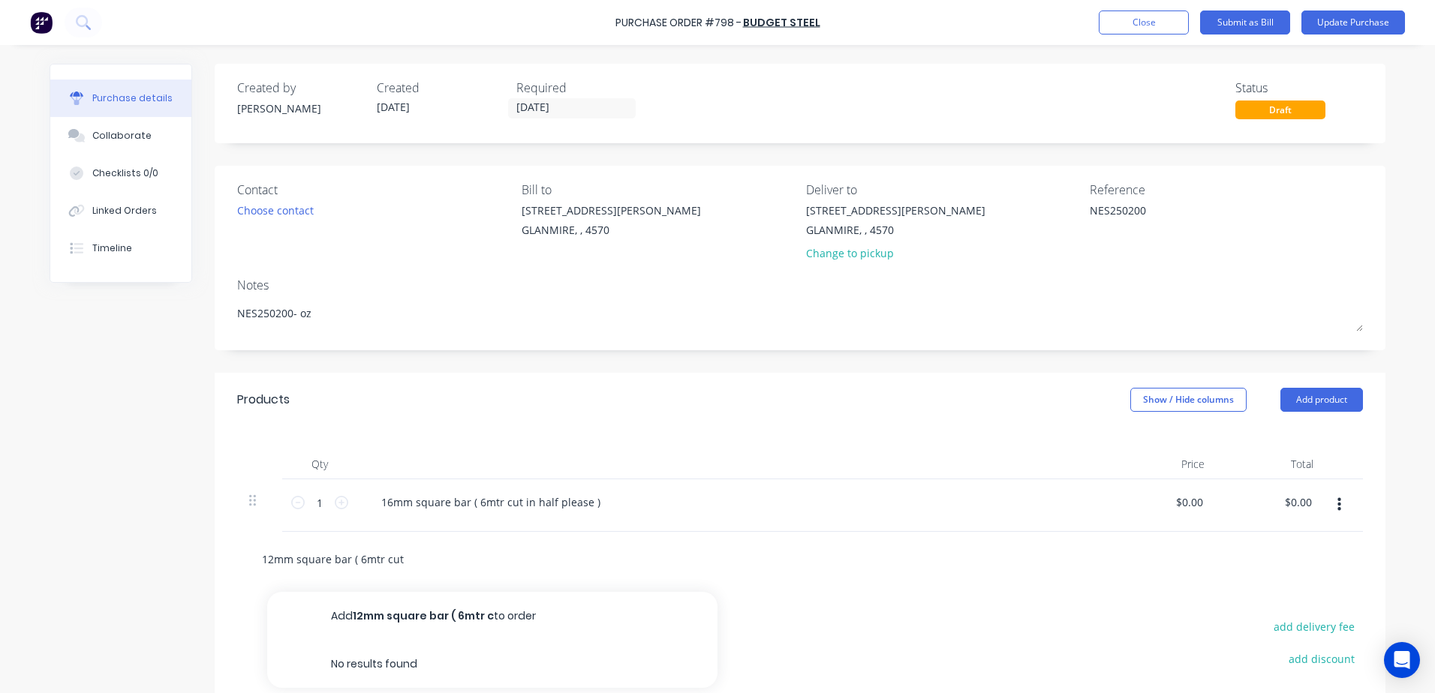
type input "12mm square bar ( 6mtr cut"
type textarea "x"
type input "12mm square bar ( 6mtr cut i"
type textarea "x"
type input "12mm square bar ( 6mtr cut in"
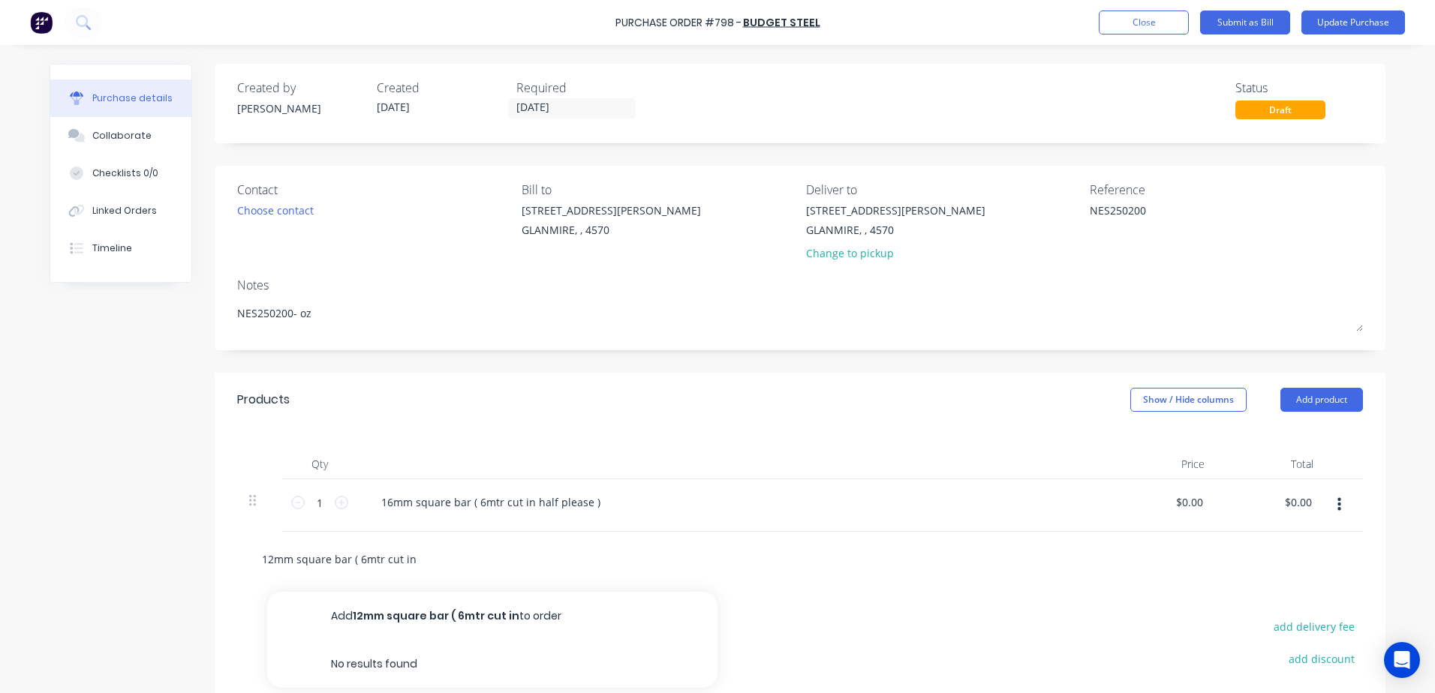
type textarea "x"
type input "12mm square bar ( 6mtr cut in h"
type textarea "x"
type input "12mm square bar ( 6mtr cut in hal"
type textarea "x"
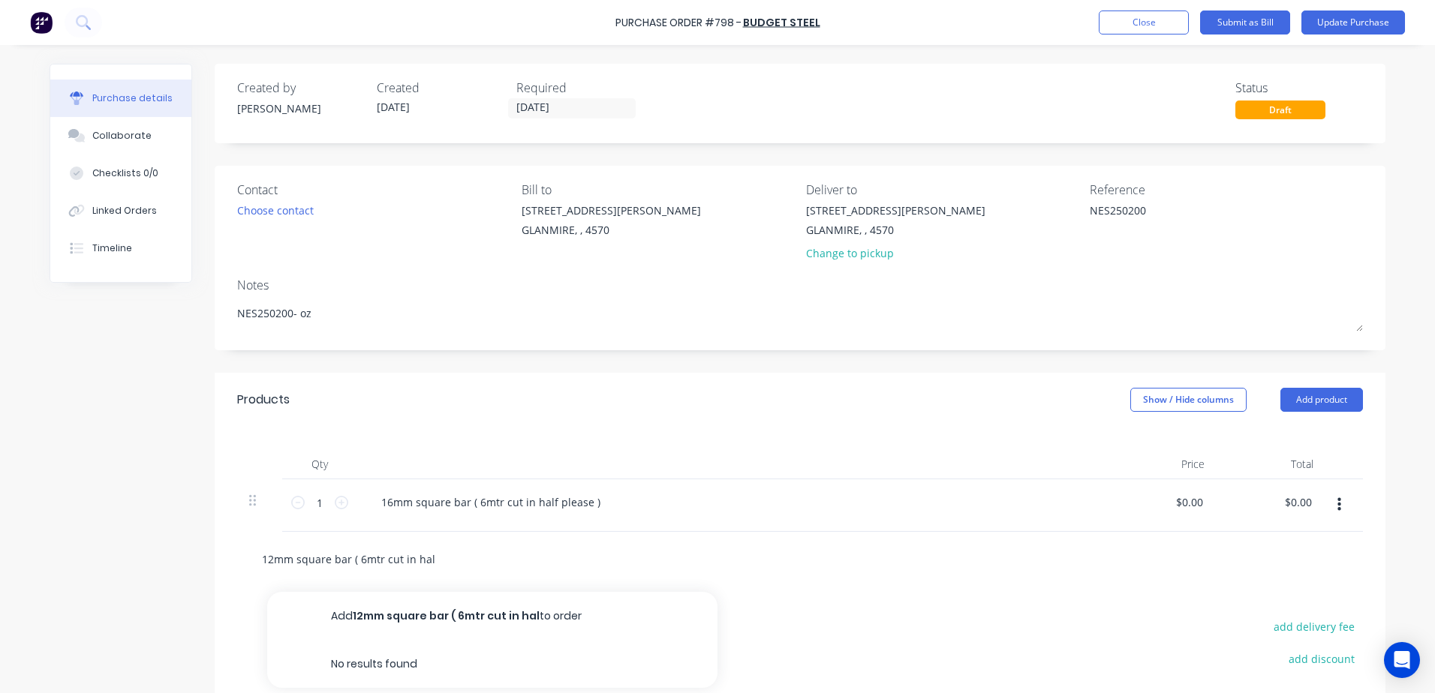
type input "12mm square bar ( 6mtr cut in half"
type textarea "x"
type input "12mm square bar ( 6mtr cut in half"
type textarea "x"
type input "12mm square bar ( 6mtr cut in half p"
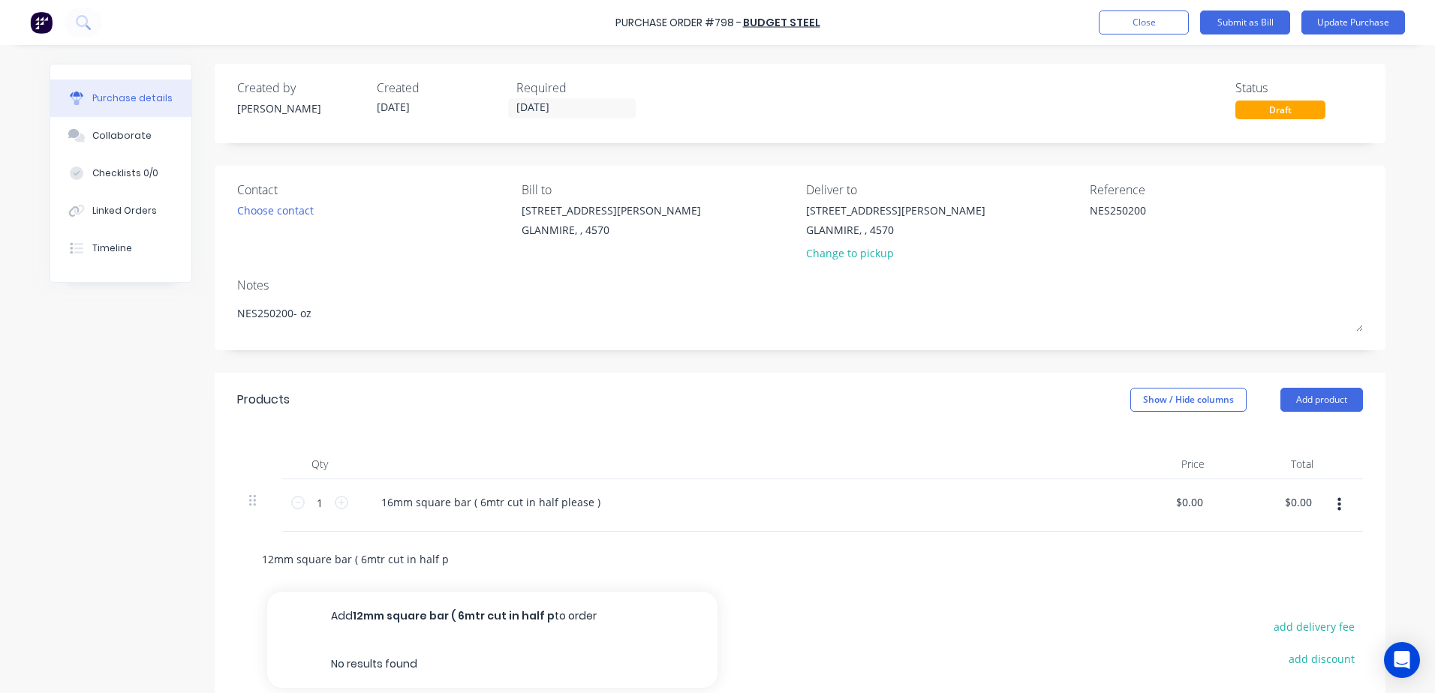
type textarea "x"
type input "12mm square bar ( 6mtr cut in half pl"
type textarea "x"
type input "12mm square bar ( 6mtr cut in half plea"
type textarea "x"
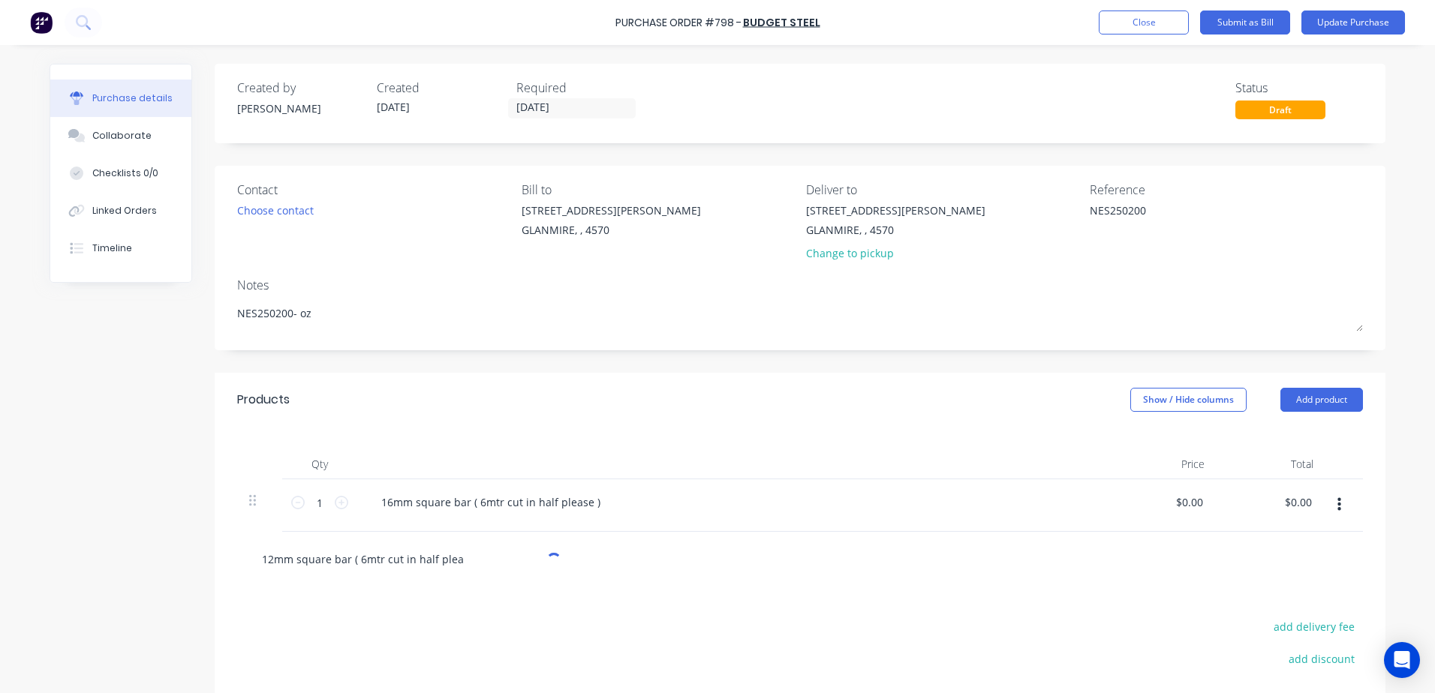
type input "12mm square bar ( 6mtr cut in half pleas"
type textarea "x"
type input "12mm square bar ( 6mtr cut in half please"
type textarea "x"
type input "12mm square bar ( 6mtr cut in half please )"
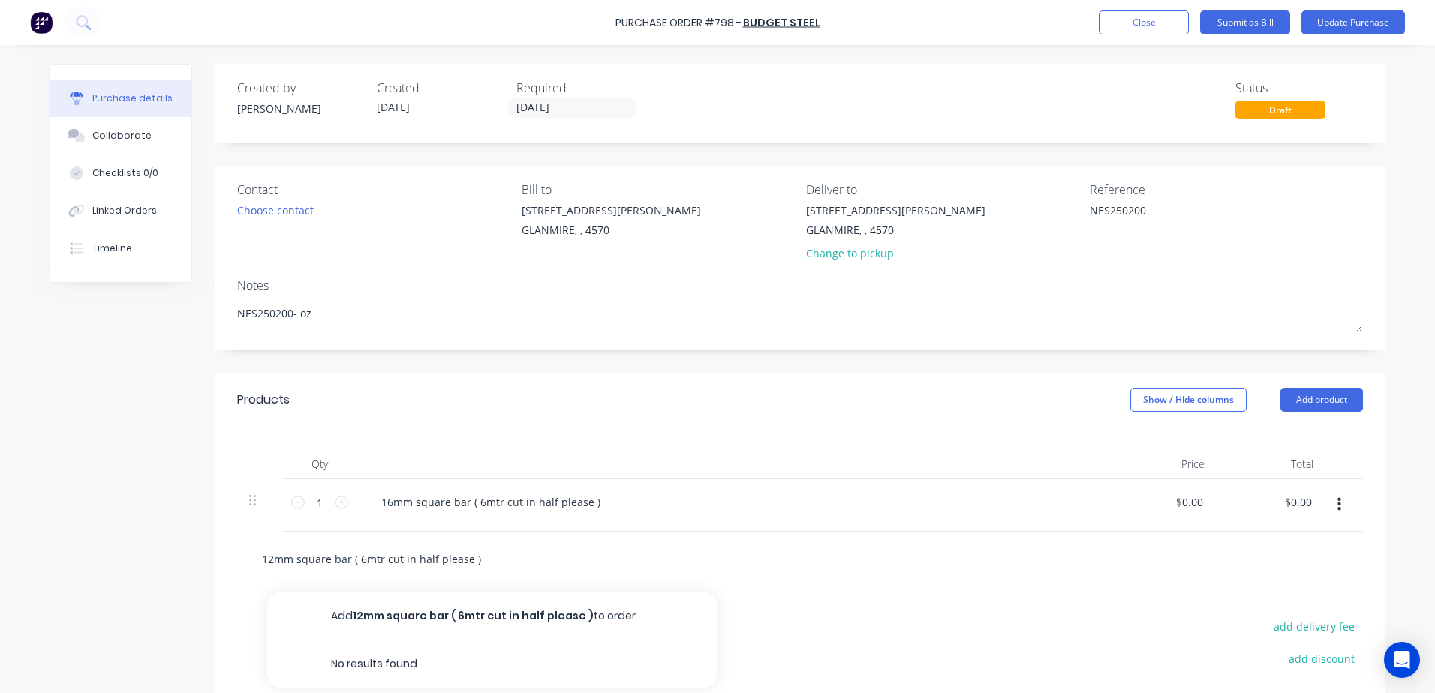
type textarea "x"
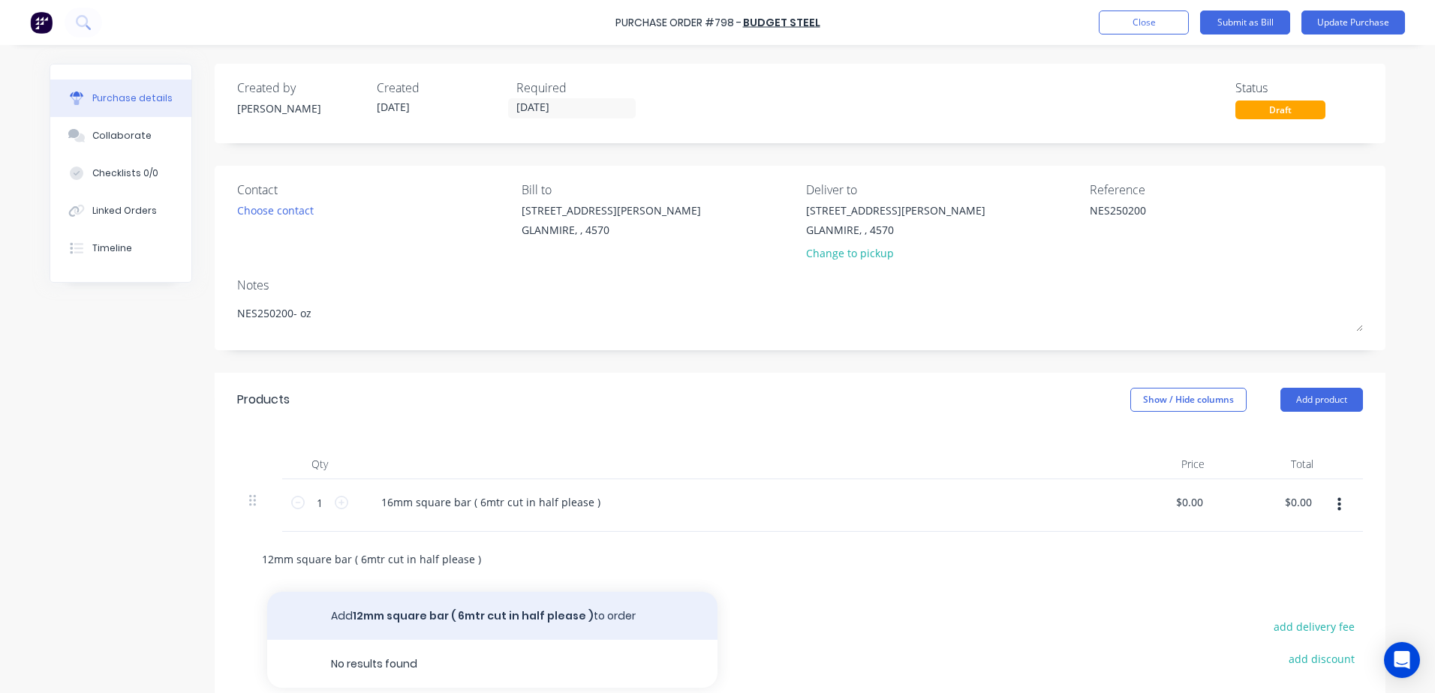
type input "12mm square bar ( 6mtr cut in half please )"
click at [551, 614] on button "Add 12mm square bar ( 6mtr cut in half please ) to order" at bounding box center [492, 616] width 450 height 48
type textarea "x"
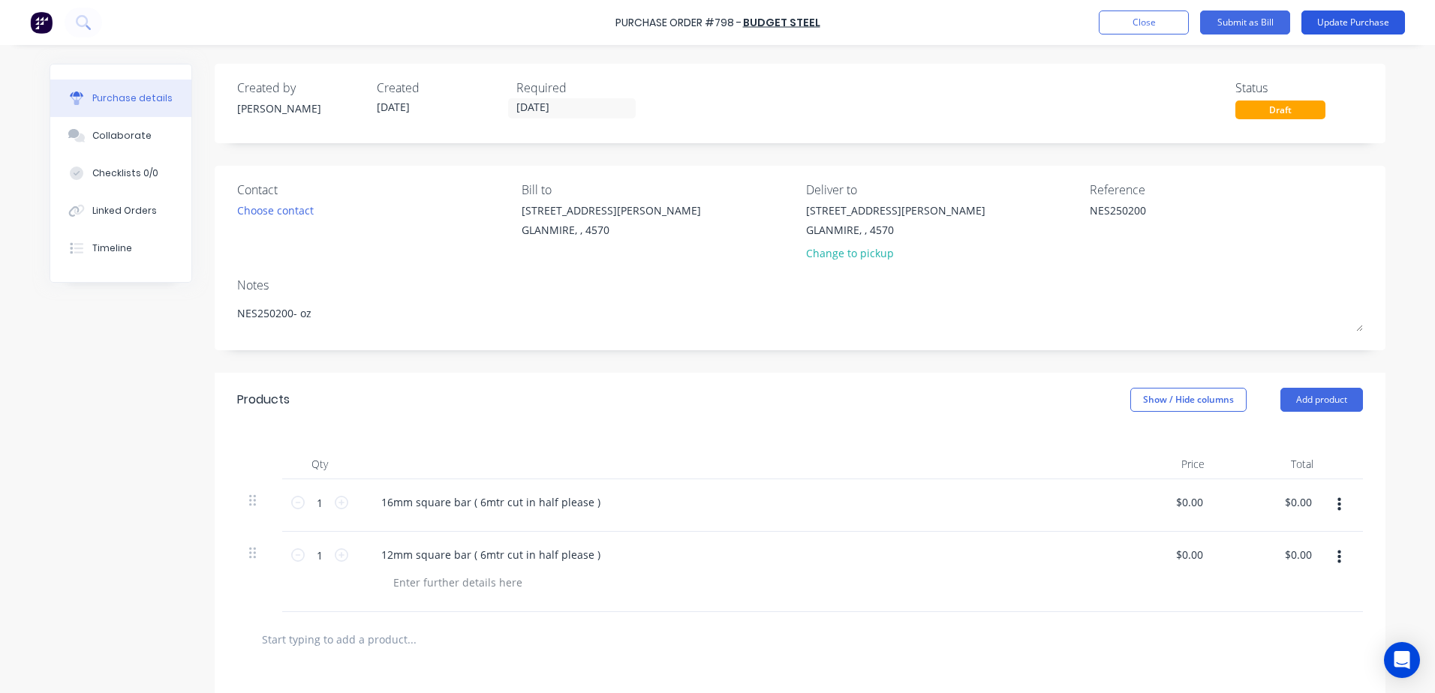
click at [1345, 20] on button "Update Purchase" at bounding box center [1353, 23] width 104 height 24
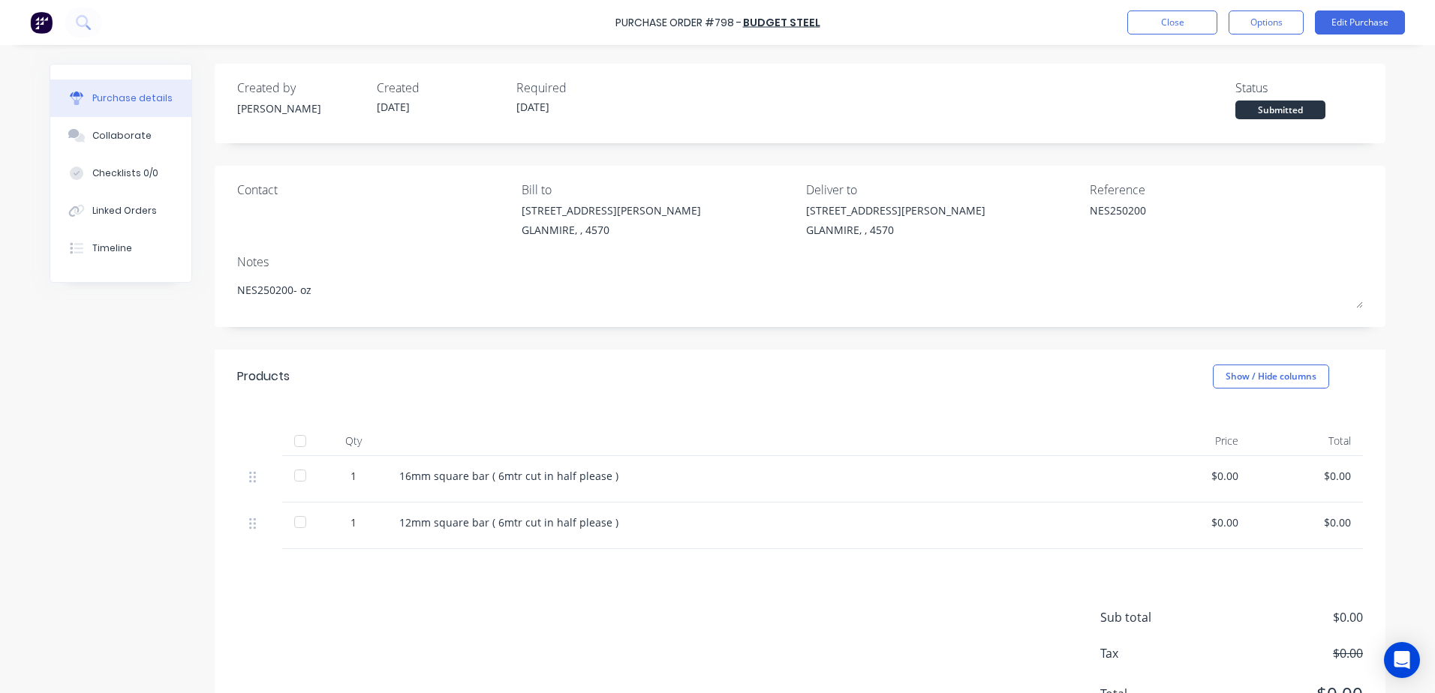
click at [296, 440] on div at bounding box center [300, 441] width 30 height 30
type textarea "x"
click at [1155, 26] on button "Close" at bounding box center [1172, 23] width 90 height 24
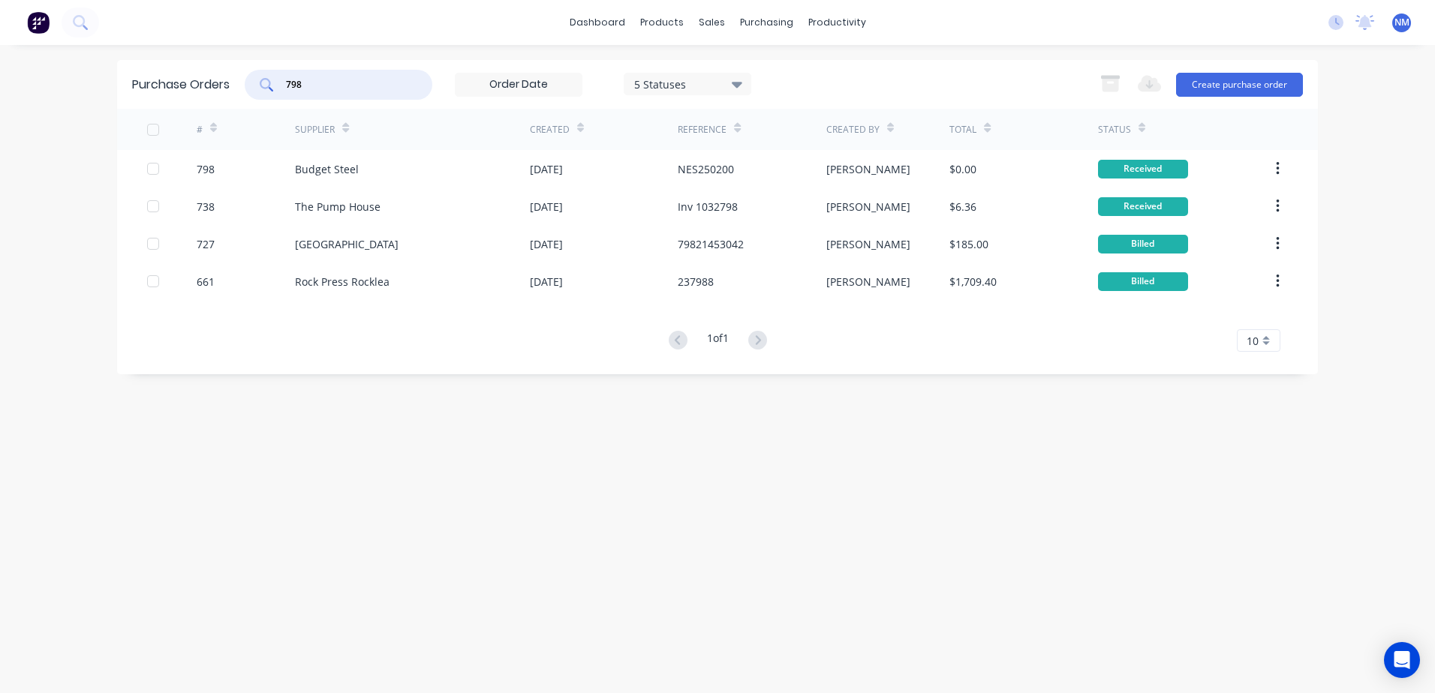
click at [319, 91] on input "798" at bounding box center [346, 84] width 125 height 15
type input "790"
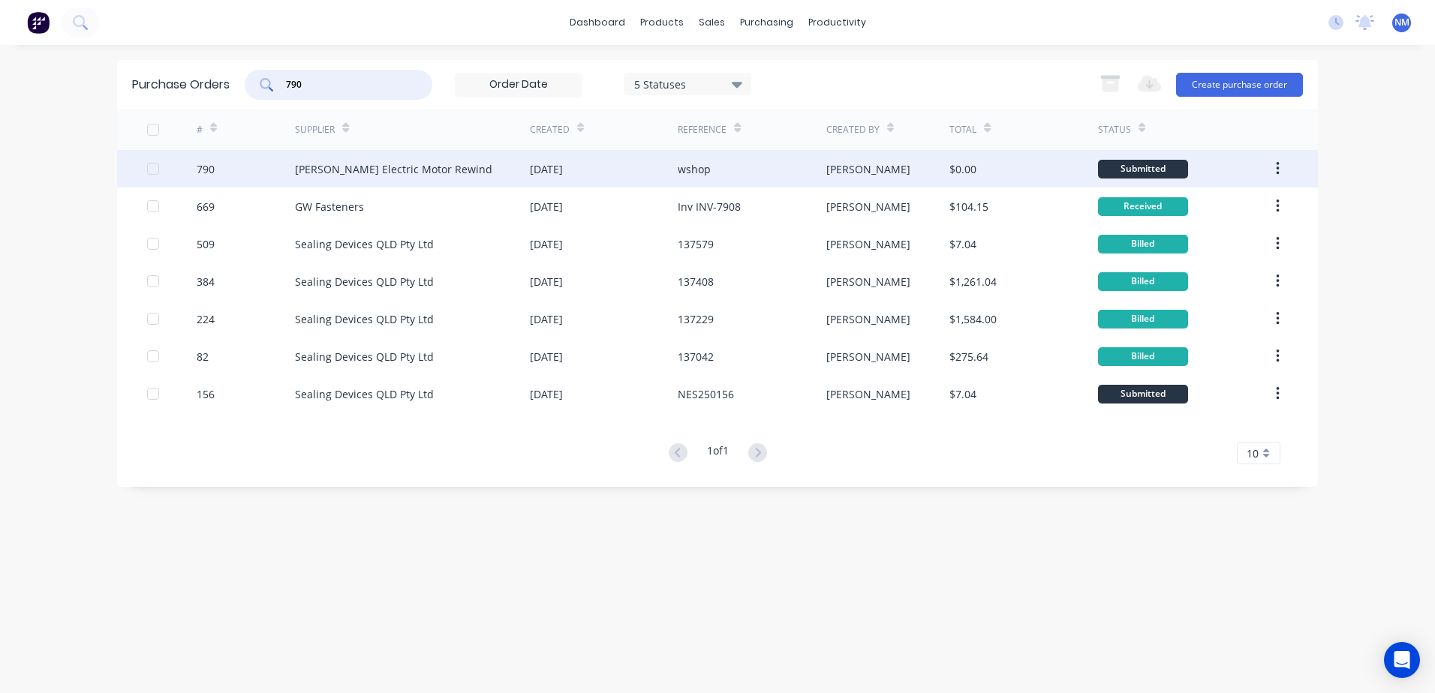
click at [1024, 173] on div "$0.00" at bounding box center [1023, 169] width 148 height 38
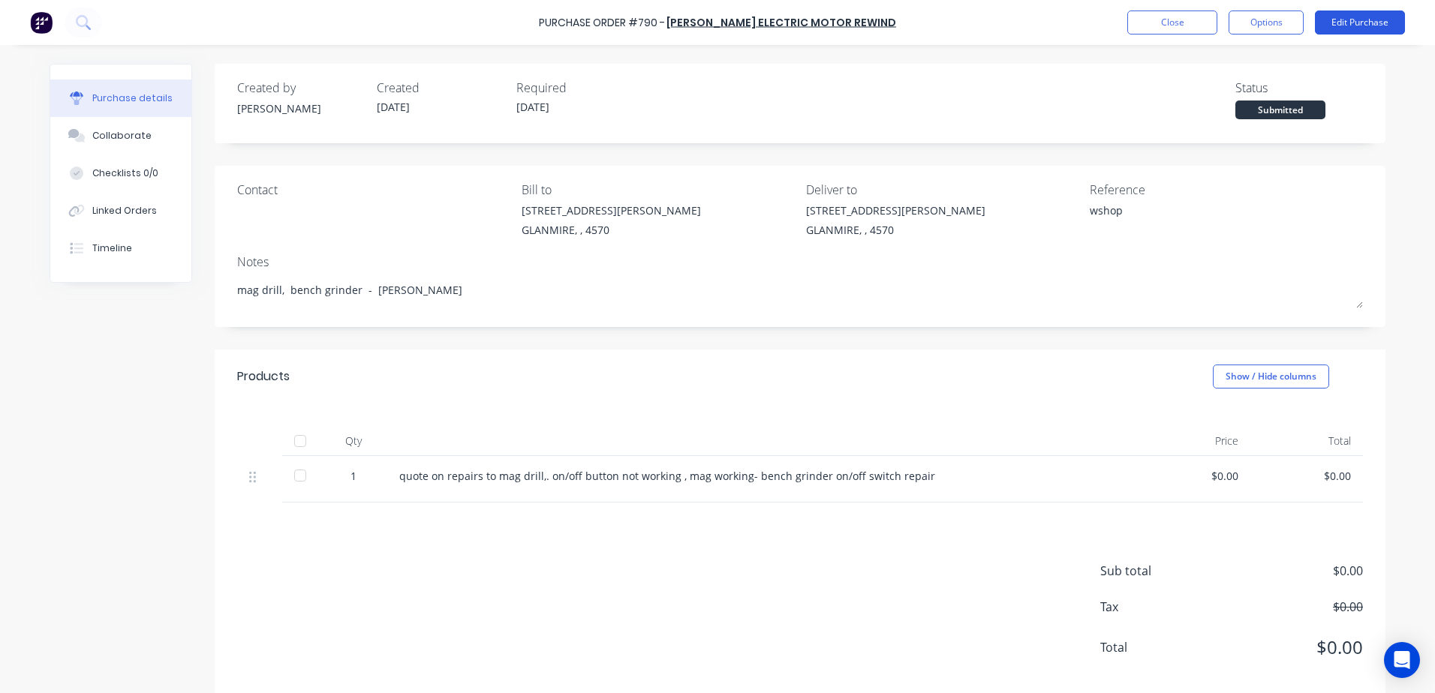
click at [1343, 32] on button "Edit Purchase" at bounding box center [1360, 23] width 90 height 24
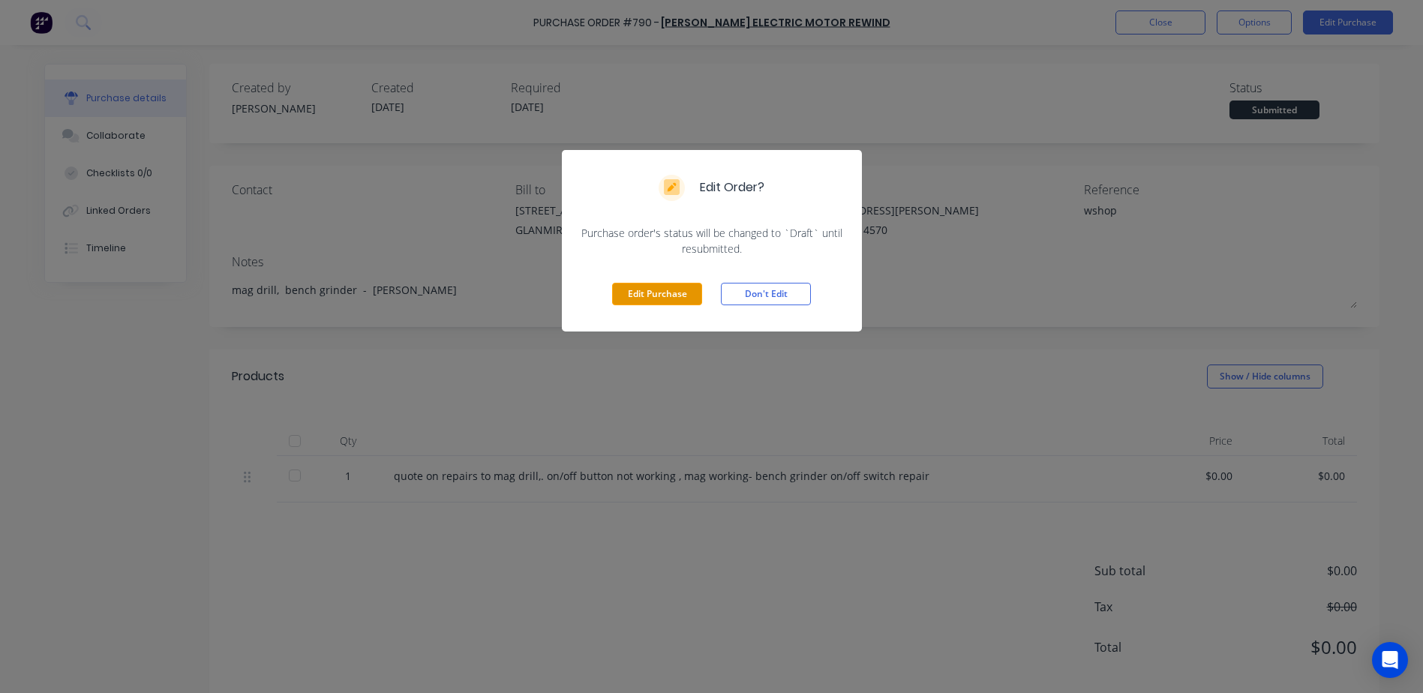
click at [680, 294] on button "Edit Purchase" at bounding box center [657, 294] width 90 height 23
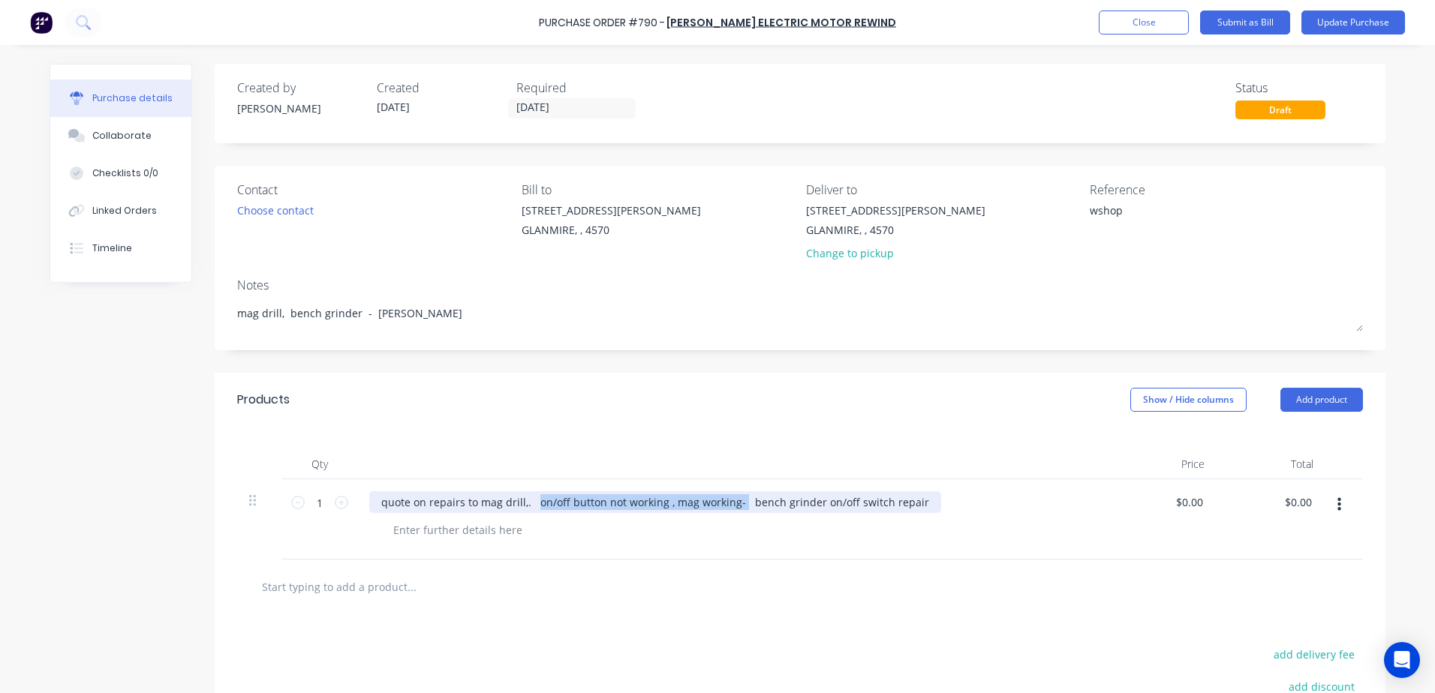
drag, startPoint x: 732, startPoint y: 496, endPoint x: 528, endPoint y: 500, distance: 204.1
click at [528, 500] on div "quote on repairs to mag drill,. on/off button not working , mag working- bench …" at bounding box center [655, 502] width 572 height 22
click at [1321, 25] on button "Update Purchase" at bounding box center [1353, 23] width 104 height 24
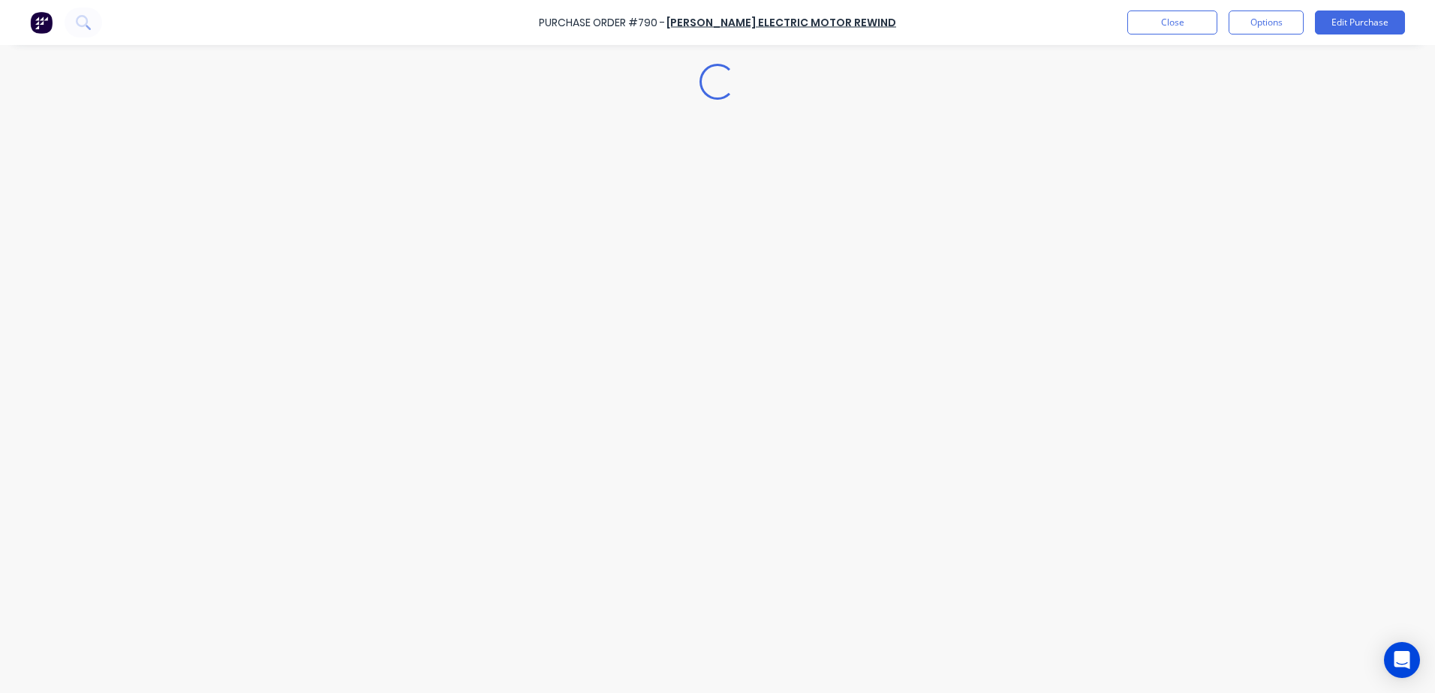
type textarea "x"
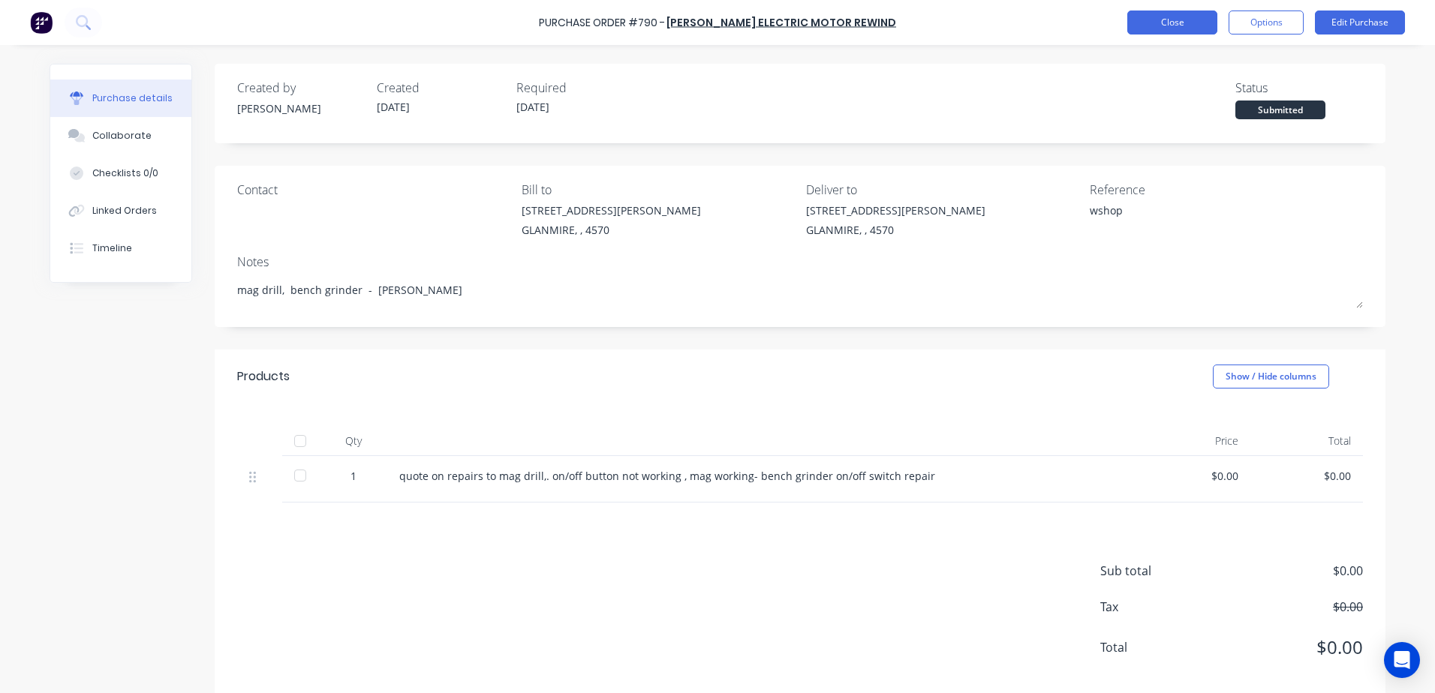
click at [1161, 26] on button "Close" at bounding box center [1172, 23] width 90 height 24
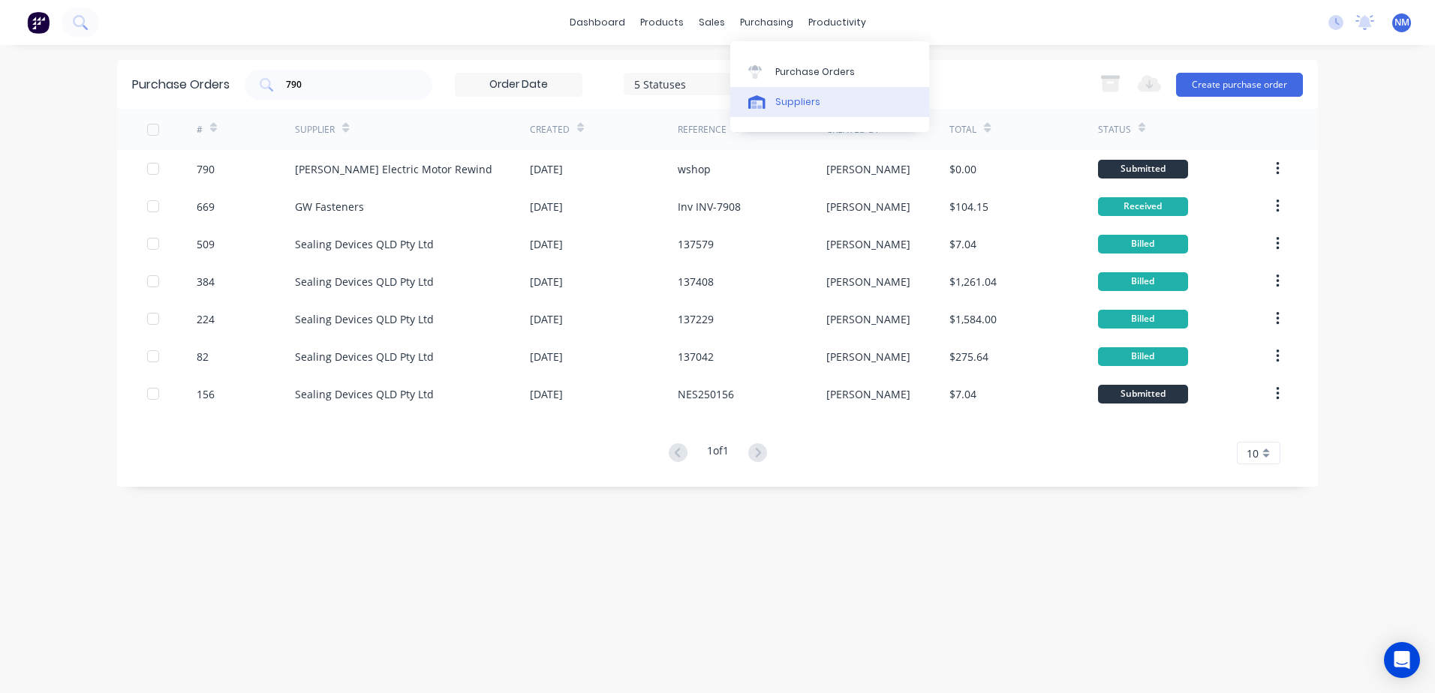
click at [819, 96] on link "Suppliers" at bounding box center [829, 102] width 199 height 30
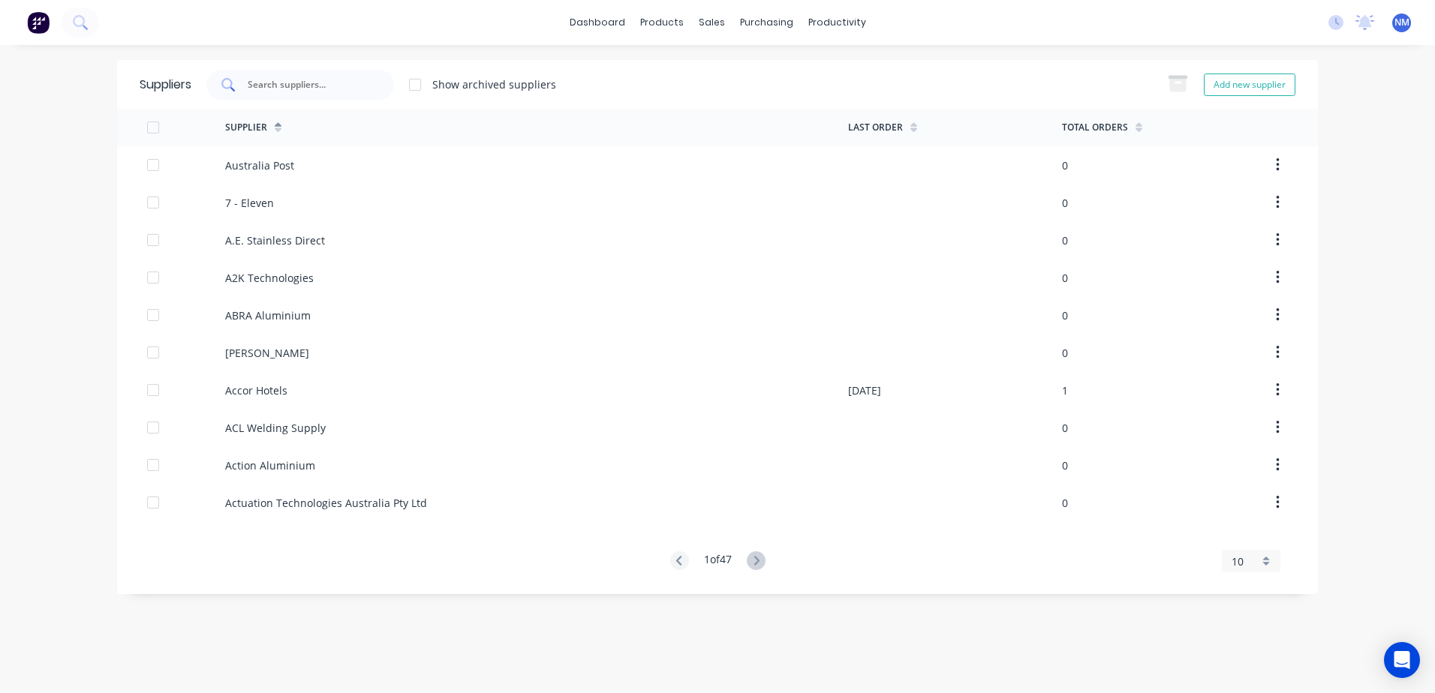
click at [297, 87] on input "text" at bounding box center [308, 84] width 125 height 15
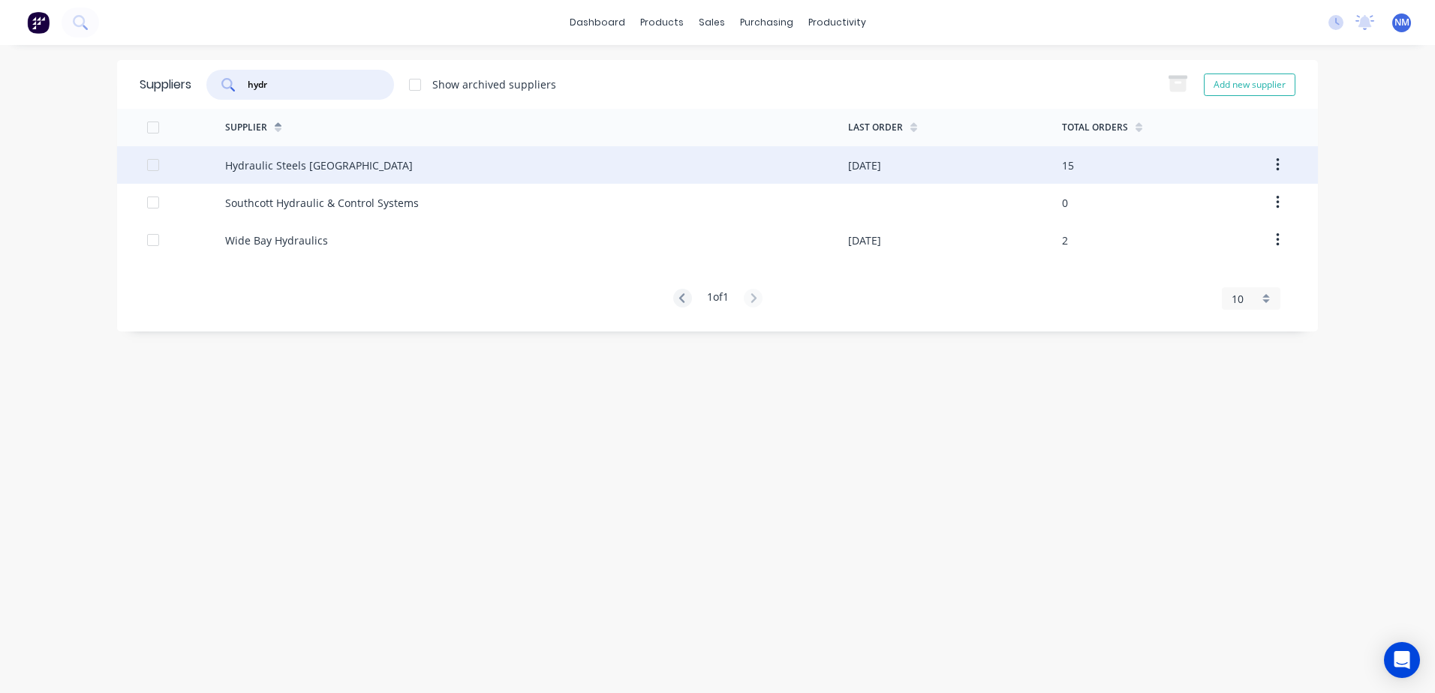
type input "hydr"
click at [795, 167] on div "Hydraulic Steels [GEOGRAPHIC_DATA]" at bounding box center [536, 165] width 623 height 38
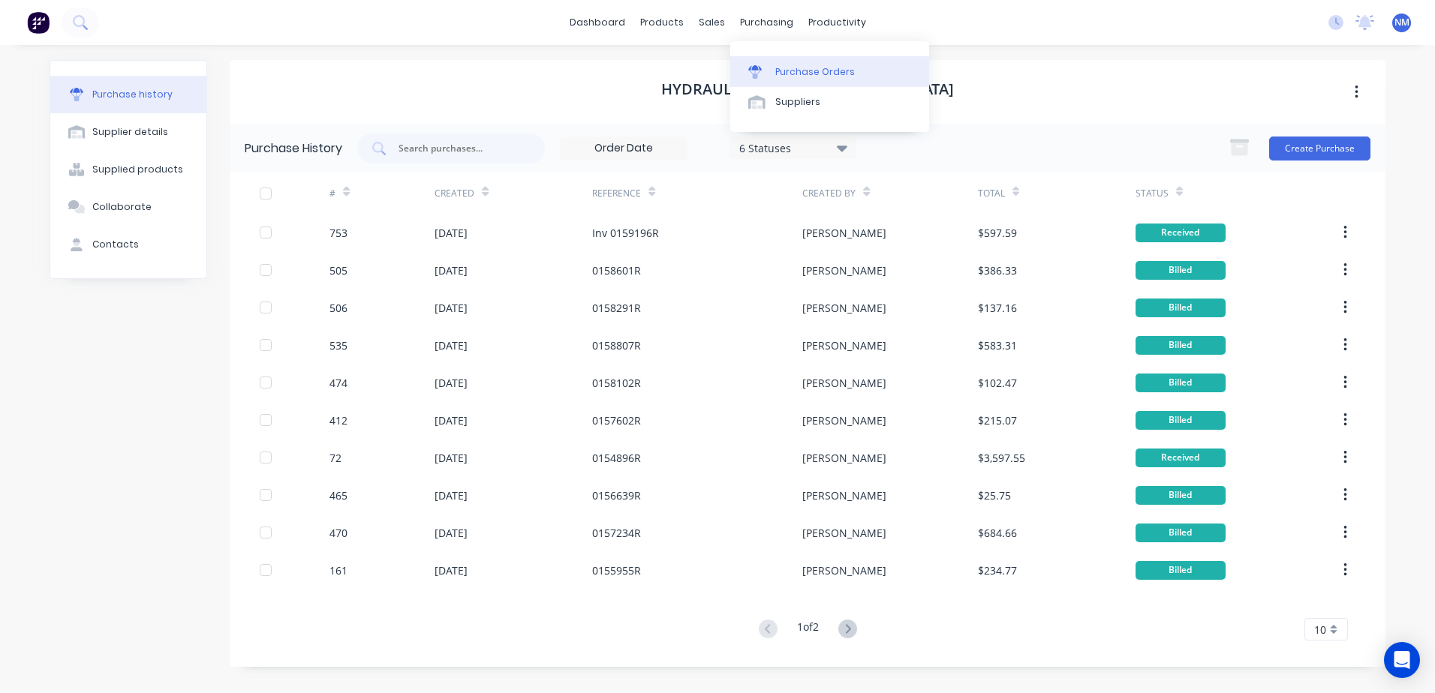
click at [812, 74] on div "Purchase Orders" at bounding box center [815, 72] width 80 height 14
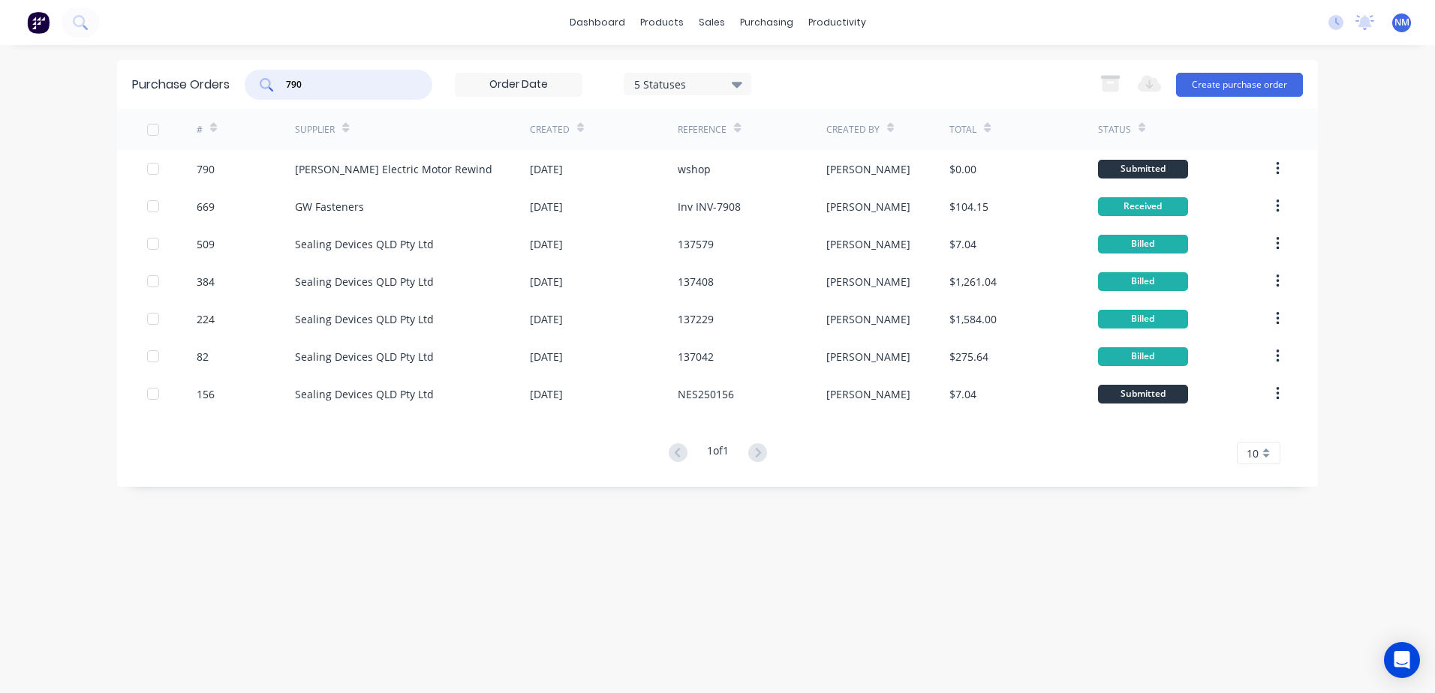
drag, startPoint x: 321, startPoint y: 77, endPoint x: 269, endPoint y: 94, distance: 55.1
click at [269, 94] on div "790" at bounding box center [339, 85] width 188 height 30
type input "535"
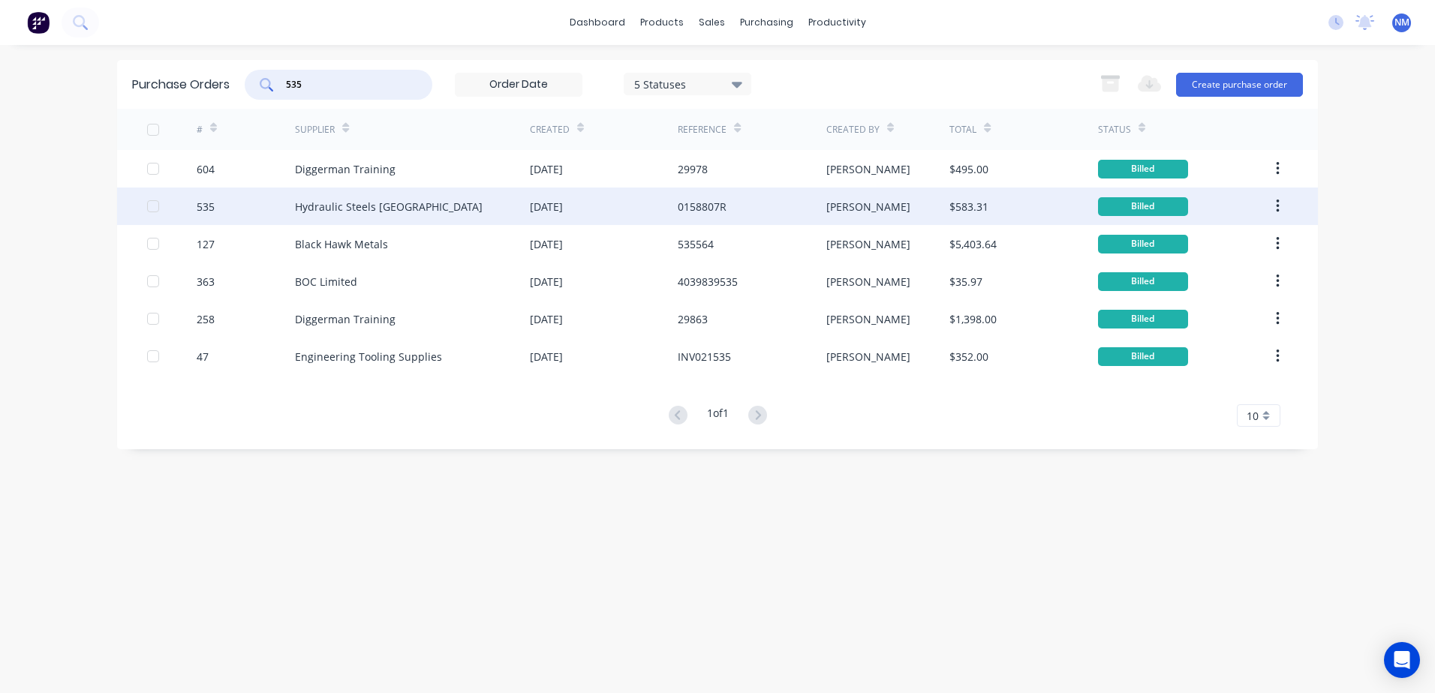
click at [936, 207] on div "[PERSON_NAME]" at bounding box center [888, 207] width 124 height 38
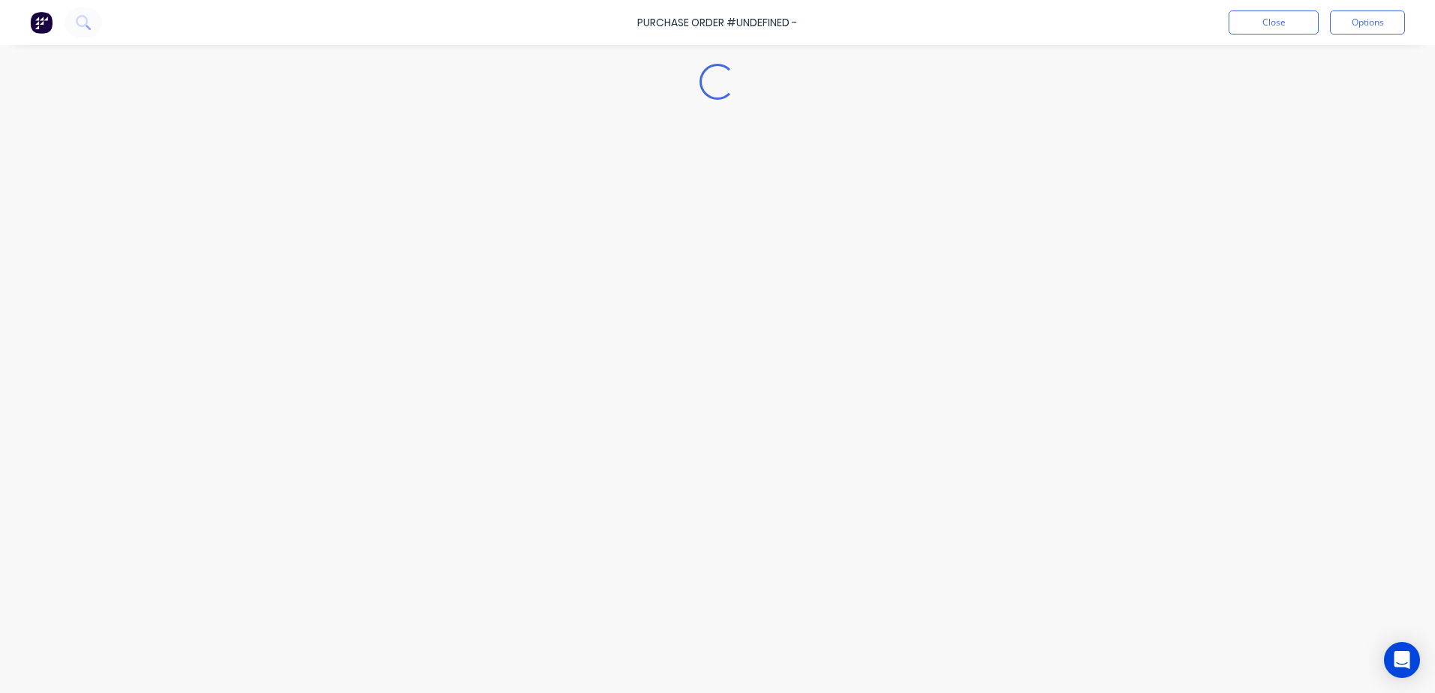
type textarea "x"
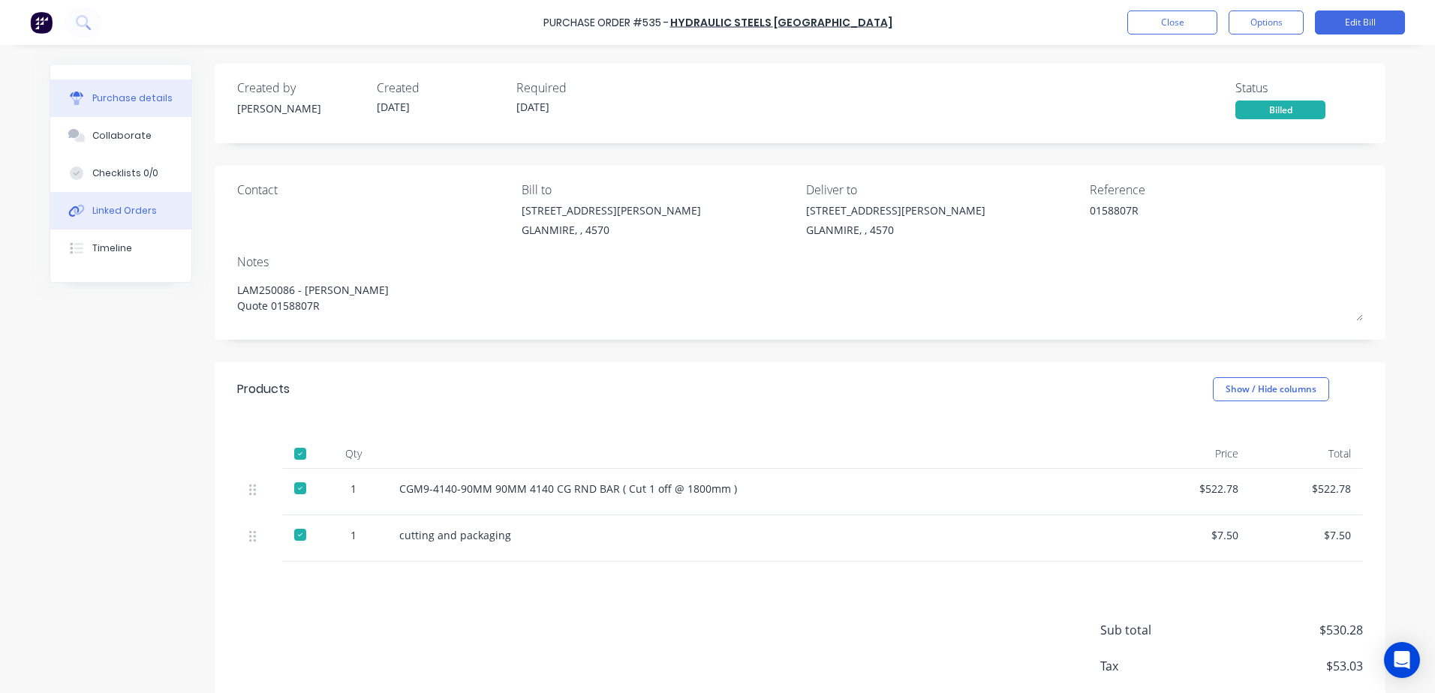
click at [128, 212] on div "Linked Orders" at bounding box center [124, 211] width 65 height 14
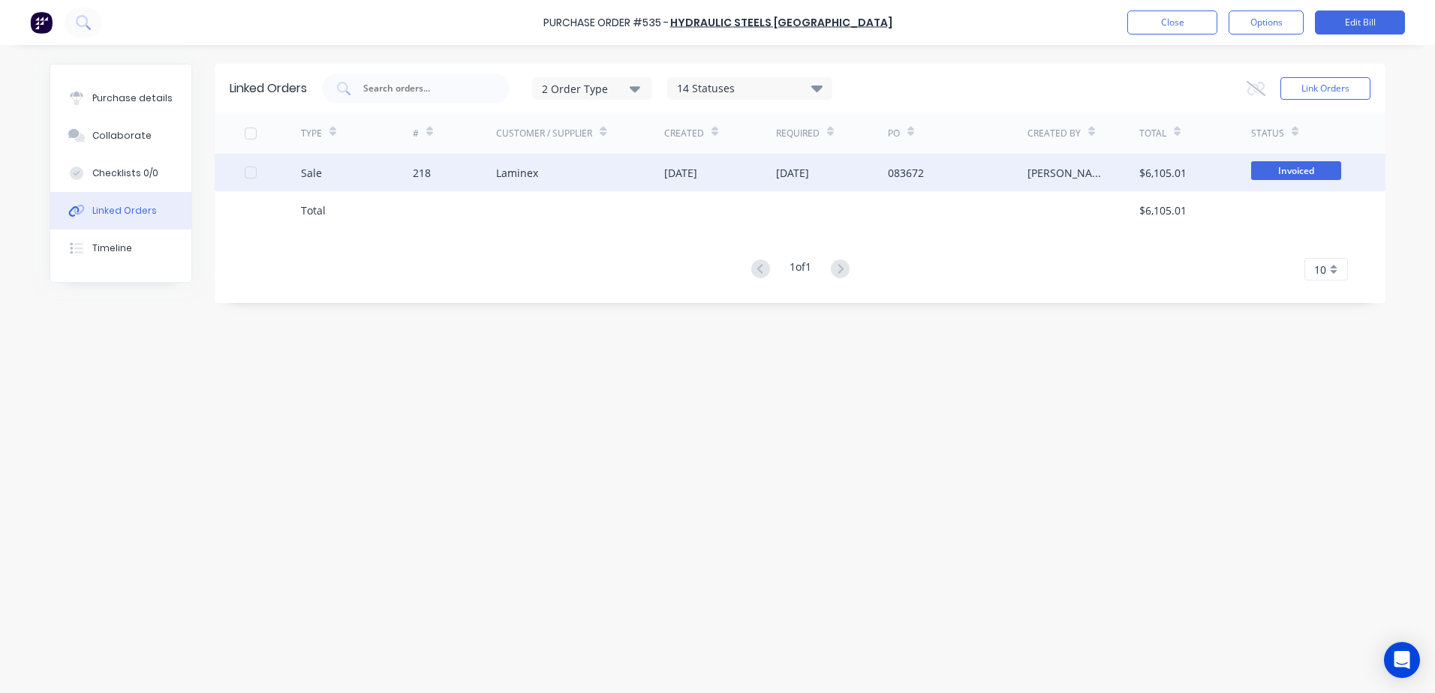
click at [1002, 176] on div "083672" at bounding box center [958, 173] width 140 height 38
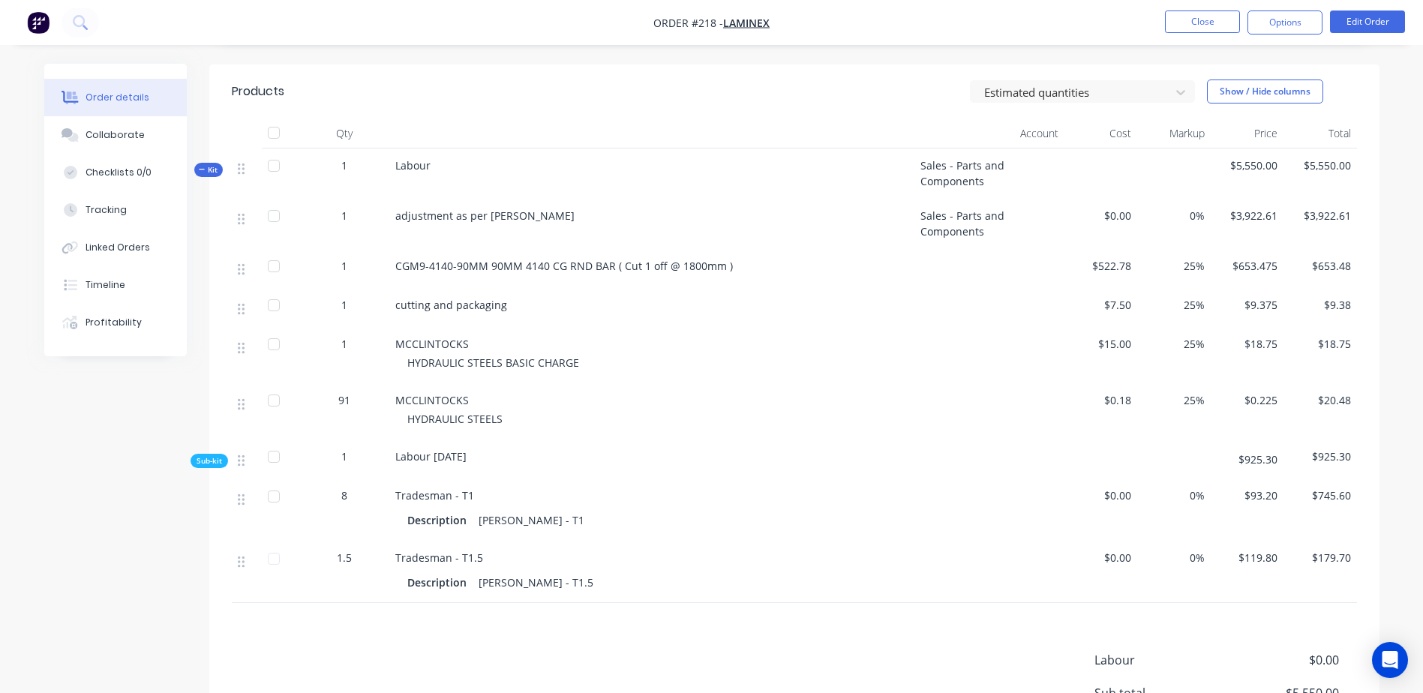
scroll to position [150, 0]
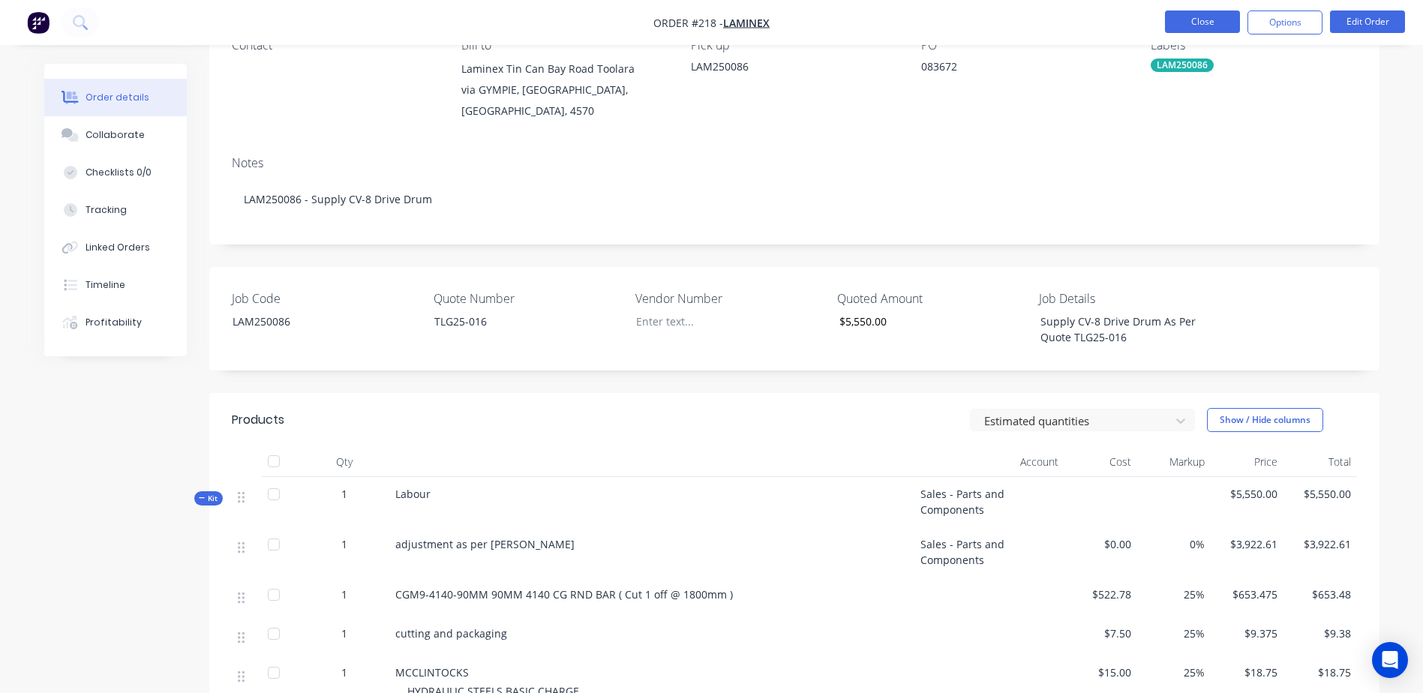
click at [1202, 17] on button "Close" at bounding box center [1202, 22] width 75 height 23
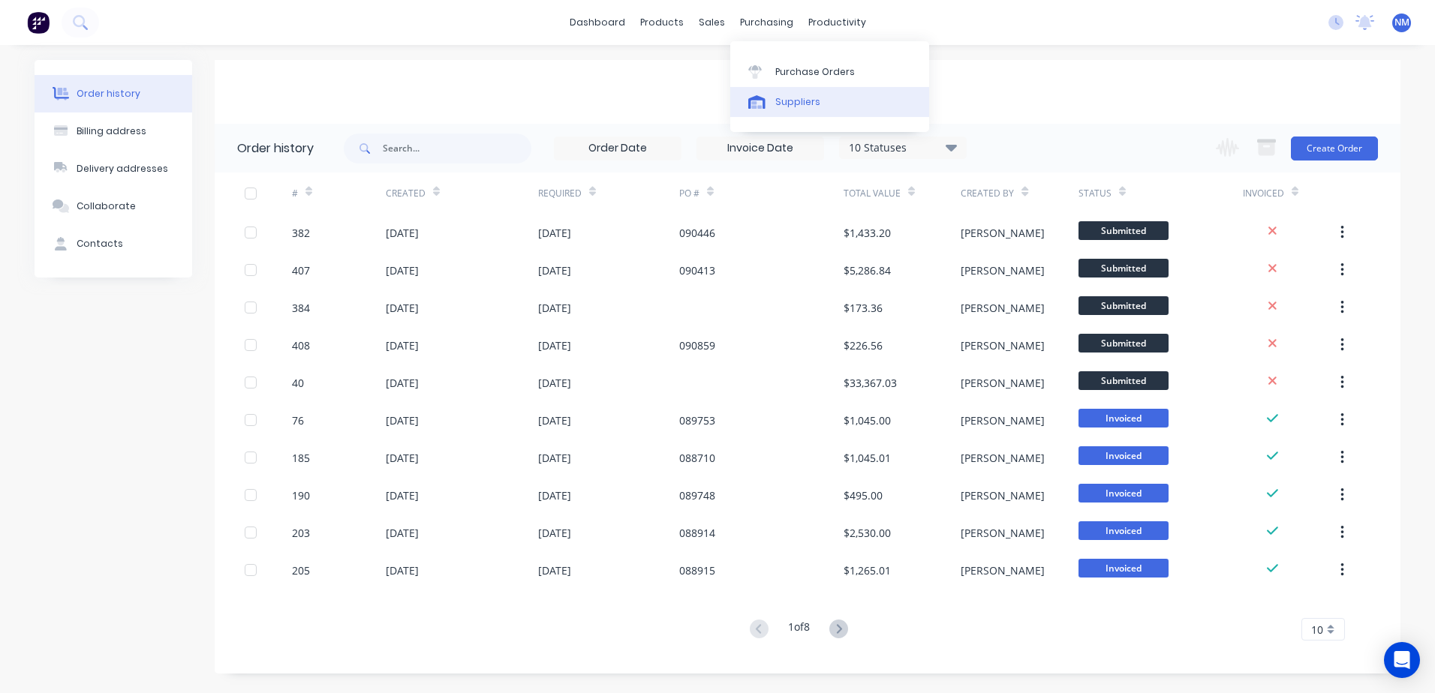
click at [807, 100] on div "Suppliers" at bounding box center [797, 102] width 45 height 14
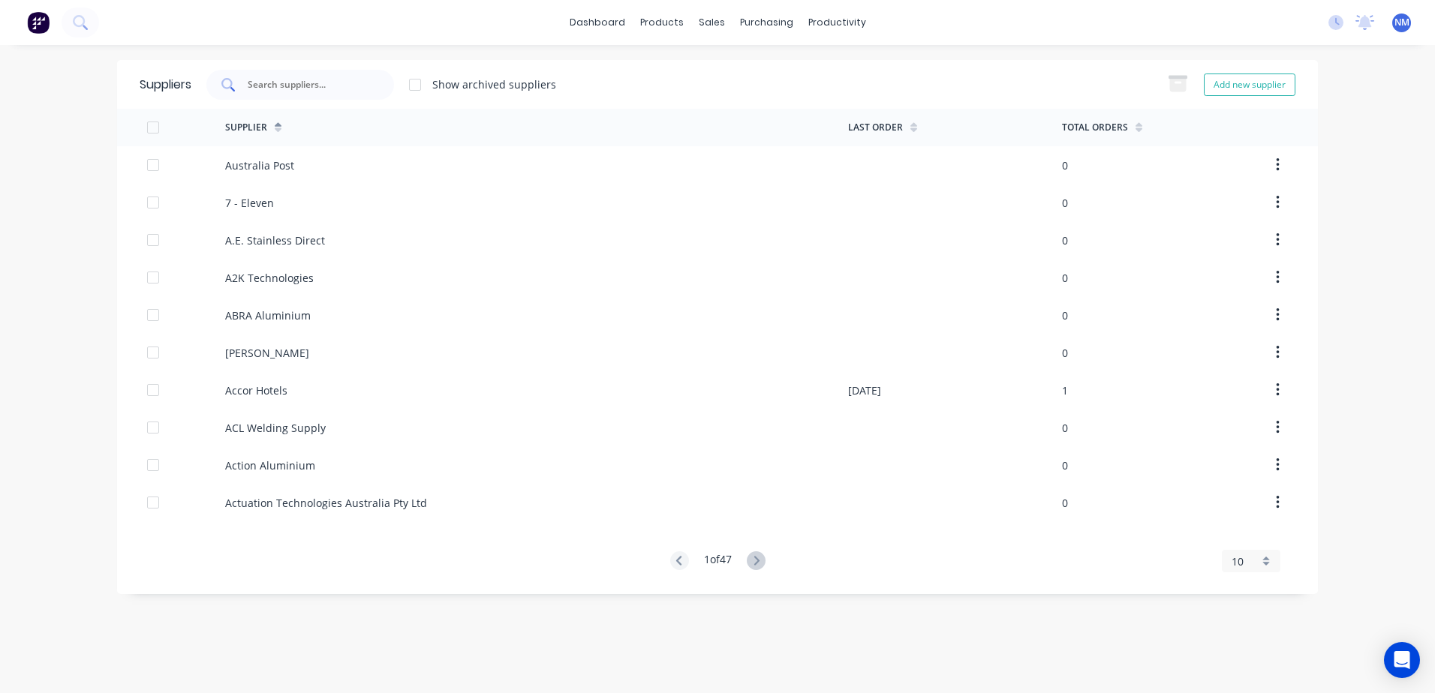
click at [285, 84] on input "text" at bounding box center [308, 84] width 125 height 15
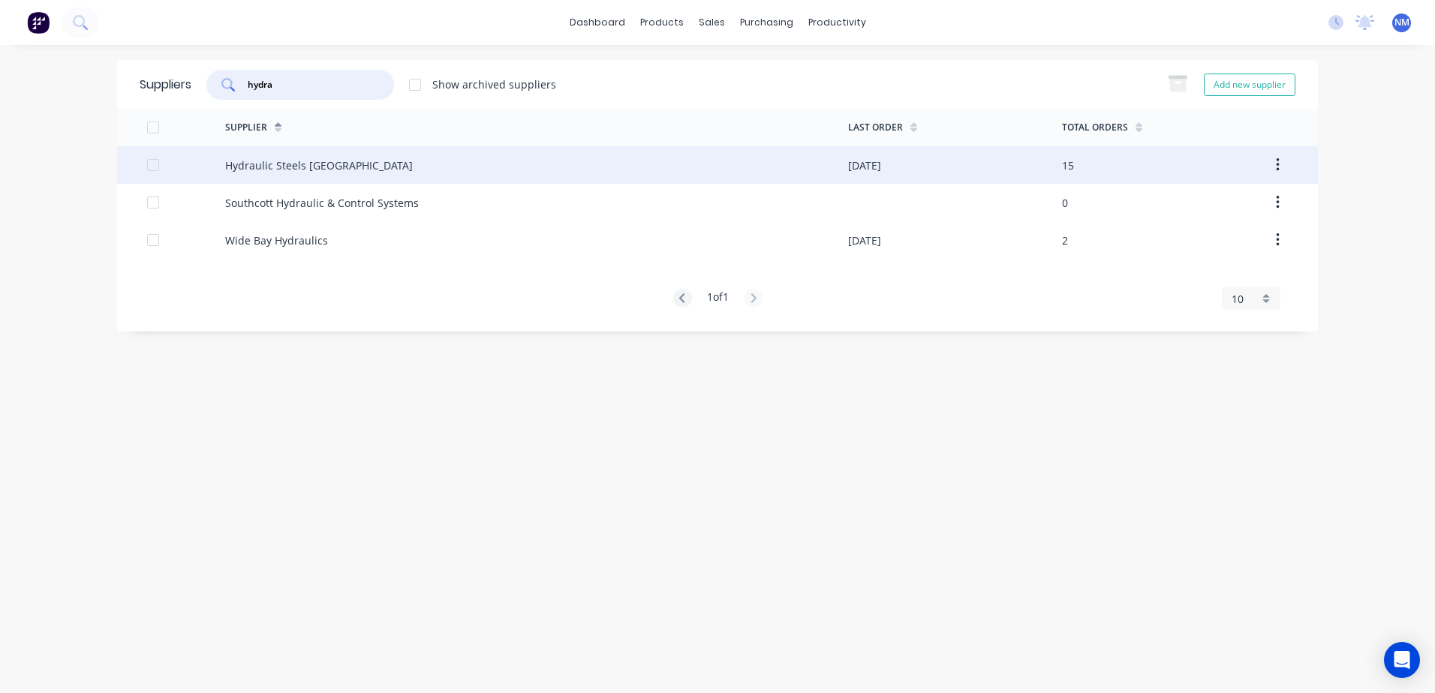
type input "hydra"
click at [807, 169] on div "Hydraulic Steels [GEOGRAPHIC_DATA]" at bounding box center [536, 165] width 623 height 38
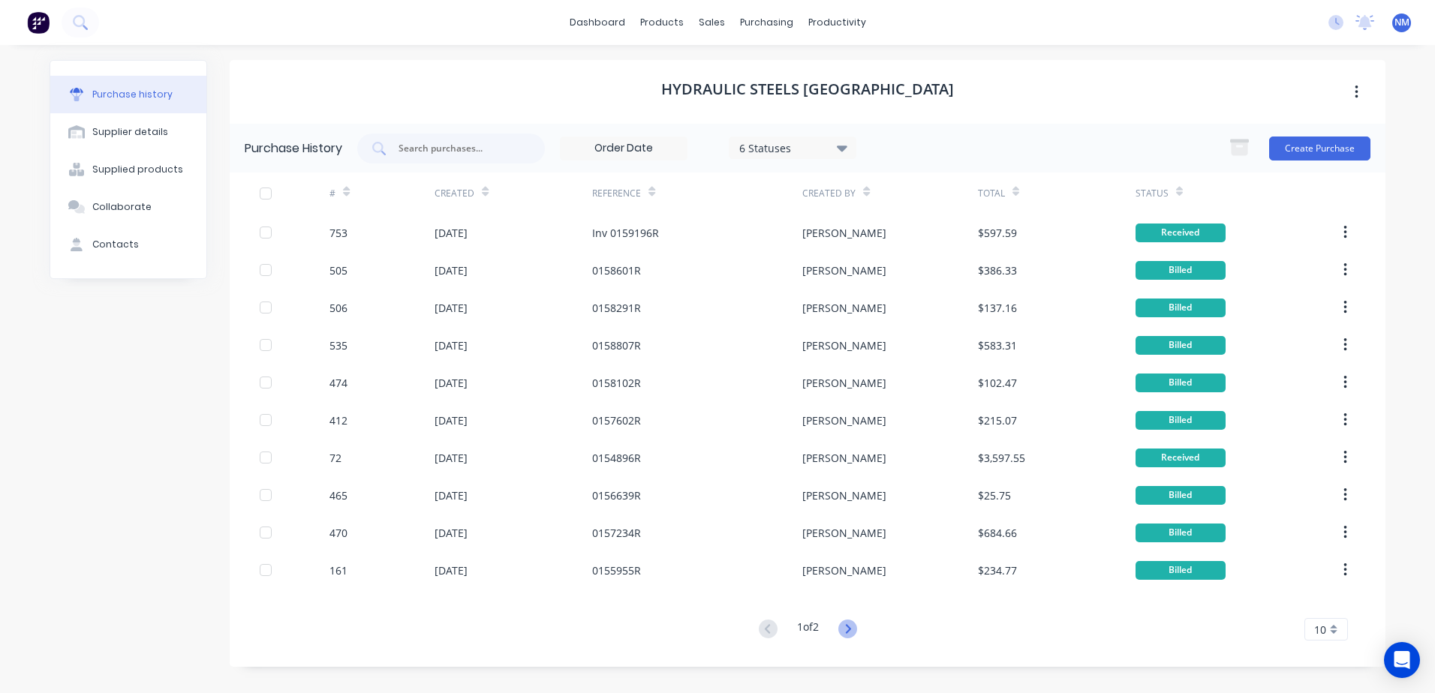
click at [854, 631] on icon at bounding box center [847, 629] width 19 height 19
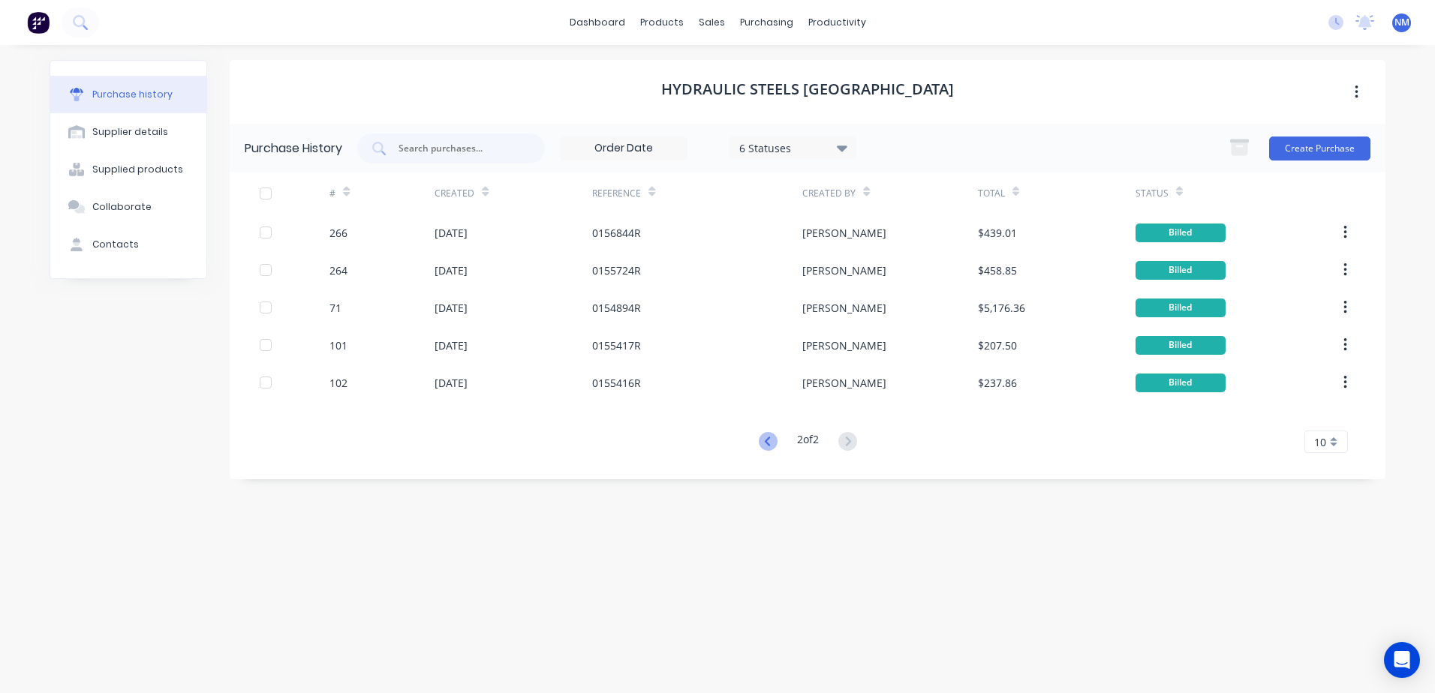
click at [759, 446] on icon at bounding box center [768, 441] width 19 height 19
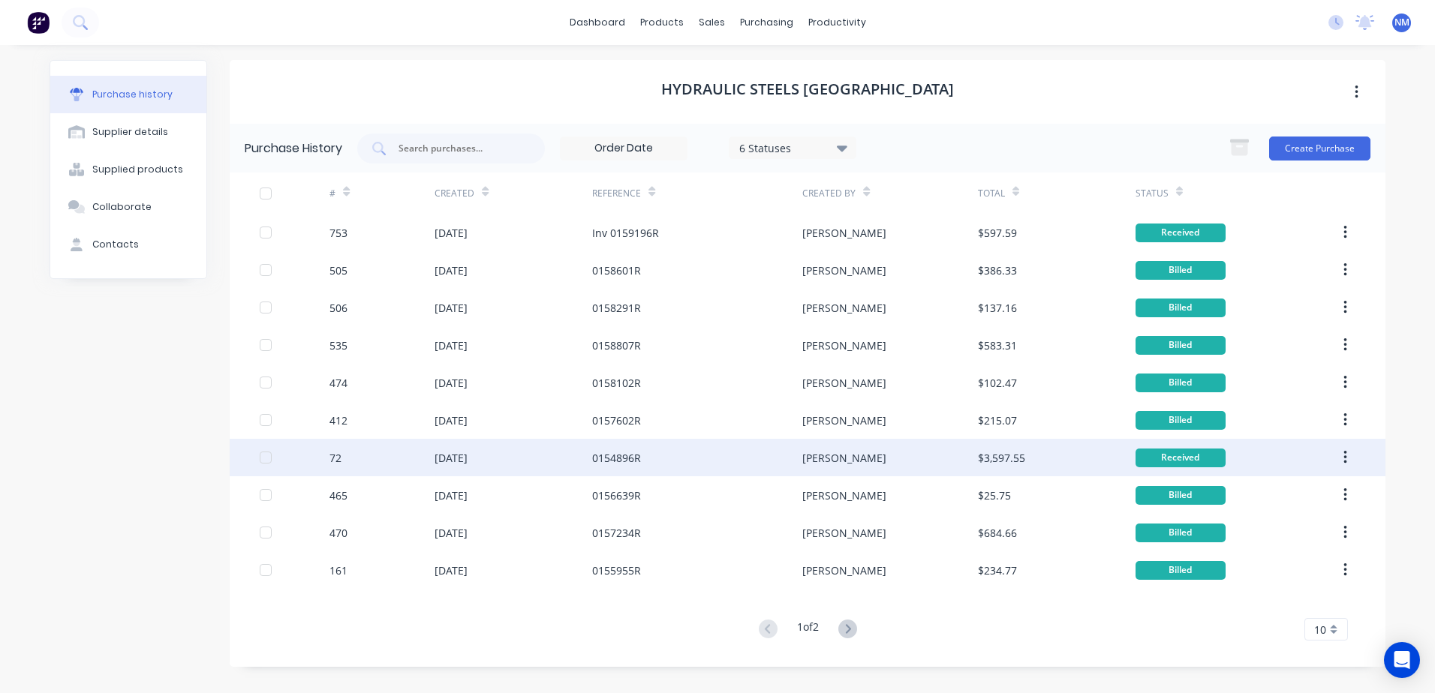
click at [912, 455] on div "[PERSON_NAME]" at bounding box center [889, 458] width 175 height 38
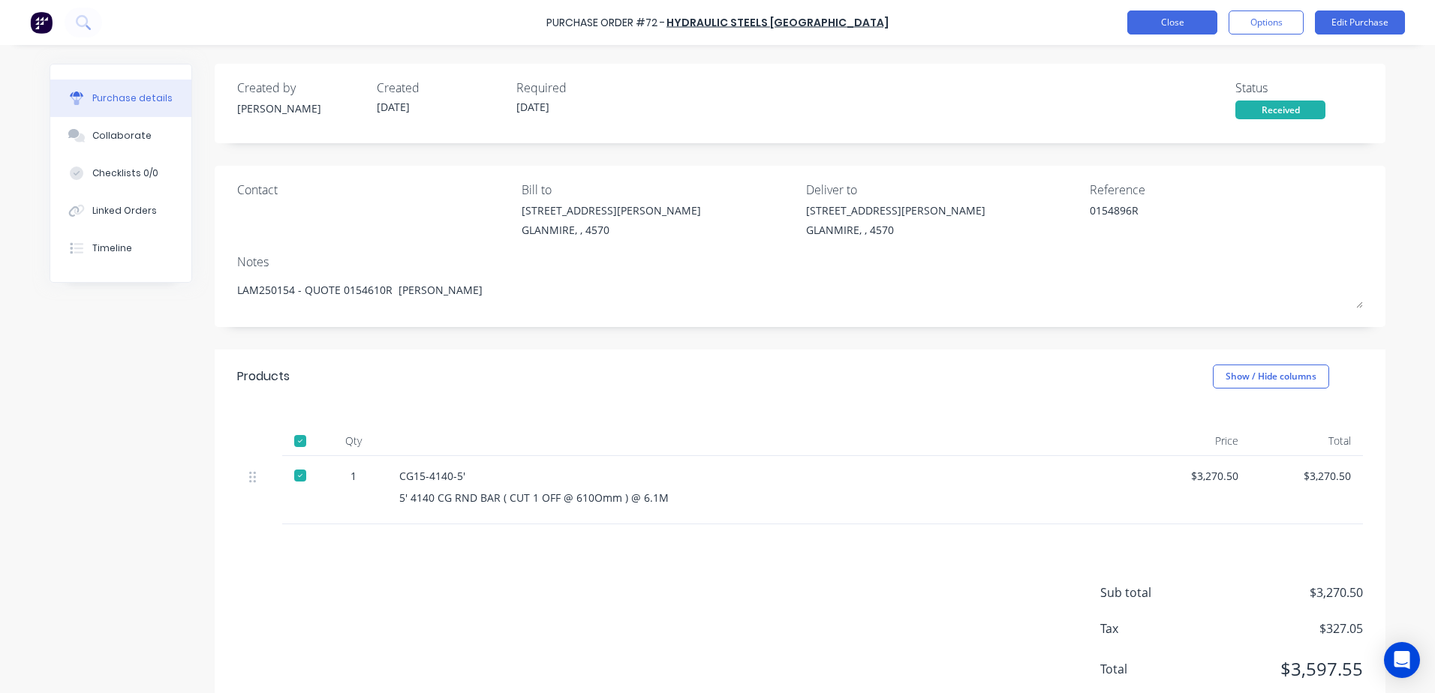
click at [1177, 31] on button "Close" at bounding box center [1172, 23] width 90 height 24
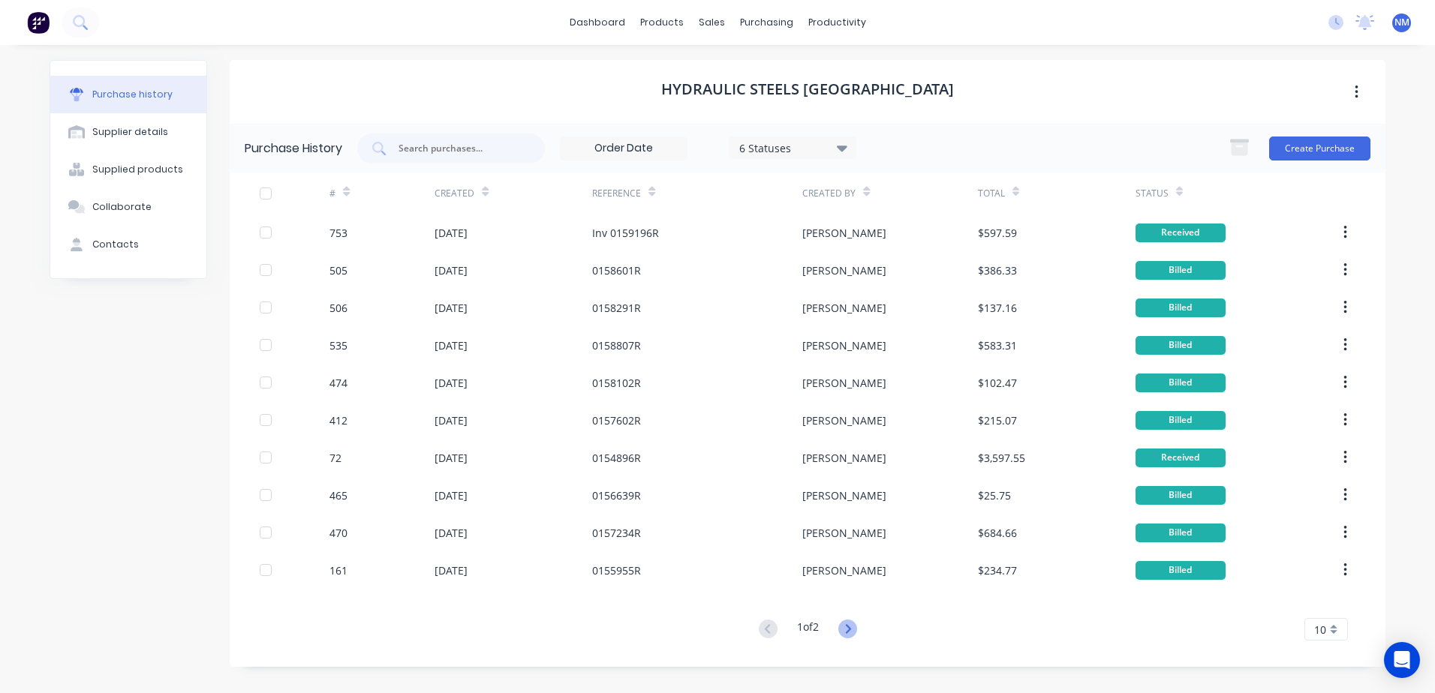
click at [853, 628] on icon at bounding box center [847, 629] width 19 height 19
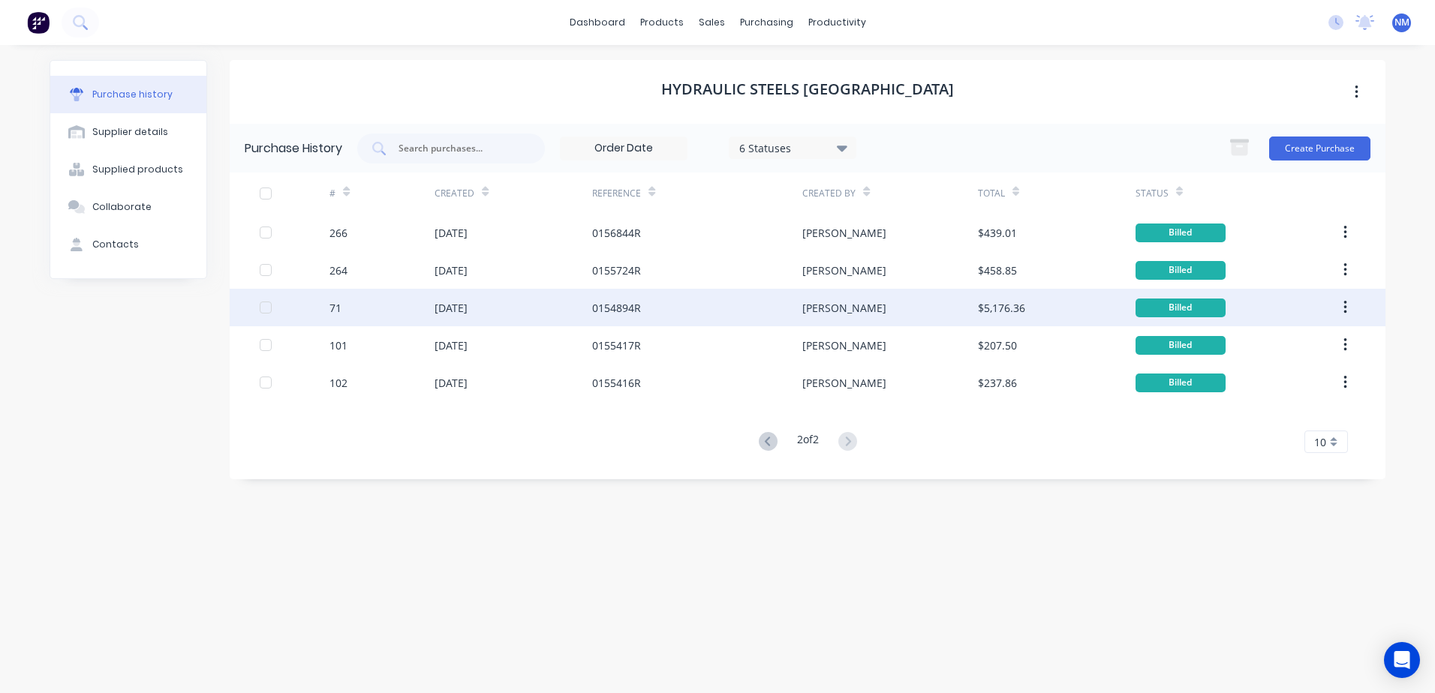
click at [1032, 310] on div "$5,176.36" at bounding box center [1057, 308] width 158 height 38
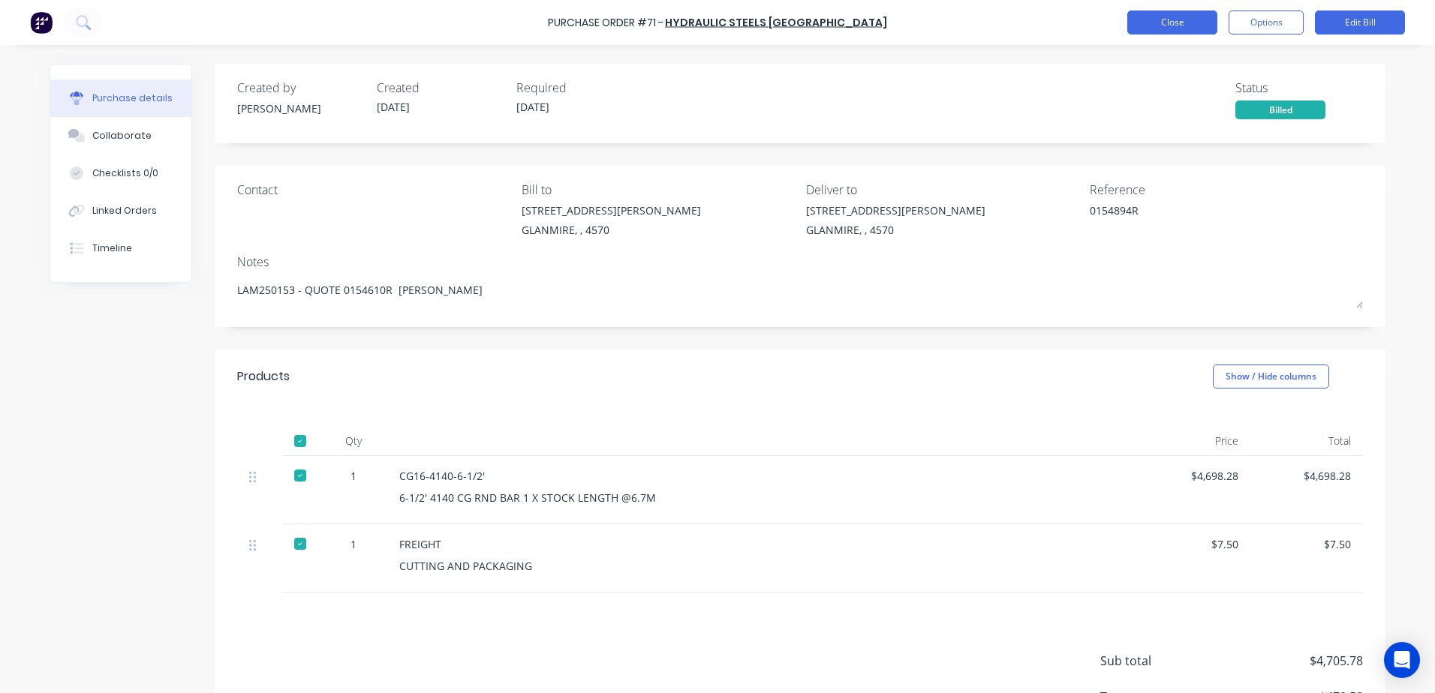
click at [1155, 31] on button "Close" at bounding box center [1172, 23] width 90 height 24
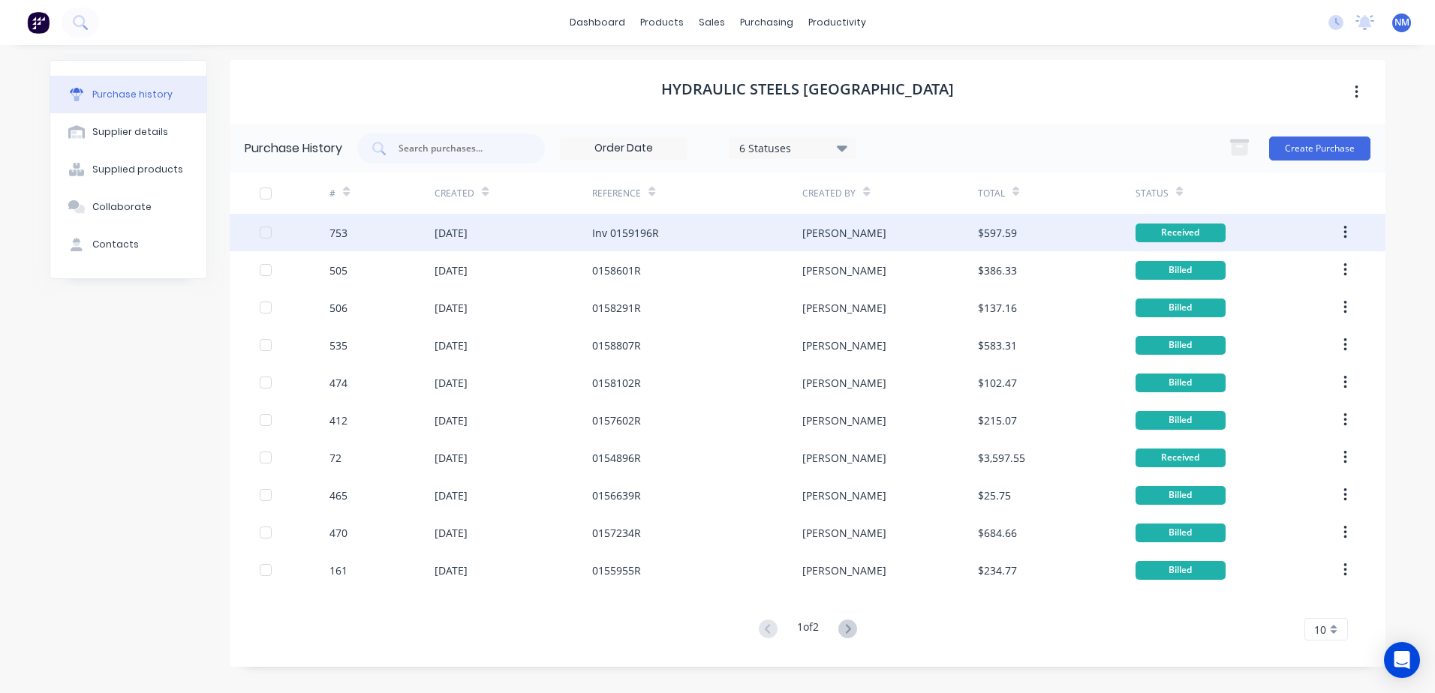
click at [875, 242] on div "[PERSON_NAME]" at bounding box center [889, 233] width 175 height 38
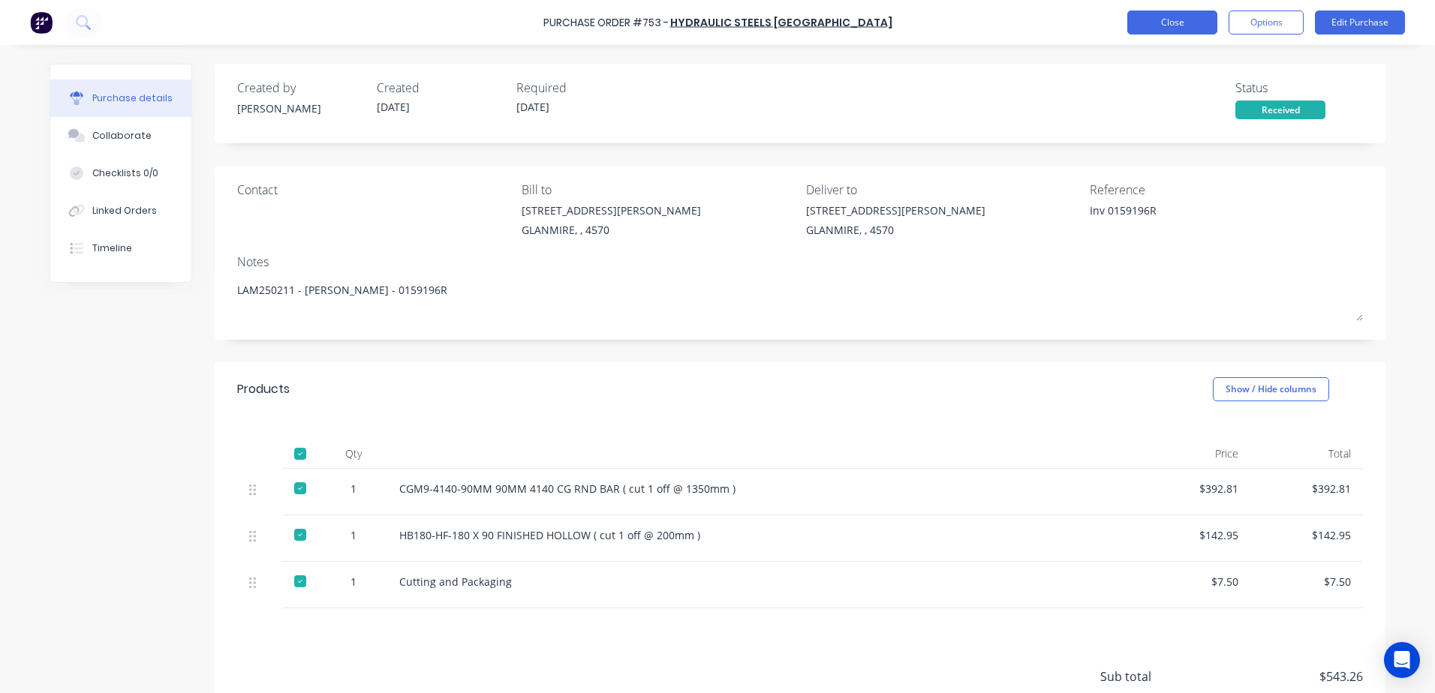
click at [1161, 30] on button "Close" at bounding box center [1172, 23] width 90 height 24
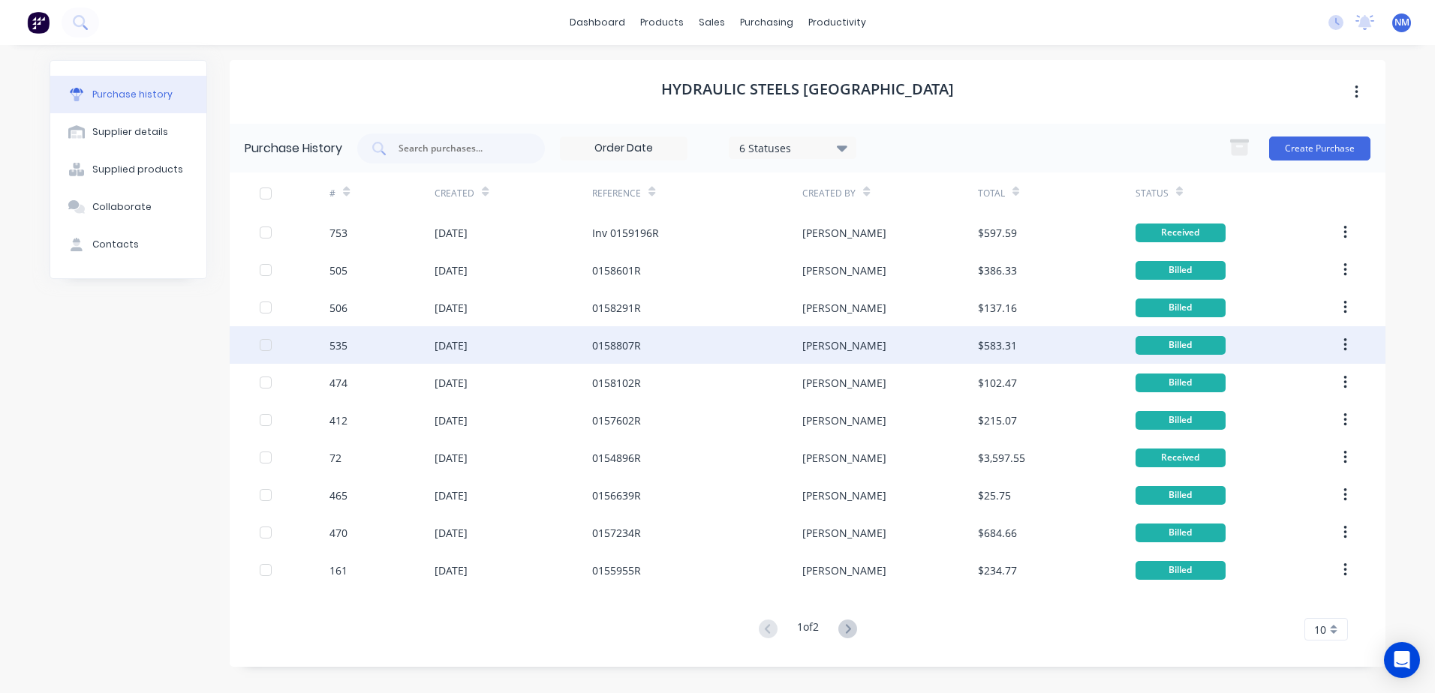
click at [1006, 340] on div "$583.31" at bounding box center [997, 346] width 39 height 16
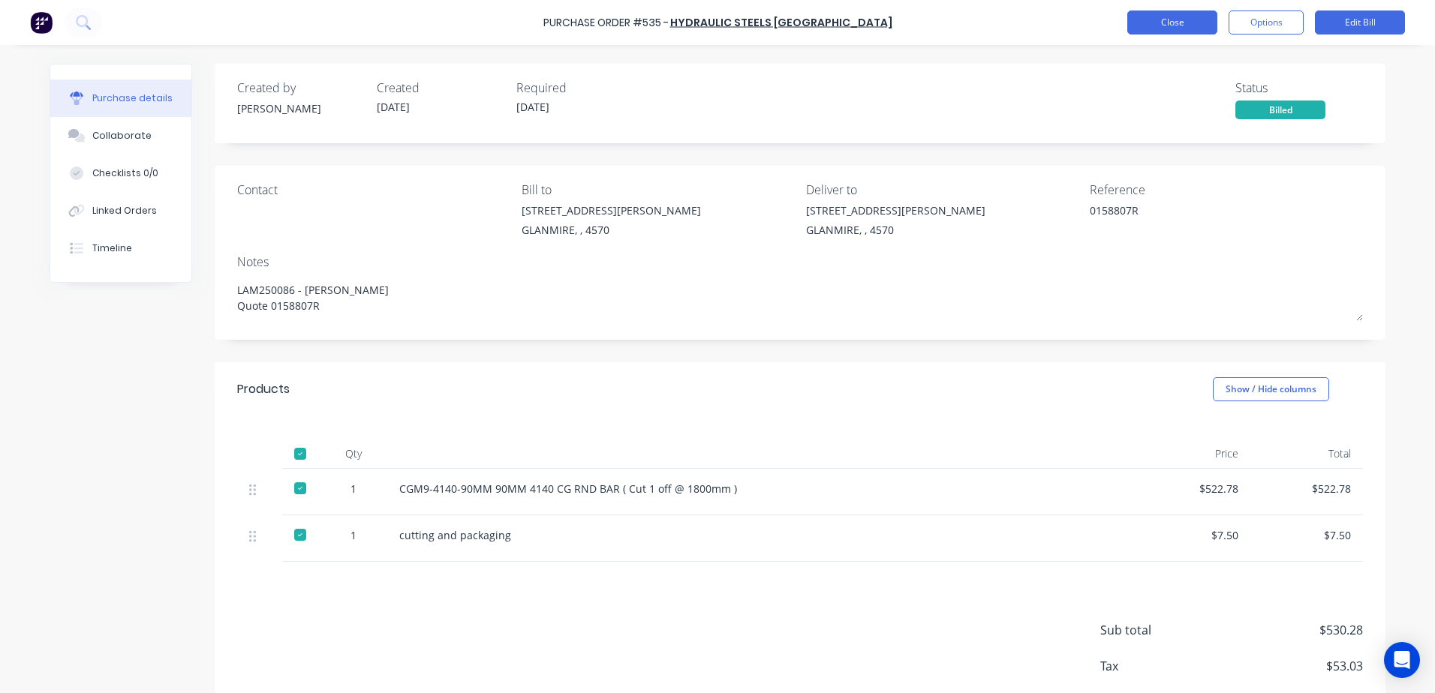
click at [1166, 26] on button "Close" at bounding box center [1172, 23] width 90 height 24
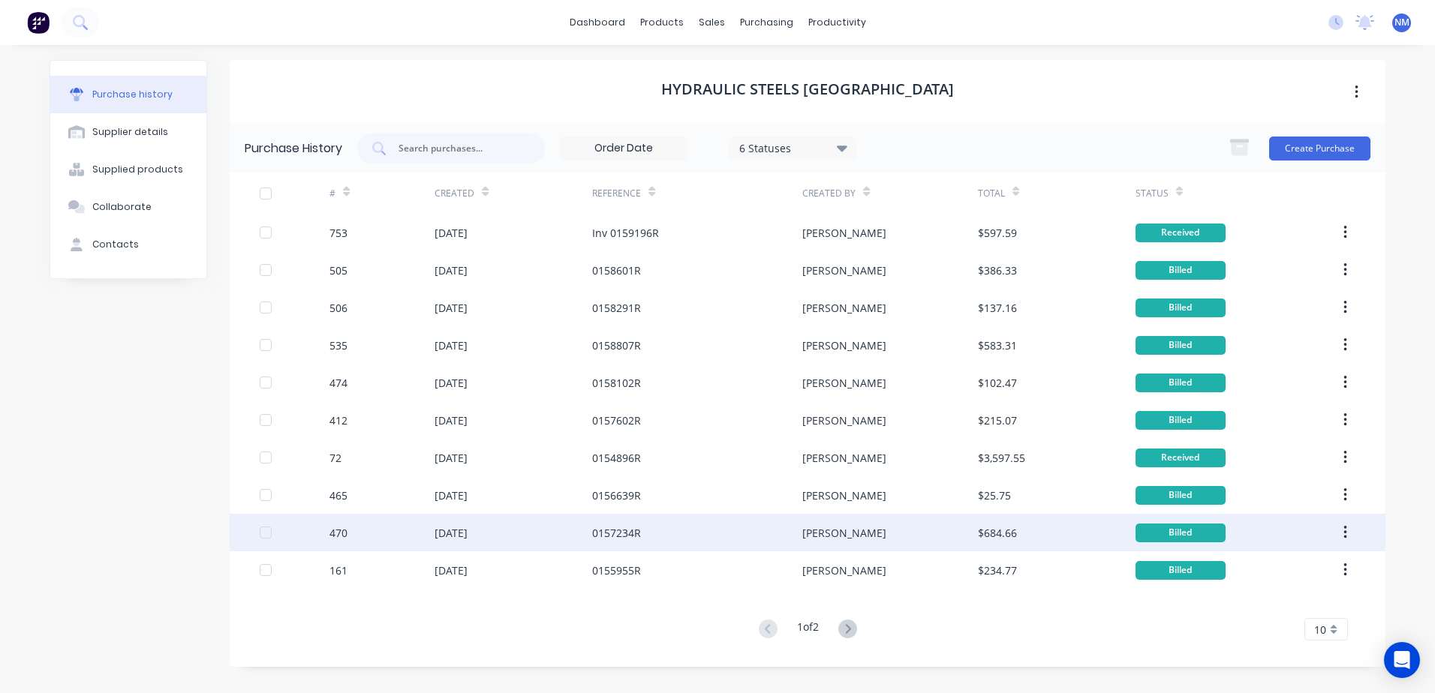
click at [932, 533] on div "[PERSON_NAME]" at bounding box center [889, 533] width 175 height 38
type textarea "x"
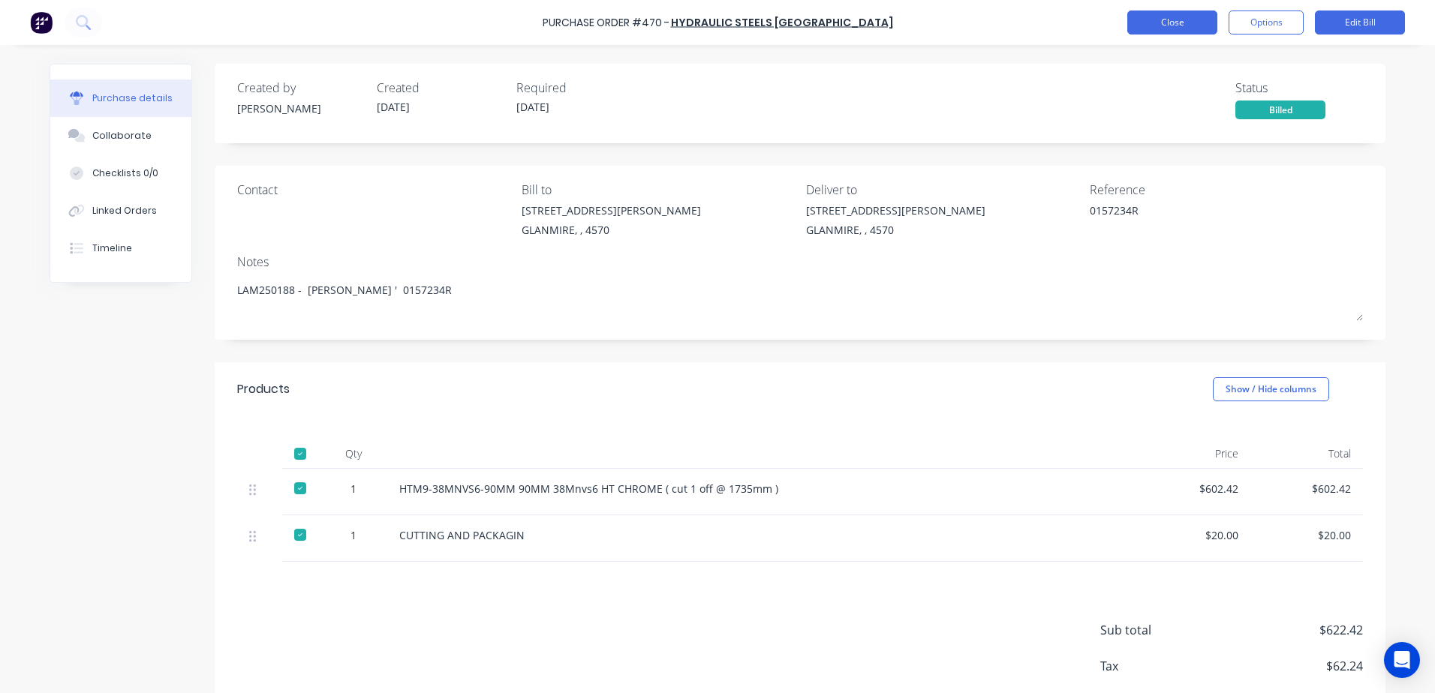
click at [1140, 19] on button "Close" at bounding box center [1172, 23] width 90 height 24
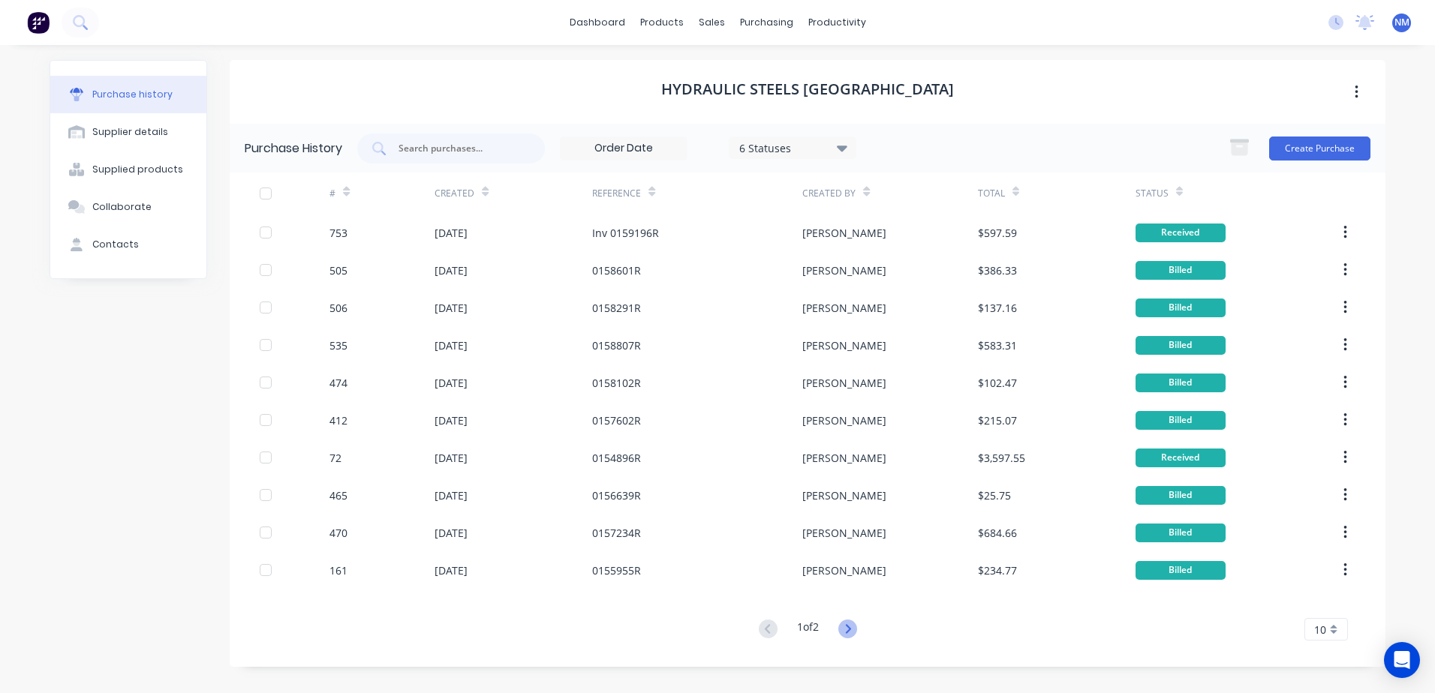
click at [849, 631] on icon at bounding box center [847, 629] width 19 height 19
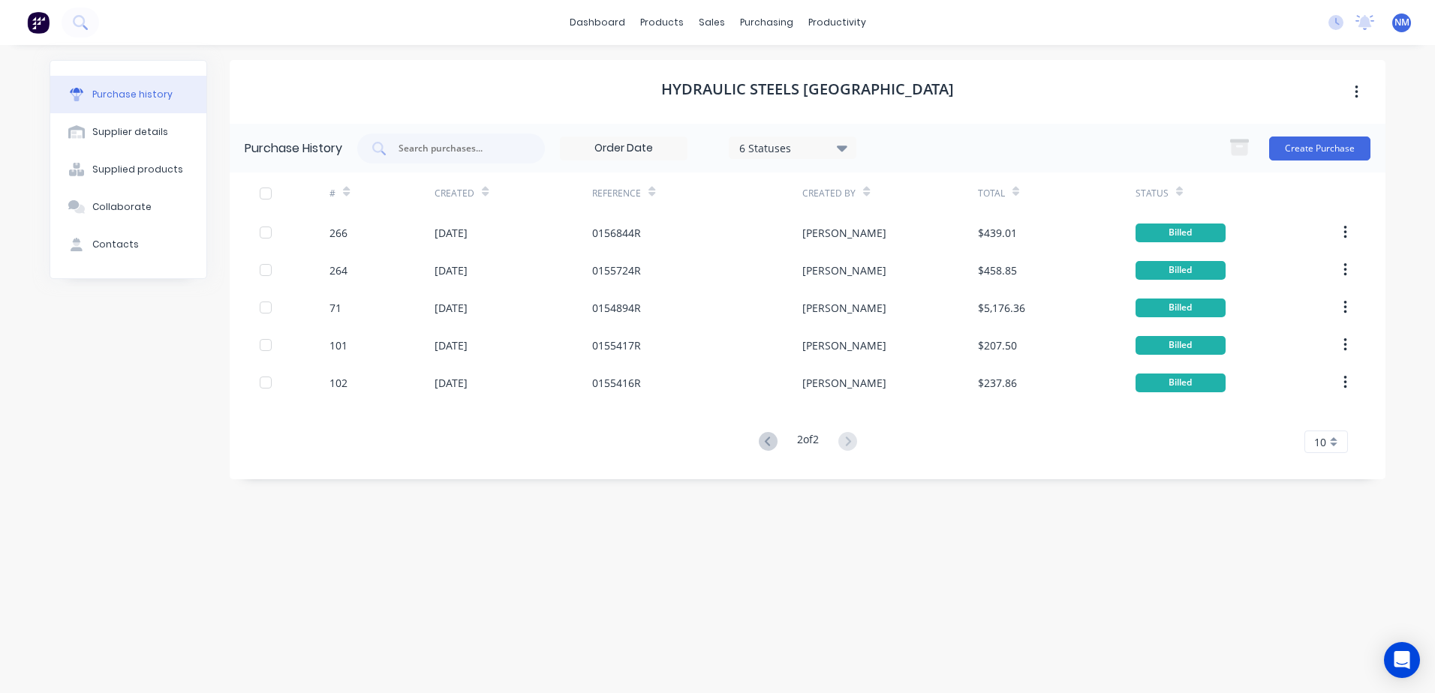
drag, startPoint x: 702, startPoint y: 596, endPoint x: 700, endPoint y: 581, distance: 14.3
click at [701, 591] on div "Hydraulic Steels Australia Purchase History 6 Statuses 6 Statuses Create Purcha…" at bounding box center [807, 361] width 1155 height 603
click at [816, 110] on link "Suppliers" at bounding box center [829, 102] width 199 height 30
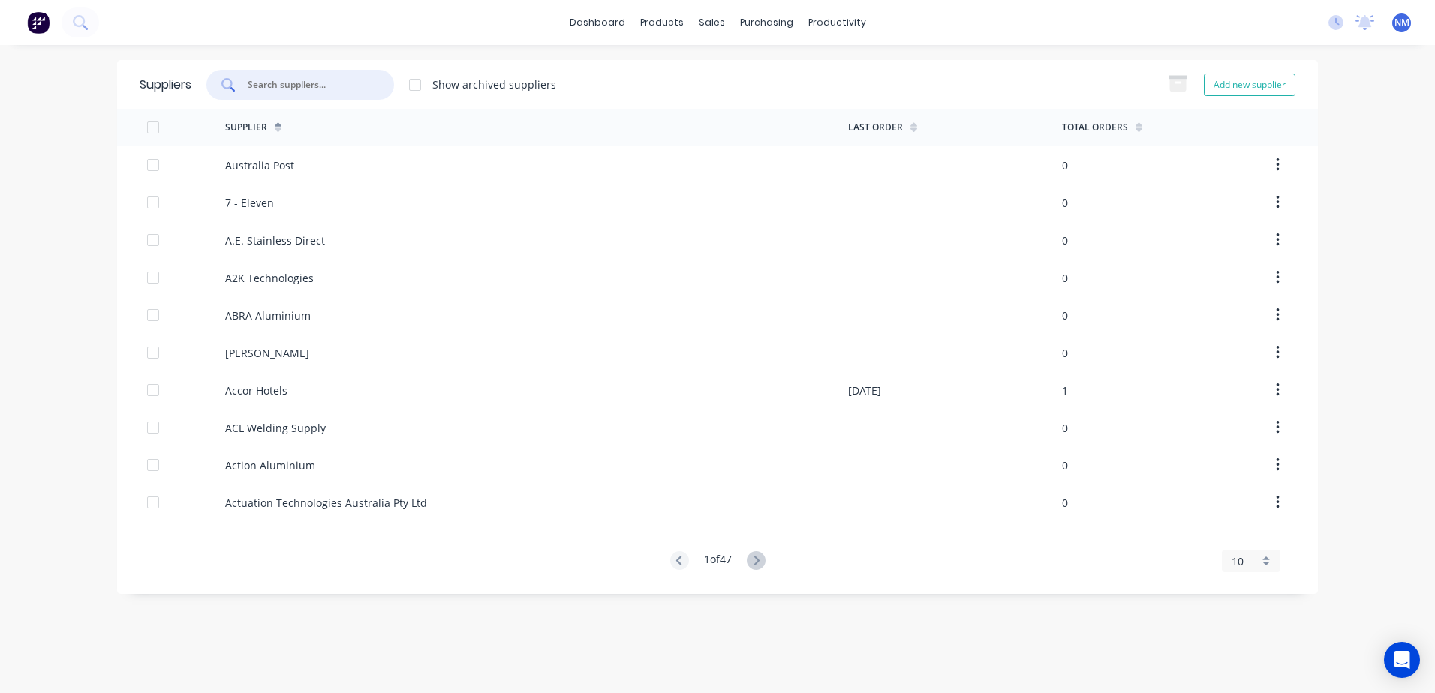
click at [263, 90] on input "text" at bounding box center [308, 84] width 125 height 15
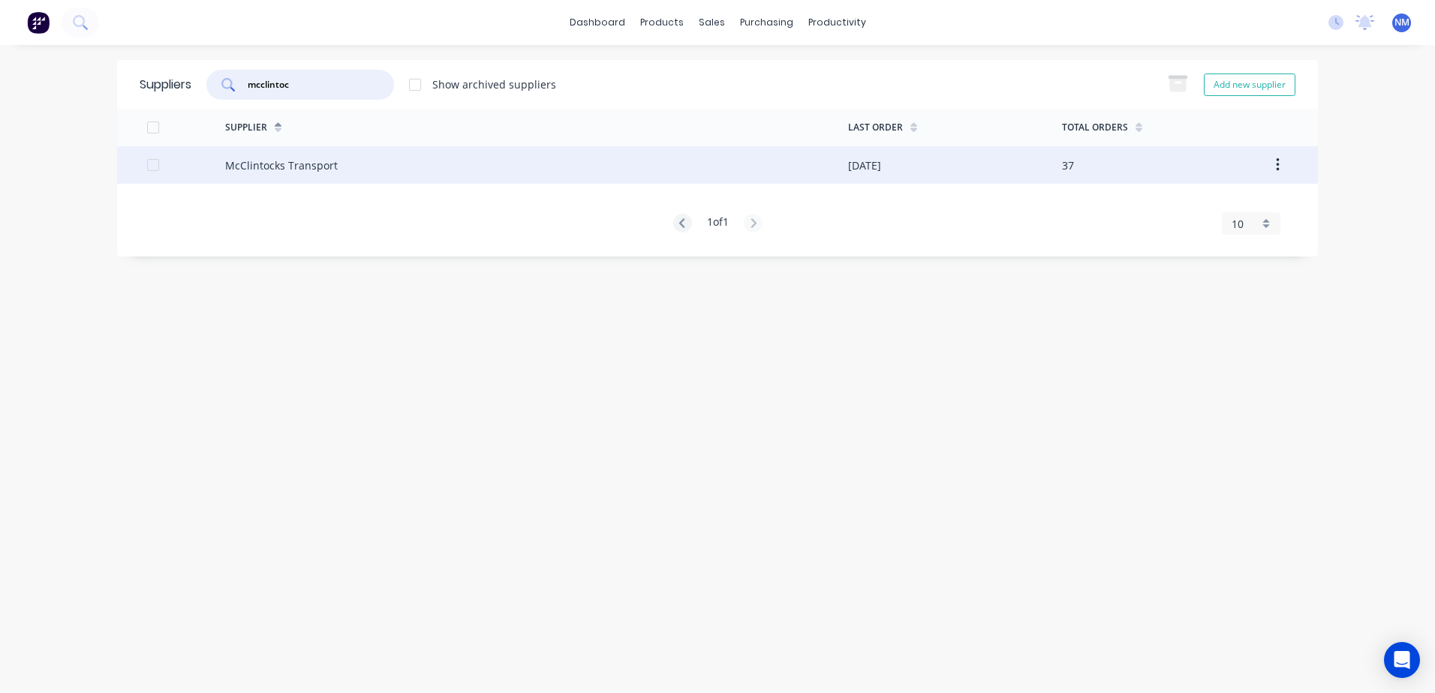
type input "mcclintoc"
click at [814, 155] on div "McClintocks Transport" at bounding box center [536, 165] width 623 height 38
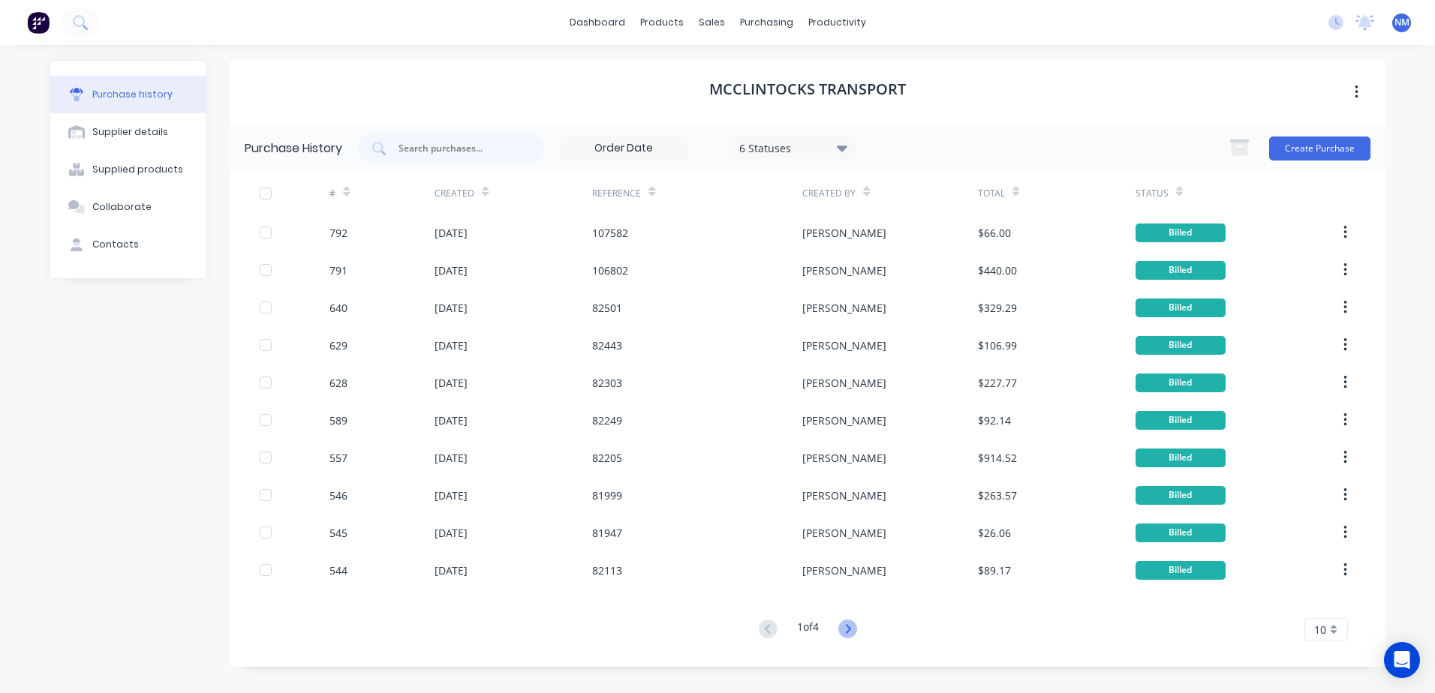
click at [845, 625] on icon at bounding box center [847, 629] width 19 height 19
click at [850, 628] on icon at bounding box center [847, 628] width 5 height 9
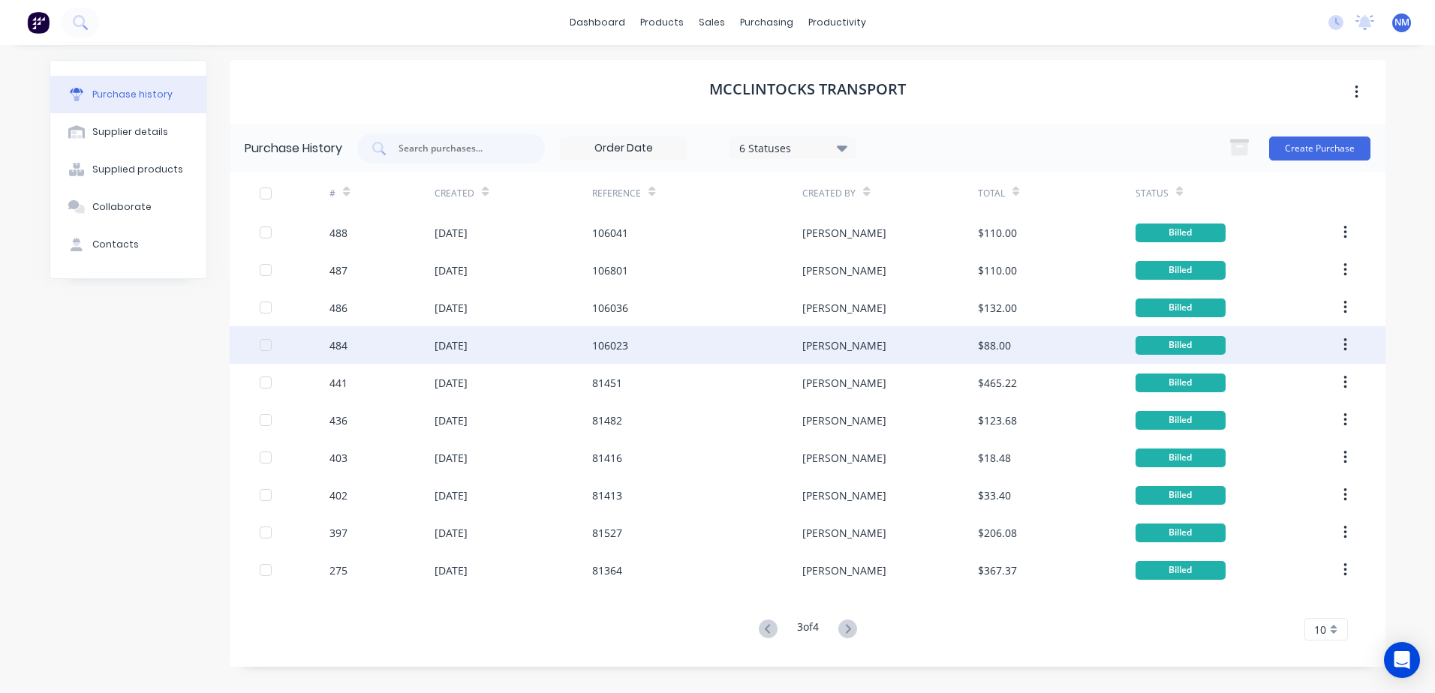
click at [927, 356] on div "[PERSON_NAME]" at bounding box center [889, 345] width 175 height 38
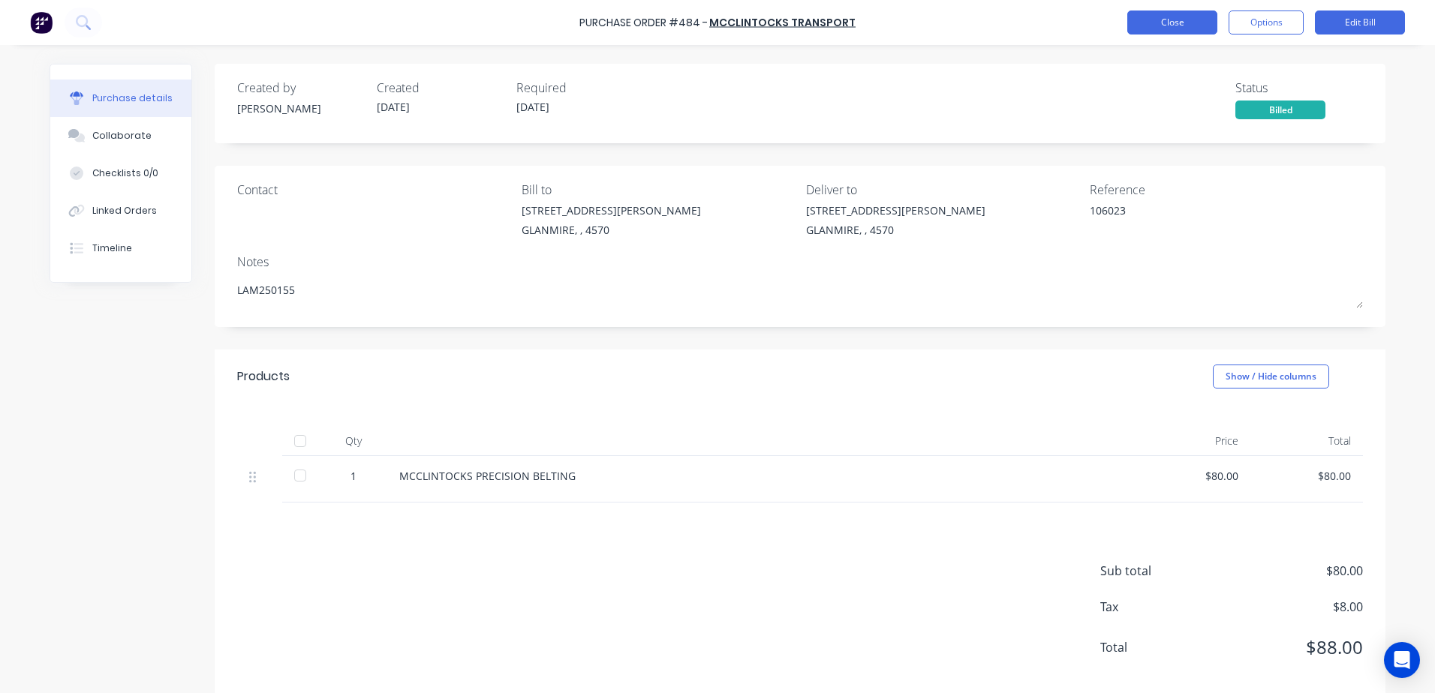
click at [1188, 24] on button "Close" at bounding box center [1172, 23] width 90 height 24
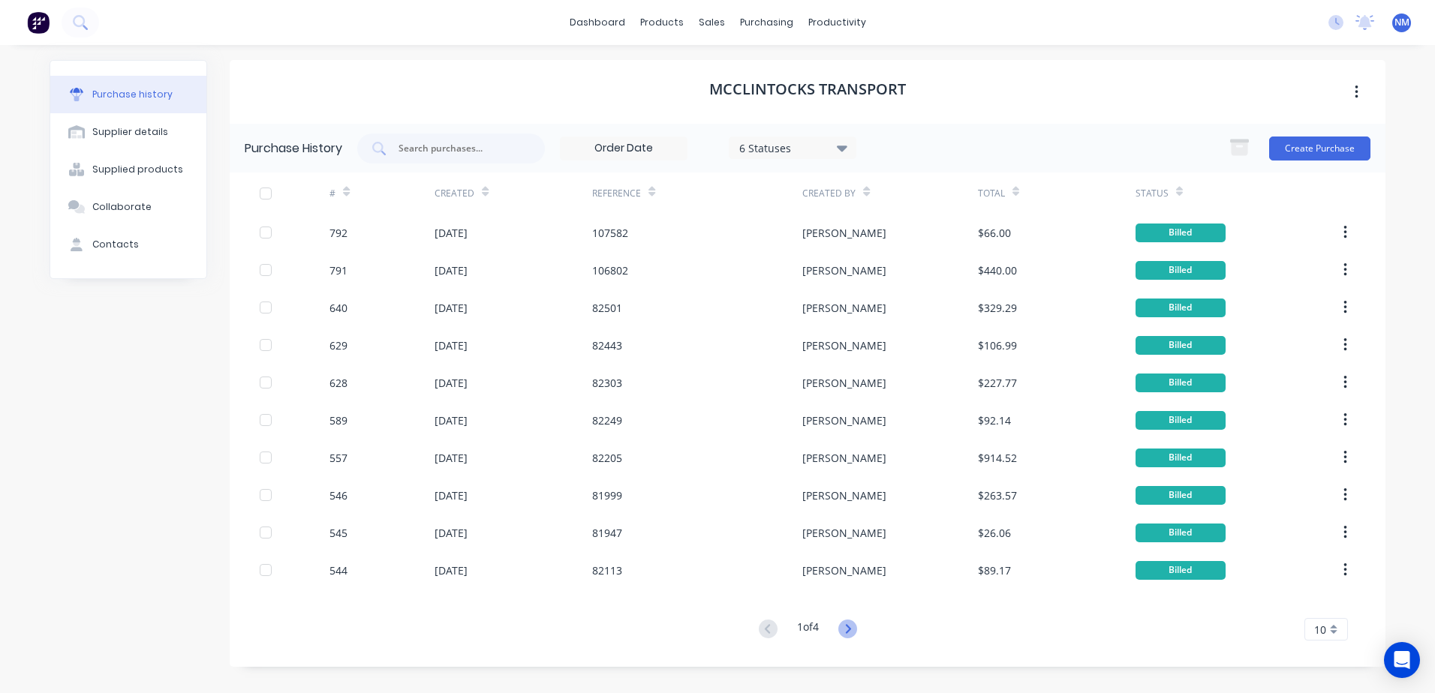
click at [850, 627] on icon at bounding box center [847, 628] width 5 height 9
click at [844, 619] on button at bounding box center [848, 630] width 28 height 22
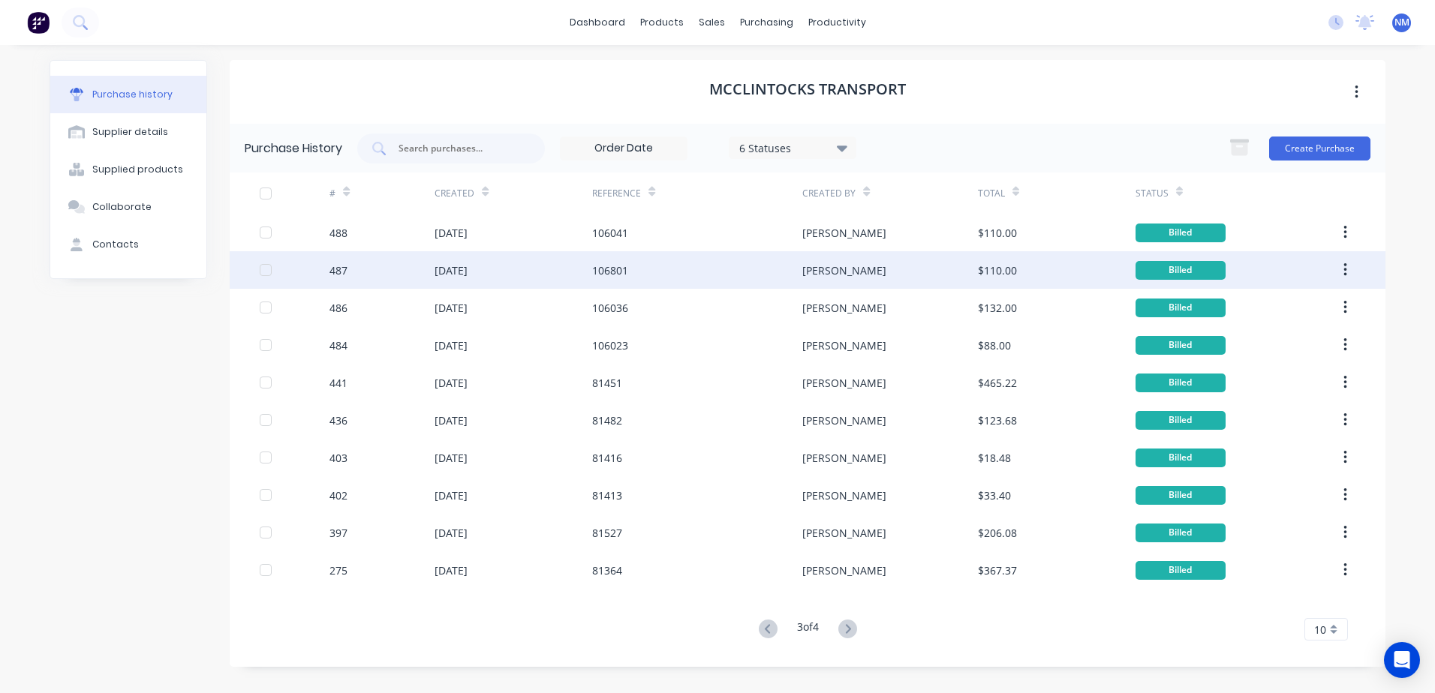
click at [940, 275] on div "[PERSON_NAME]" at bounding box center [889, 270] width 175 height 38
type textarea "x"
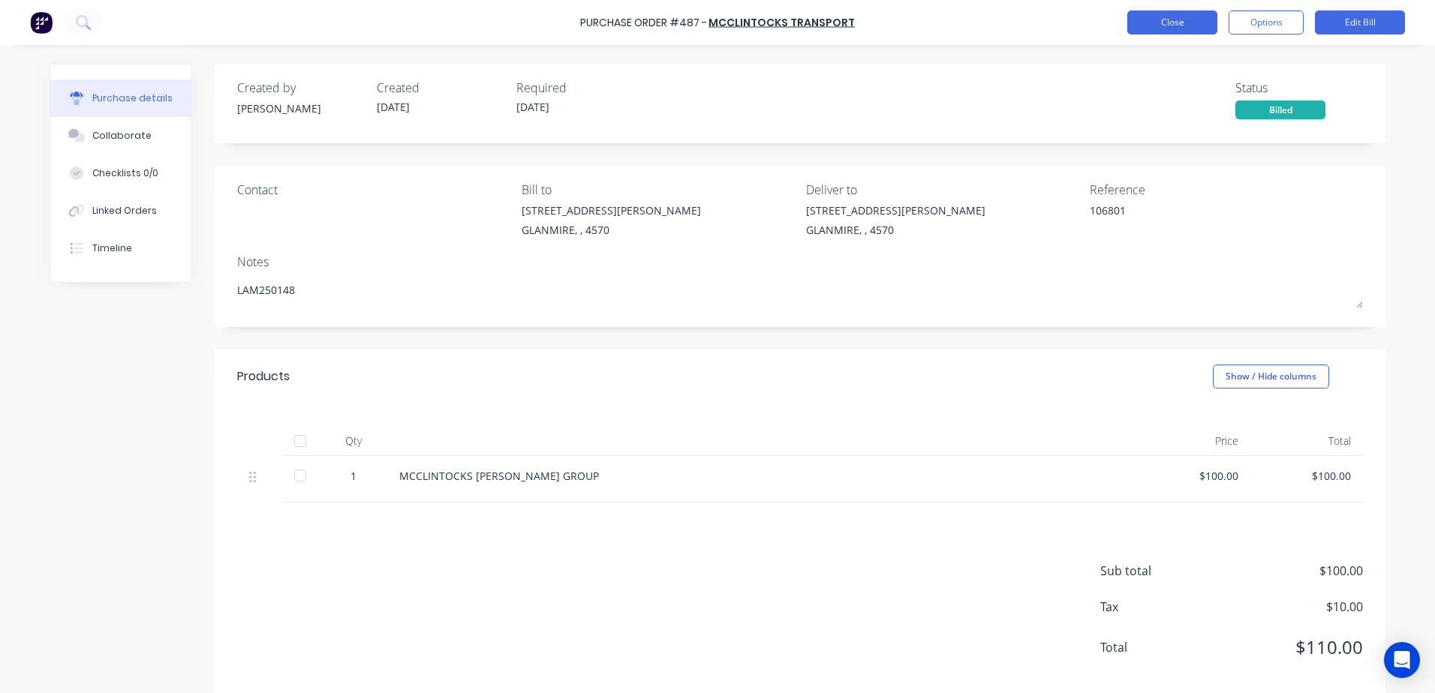
click at [1137, 28] on button "Close" at bounding box center [1172, 23] width 90 height 24
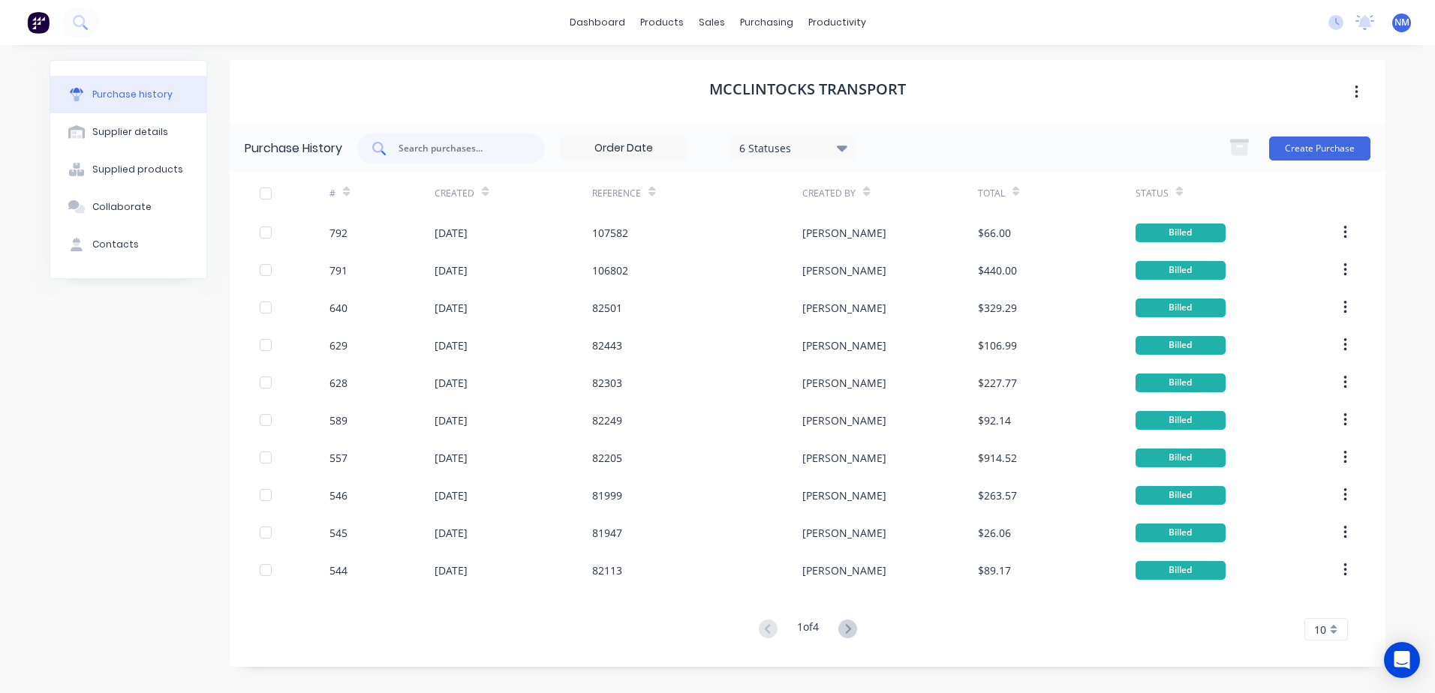
click at [434, 148] on input "text" at bounding box center [459, 148] width 125 height 15
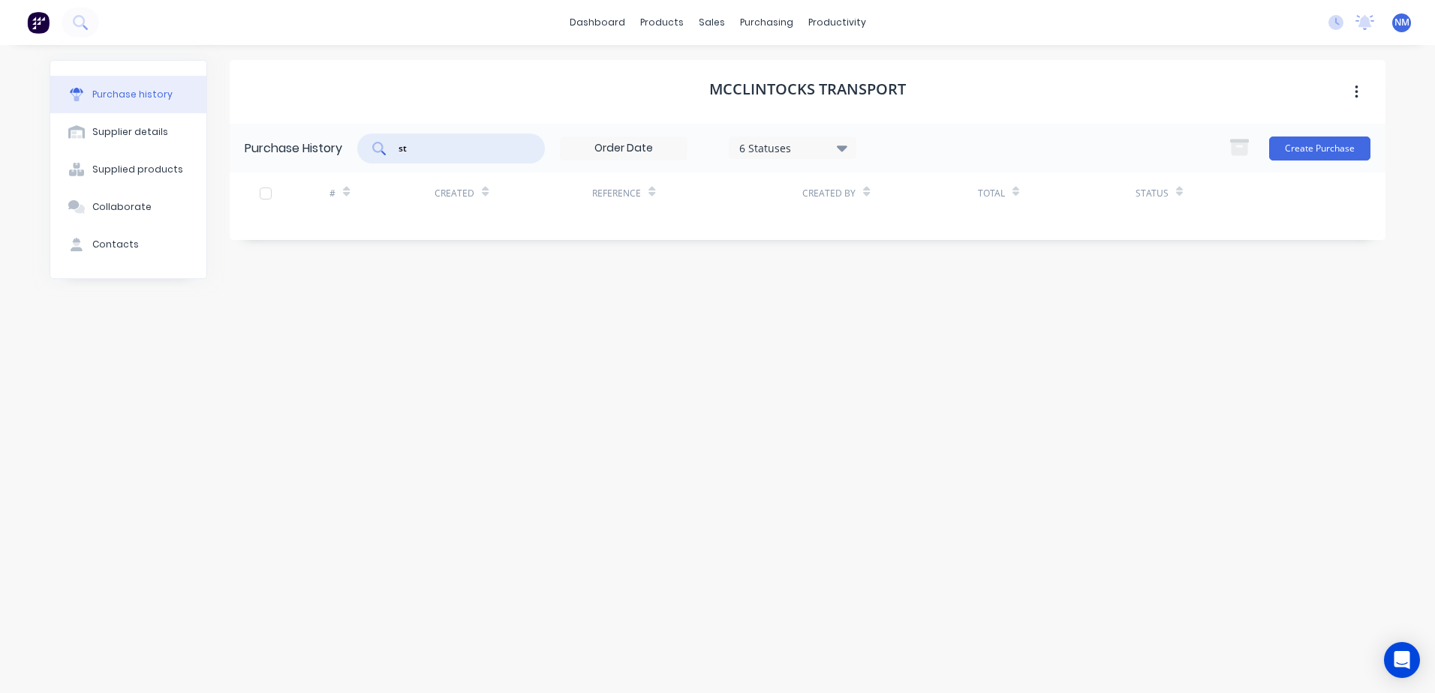
type input "s"
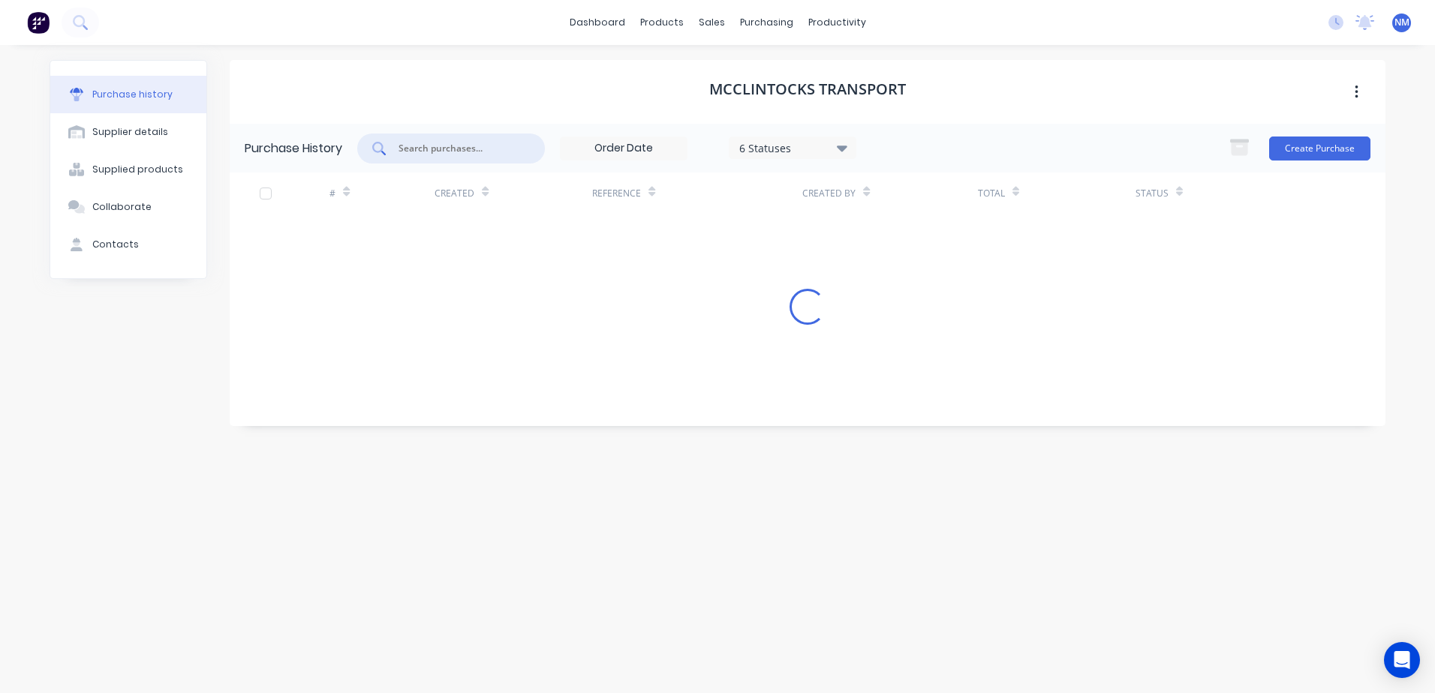
click at [789, 424] on div "Purchase History 6 Statuses 6 Statuses Create Purchase # Created Reference Crea…" at bounding box center [807, 275] width 1155 height 302
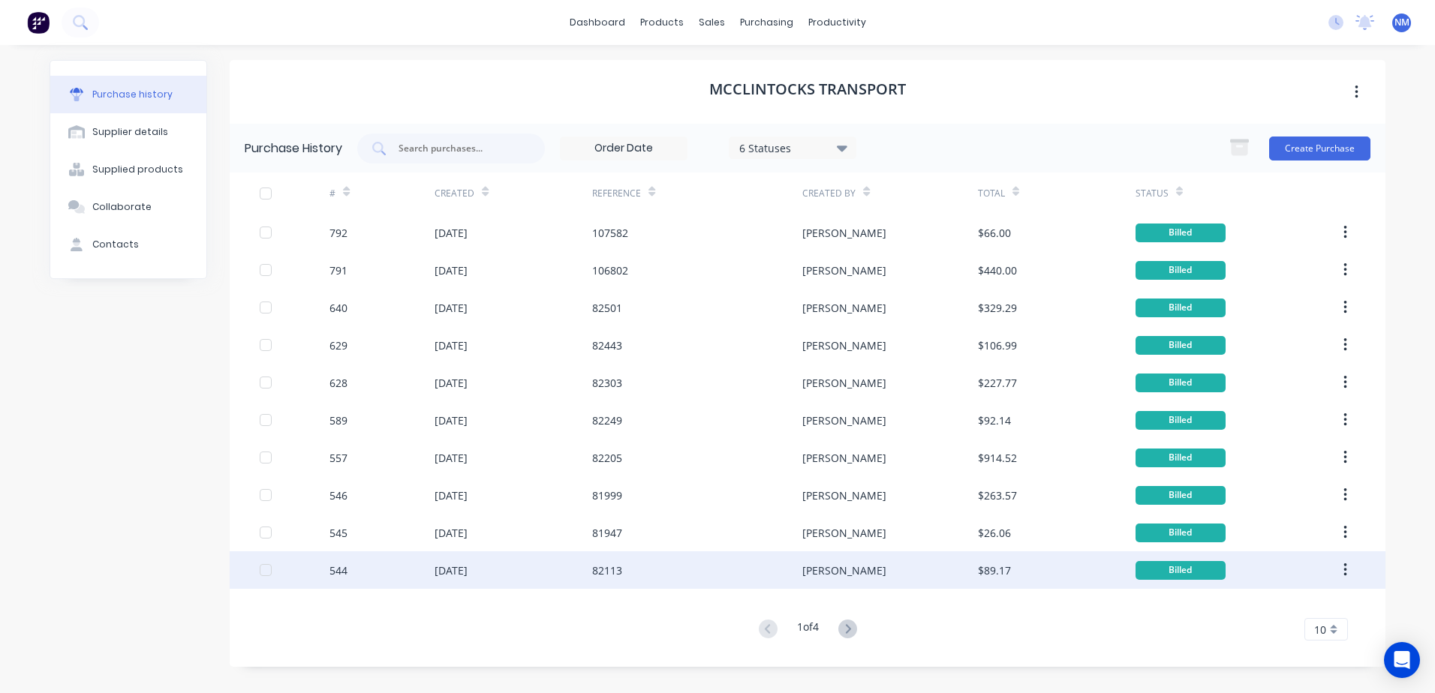
click at [906, 566] on div "[PERSON_NAME]" at bounding box center [889, 570] width 175 height 38
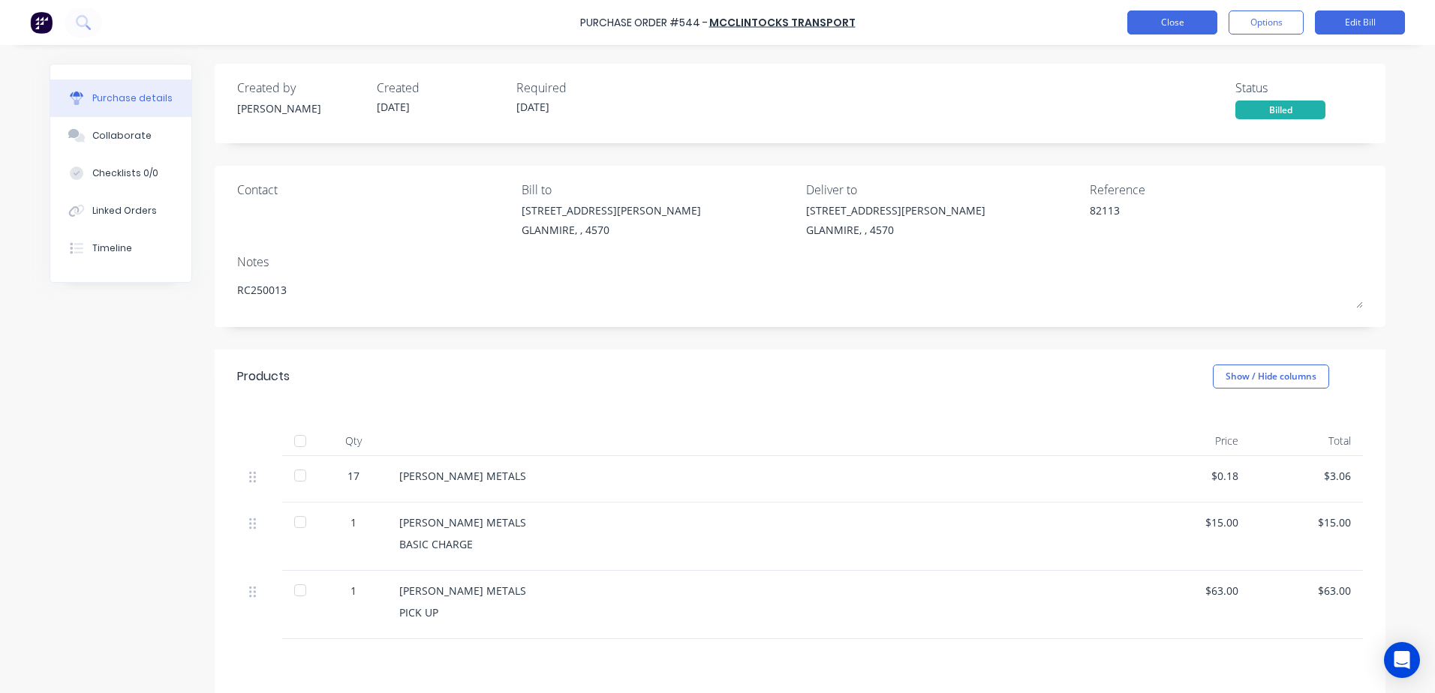
click at [1164, 33] on button "Close" at bounding box center [1172, 23] width 90 height 24
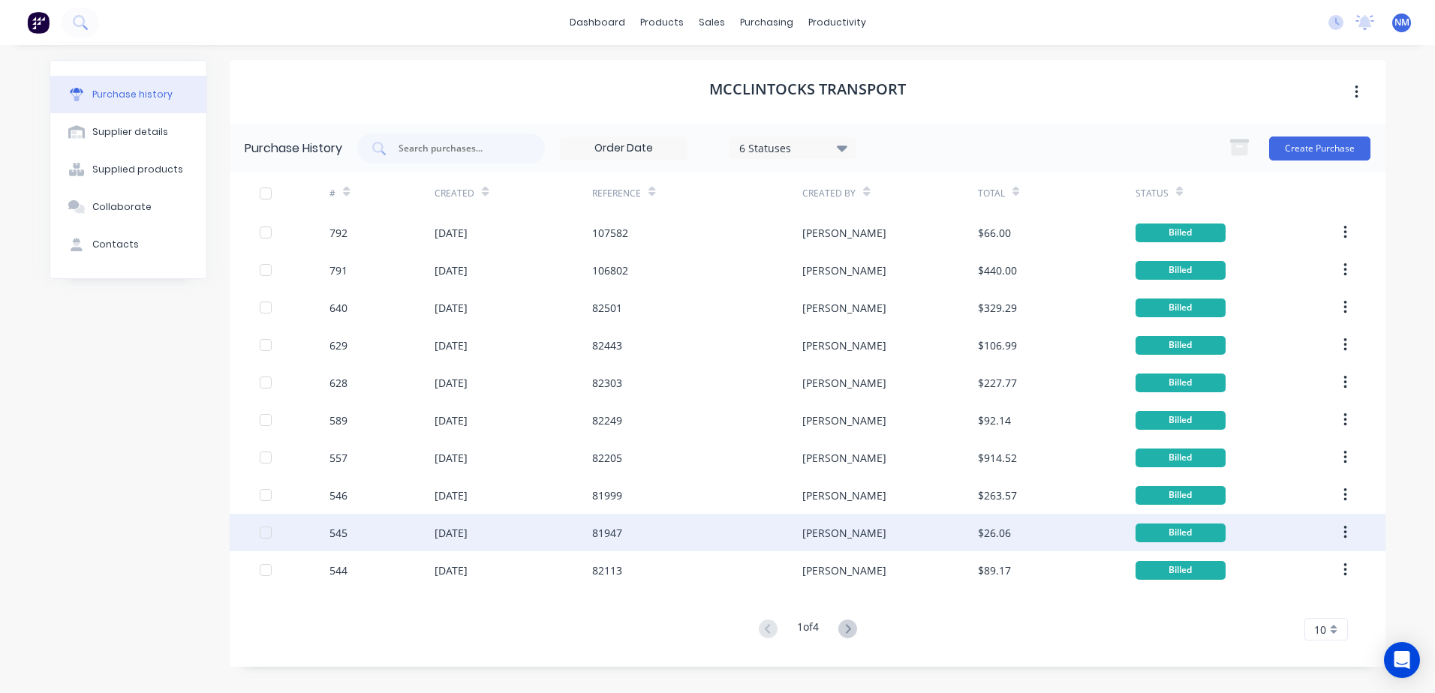
click at [885, 527] on div "[PERSON_NAME]" at bounding box center [889, 533] width 175 height 38
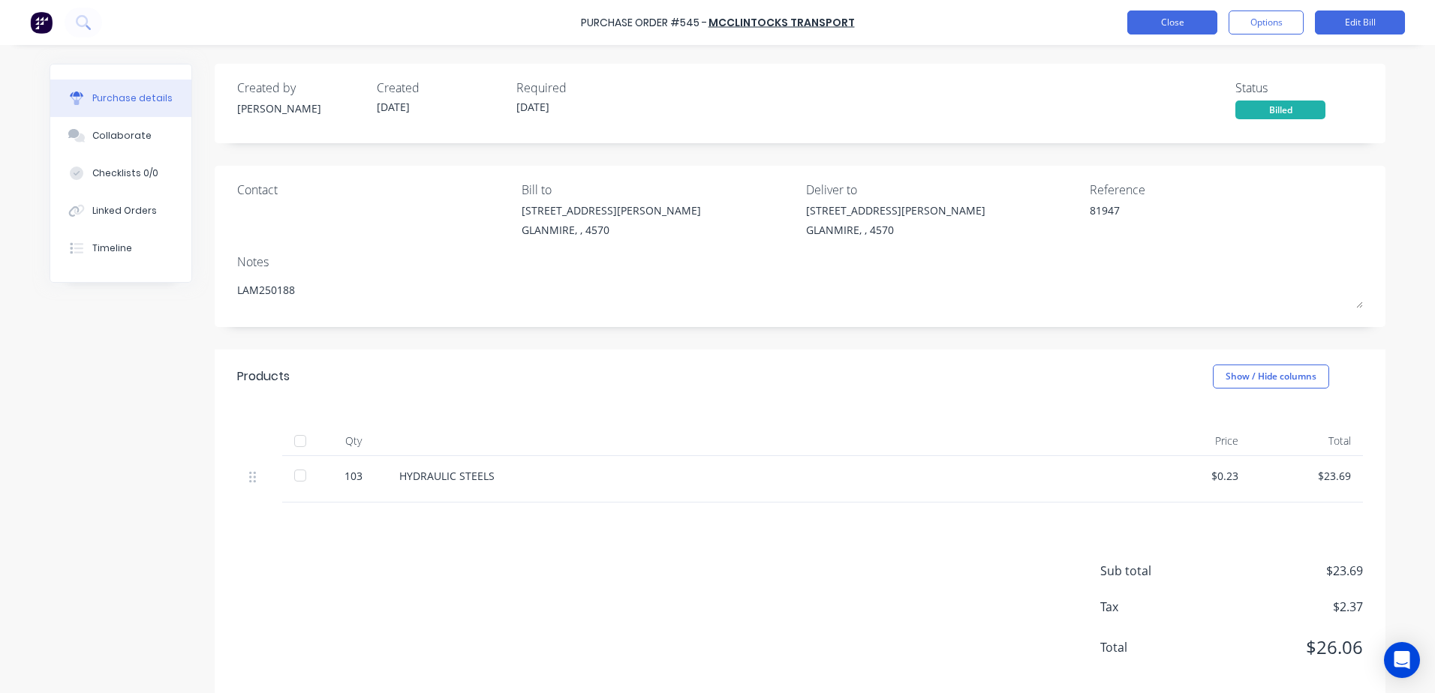
click at [1171, 30] on button "Close" at bounding box center [1172, 23] width 90 height 24
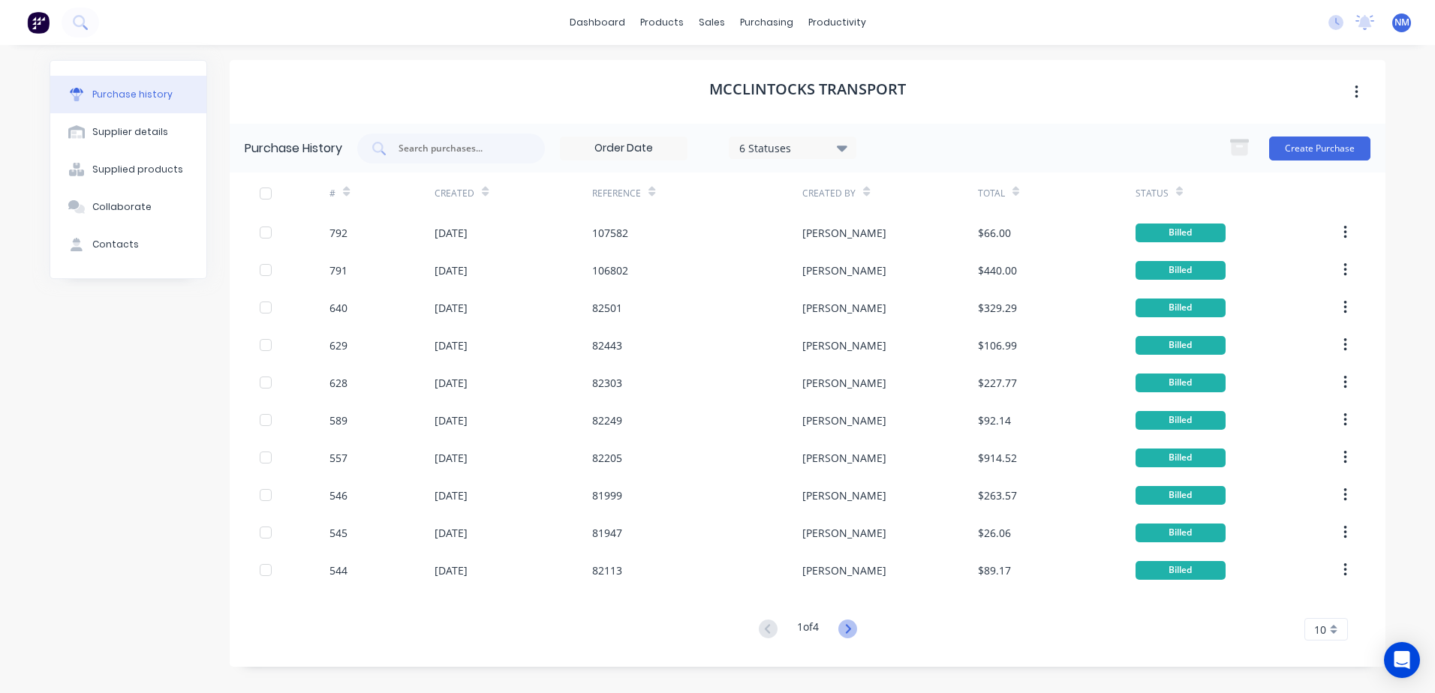
click at [852, 637] on icon at bounding box center [847, 629] width 19 height 19
click at [852, 636] on icon at bounding box center [847, 629] width 19 height 19
click at [762, 636] on icon at bounding box center [768, 629] width 19 height 19
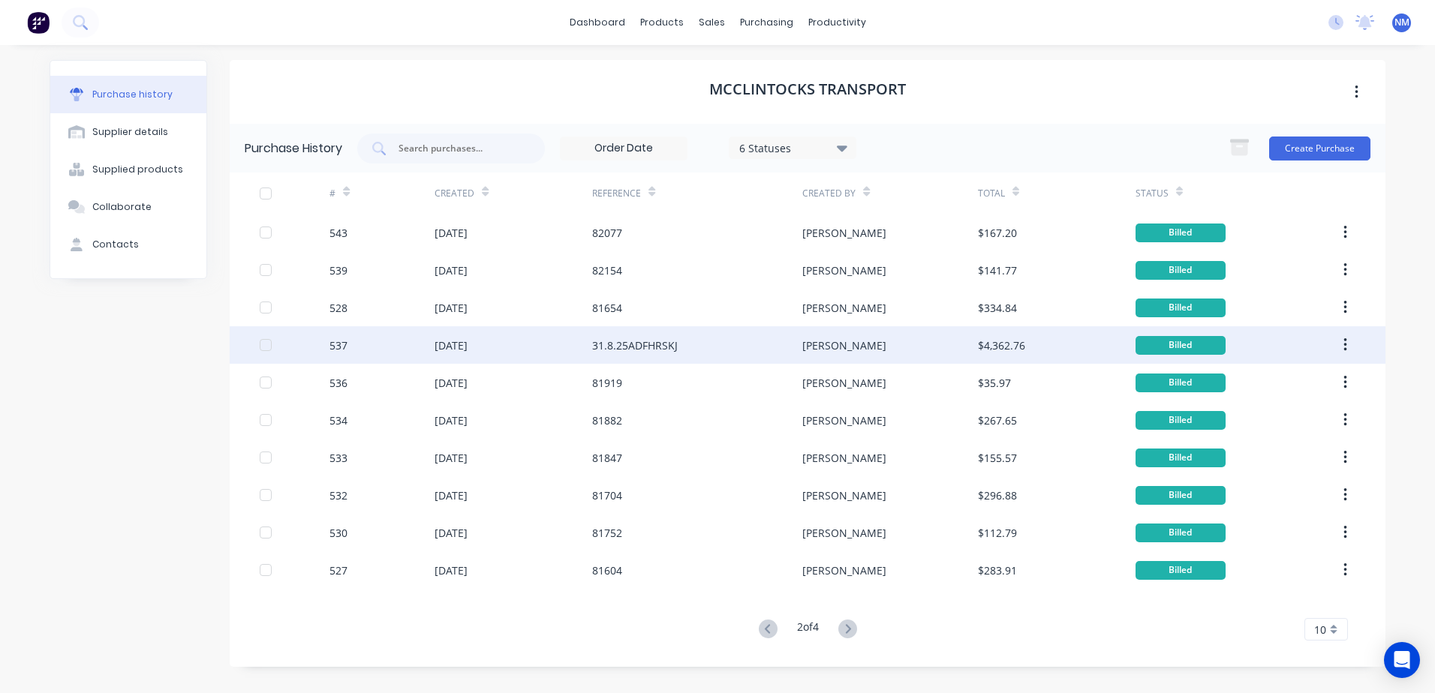
click at [942, 350] on div "[PERSON_NAME]" at bounding box center [889, 345] width 175 height 38
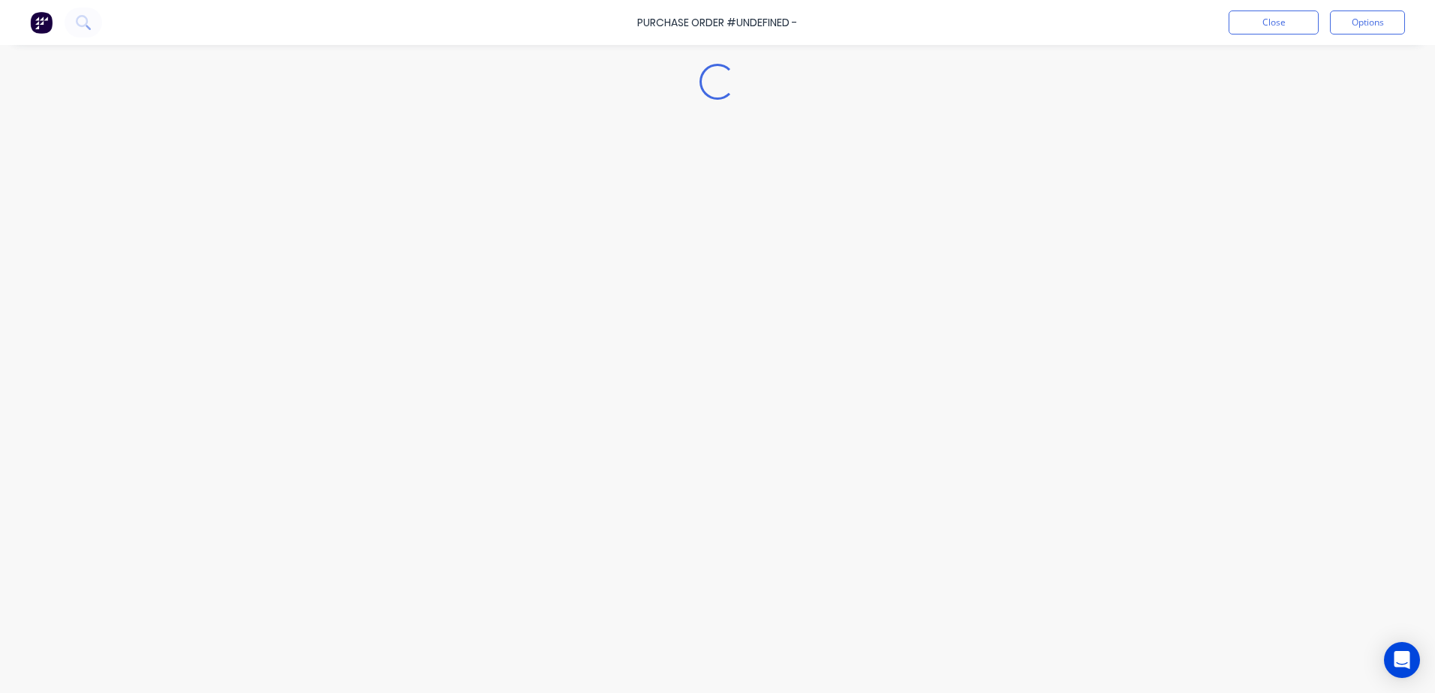
type textarea "x"
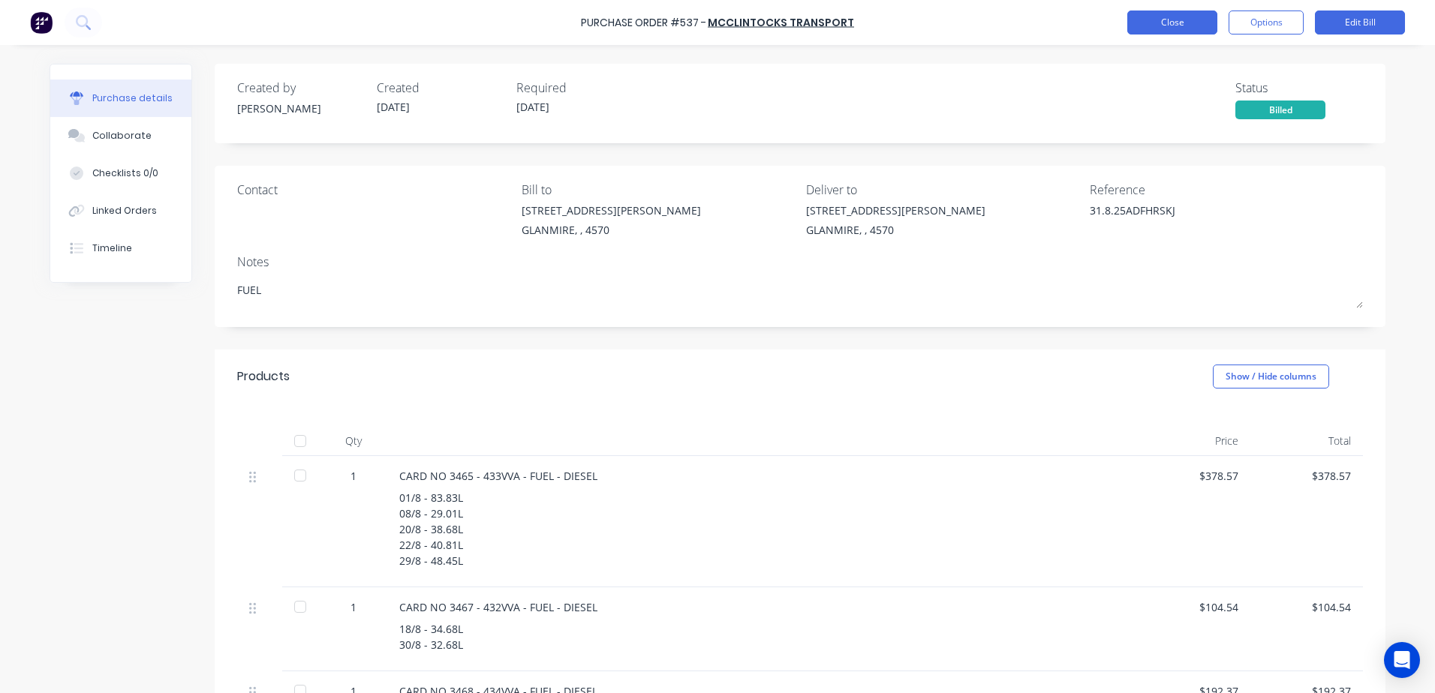
click at [1163, 28] on button "Close" at bounding box center [1172, 23] width 90 height 24
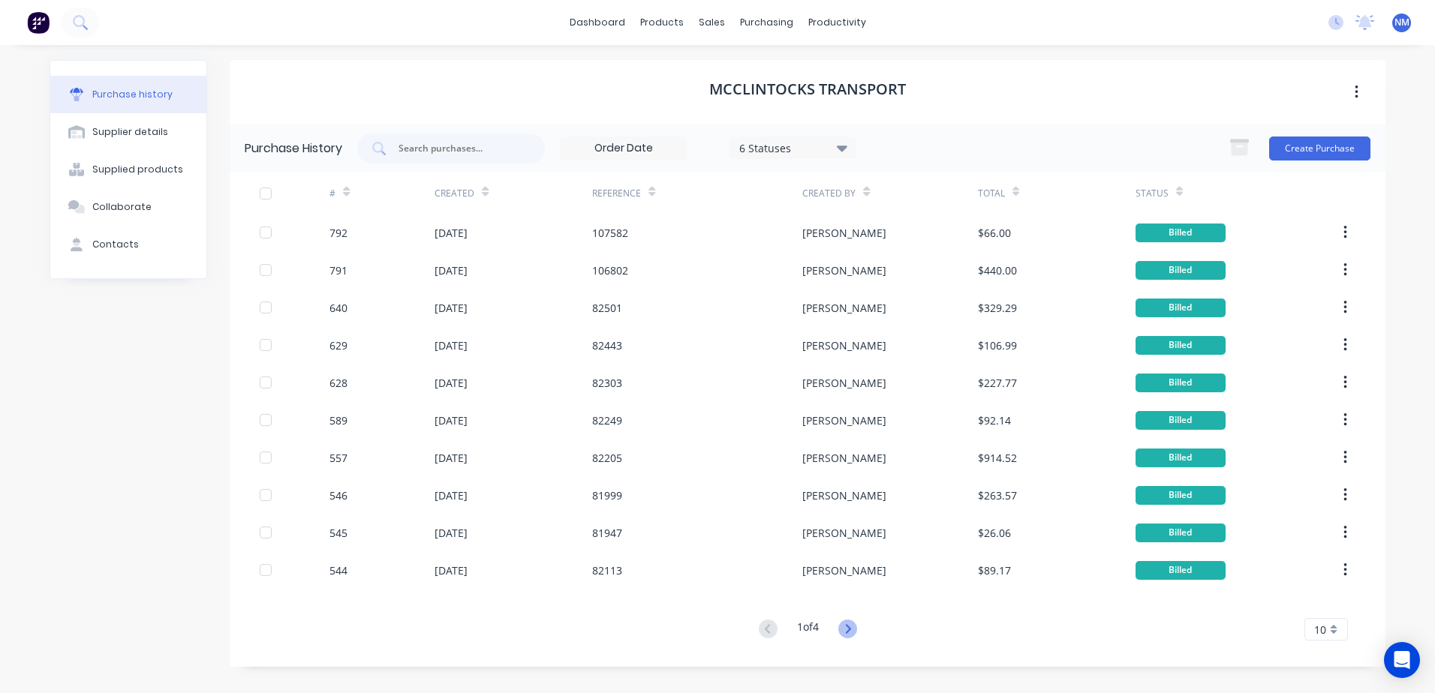
click at [849, 632] on icon at bounding box center [847, 629] width 19 height 19
click at [807, 99] on div "Suppliers" at bounding box center [797, 102] width 45 height 14
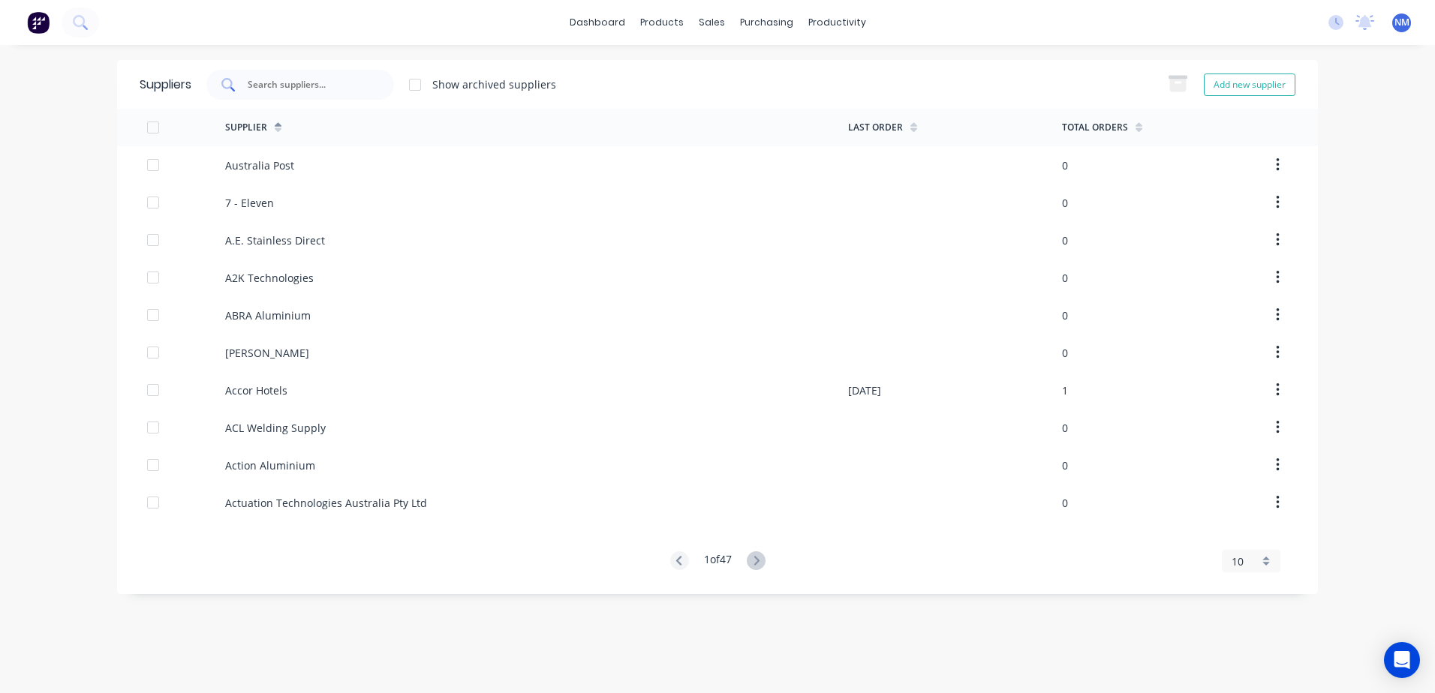
click at [357, 74] on div at bounding box center [300, 85] width 188 height 30
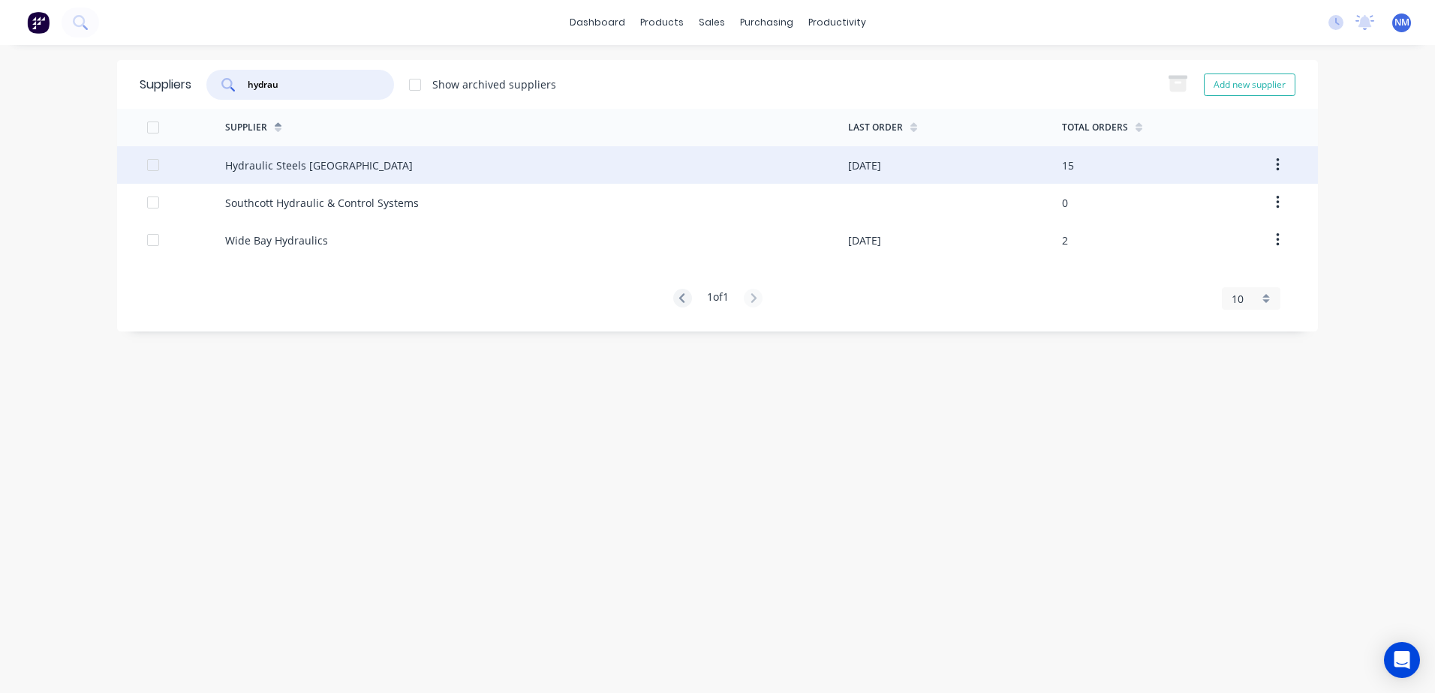
type input "hydrau"
click at [672, 163] on div "Hydraulic Steels [GEOGRAPHIC_DATA]" at bounding box center [536, 165] width 623 height 38
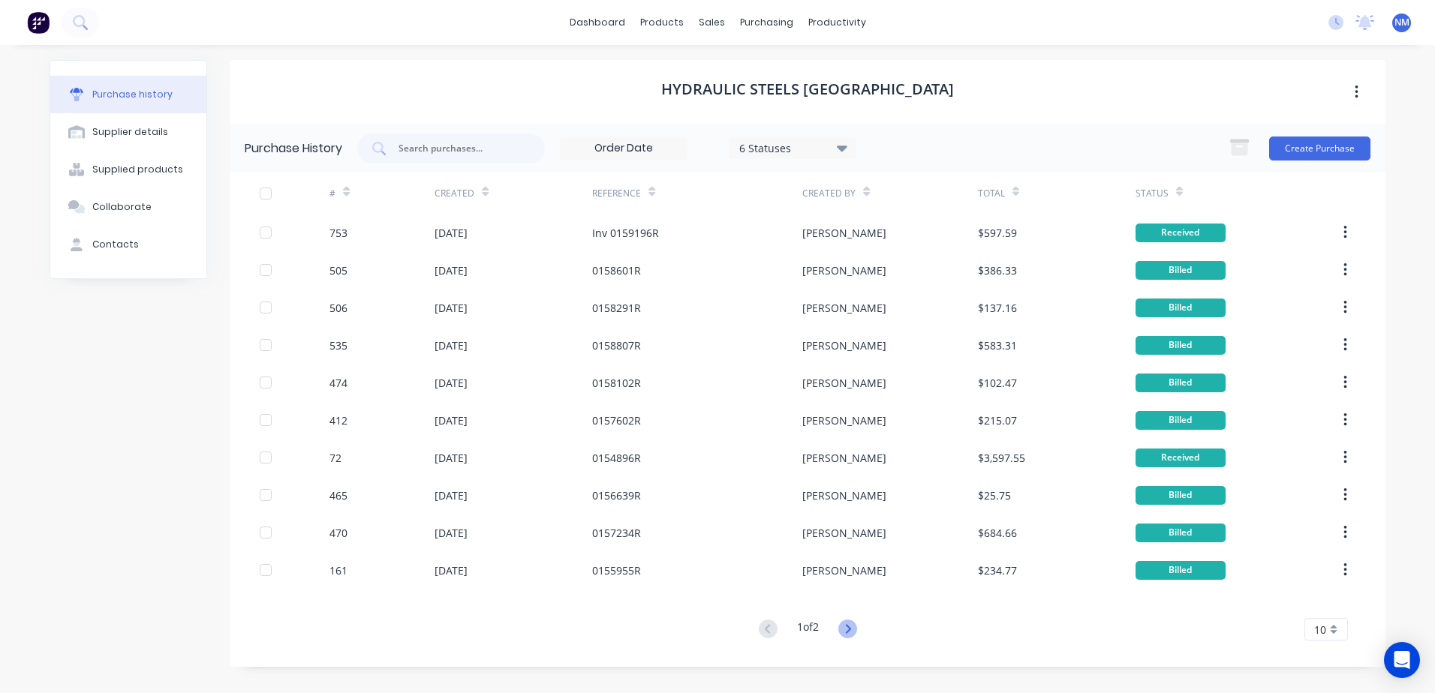
click at [849, 630] on icon at bounding box center [847, 629] width 19 height 19
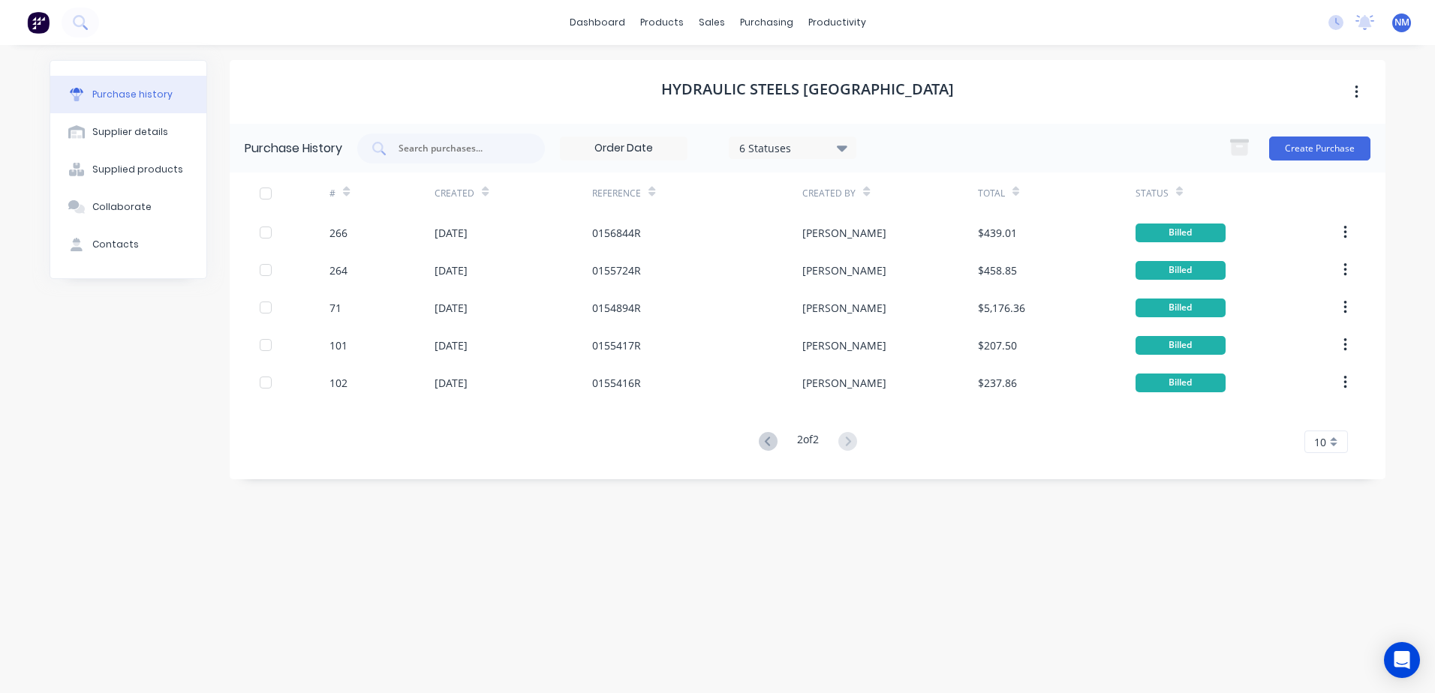
click at [857, 431] on div "2 of 2" at bounding box center [807, 442] width 107 height 22
click at [765, 440] on icon at bounding box center [768, 441] width 19 height 19
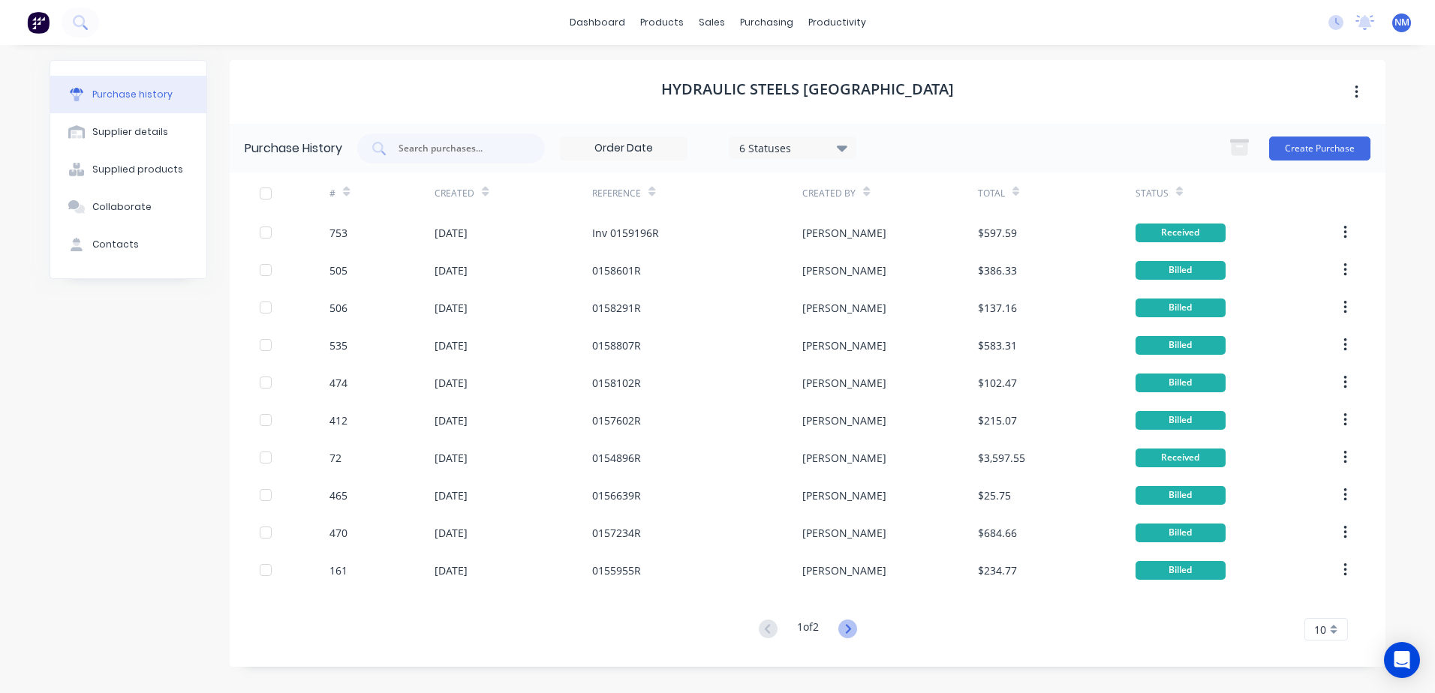
click at [843, 627] on icon at bounding box center [847, 629] width 19 height 19
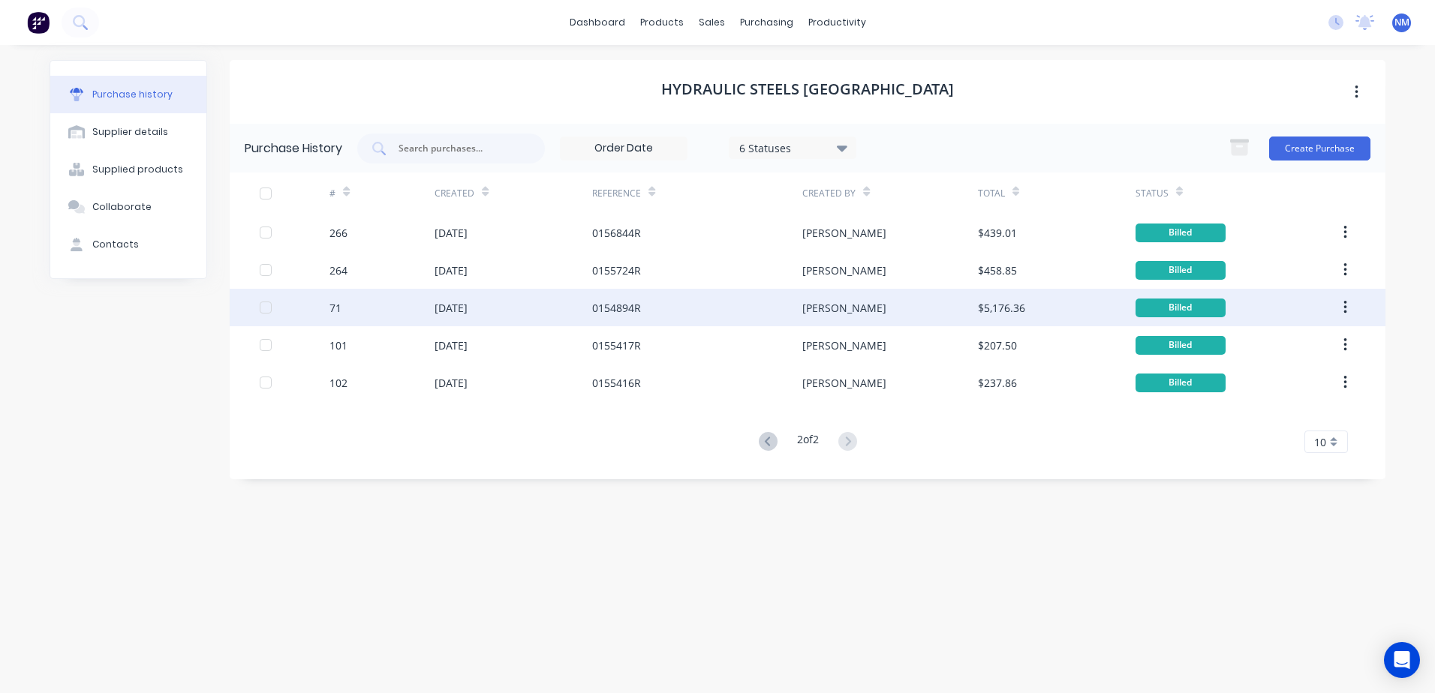
click at [958, 310] on div "[PERSON_NAME]" at bounding box center [889, 308] width 175 height 38
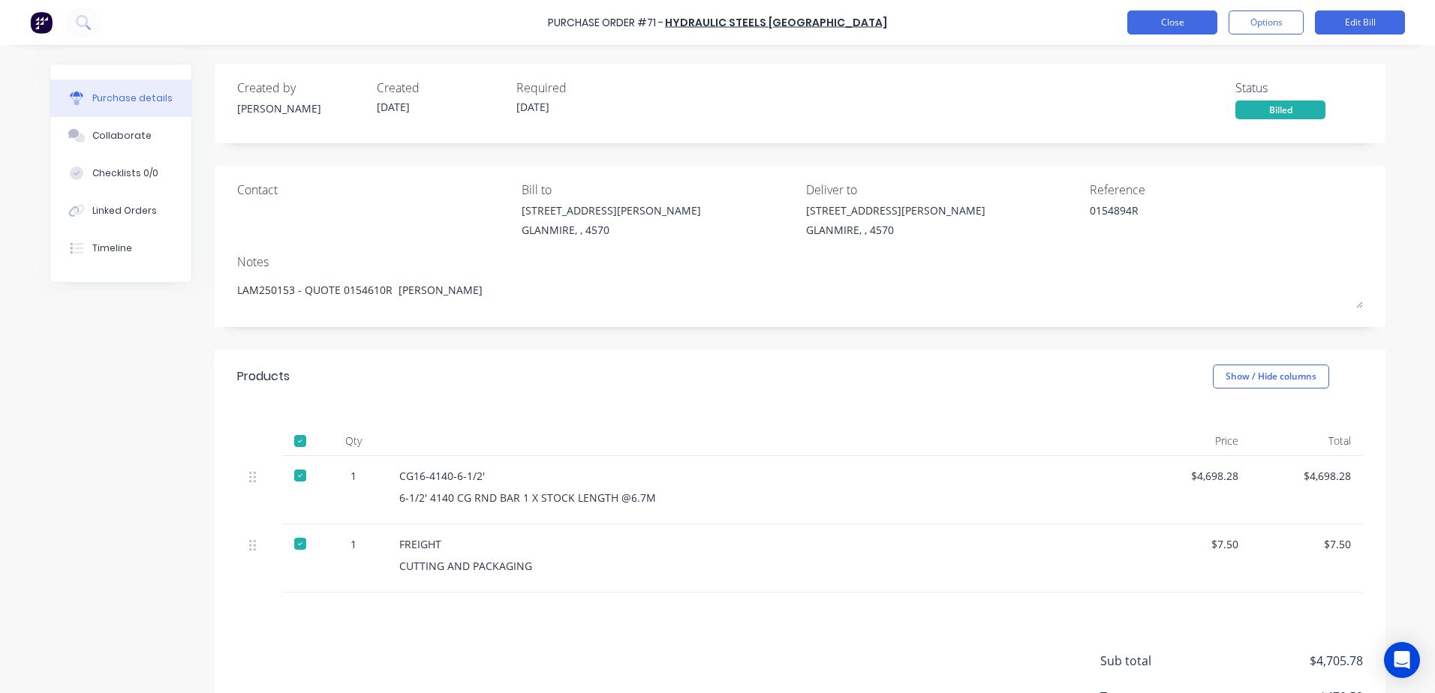
click at [1141, 23] on button "Close" at bounding box center [1172, 23] width 90 height 24
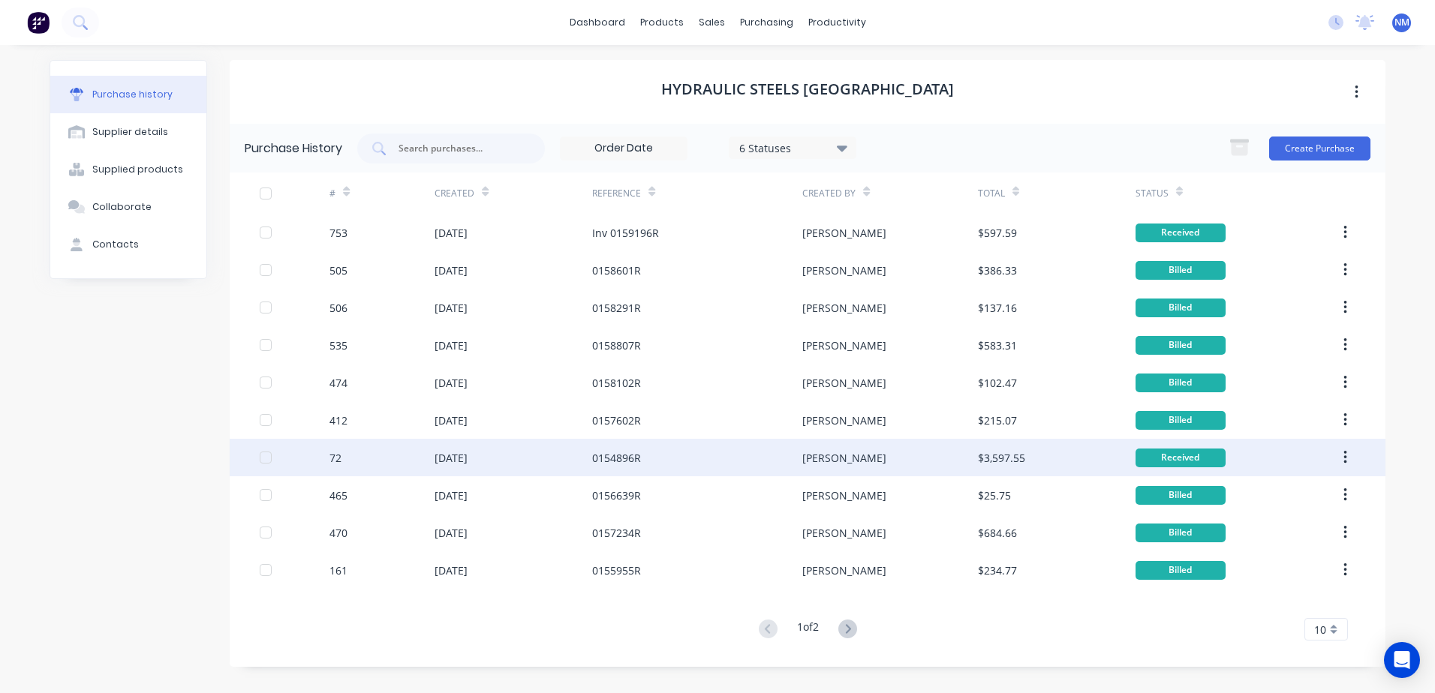
click at [880, 464] on div "[PERSON_NAME]" at bounding box center [889, 458] width 175 height 38
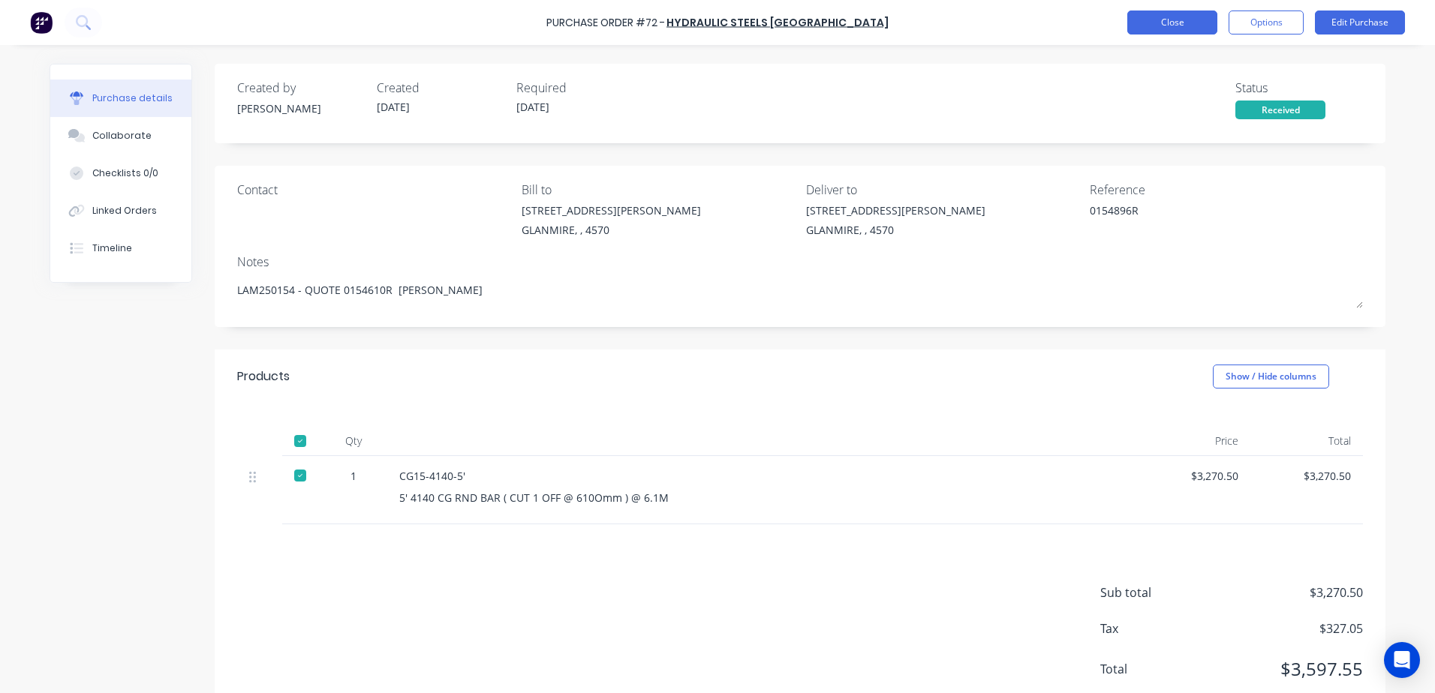
click at [1164, 22] on button "Close" at bounding box center [1172, 23] width 90 height 24
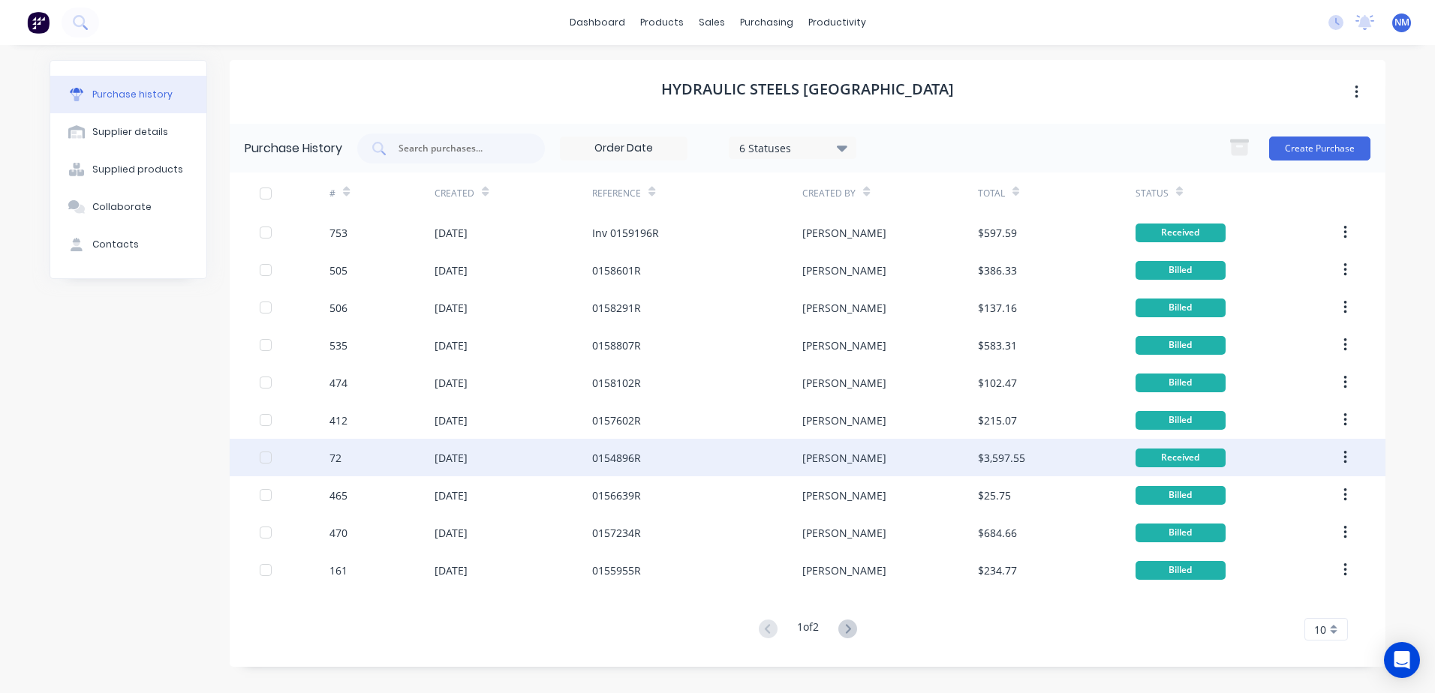
click at [933, 459] on div "[PERSON_NAME]" at bounding box center [889, 458] width 175 height 38
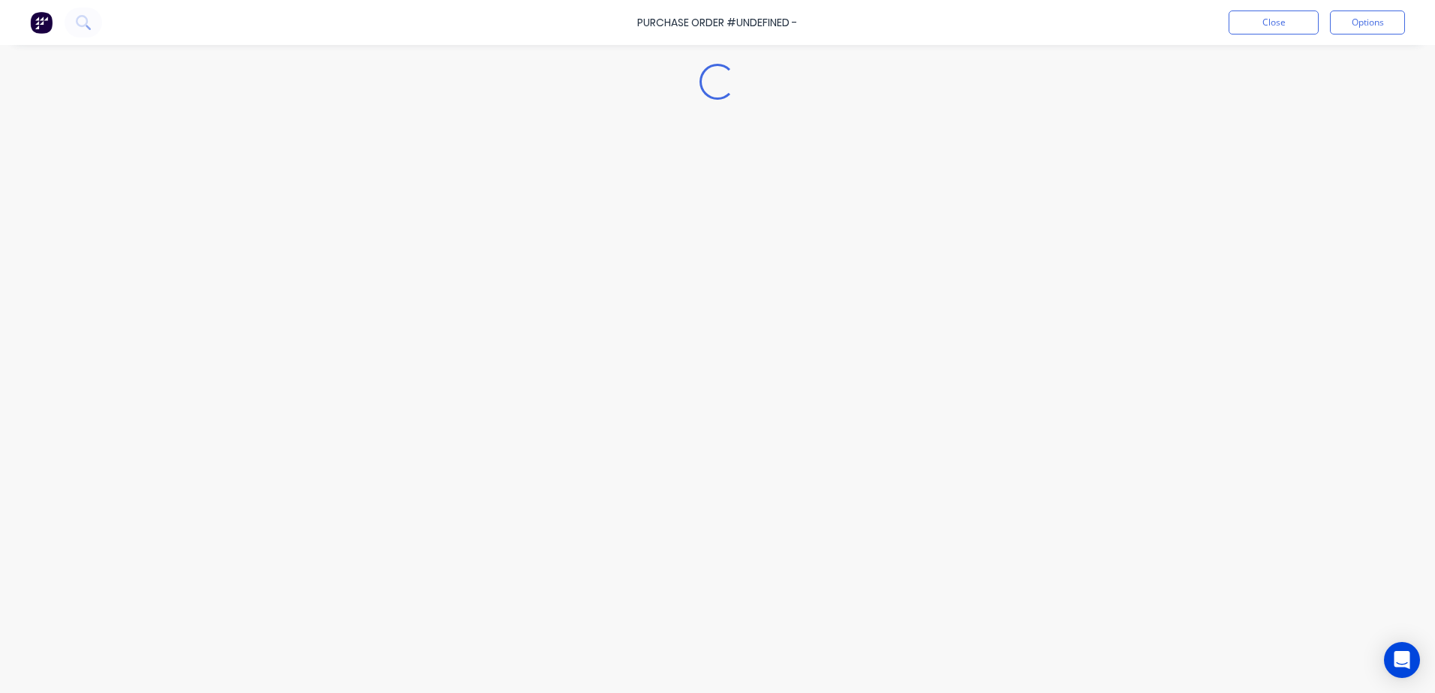
type textarea "x"
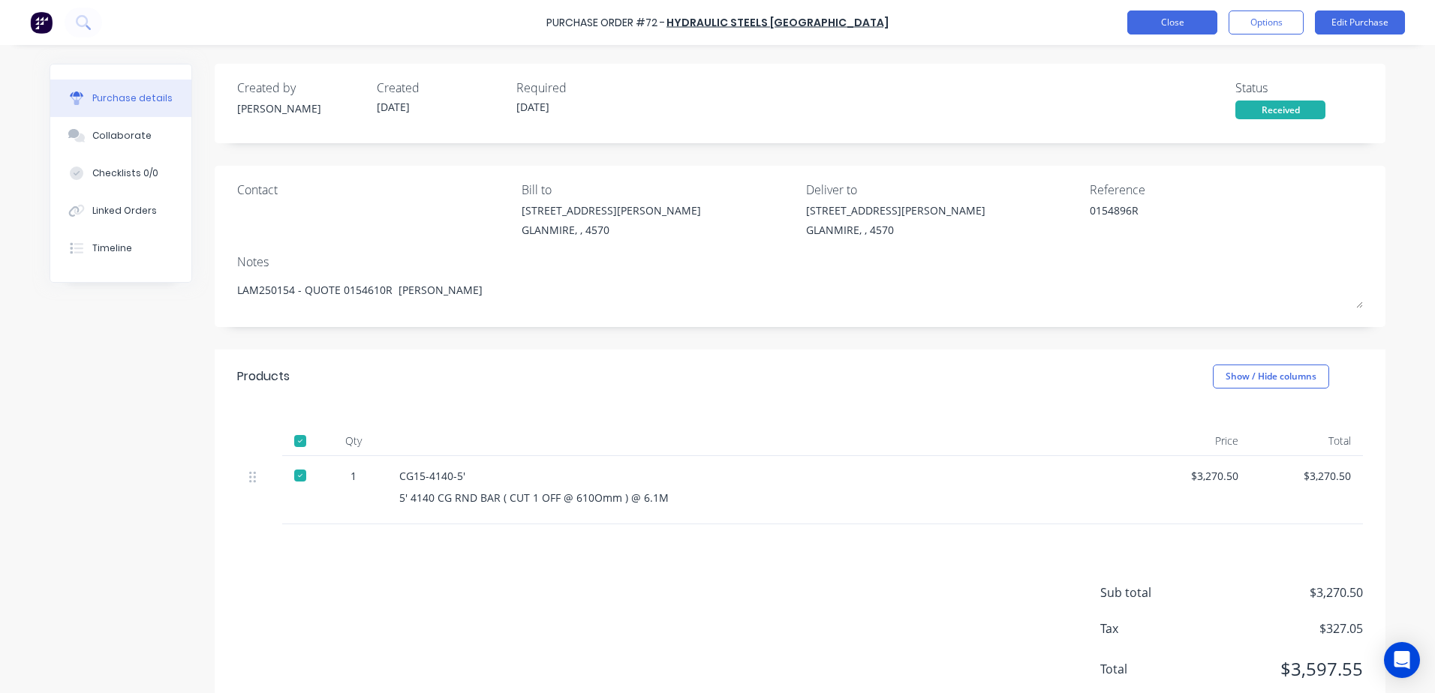
click at [1144, 27] on button "Close" at bounding box center [1172, 23] width 90 height 24
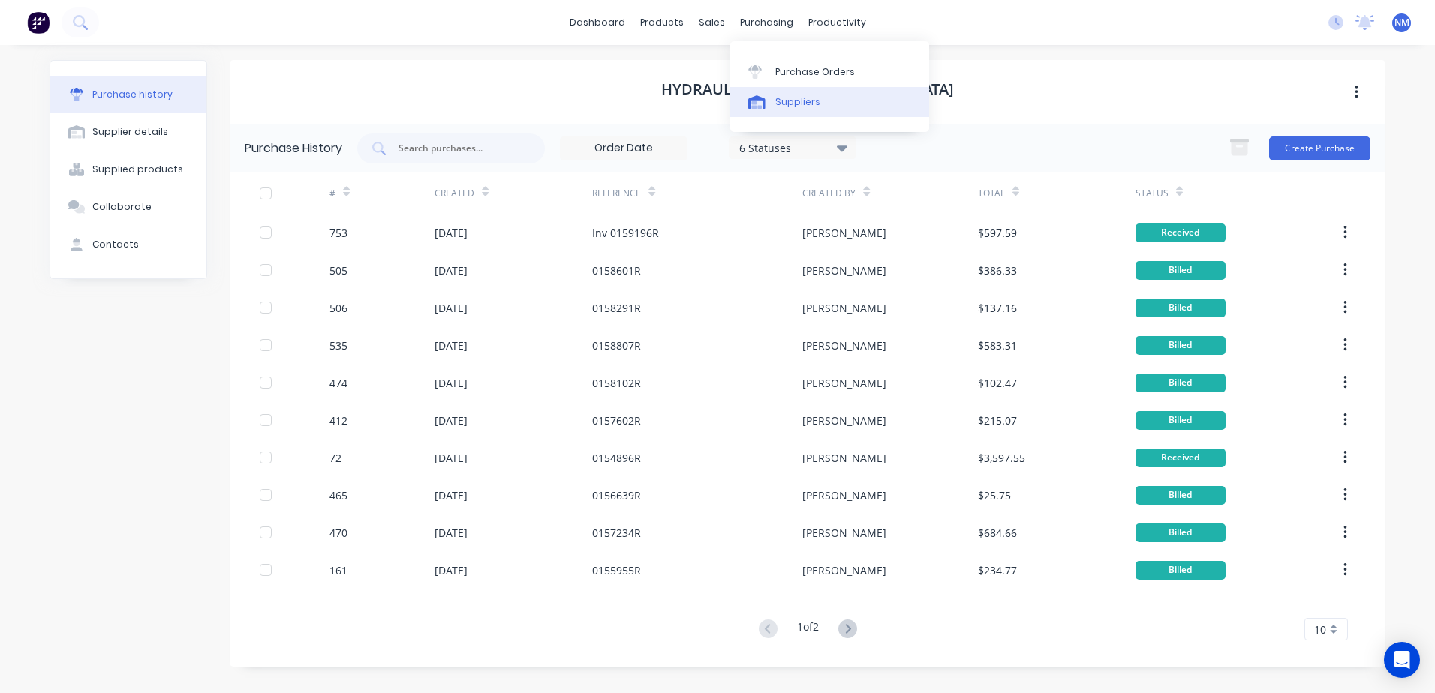
click at [789, 109] on link "Suppliers" at bounding box center [829, 102] width 199 height 30
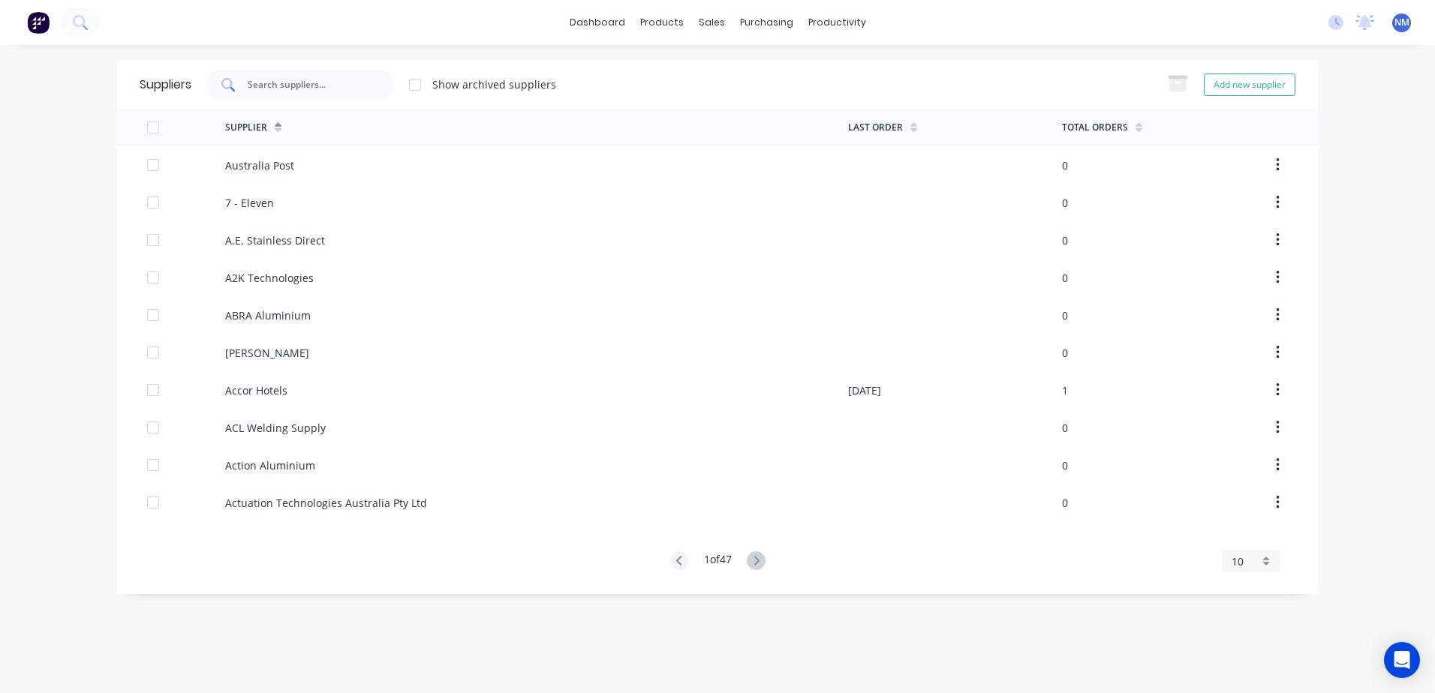
click at [290, 92] on div at bounding box center [300, 85] width 188 height 30
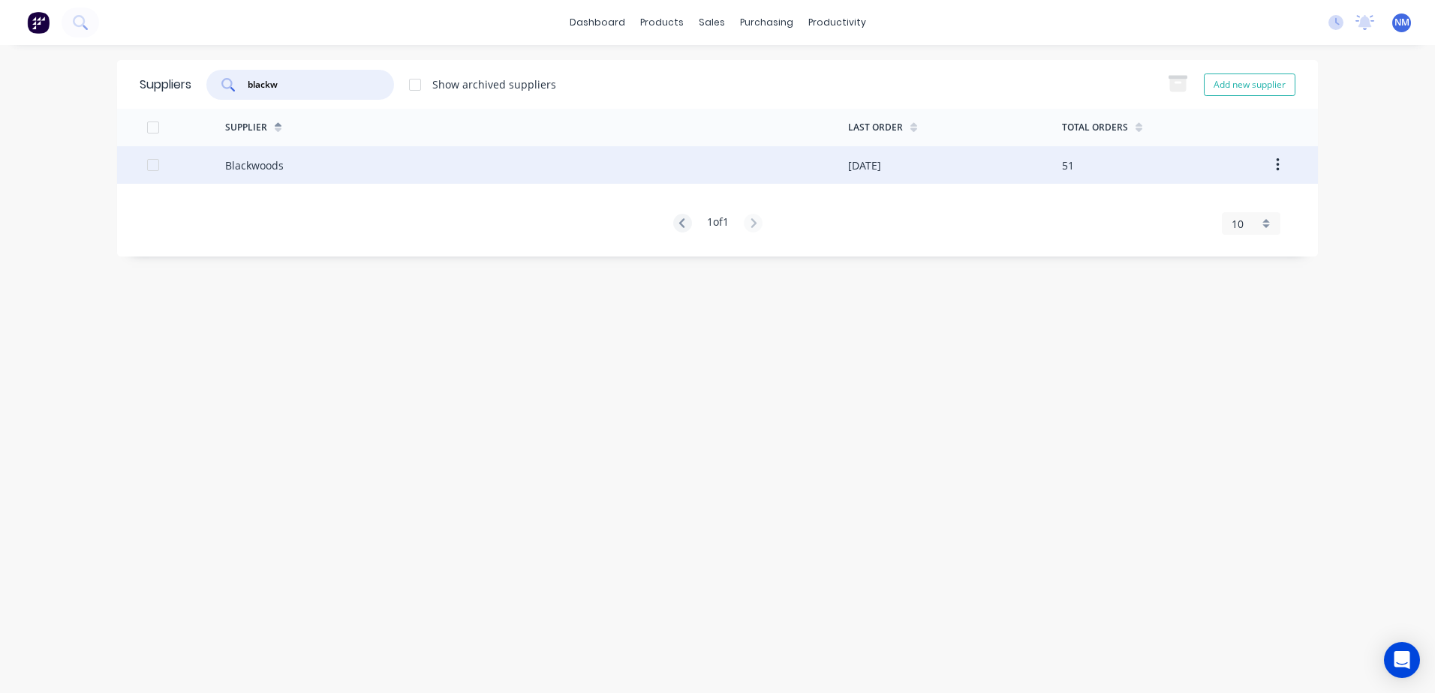
type input "blackw"
click at [812, 165] on div "Blackwoods" at bounding box center [536, 165] width 623 height 38
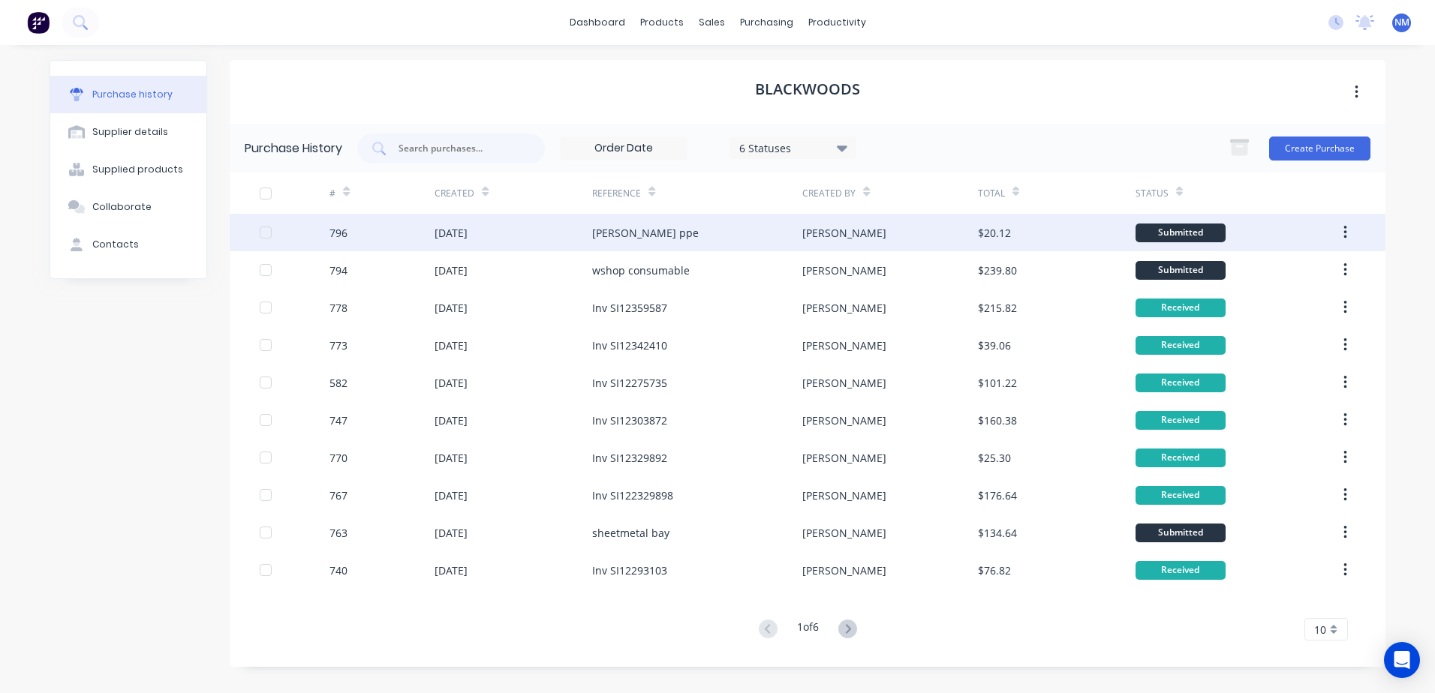
click at [935, 236] on div "[PERSON_NAME]" at bounding box center [889, 233] width 175 height 38
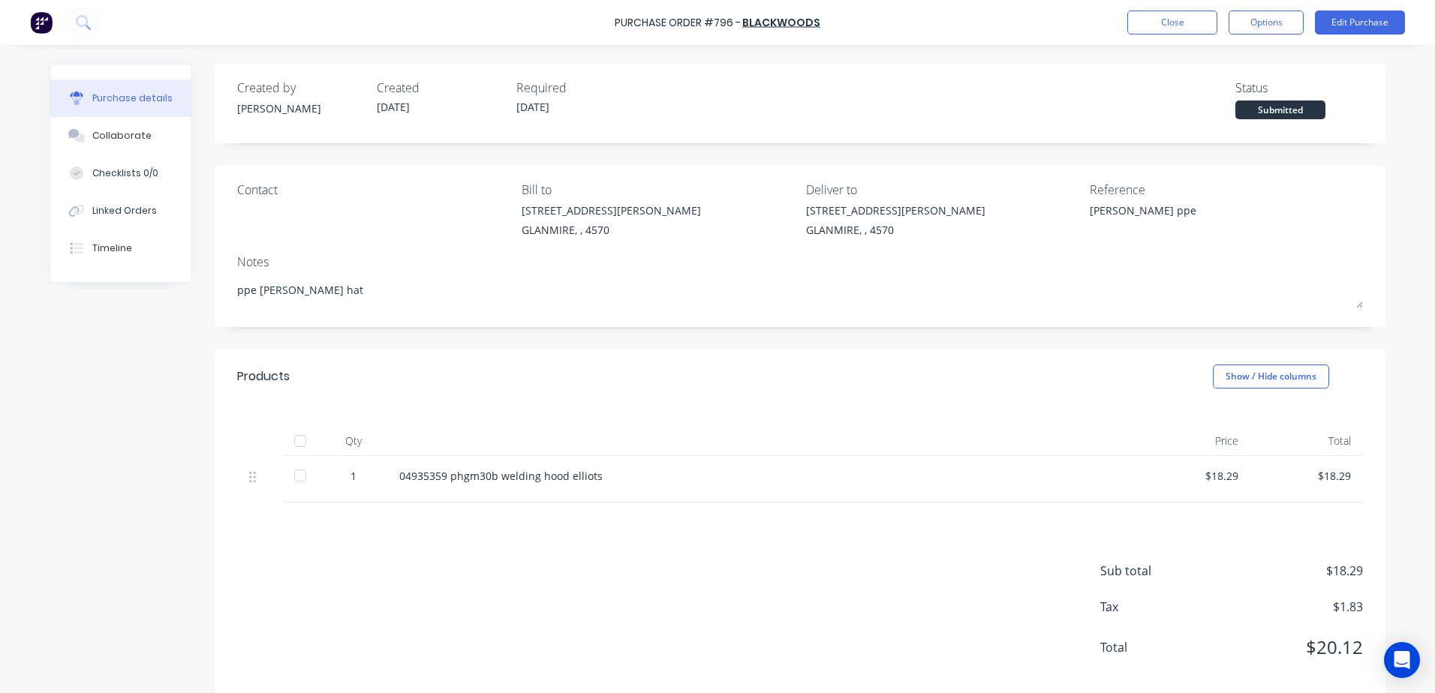
drag, startPoint x: 1248, startPoint y: 24, endPoint x: 1225, endPoint y: 37, distance: 25.9
click at [1249, 23] on button "Options" at bounding box center [1265, 23] width 75 height 24
click at [1196, 59] on div "Print / Email" at bounding box center [1232, 61] width 116 height 22
click at [1173, 85] on button "With pricing" at bounding box center [1232, 91] width 143 height 30
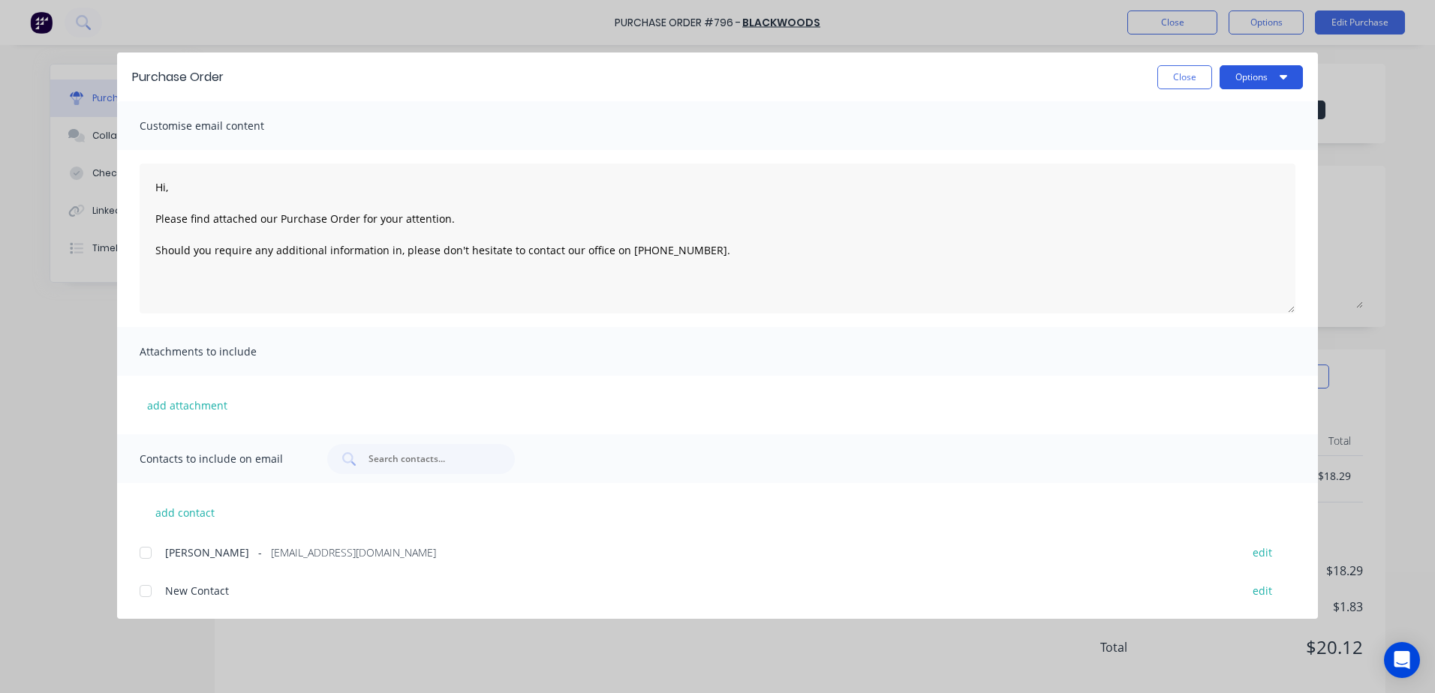
click at [1237, 77] on button "Options" at bounding box center [1260, 77] width 83 height 24
click at [1179, 136] on div "Print" at bounding box center [1232, 145] width 116 height 22
type textarea "x"
type textarea "Hi, Please find attached our Purchase Order for your attention. Should you requ…"
type textarea "x"
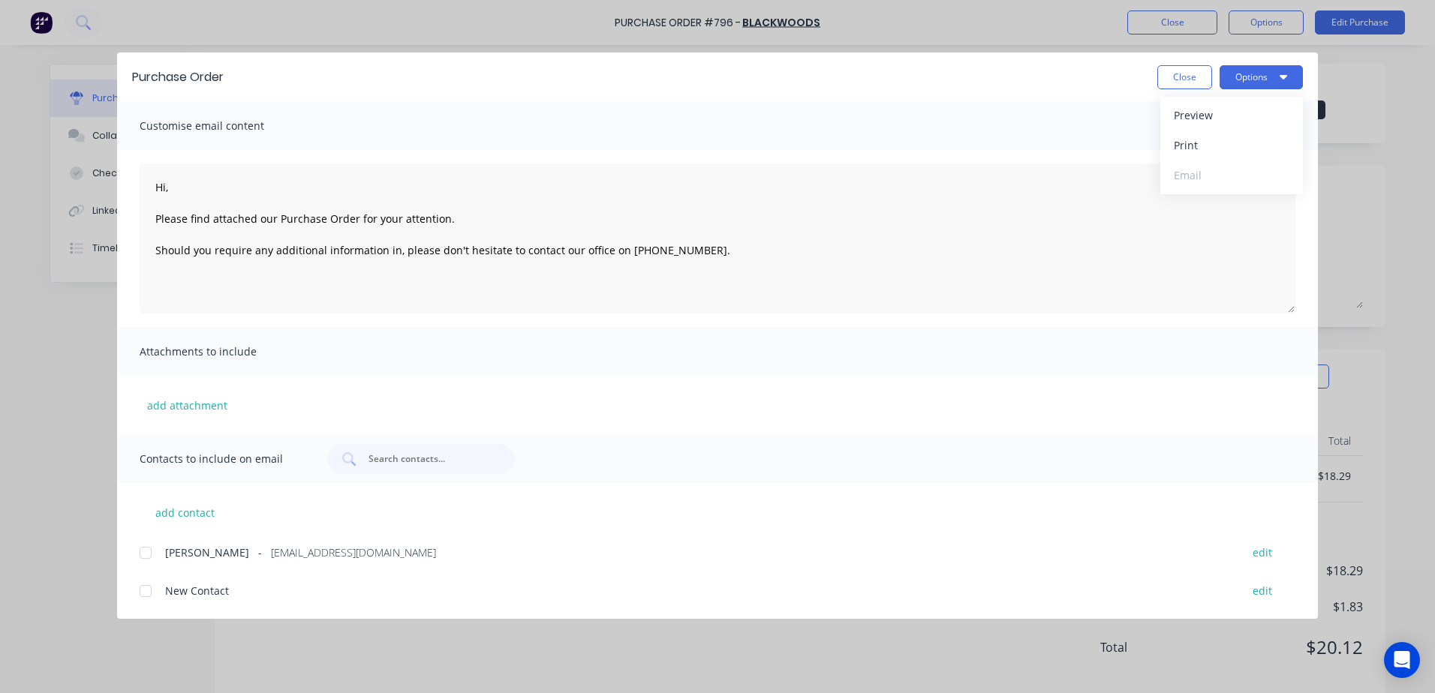
type textarea "Hi, Please find attached our Purchase Order for your attention. Should you requ…"
click at [1174, 70] on button "Close" at bounding box center [1184, 77] width 55 height 24
type textarea "x"
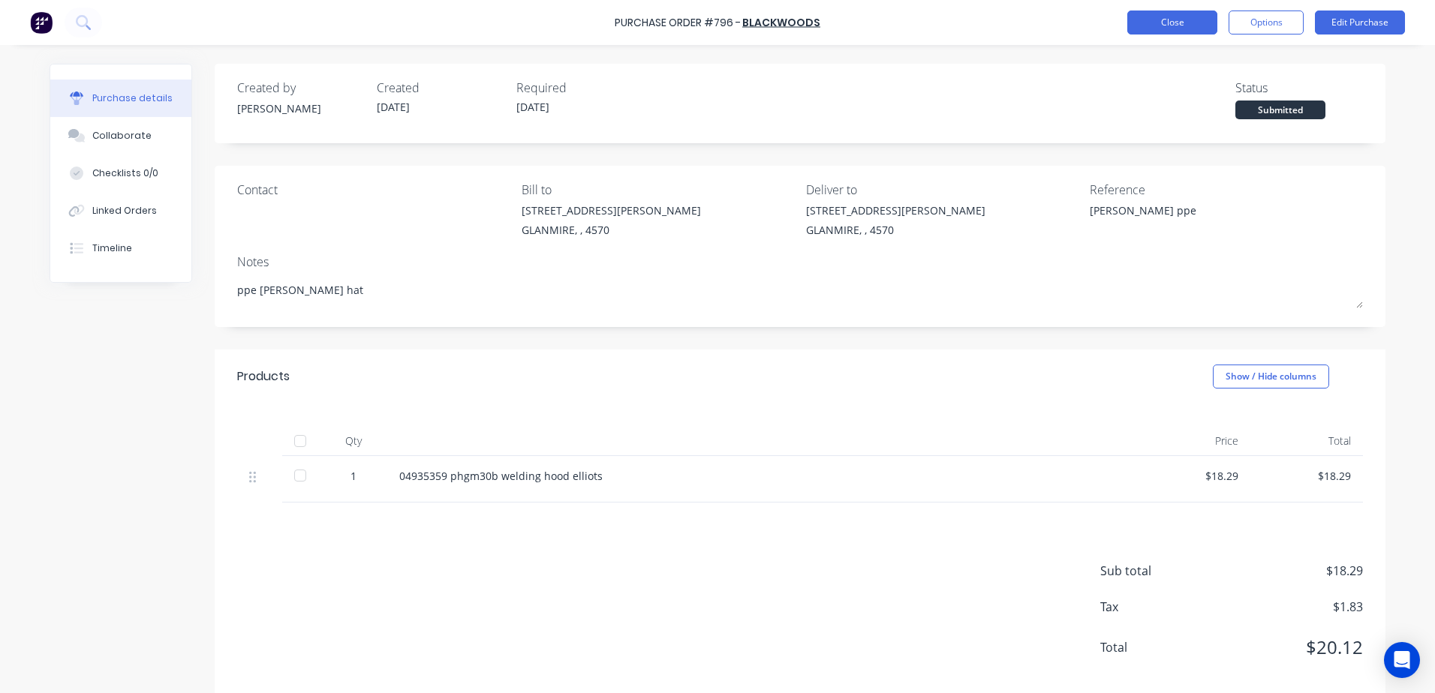
click at [1183, 30] on button "Close" at bounding box center [1172, 23] width 90 height 24
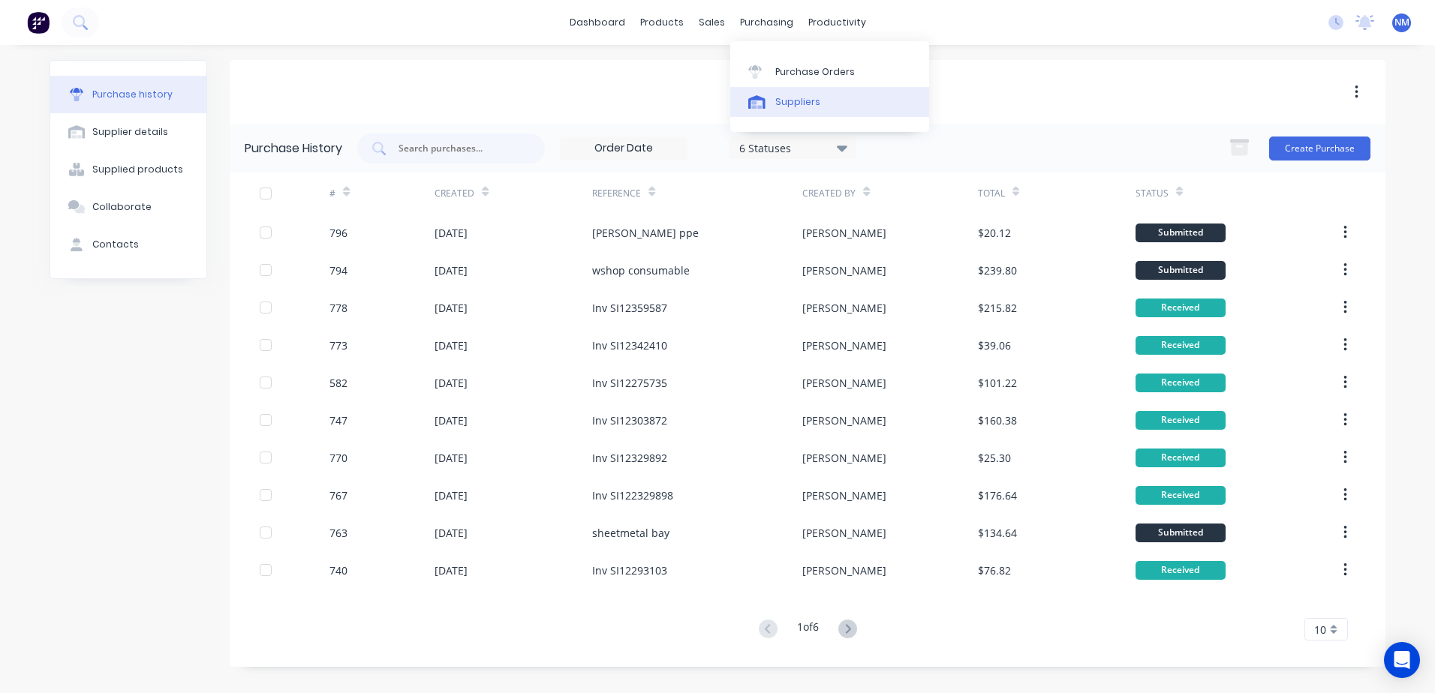
click at [792, 108] on div "Suppliers" at bounding box center [797, 102] width 45 height 14
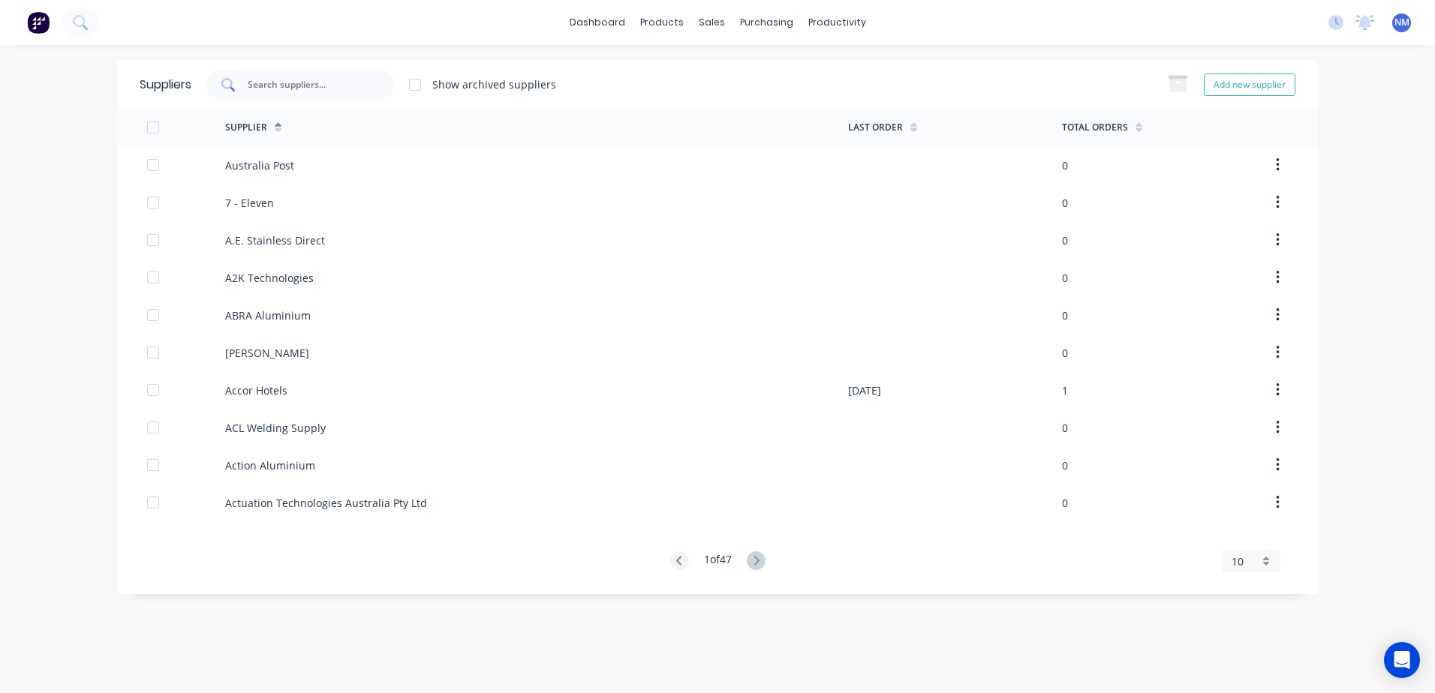
click at [326, 86] on input "text" at bounding box center [308, 84] width 125 height 15
type input "n"
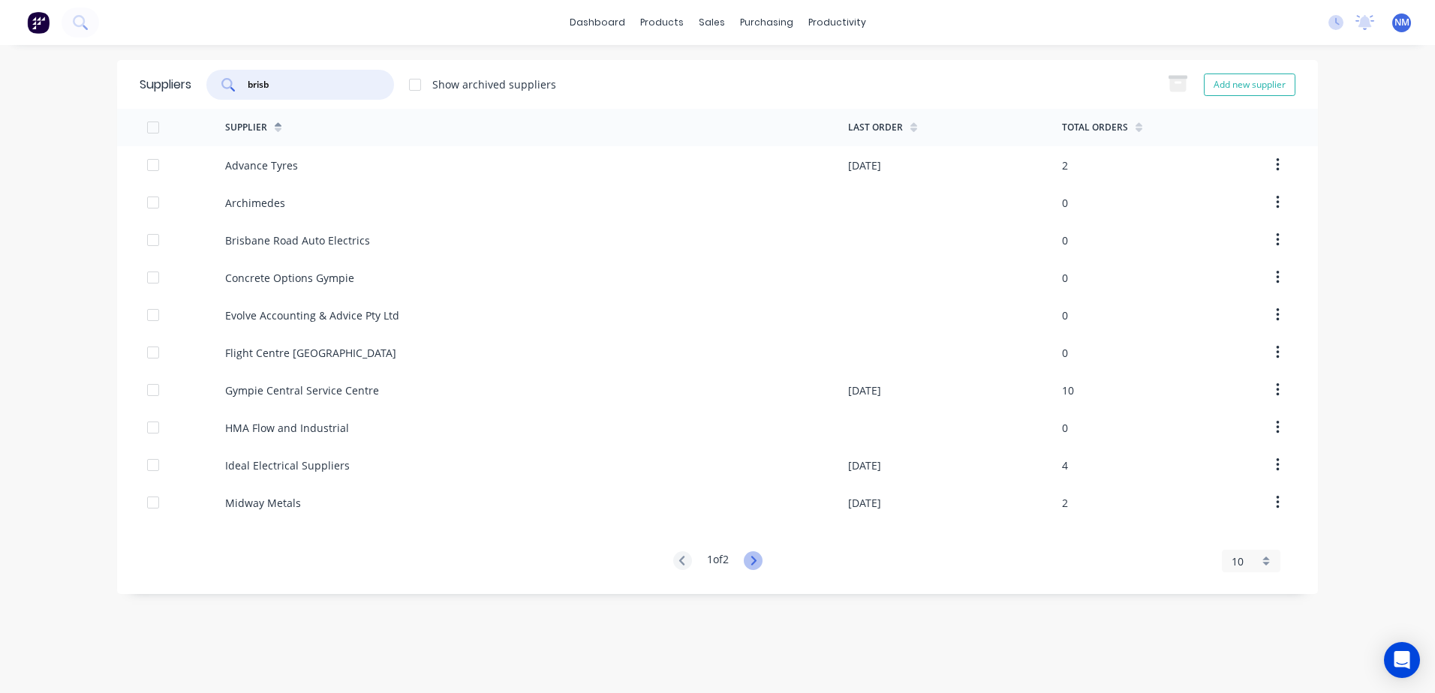
type input "brisb"
click at [753, 563] on icon at bounding box center [753, 560] width 19 height 19
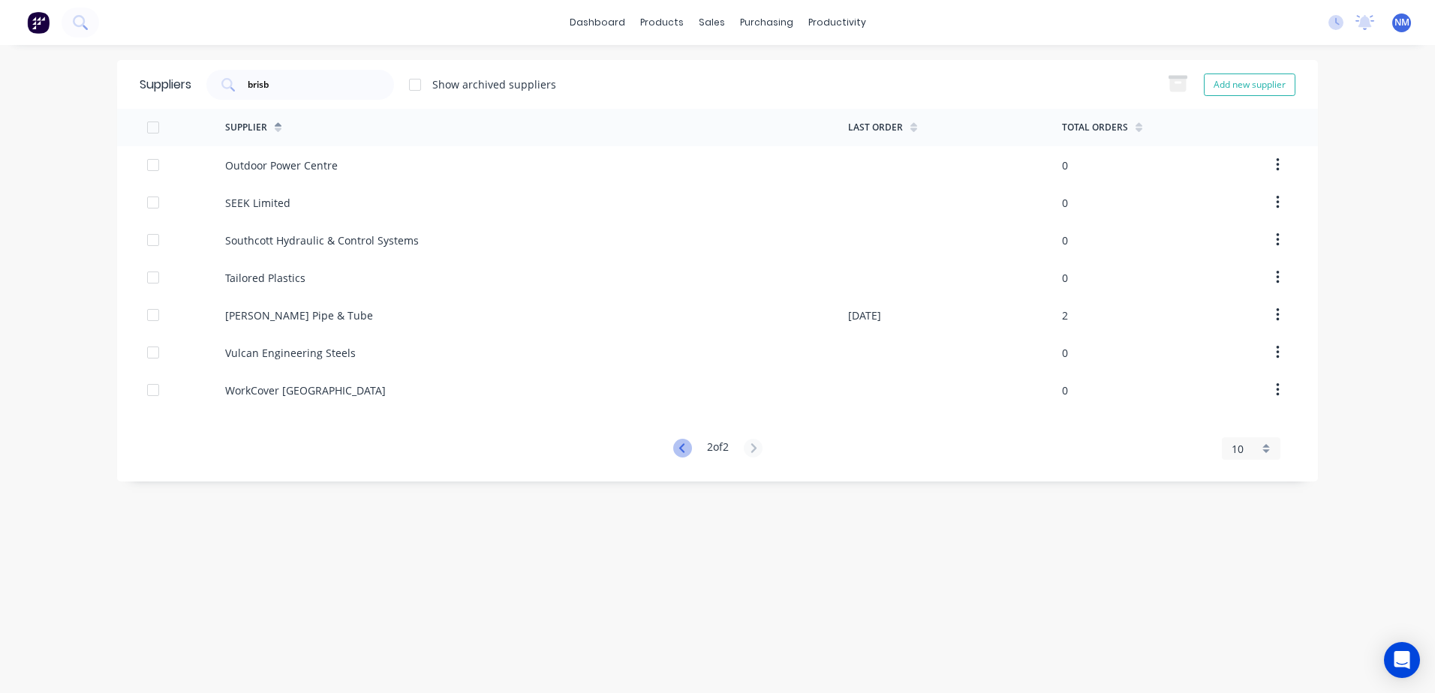
click at [678, 446] on icon at bounding box center [680, 447] width 5 height 9
